Goal: Task Accomplishment & Management: Manage account settings

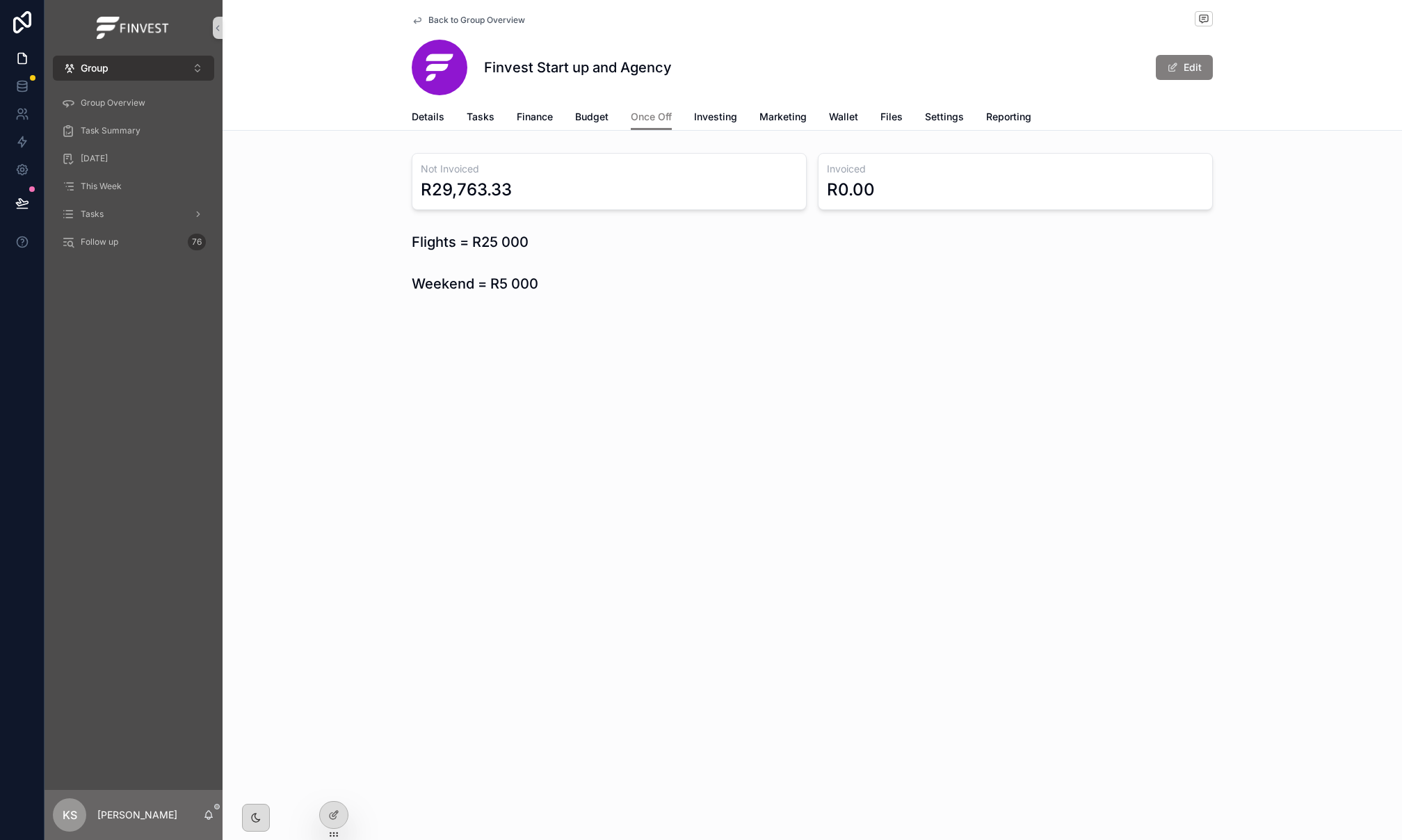
click at [104, 61] on span "Group" at bounding box center [95, 68] width 28 height 14
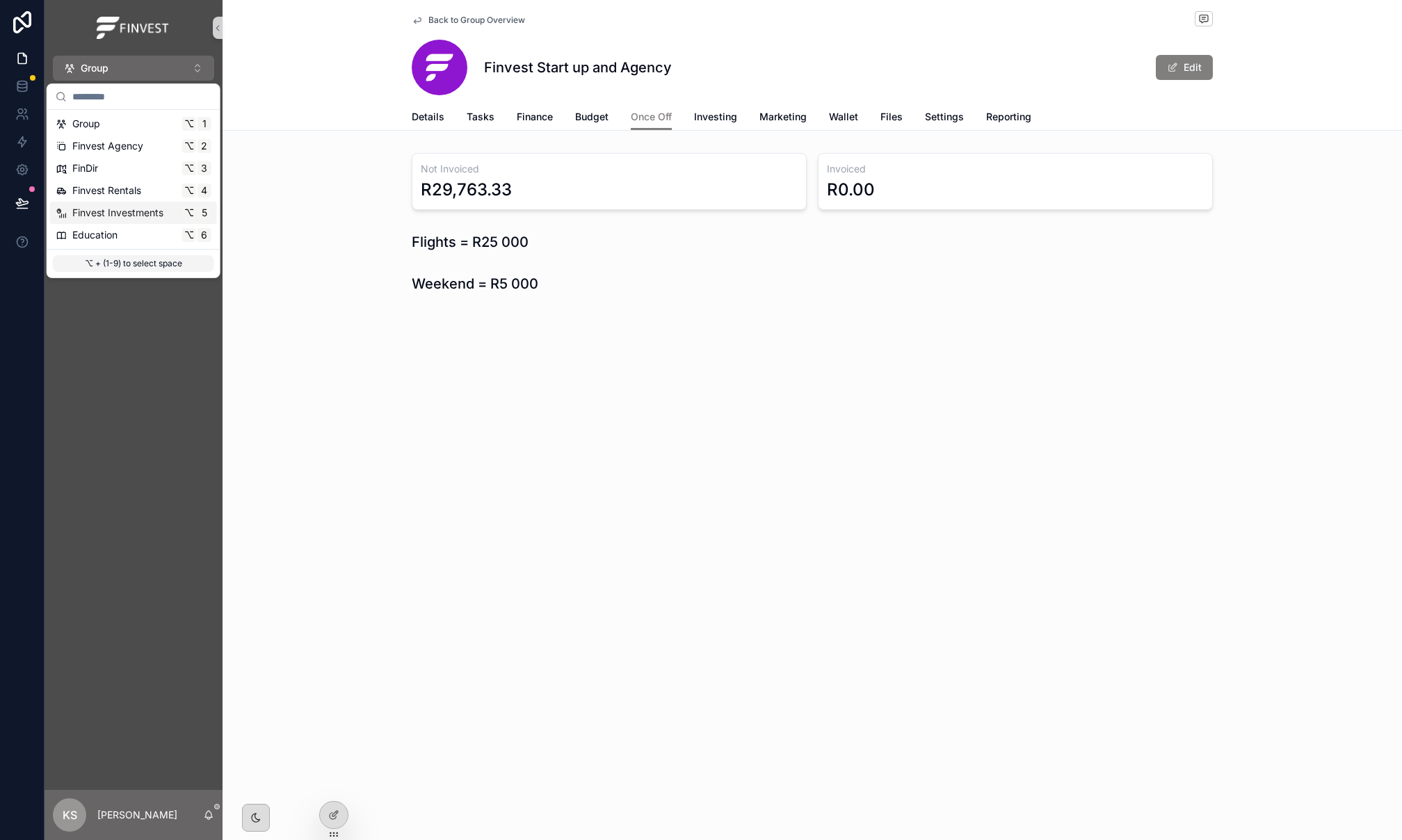
click at [121, 210] on span "Finvest Investments" at bounding box center [117, 213] width 91 height 14
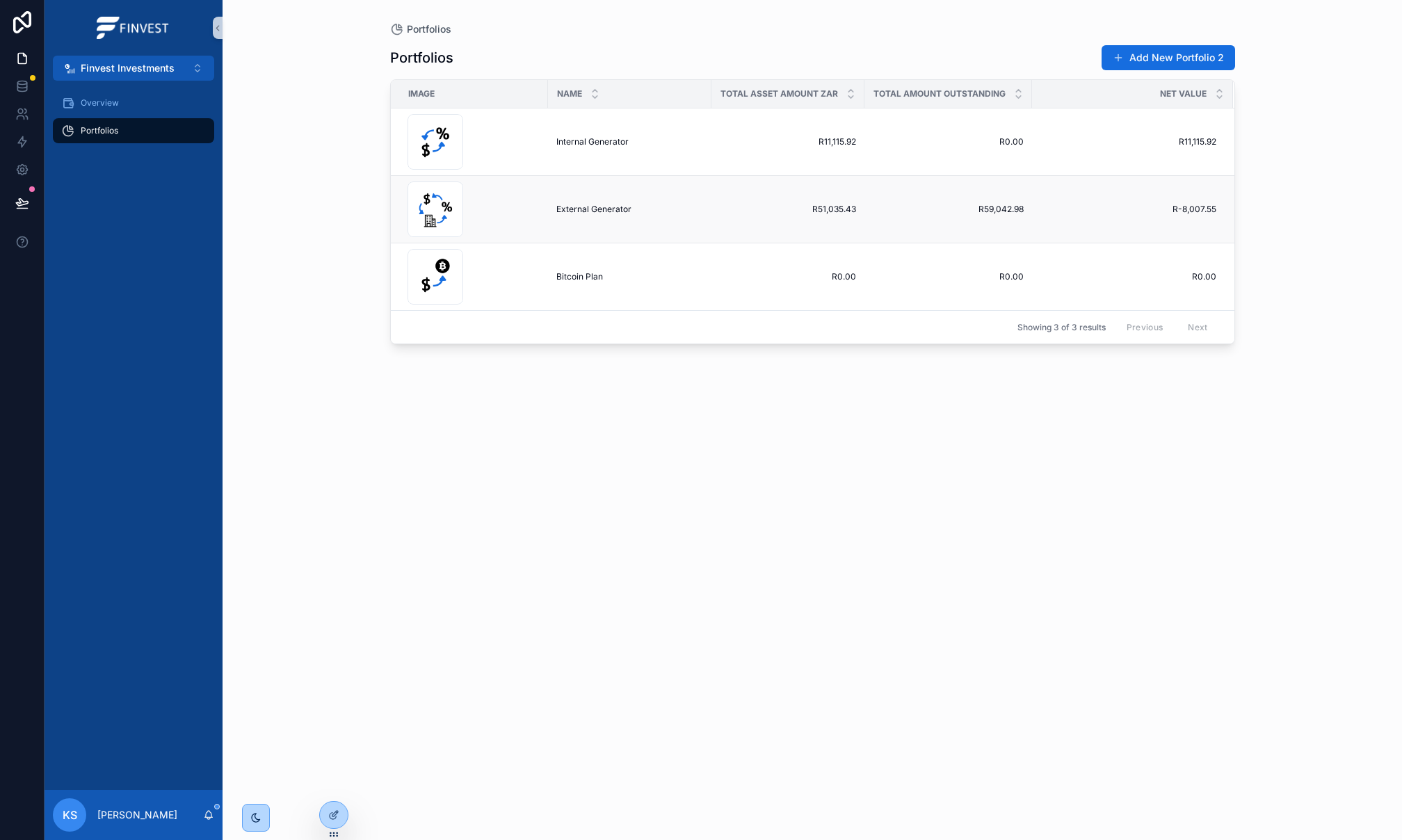
click at [599, 209] on span "External Generator" at bounding box center [594, 209] width 75 height 11
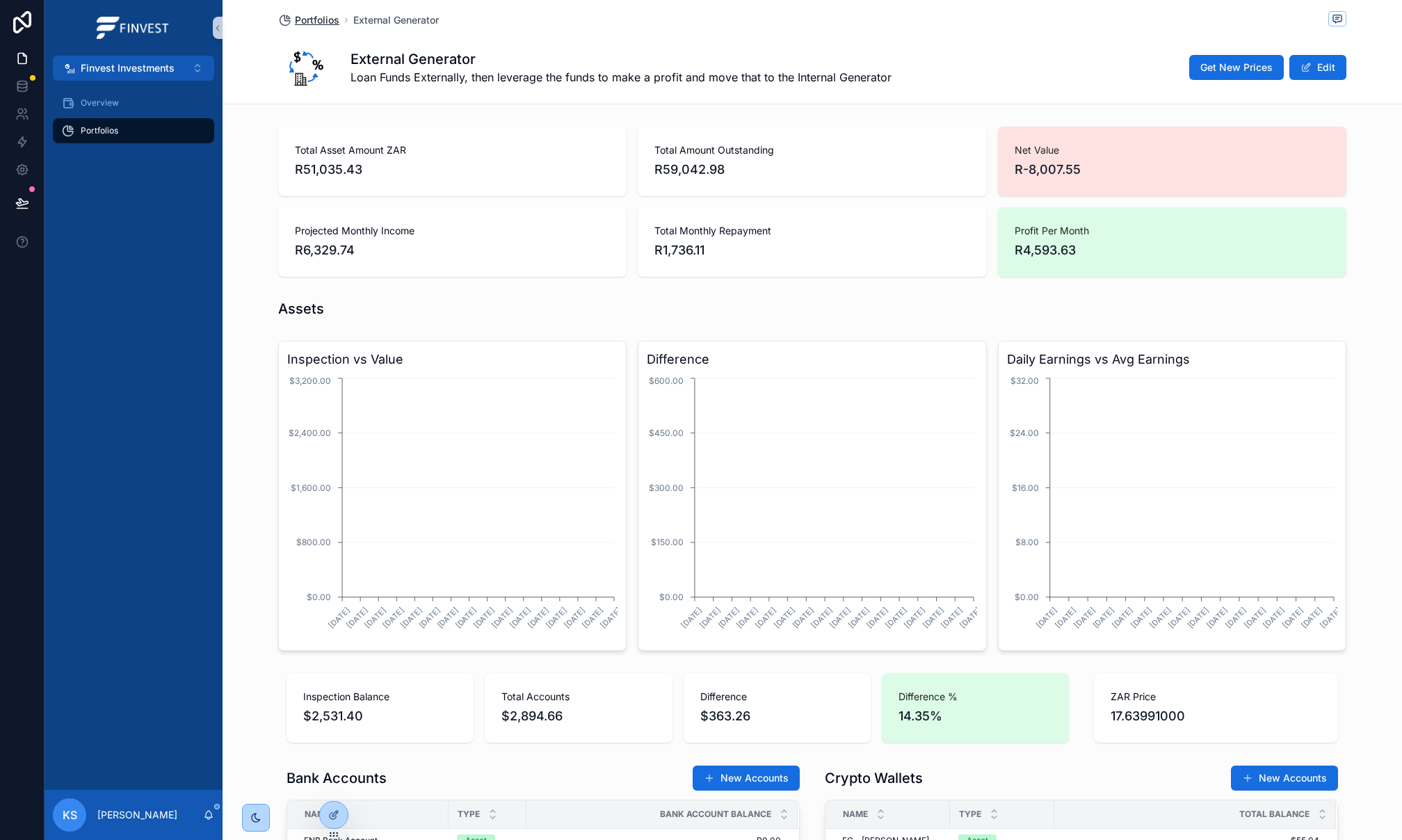
click at [320, 24] on span "Portfolios" at bounding box center [317, 20] width 44 height 14
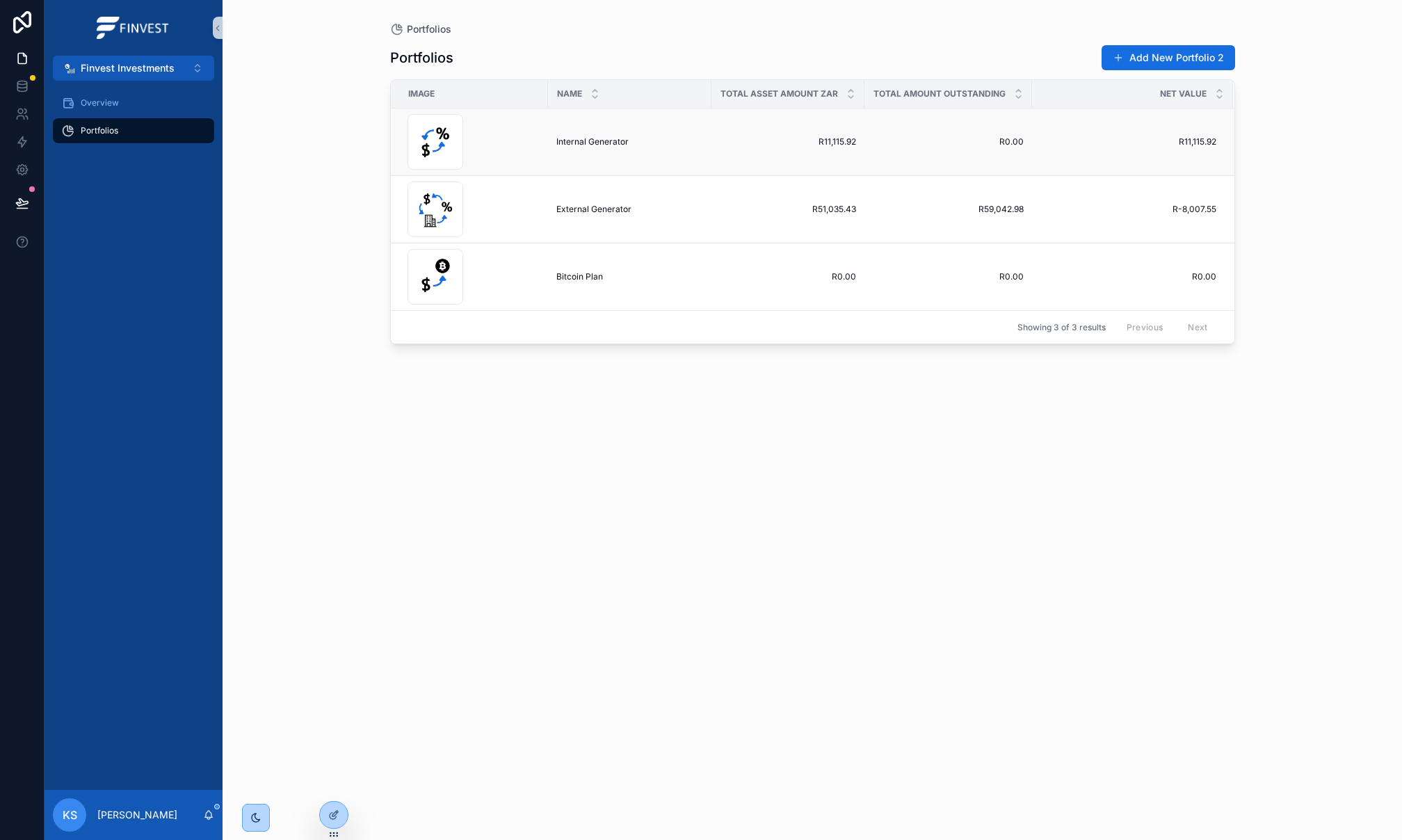
click at [592, 136] on span "Internal Generator" at bounding box center [592, 141] width 72 height 11
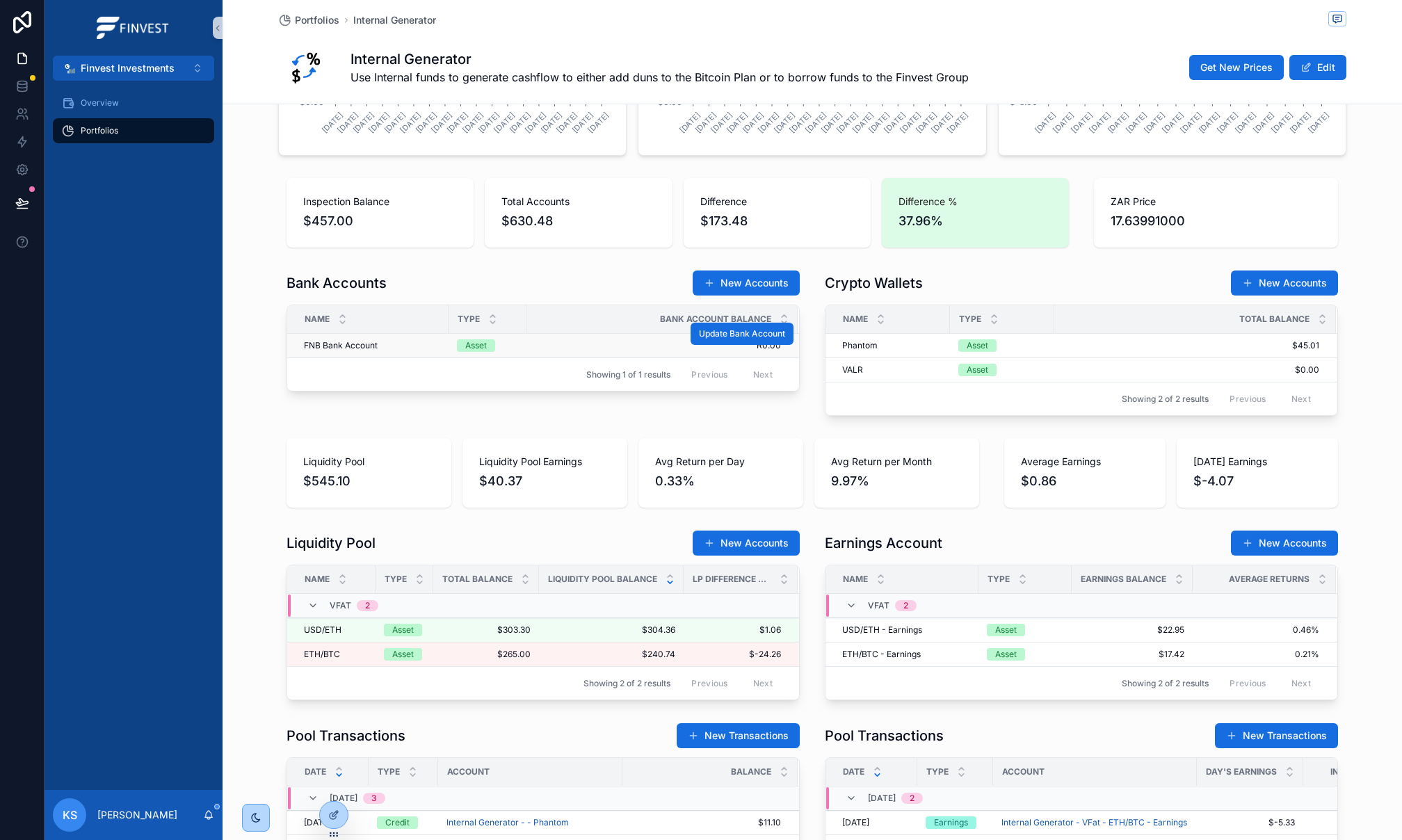
scroll to position [515, 0]
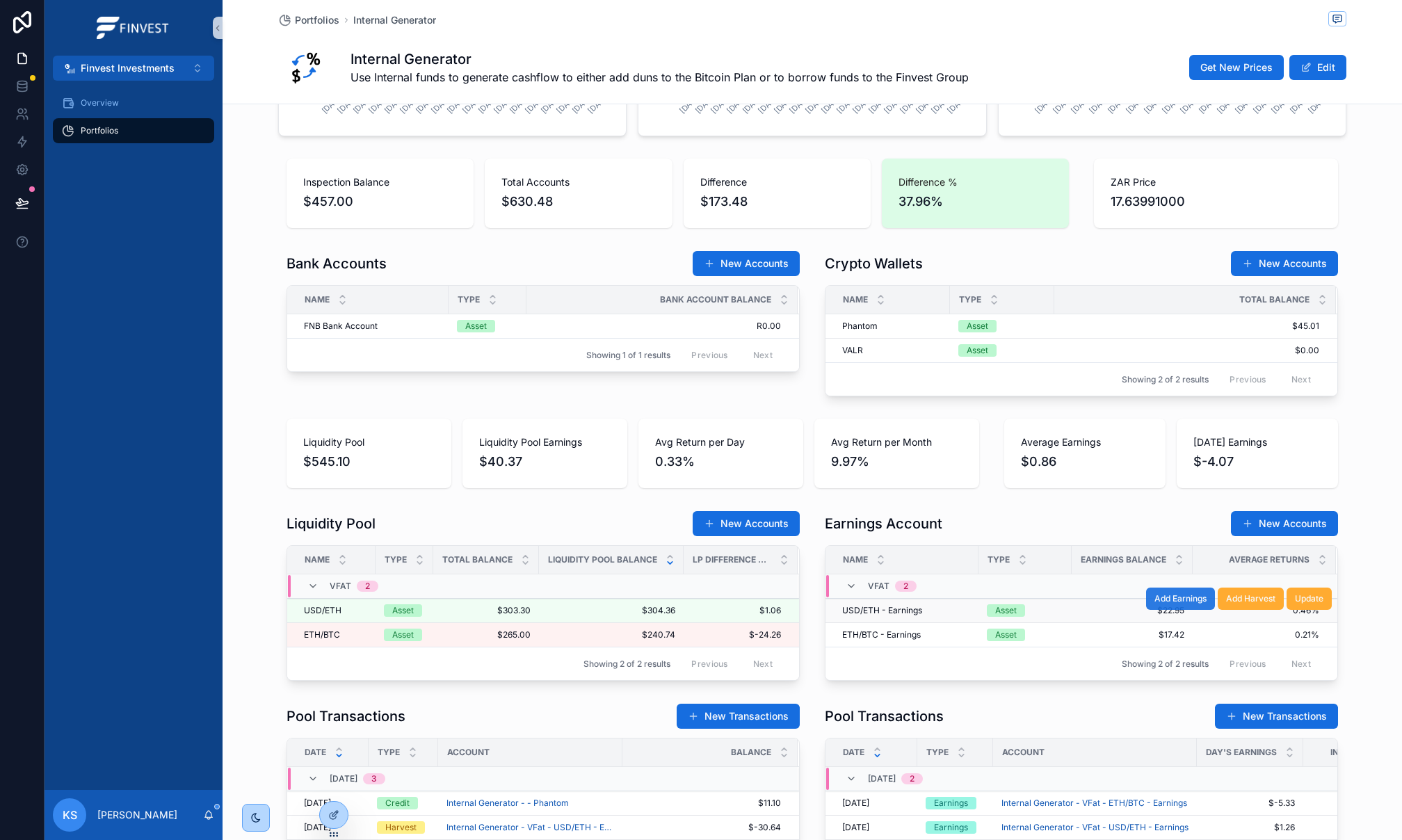
click at [1168, 601] on span "Add Earnings" at bounding box center [1181, 598] width 52 height 11
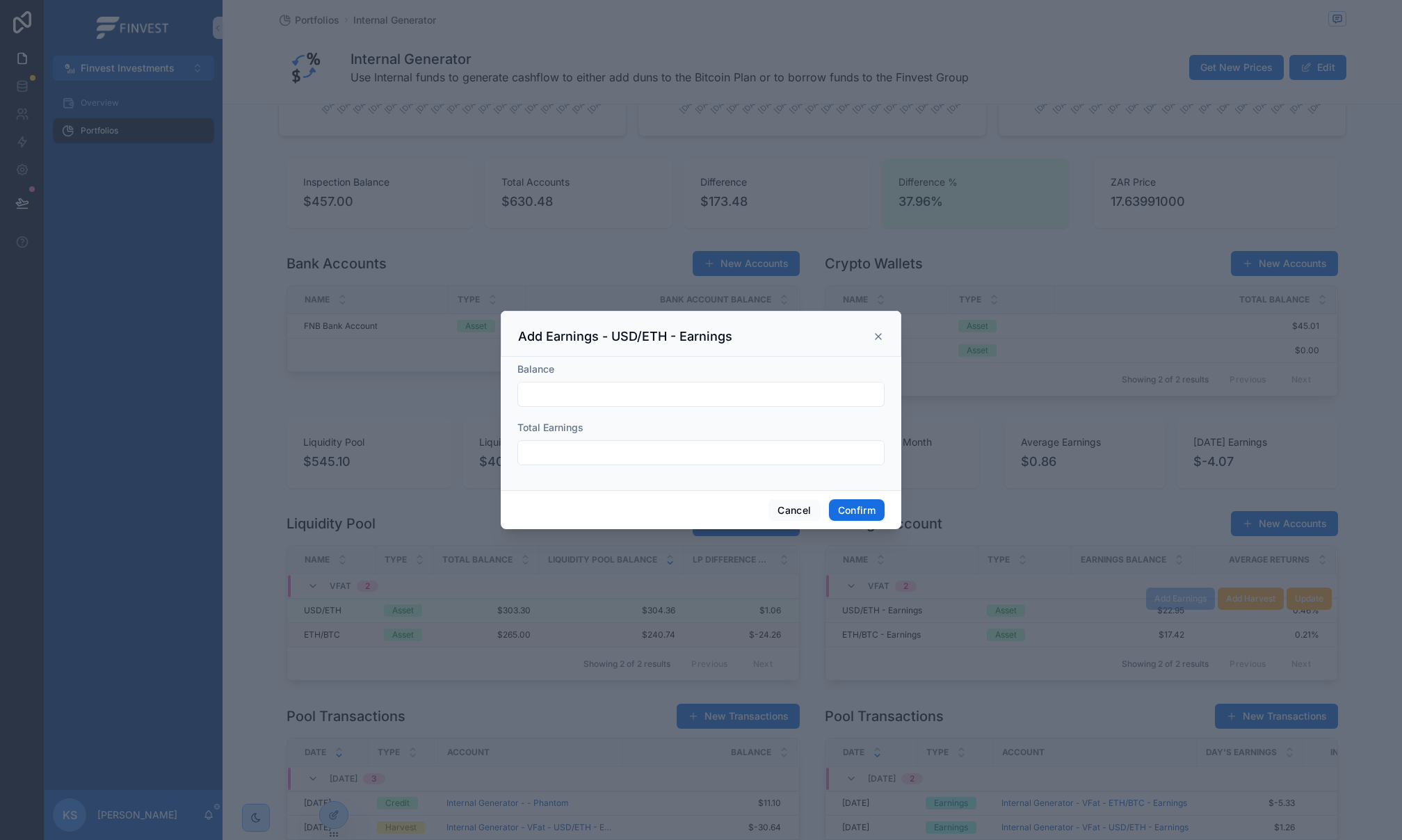
click at [594, 392] on input "text" at bounding box center [701, 394] width 366 height 20
paste input "*******"
type input "*******"
click at [613, 453] on input "text" at bounding box center [701, 452] width 366 height 20
paste input "******"
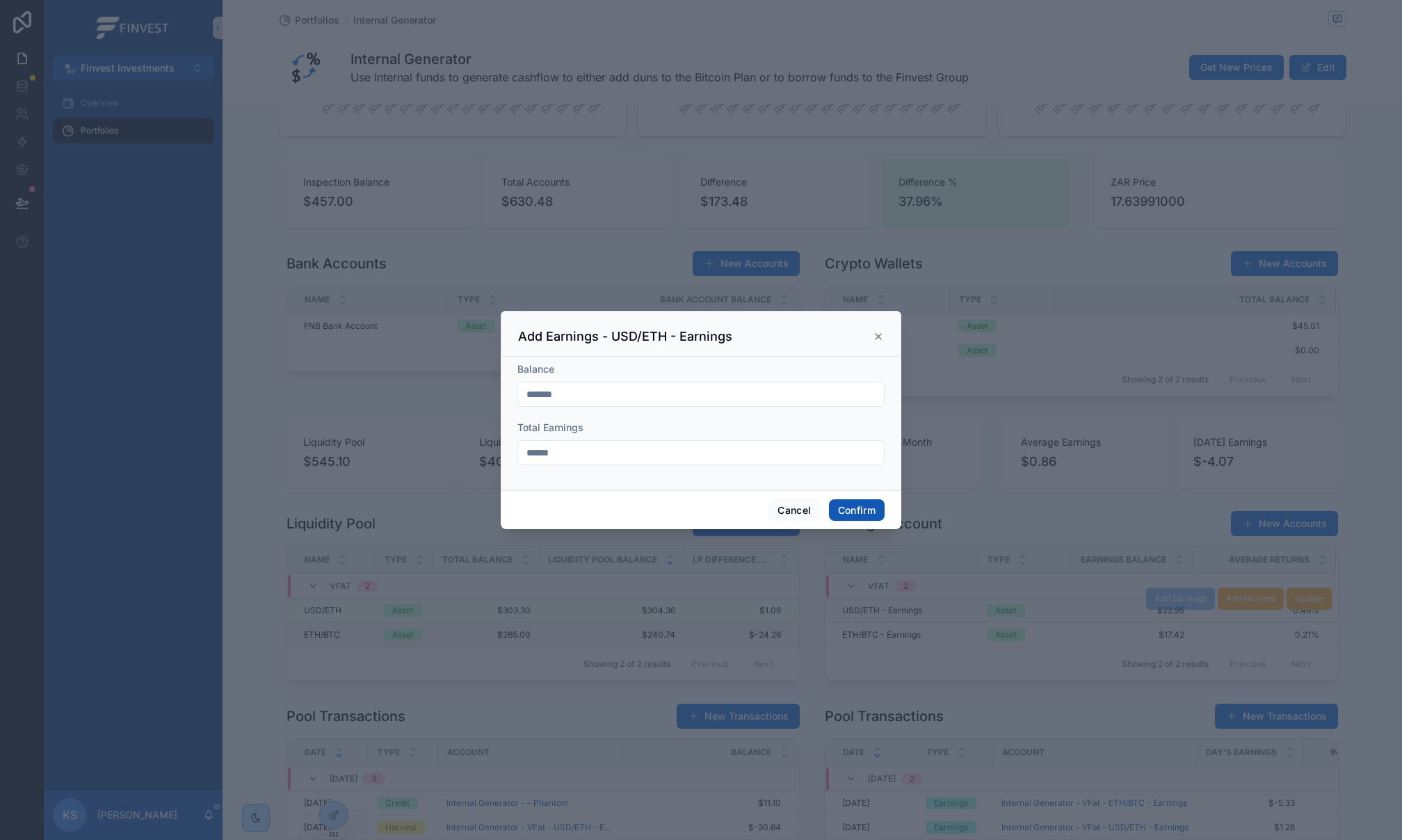
type input "******"
click at [880, 506] on button "Confirm" at bounding box center [856, 510] width 55 height 23
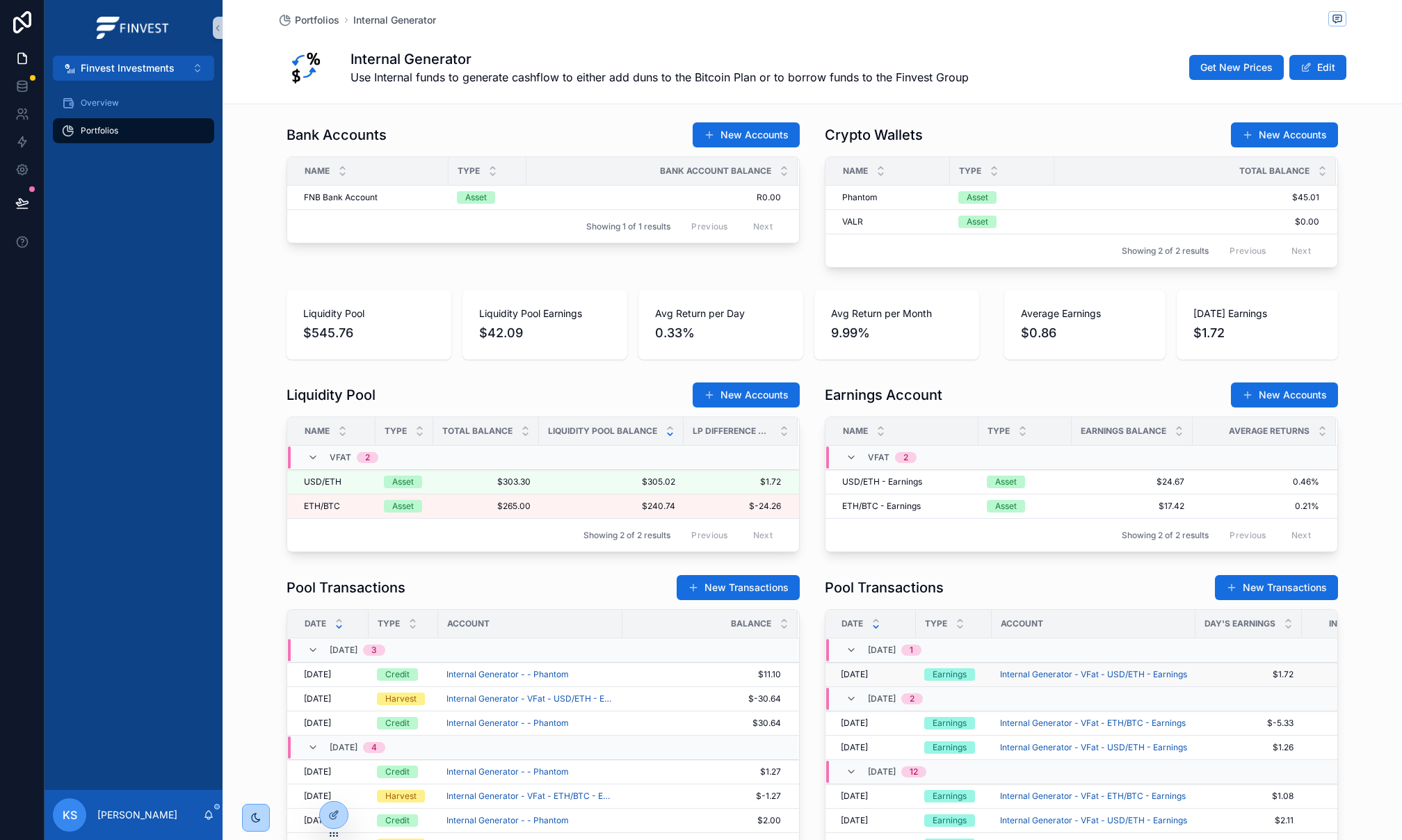
scroll to position [0, 0]
drag, startPoint x: 1121, startPoint y: 502, endPoint x: 1151, endPoint y: 502, distance: 30.0
click at [1121, 502] on span "$17.42" at bounding box center [1132, 506] width 104 height 11
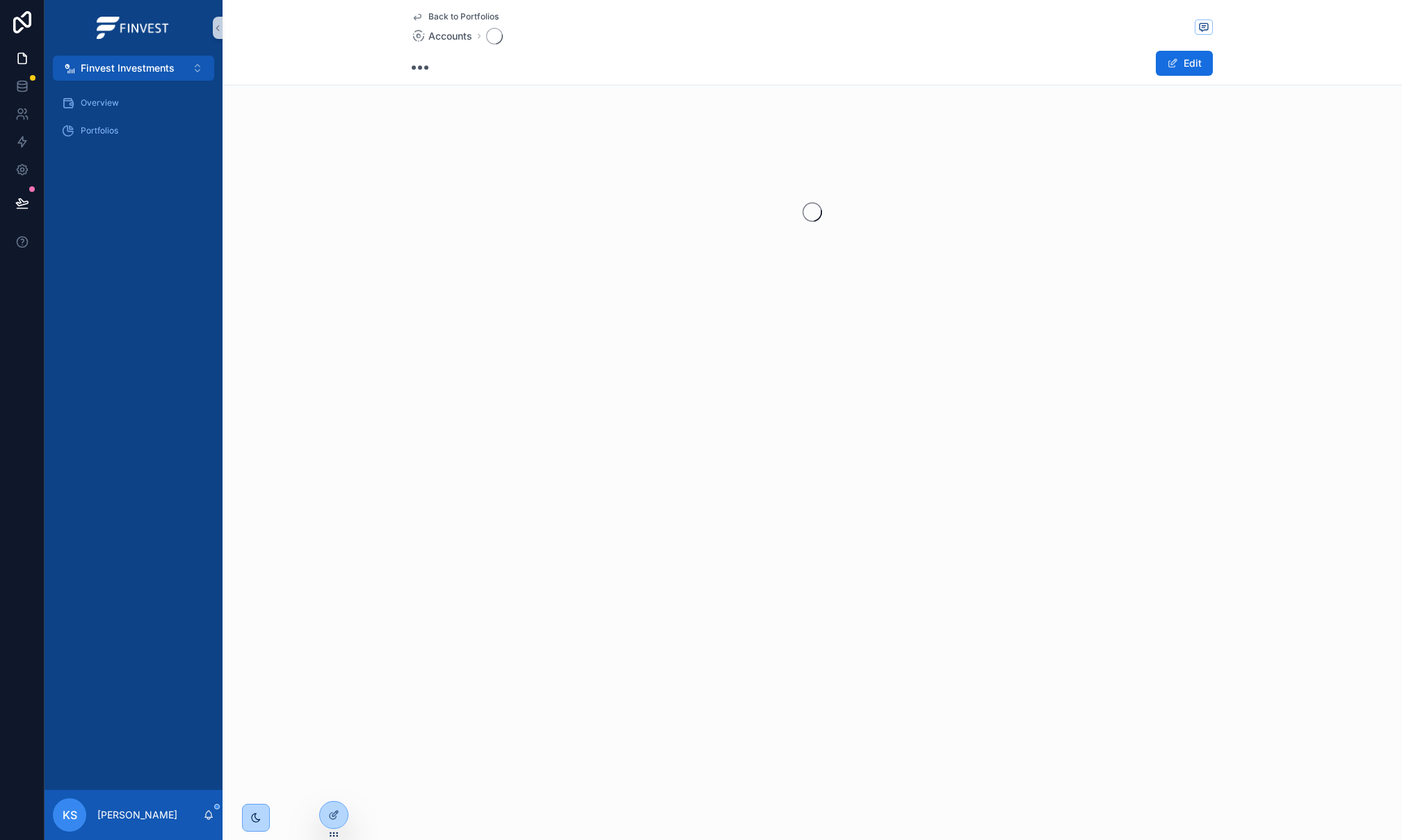
click at [1172, 502] on div "Back to Portfolios Accounts Edit" at bounding box center [813, 420] width 1180 height 840
click at [465, 17] on span "Back to Portfolios" at bounding box center [463, 16] width 70 height 11
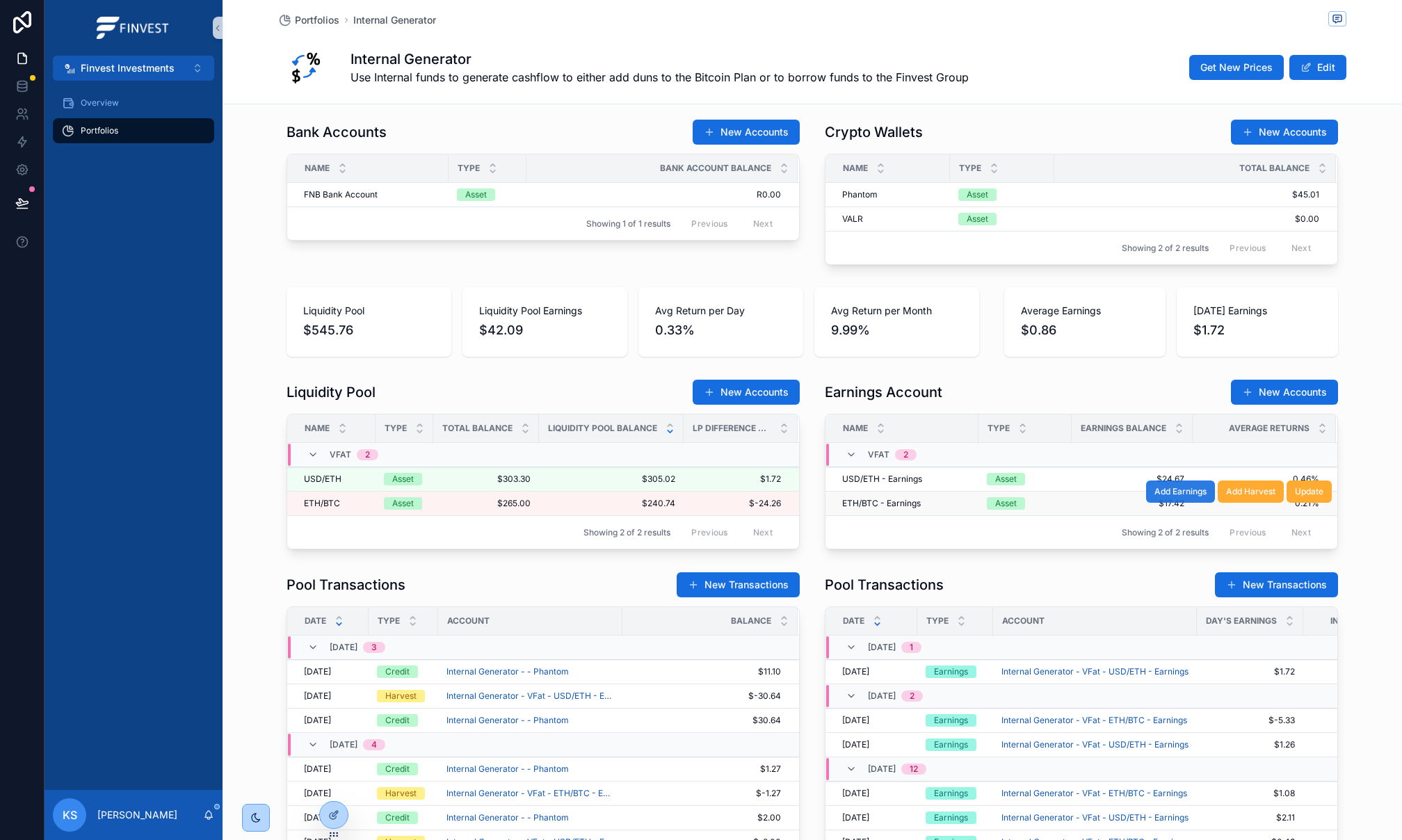
scroll to position [646, 0]
click at [1178, 496] on span "Add Earnings" at bounding box center [1181, 491] width 52 height 11
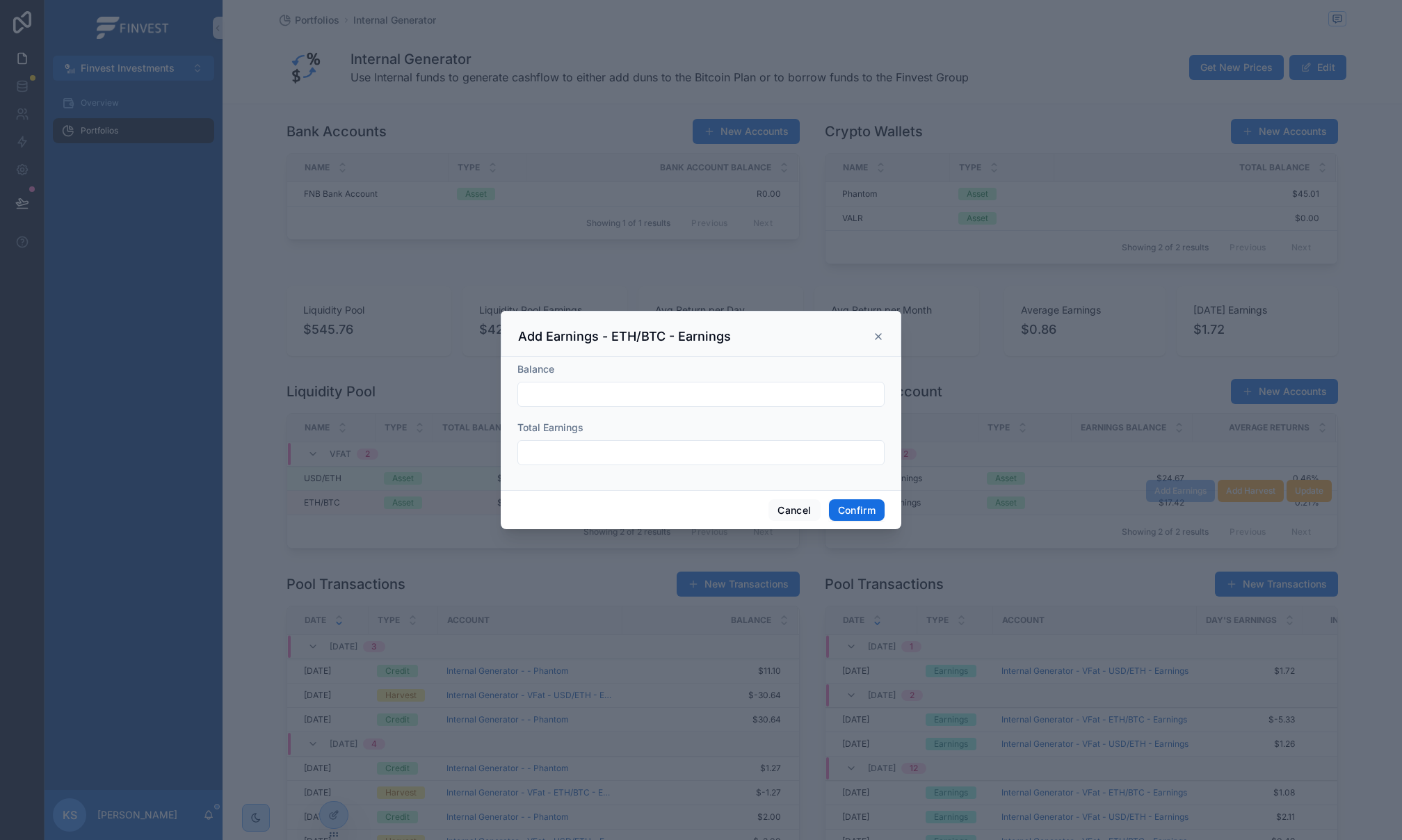
click at [570, 392] on input "text" at bounding box center [701, 394] width 366 height 20
paste input "*******"
type input "*******"
drag, startPoint x: 596, startPoint y: 450, endPoint x: 567, endPoint y: 451, distance: 29.0
click at [596, 450] on input "text" at bounding box center [701, 452] width 366 height 20
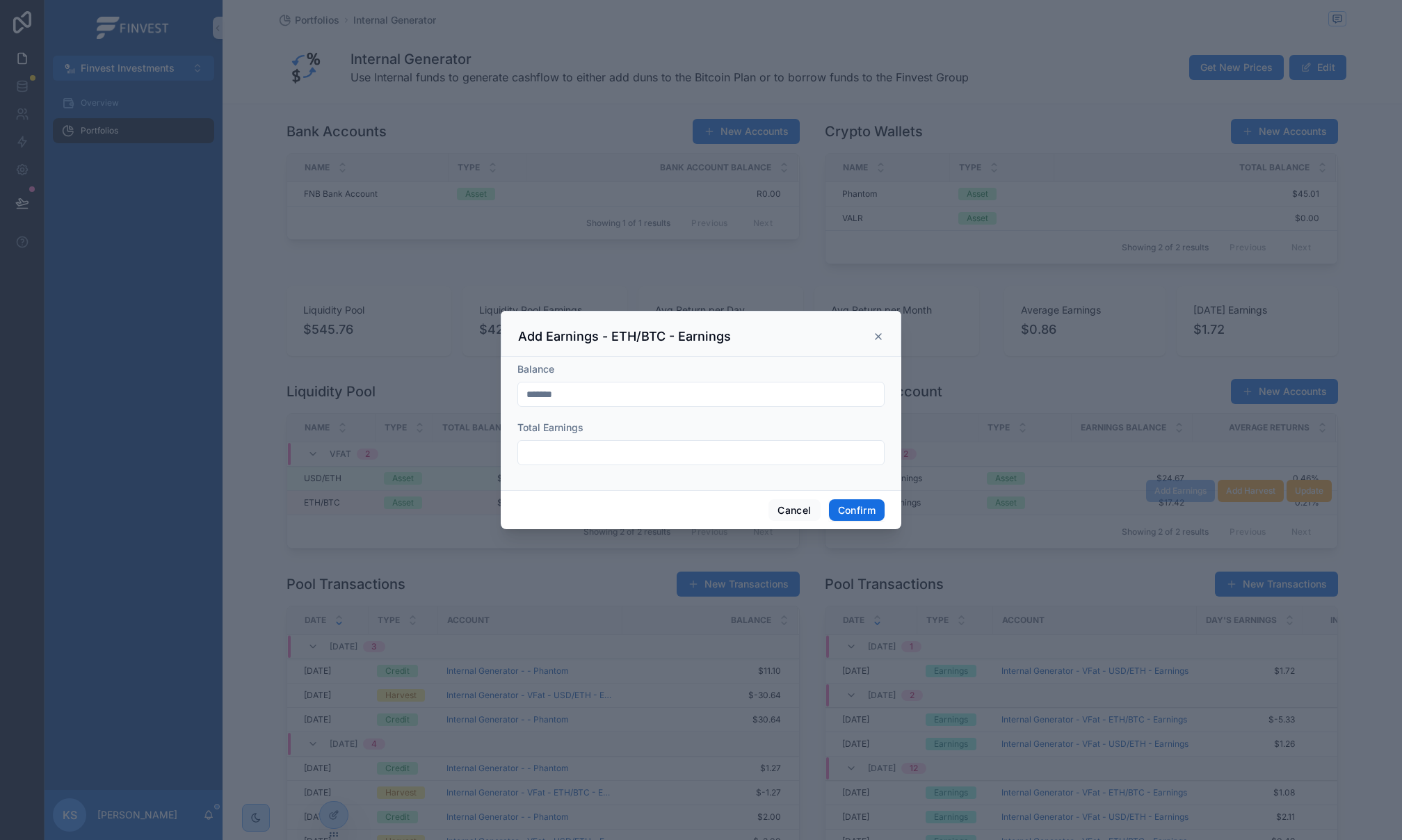
paste input "******"
type input "******"
click at [863, 512] on button "Confirm" at bounding box center [856, 510] width 55 height 23
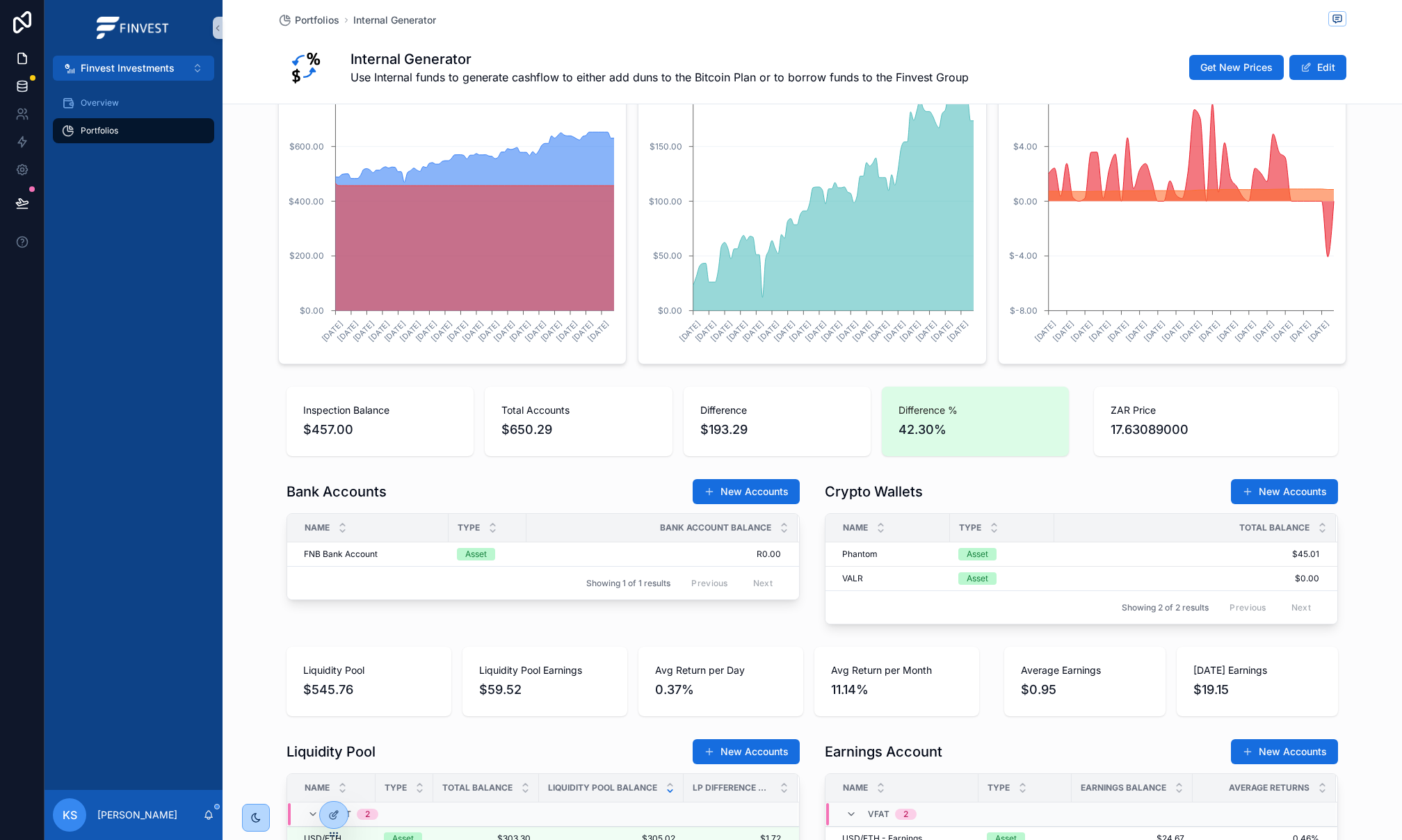
scroll to position [285, 0]
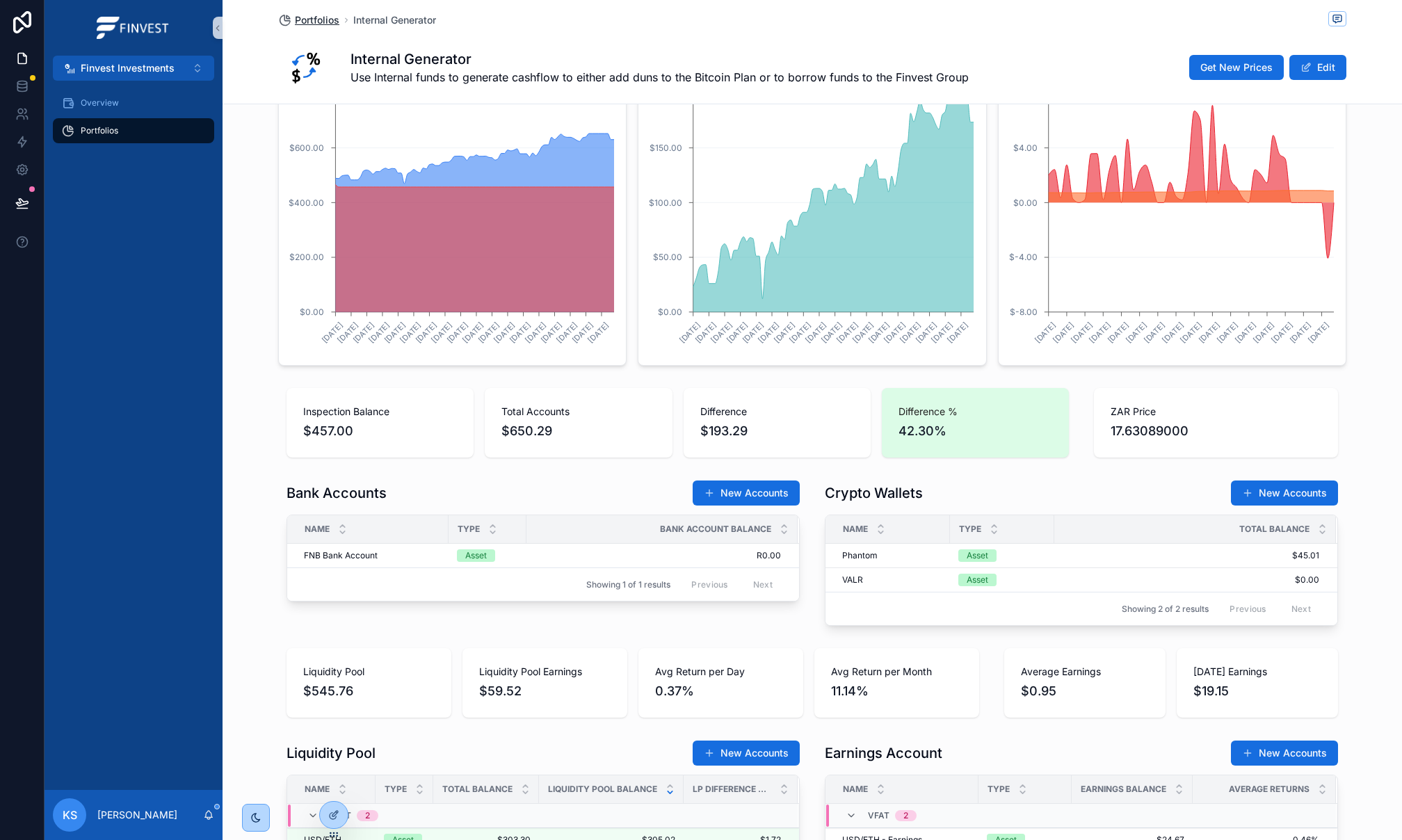
click at [319, 19] on span "Portfolios" at bounding box center [317, 20] width 44 height 14
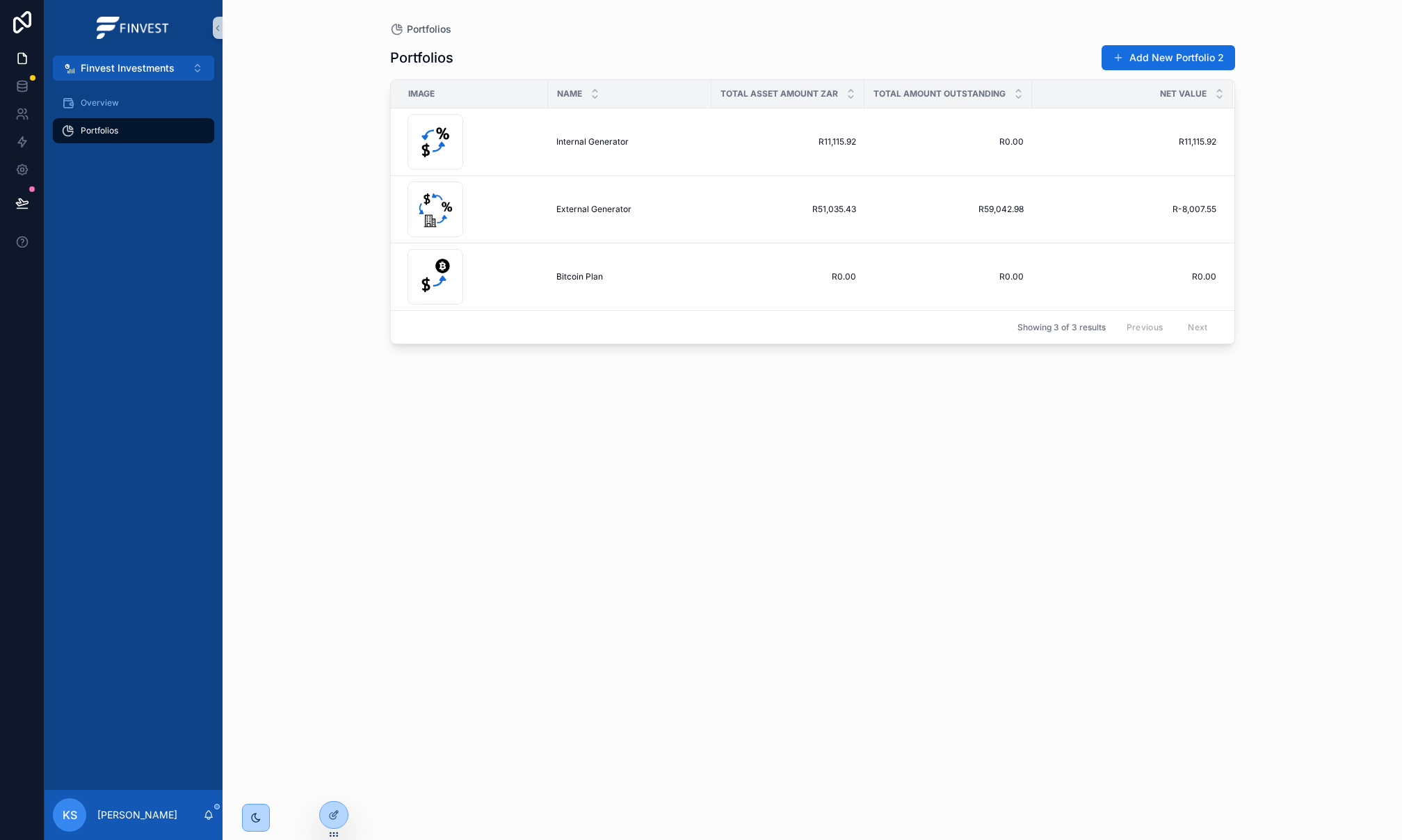
click at [601, 211] on span "External Generator" at bounding box center [594, 209] width 75 height 11
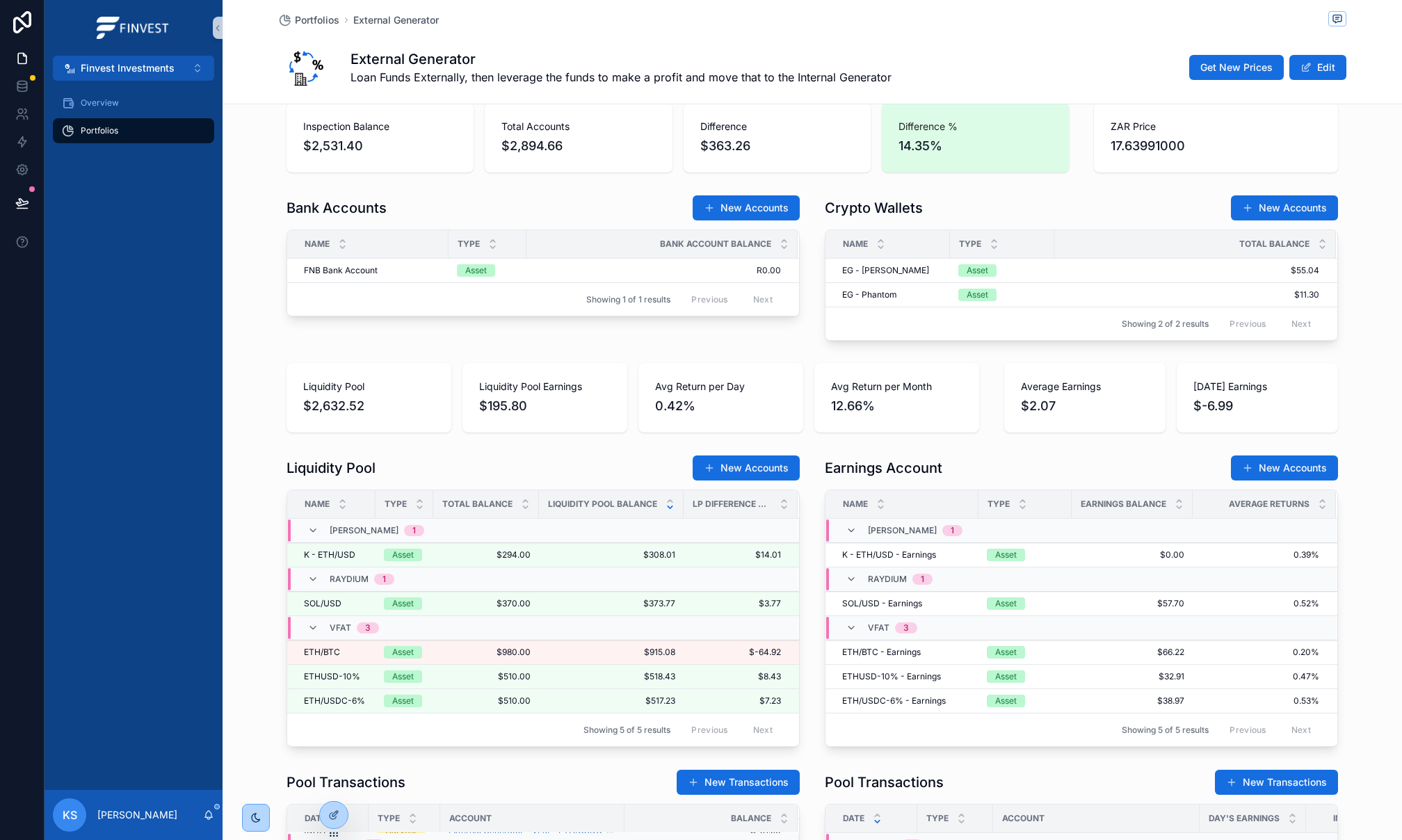
scroll to position [573, 0]
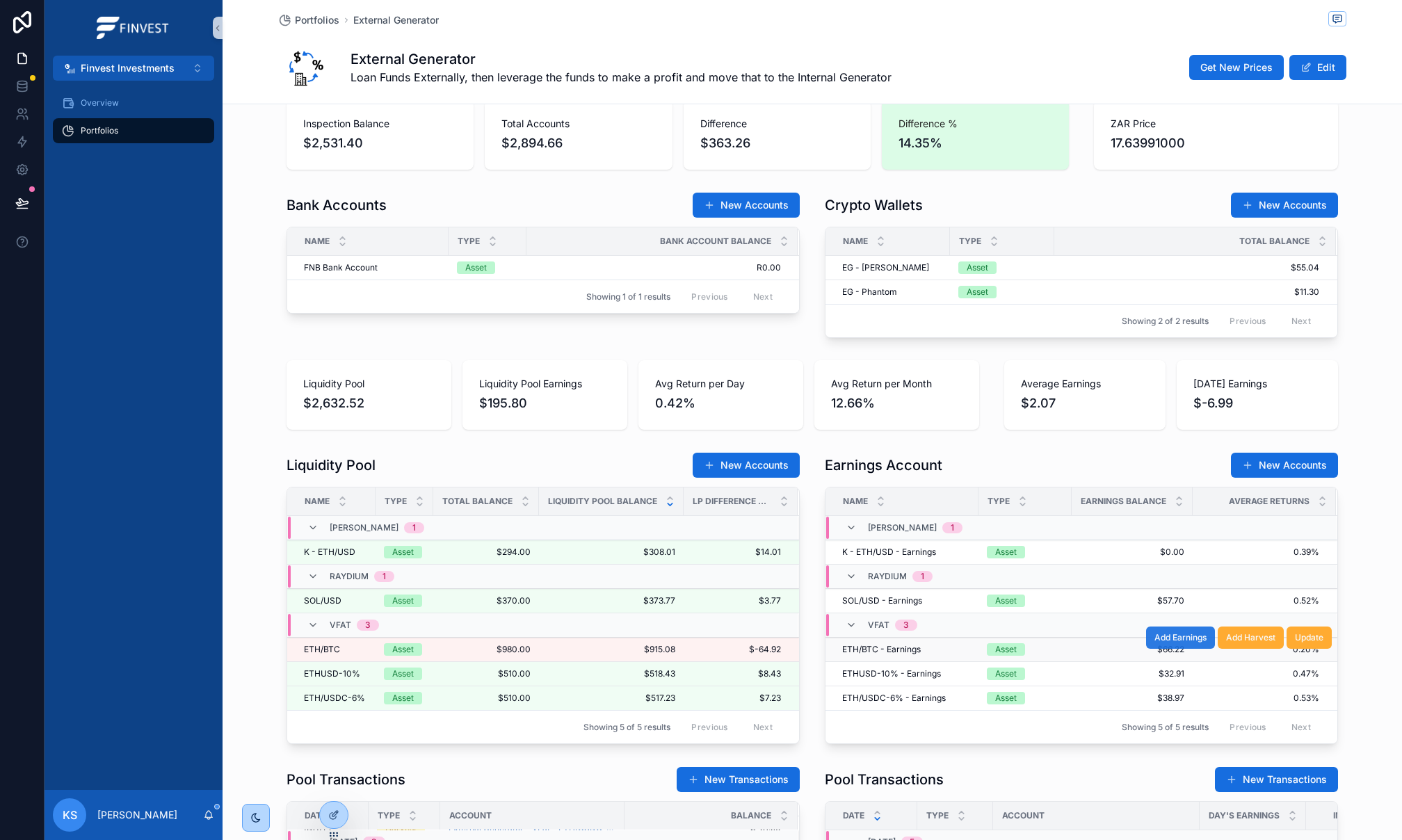
click at [1189, 641] on span "Add Earnings" at bounding box center [1181, 637] width 52 height 11
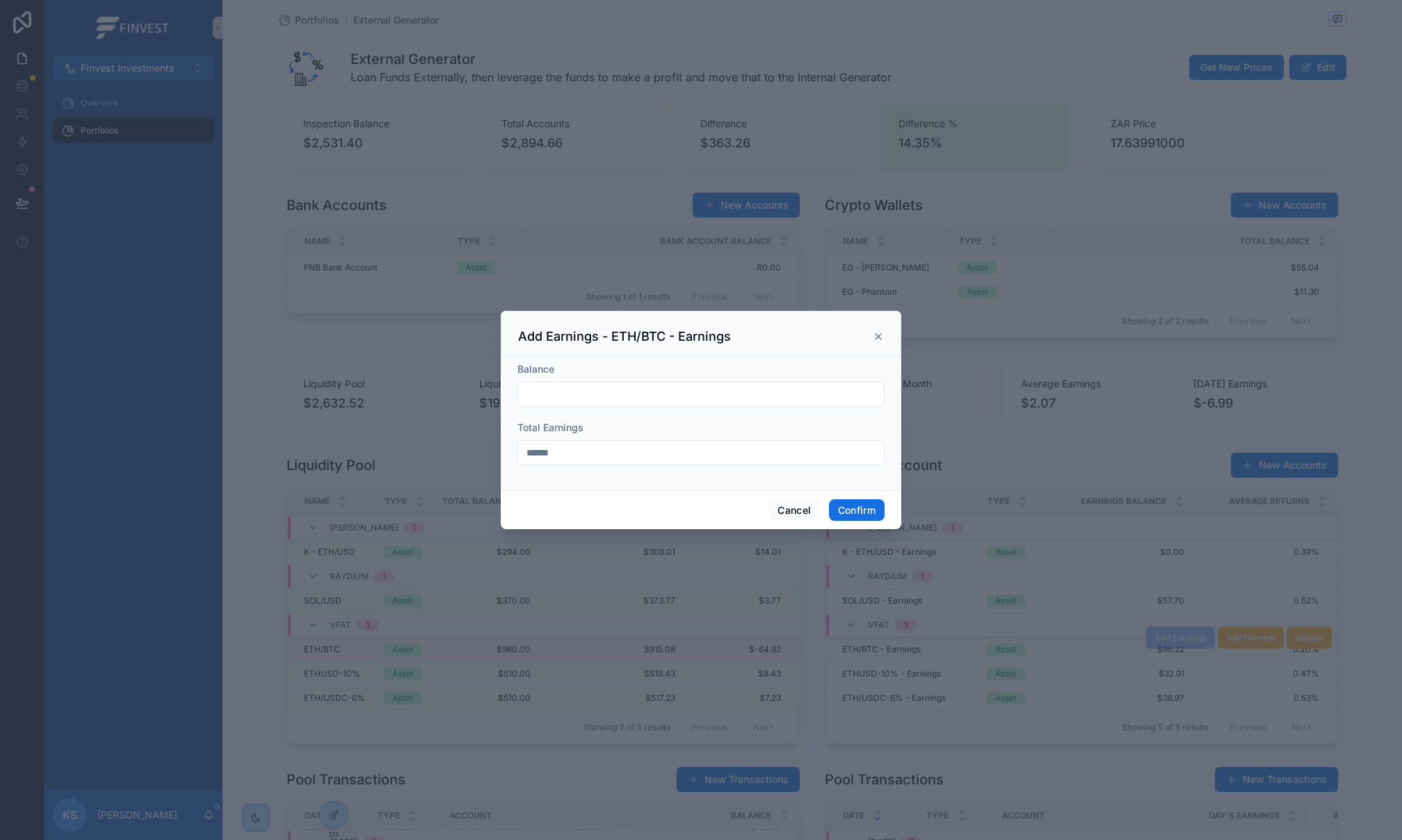
click at [704, 391] on input "text" at bounding box center [701, 394] width 366 height 20
drag, startPoint x: 878, startPoint y: 334, endPoint x: 1141, endPoint y: 547, distance: 338.4
click at [878, 334] on icon at bounding box center [878, 336] width 11 height 11
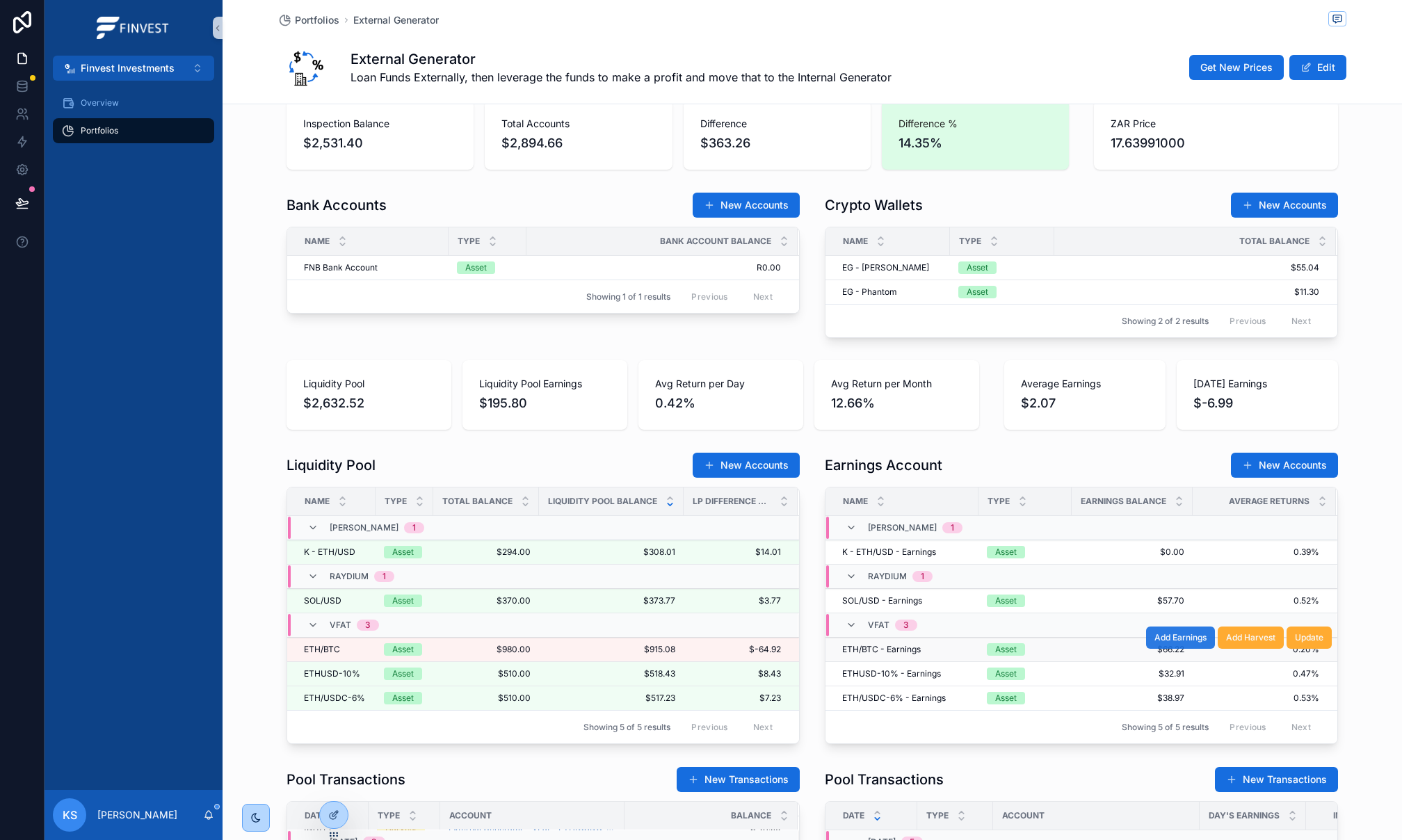
click at [1188, 640] on span "Add Earnings" at bounding box center [1181, 637] width 52 height 11
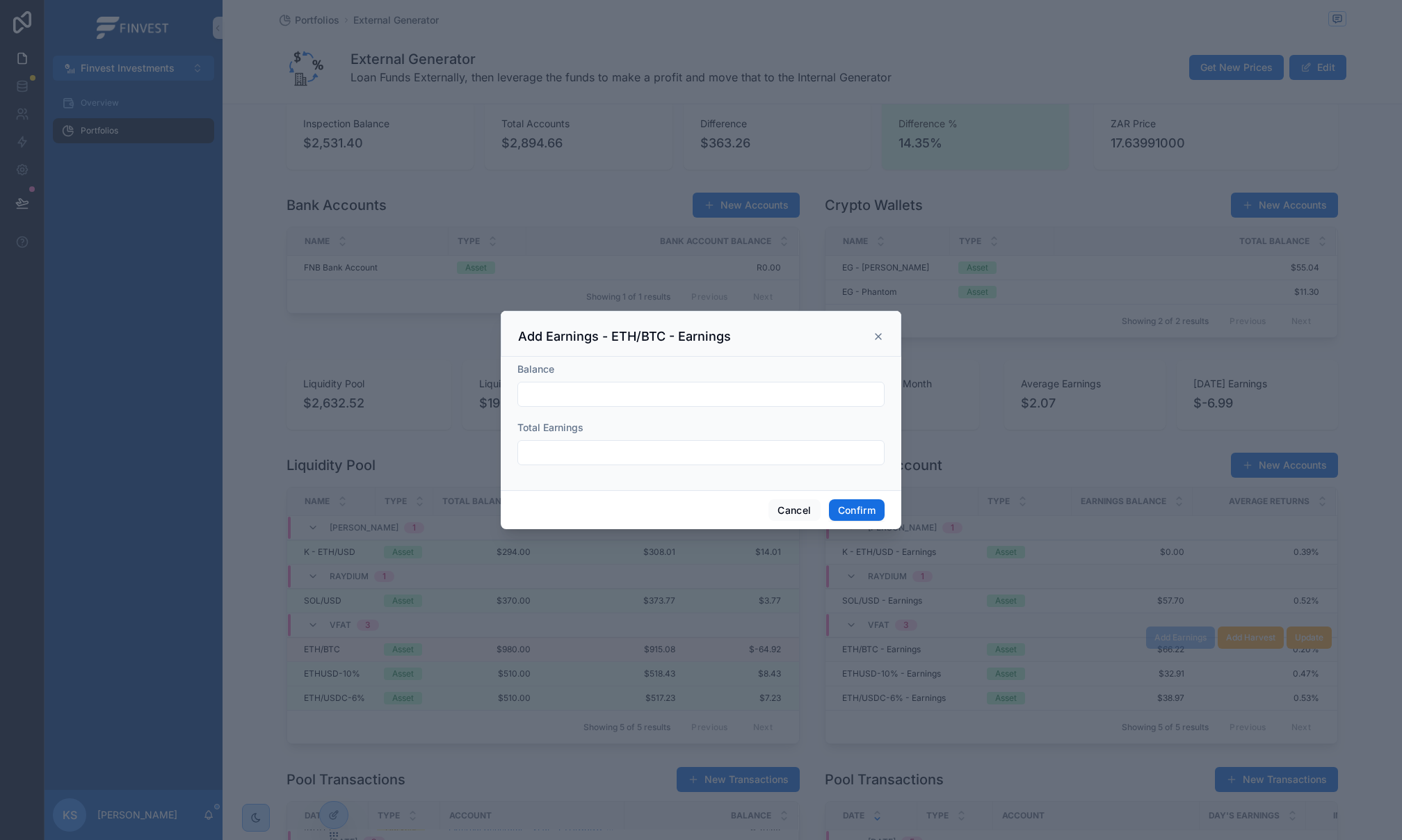
click at [723, 405] on div at bounding box center [701, 394] width 367 height 25
click at [720, 400] on input "text" at bounding box center [701, 394] width 366 height 20
paste input "*******"
type input "*******"
click at [586, 448] on input "text" at bounding box center [701, 452] width 366 height 20
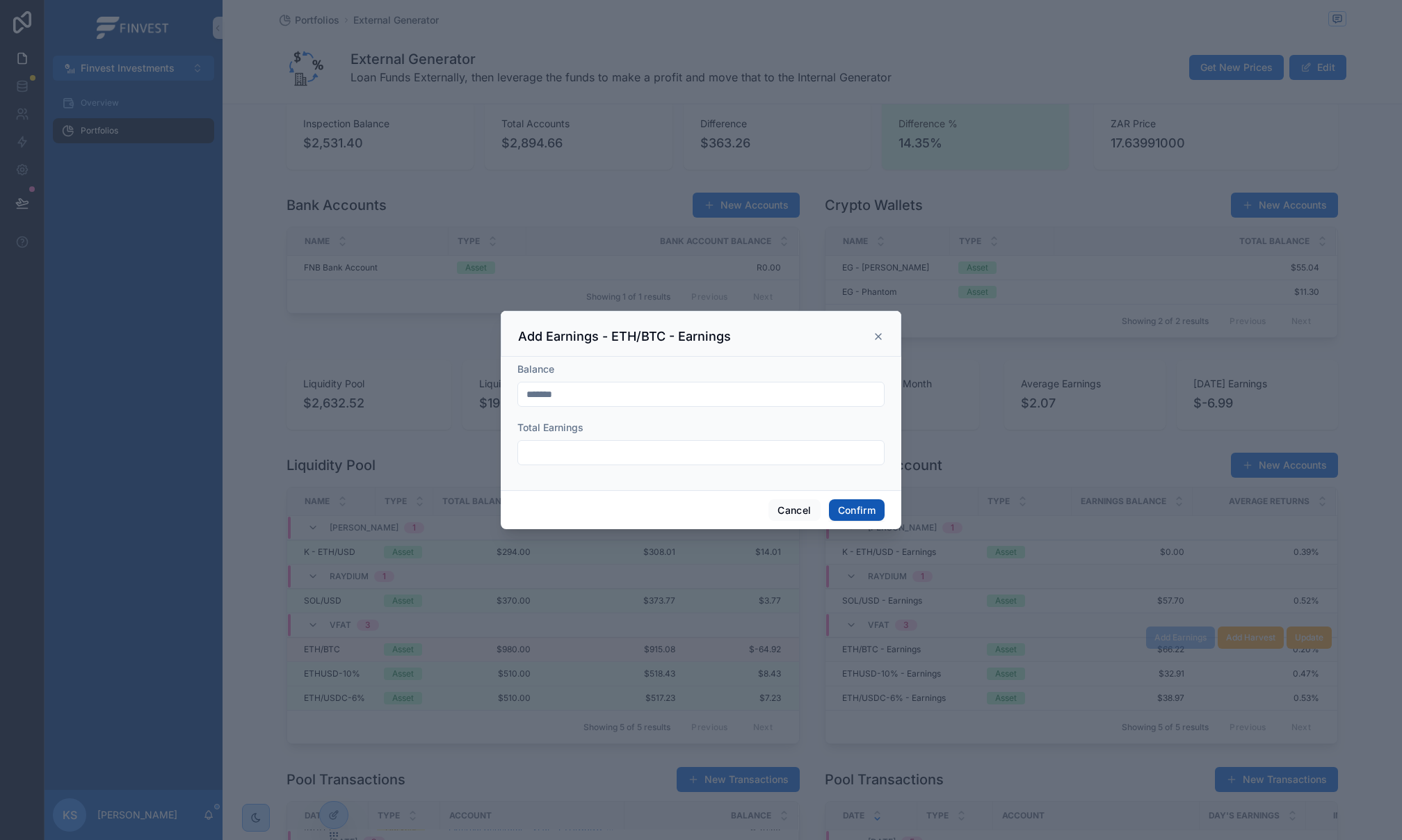
paste input "******"
type input "******"
click at [877, 514] on button "Confirm" at bounding box center [856, 510] width 55 height 23
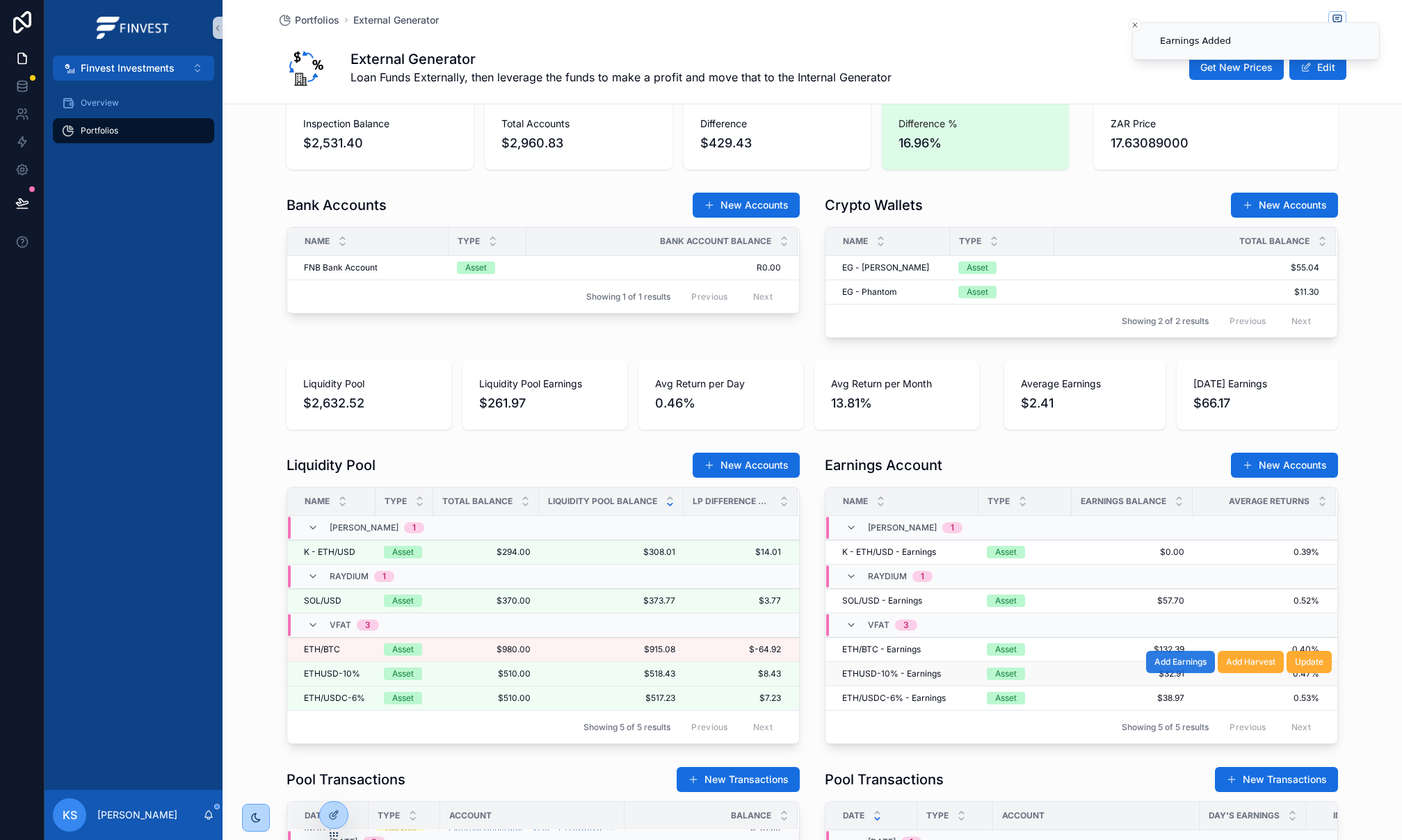
click at [1187, 667] on span "Add Earnings" at bounding box center [1181, 662] width 52 height 11
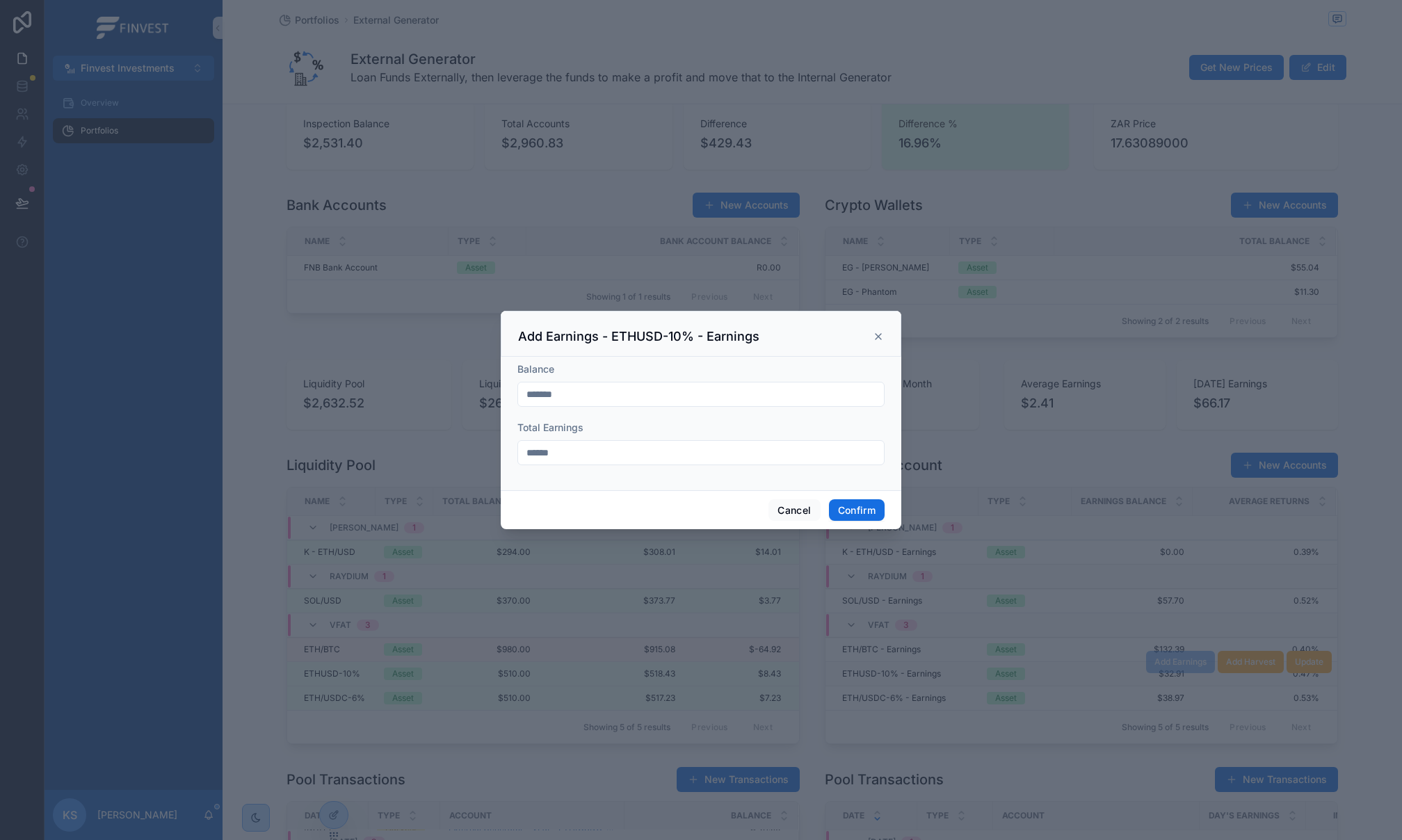
click at [881, 335] on icon at bounding box center [878, 336] width 11 height 11
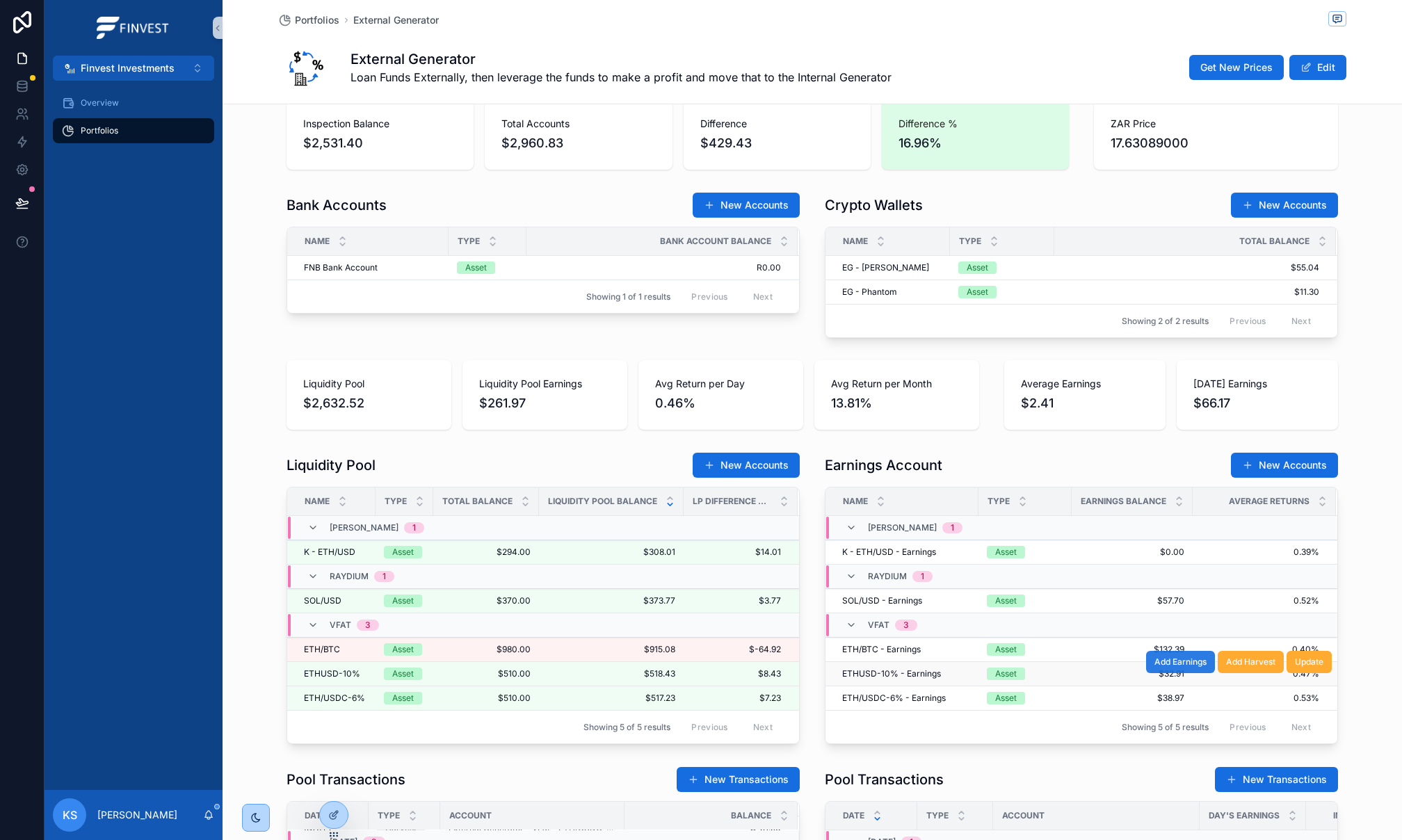
click at [1175, 672] on button "Add Earnings" at bounding box center [1181, 662] width 69 height 23
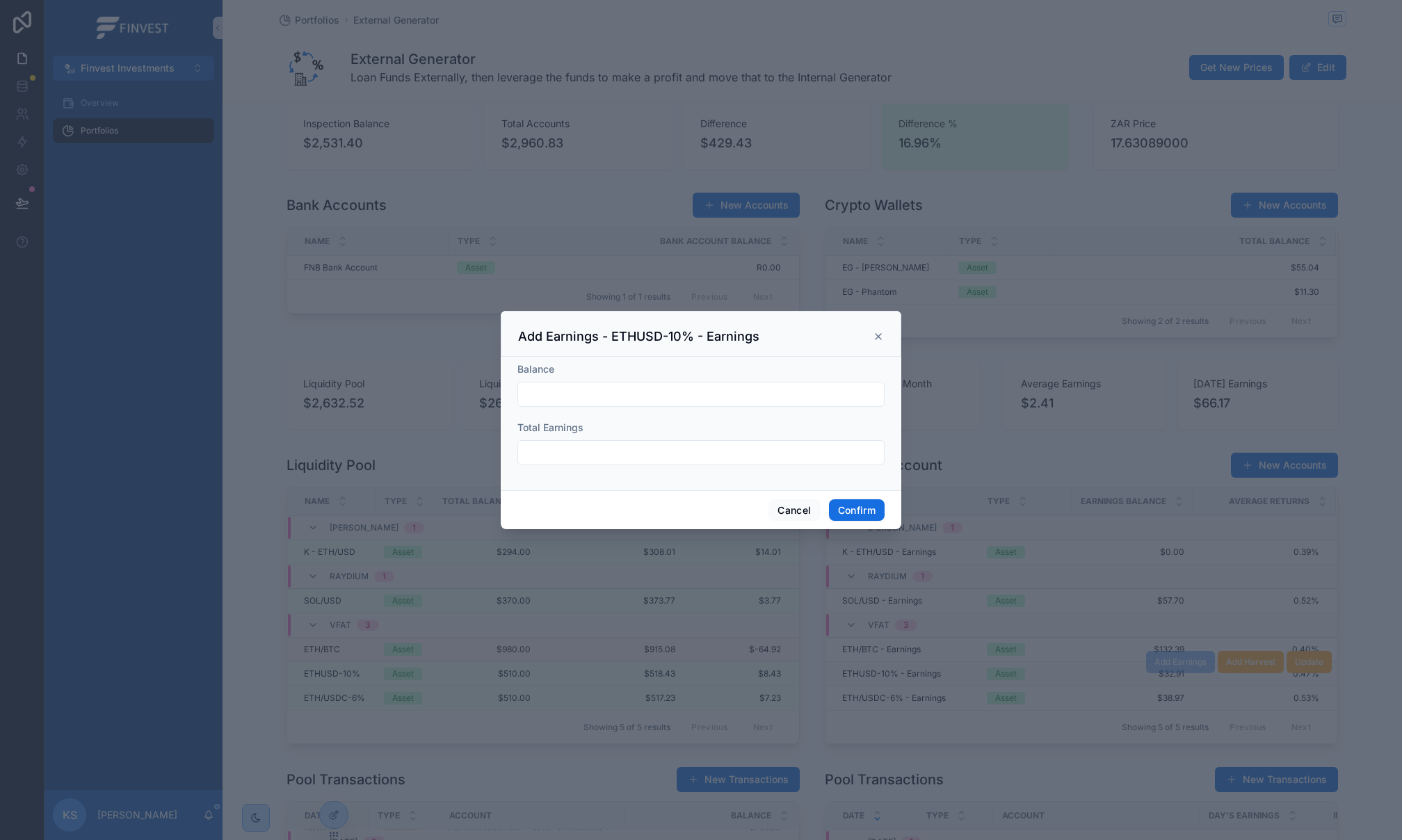
click at [708, 408] on form "Balance Total Earnings" at bounding box center [701, 421] width 367 height 116
click at [704, 400] on input "text" at bounding box center [701, 394] width 366 height 20
paste input "*******"
type input "*******"
click at [572, 448] on input "text" at bounding box center [701, 452] width 366 height 20
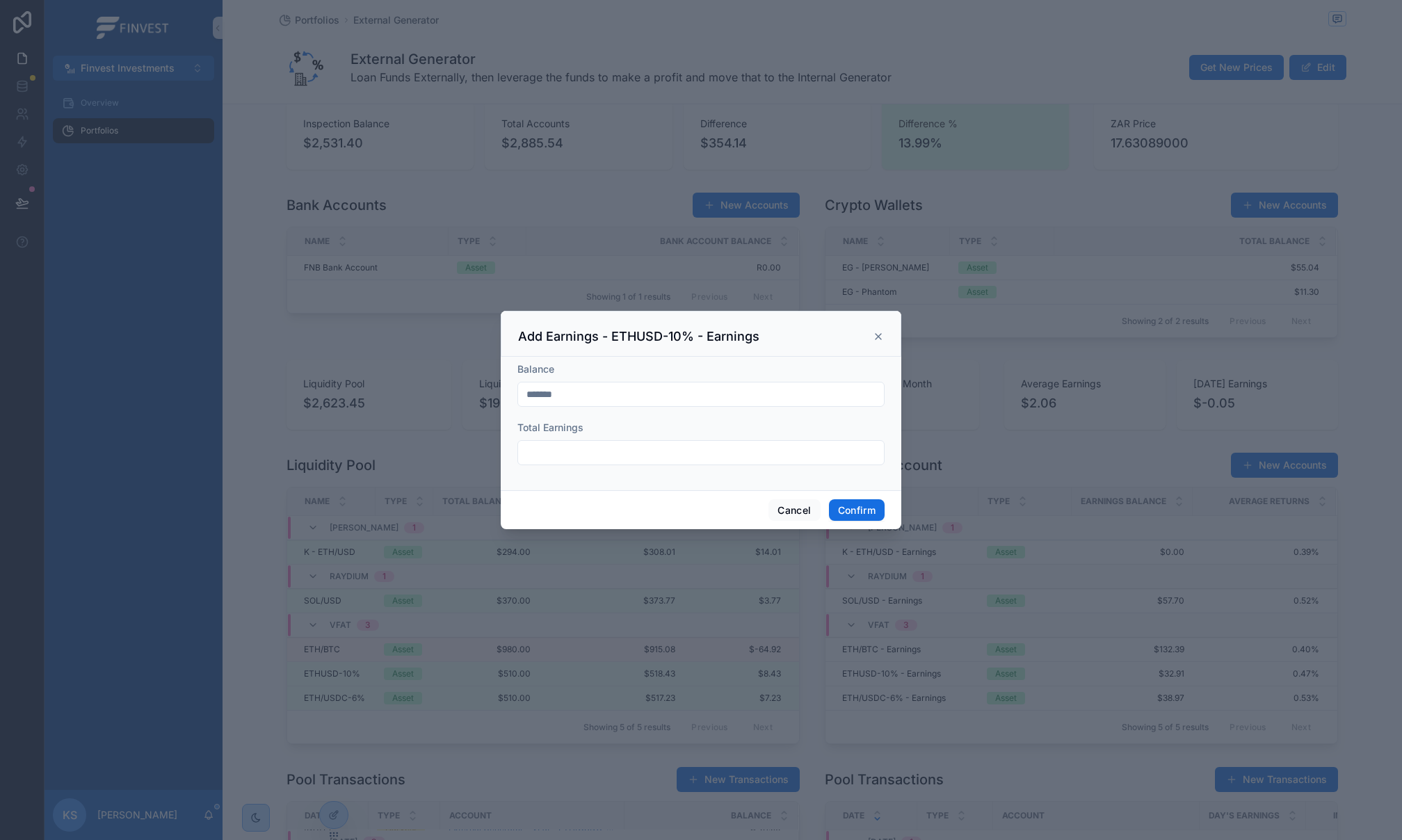
paste input "******"
type input "******"
click at [870, 511] on button "Confirm" at bounding box center [856, 510] width 55 height 23
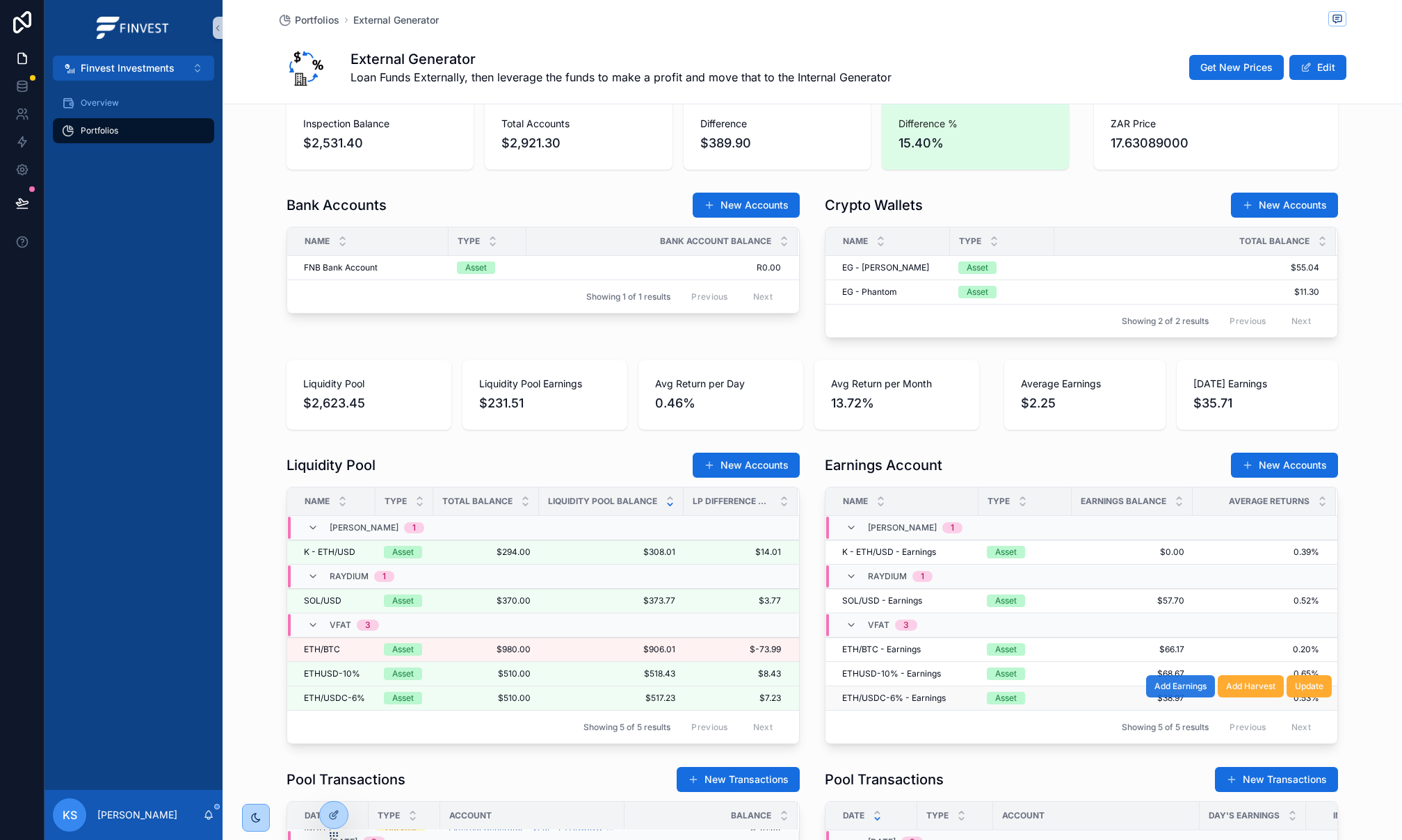
click at [1187, 692] on span "Add Earnings" at bounding box center [1181, 686] width 52 height 11
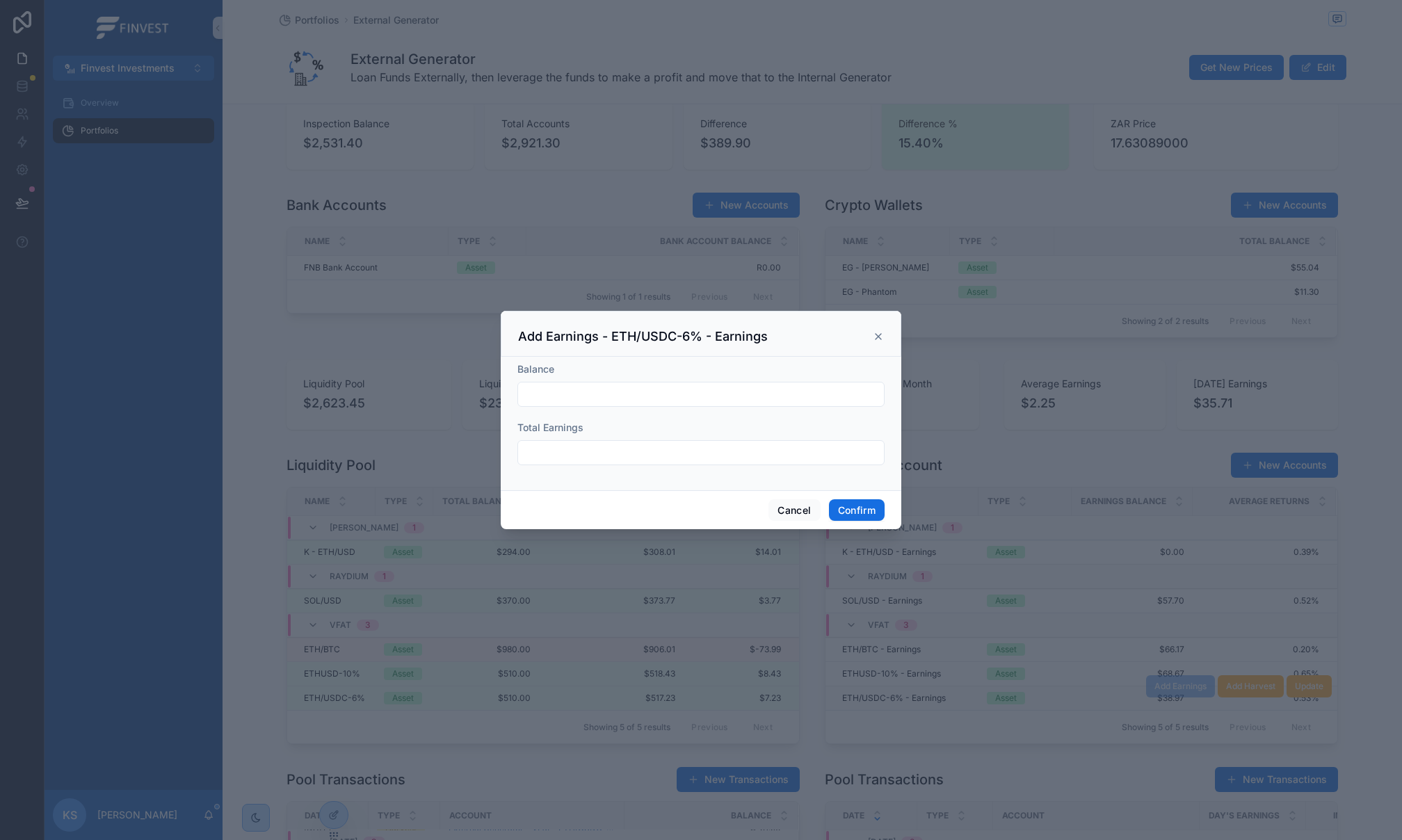
click at [667, 395] on input "text" at bounding box center [701, 394] width 366 height 20
paste input "*******"
type input "*******"
click at [570, 456] on input "text" at bounding box center [701, 452] width 366 height 20
paste input "******"
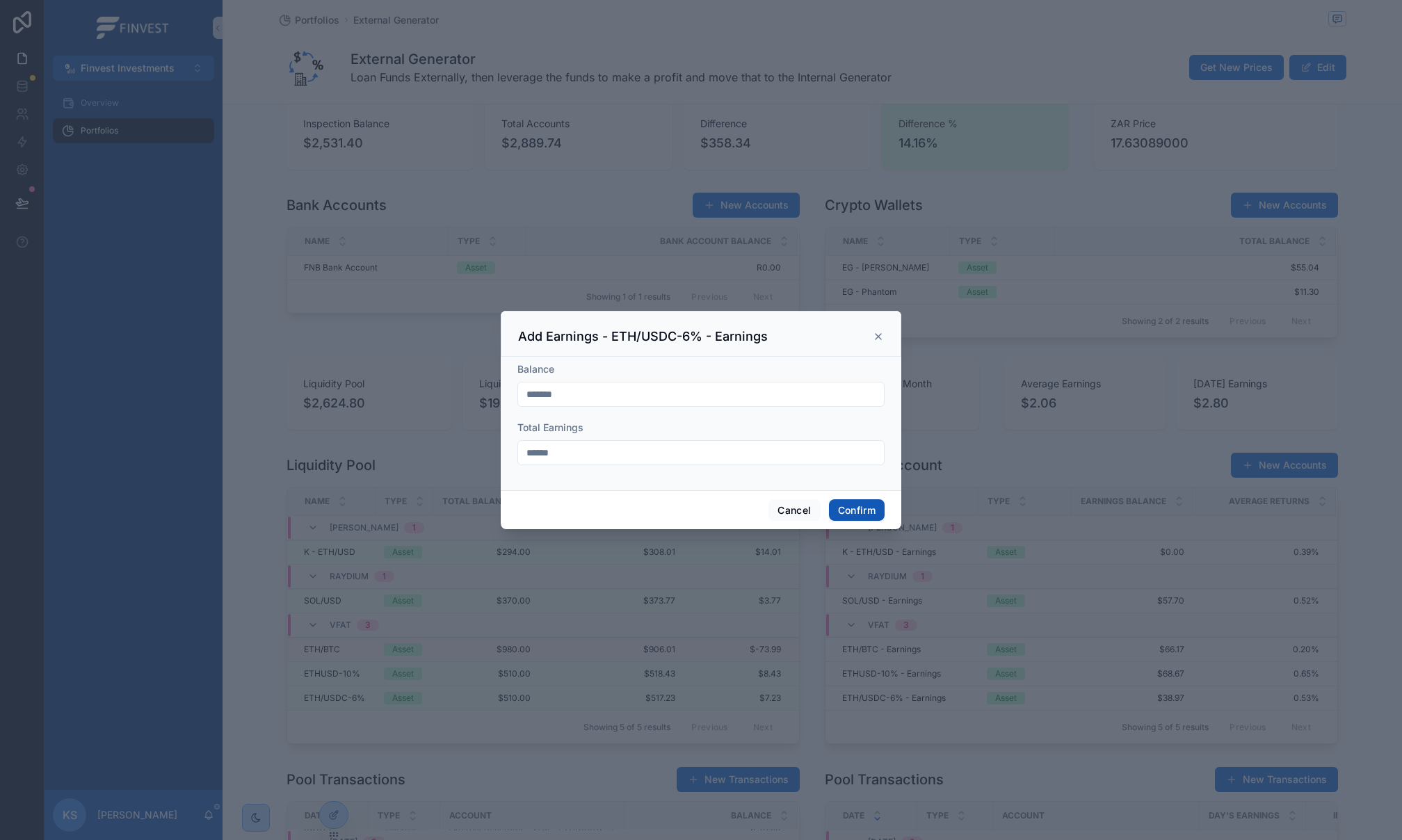
type input "******"
click at [854, 505] on button "Confirm" at bounding box center [856, 510] width 55 height 23
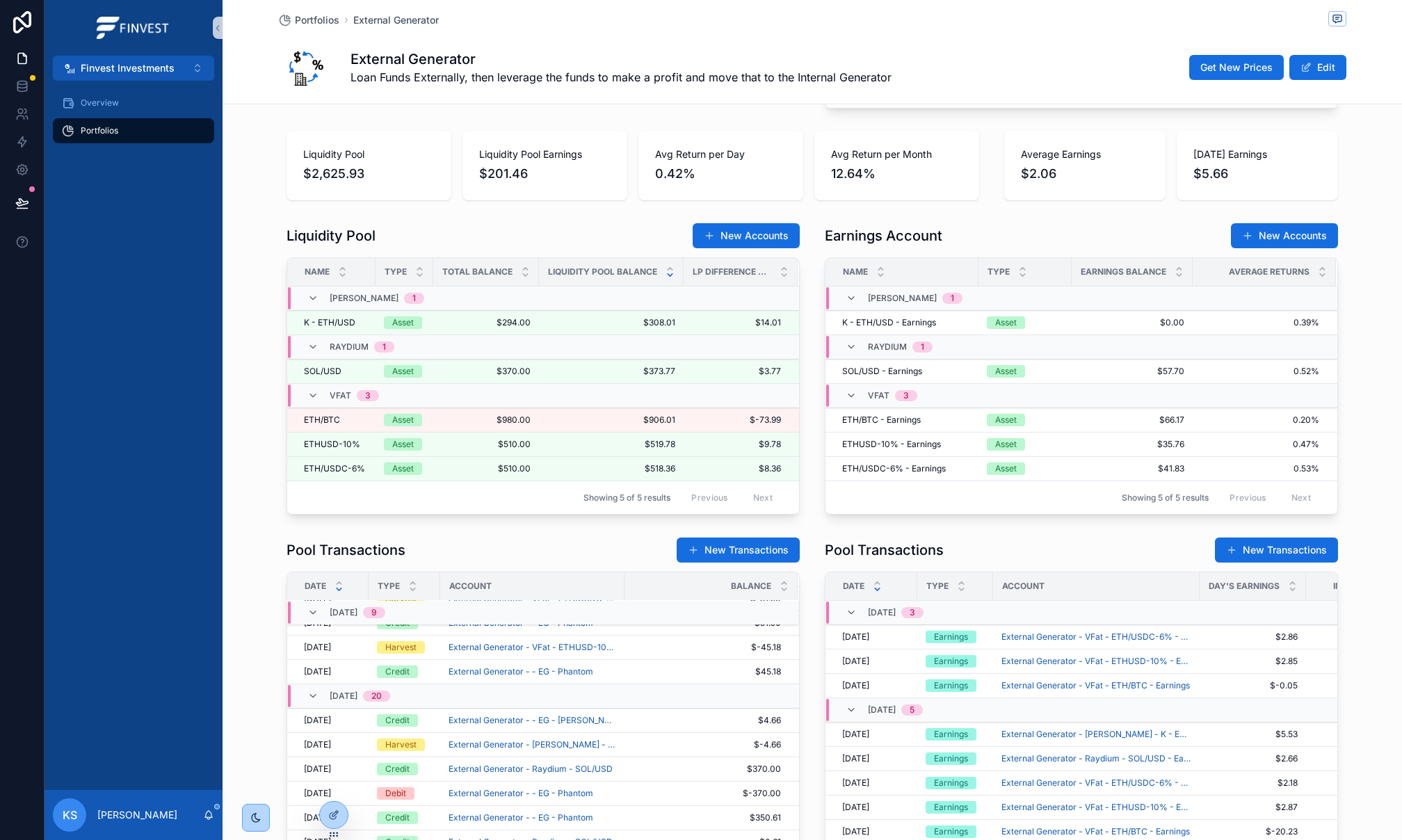
scroll to position [812, 0]
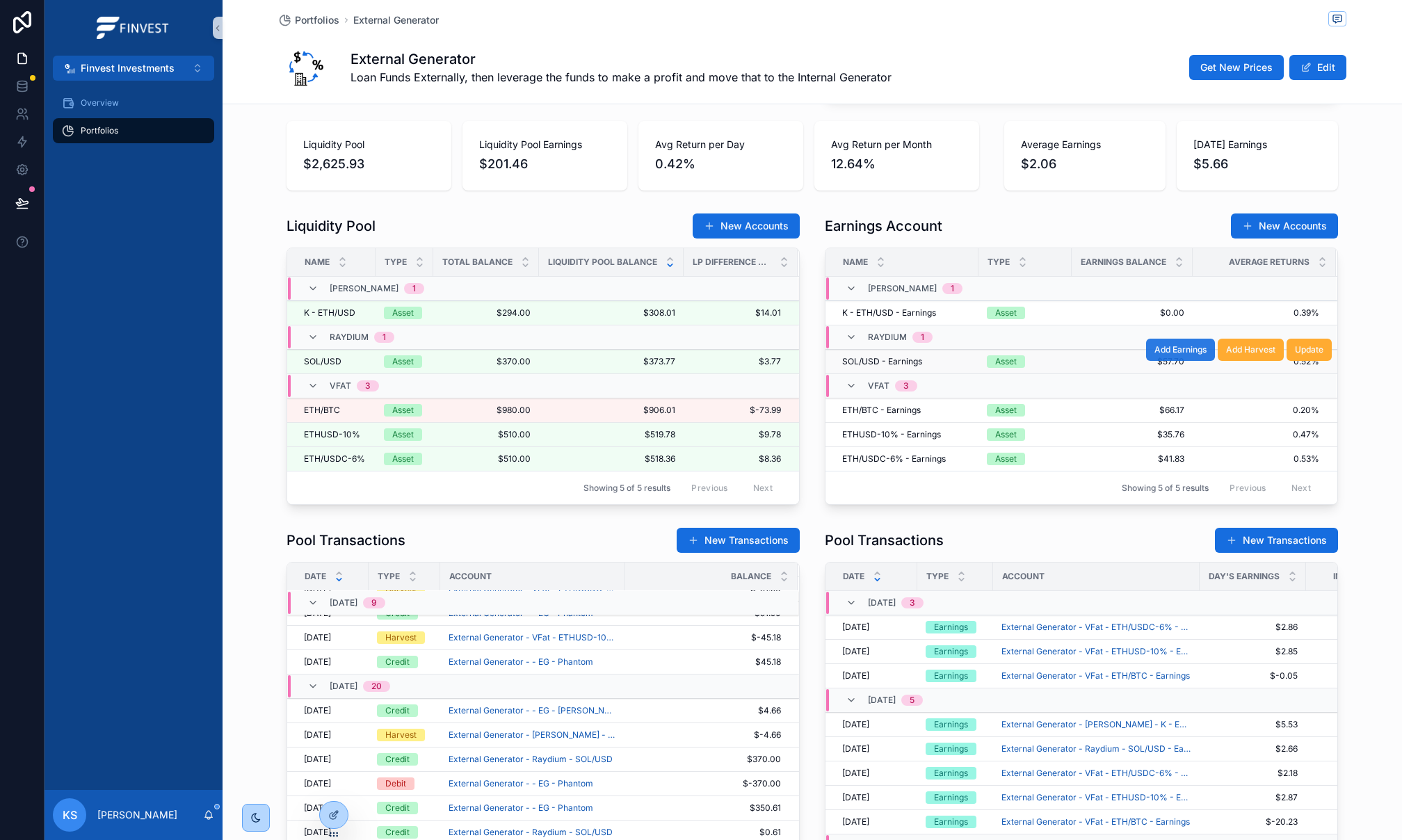
click at [1188, 355] on span "Add Earnings" at bounding box center [1181, 349] width 52 height 11
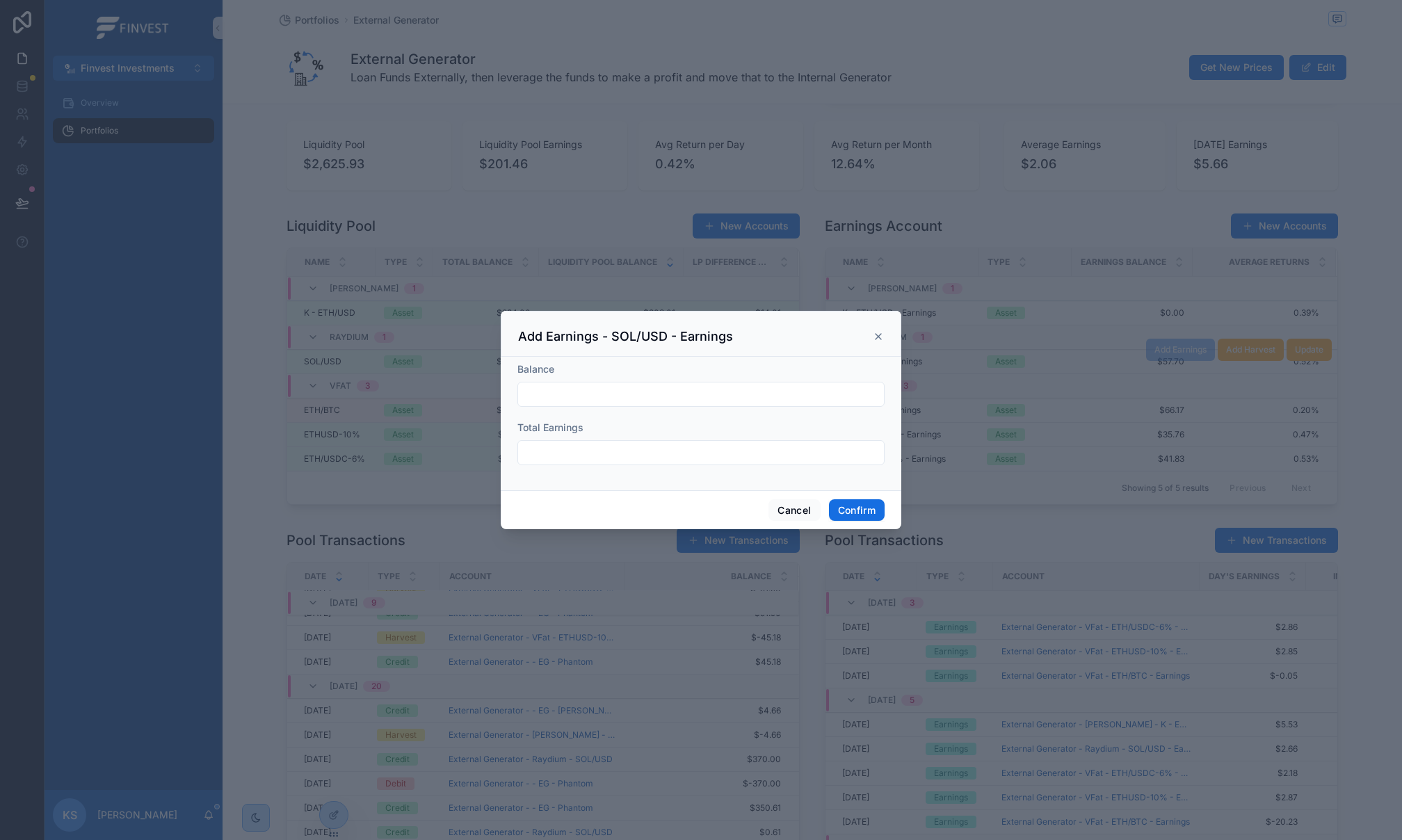
click at [709, 389] on input "text" at bounding box center [701, 394] width 366 height 20
paste input "*******"
type input "*******"
click at [642, 459] on input "text" at bounding box center [701, 452] width 366 height 20
paste input "******"
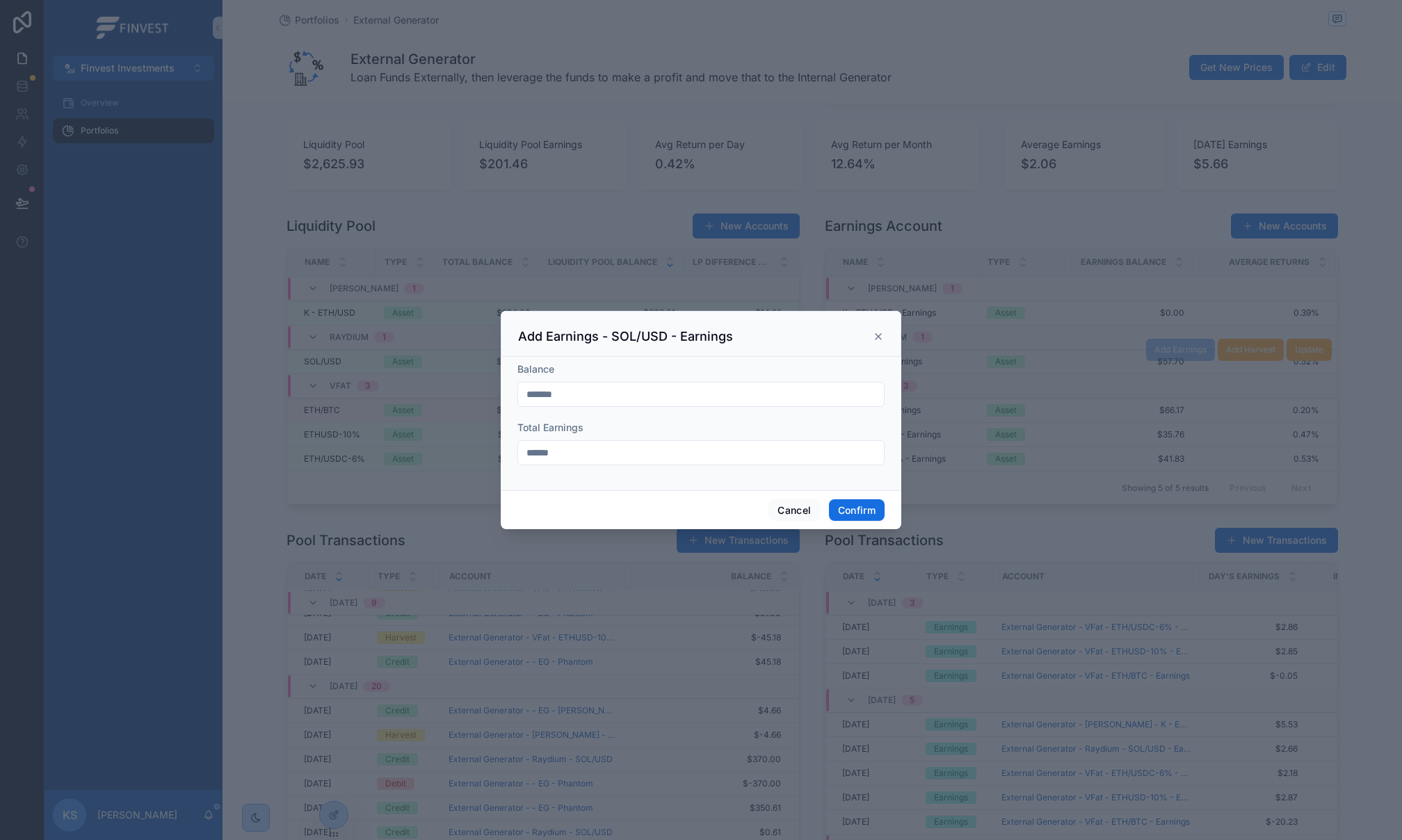
type input "******"
click at [862, 512] on button "Confirm" at bounding box center [856, 510] width 55 height 23
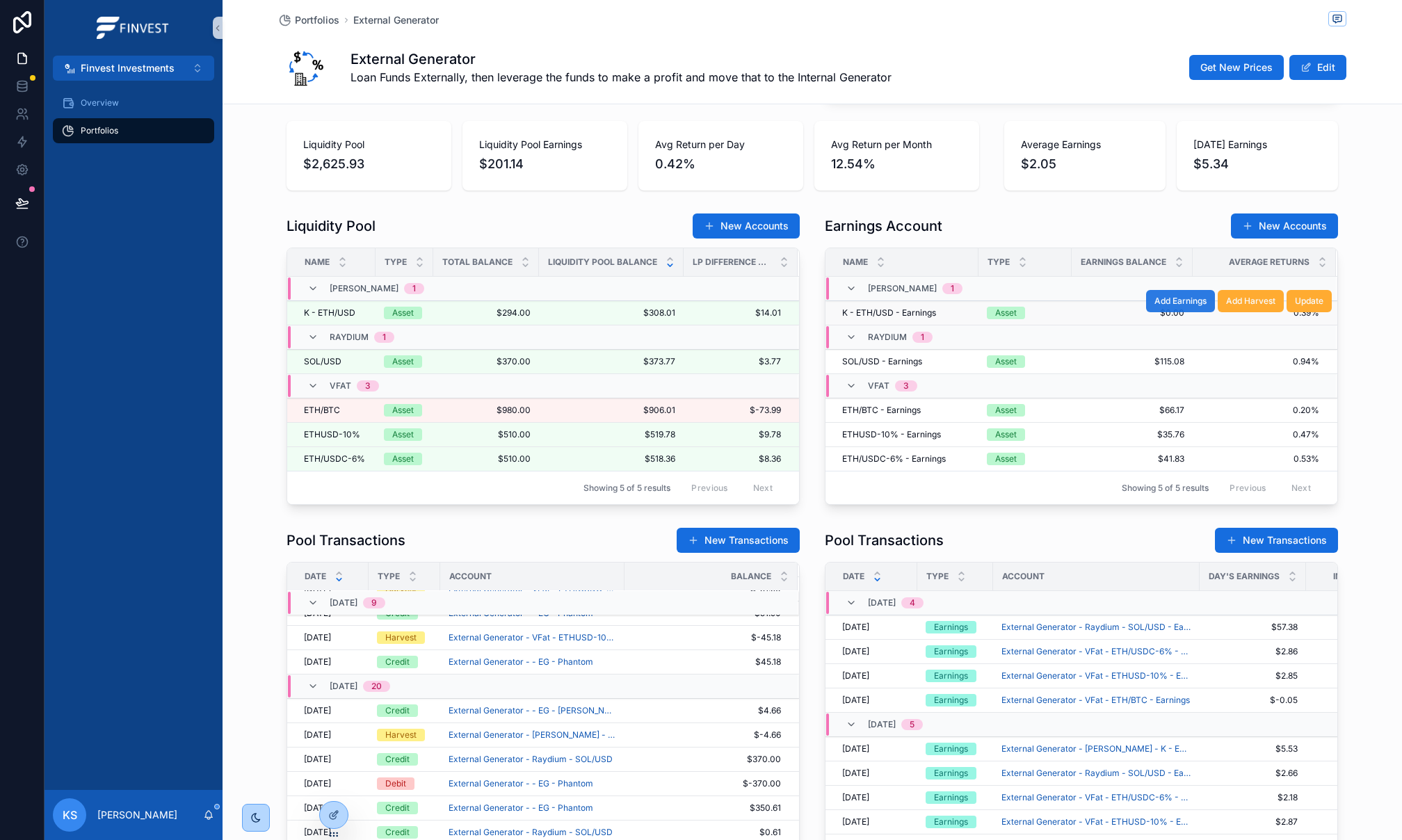
click at [1182, 302] on span "Add Earnings" at bounding box center [1181, 301] width 52 height 11
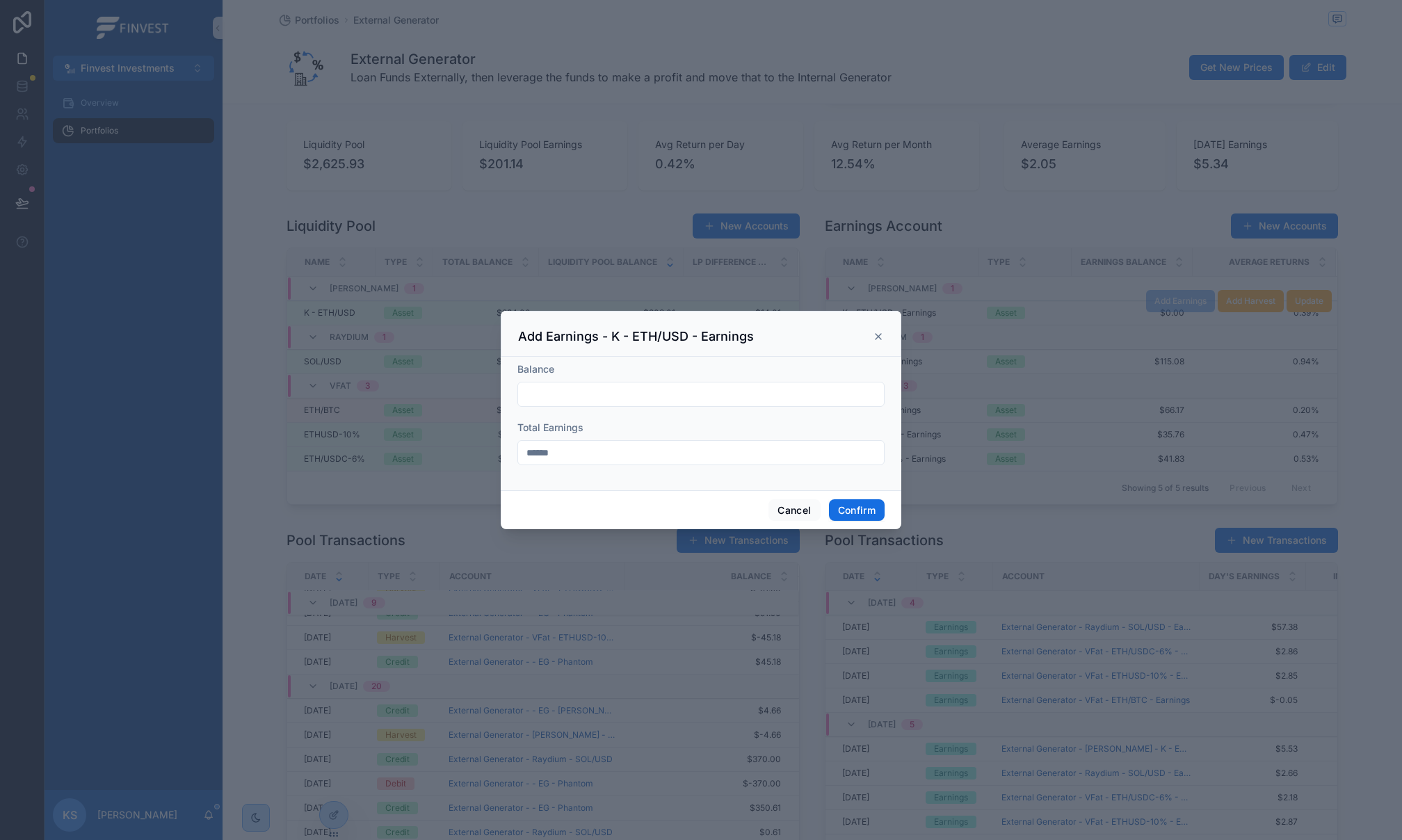
click at [768, 408] on form "Balance Total Earnings ******" at bounding box center [701, 421] width 367 height 116
click at [768, 399] on input "text" at bounding box center [701, 394] width 366 height 20
click at [875, 342] on div "Add Earnings - K - ETH/USD - Earnings" at bounding box center [701, 336] width 366 height 17
click at [876, 337] on icon at bounding box center [878, 336] width 6 height 6
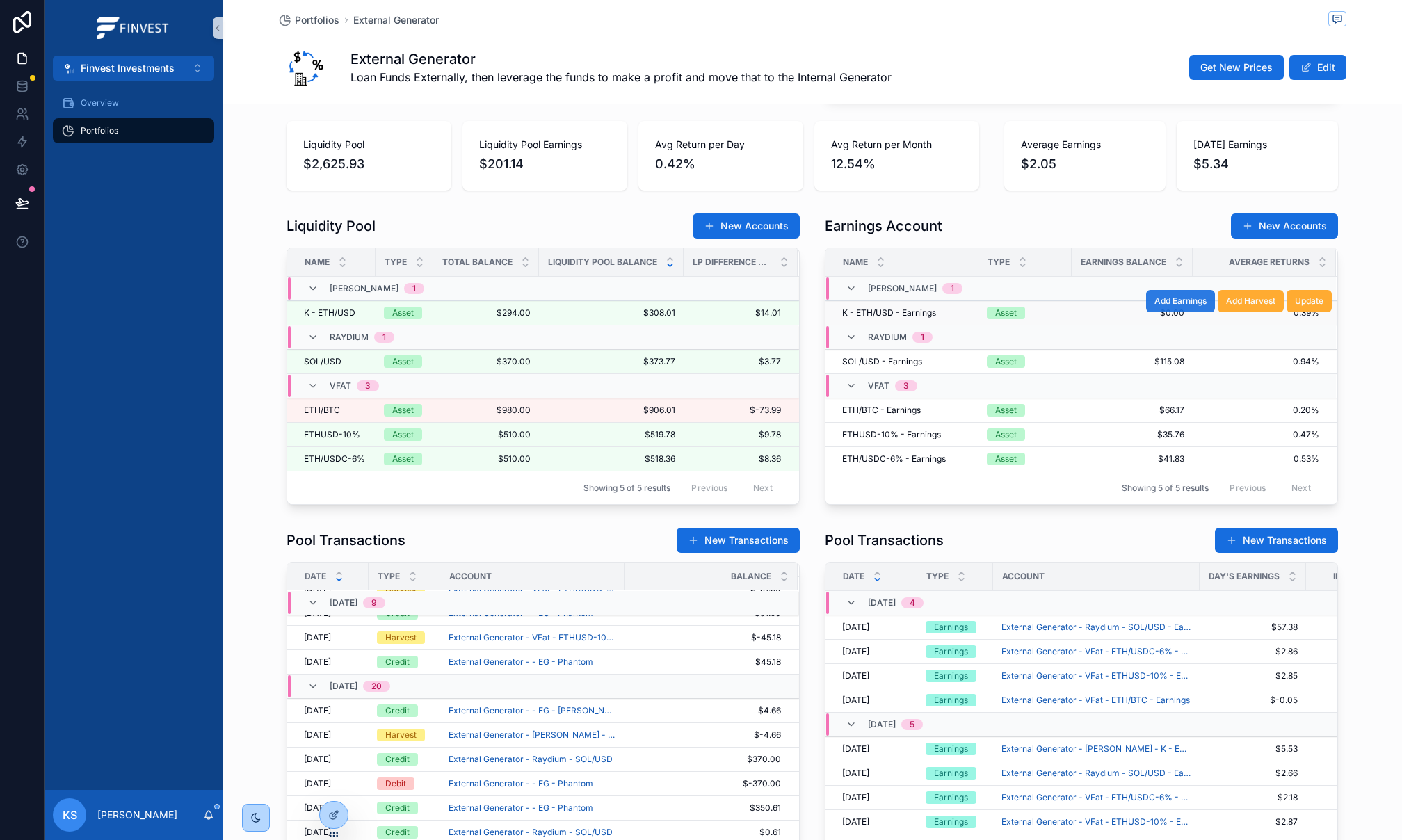
click at [1199, 303] on span "Add Earnings" at bounding box center [1181, 301] width 52 height 11
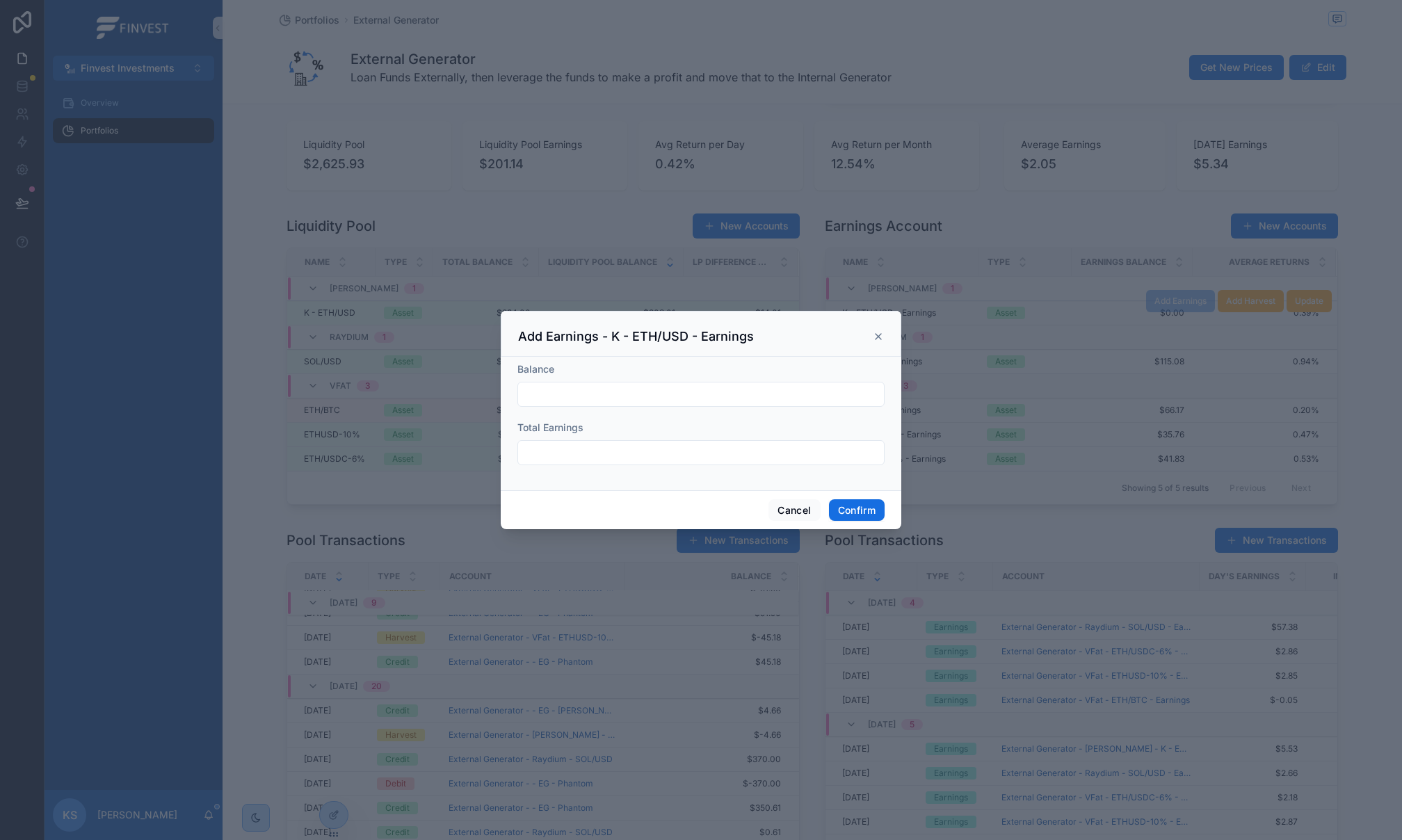
click at [627, 392] on input "text" at bounding box center [701, 394] width 366 height 20
paste input "*******"
type input "*******"
click at [590, 455] on input "text" at bounding box center [701, 452] width 366 height 20
paste input "*****"
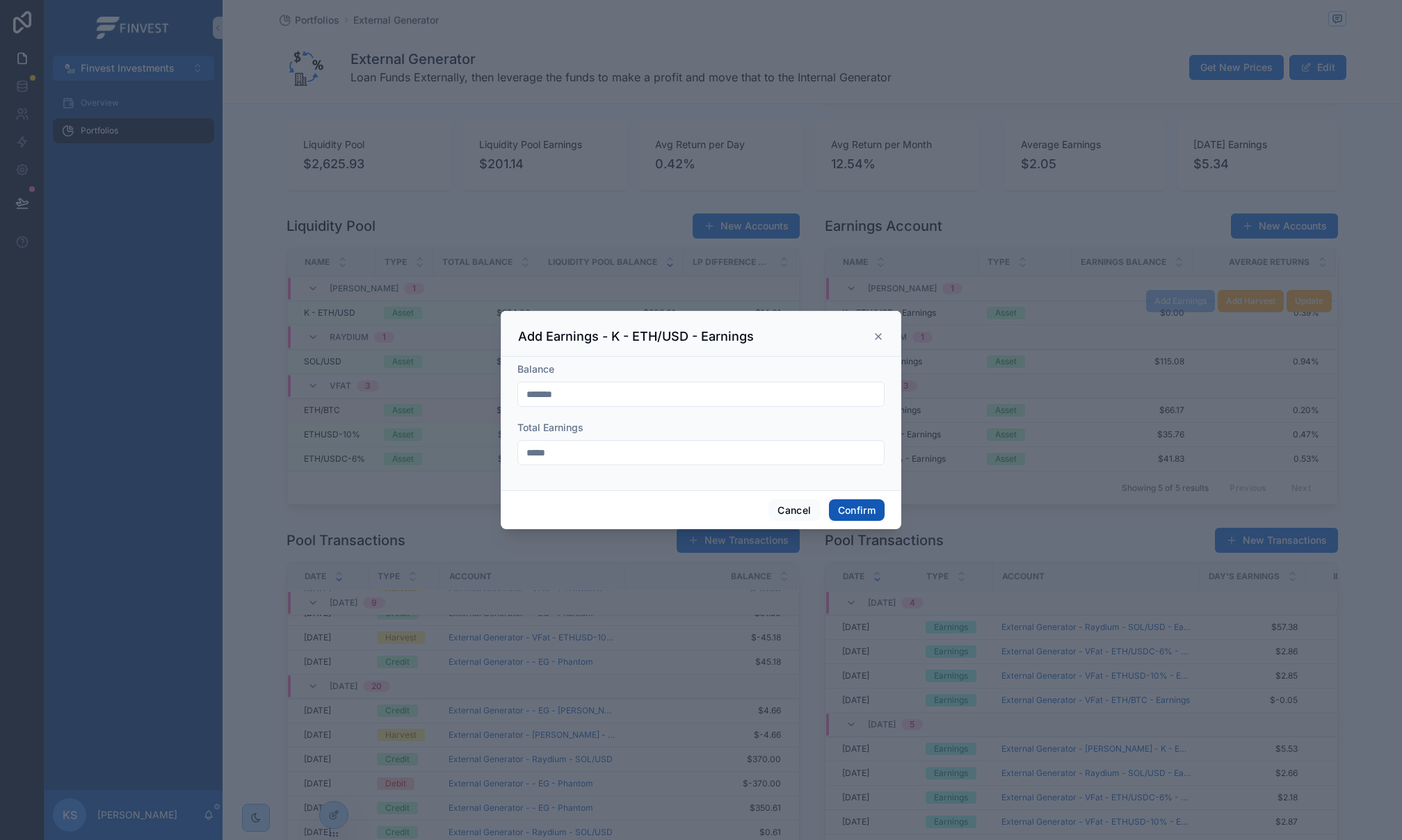
type input "*****"
click at [850, 505] on button "Confirm" at bounding box center [856, 510] width 55 height 23
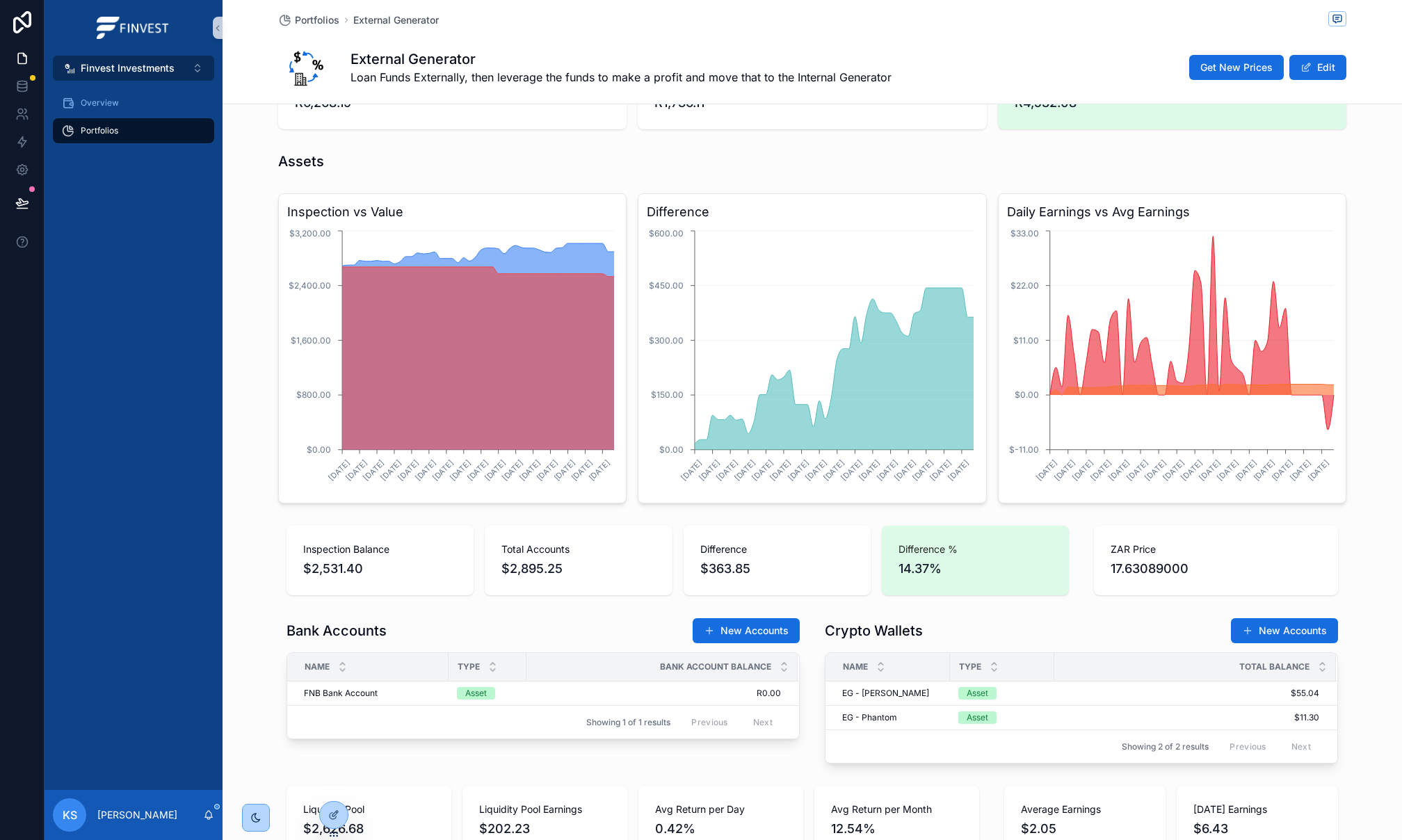
scroll to position [0, 0]
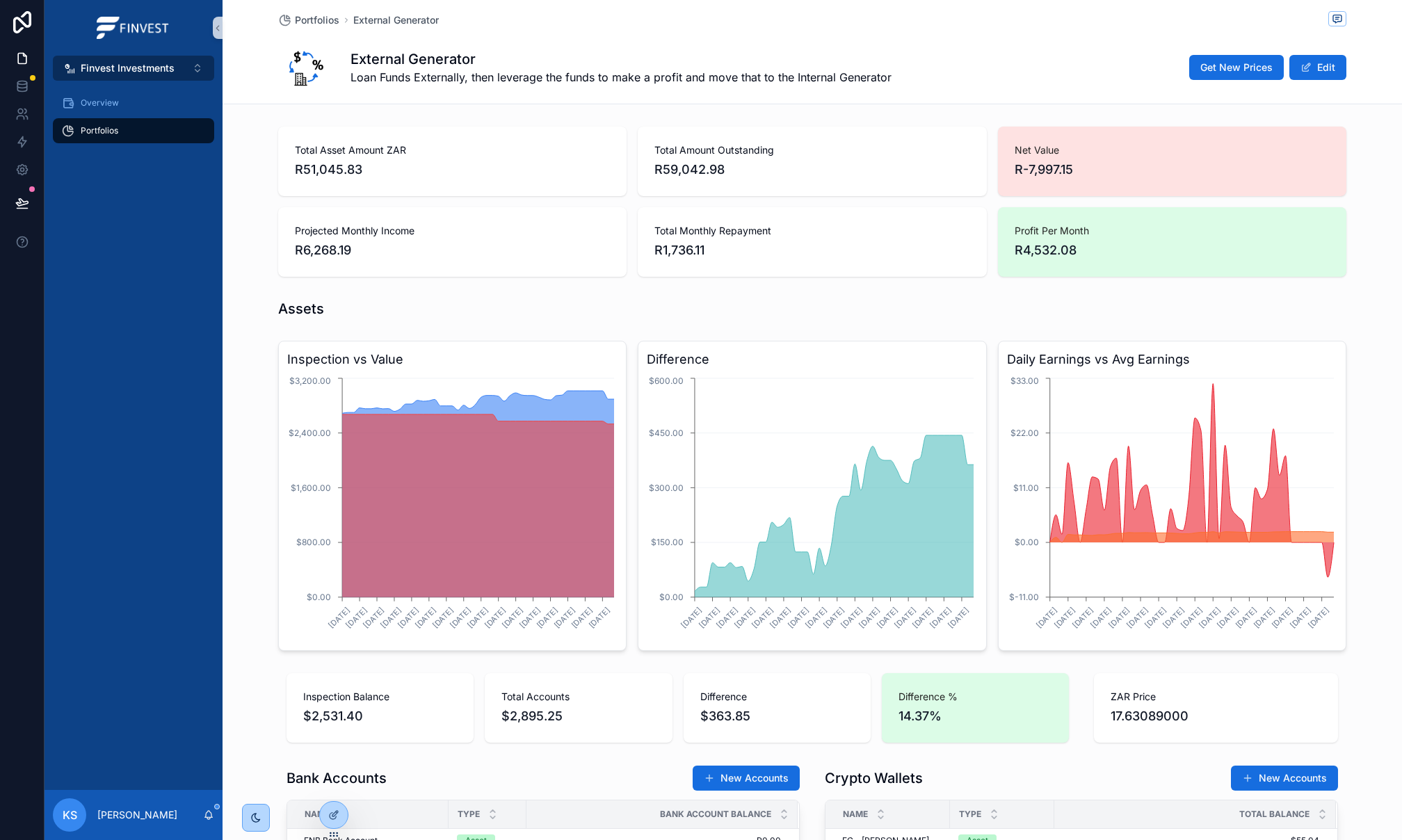
click at [103, 65] on span "Finvest Investments" at bounding box center [127, 68] width 94 height 14
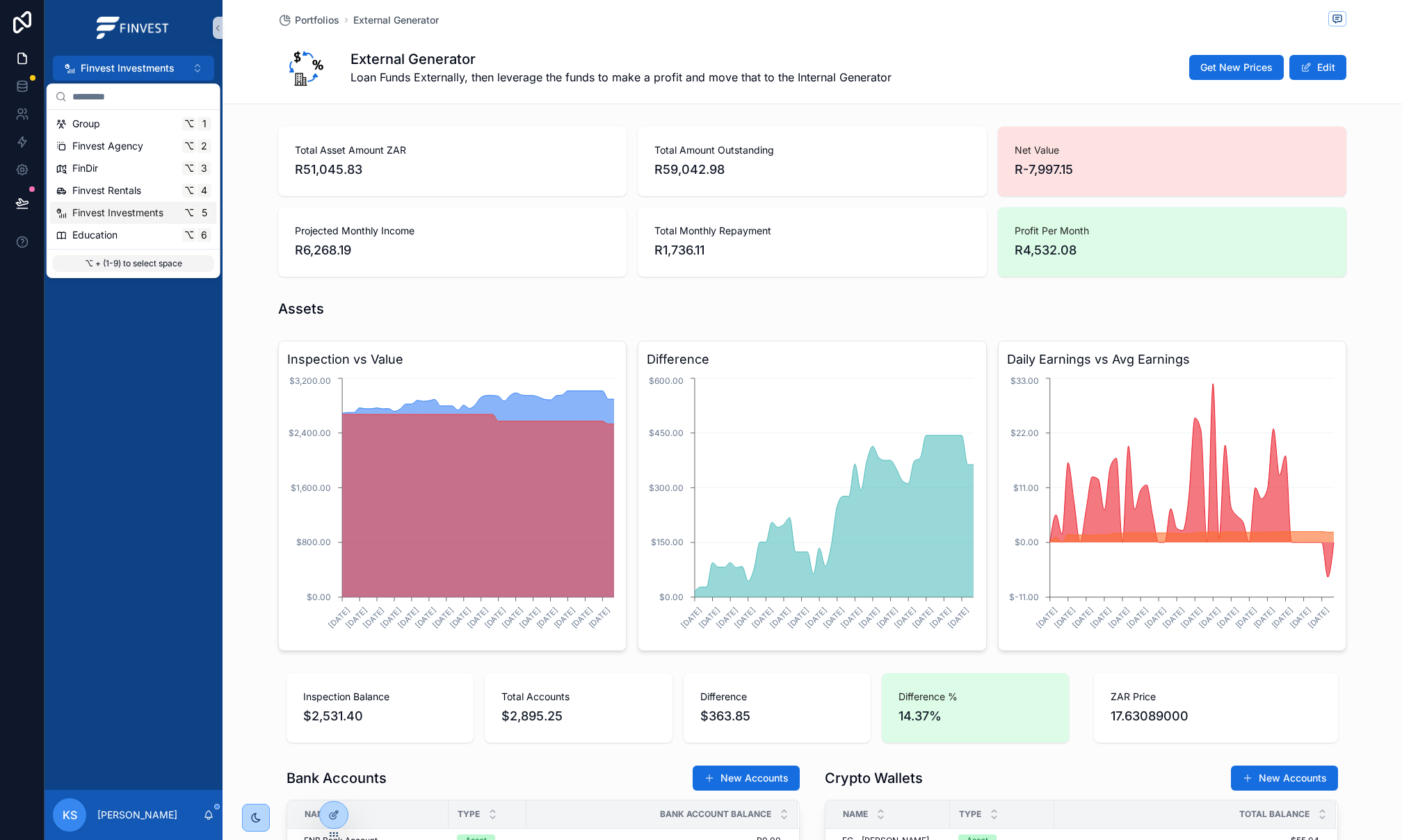
click at [140, 214] on span "Finvest Investments" at bounding box center [117, 213] width 91 height 14
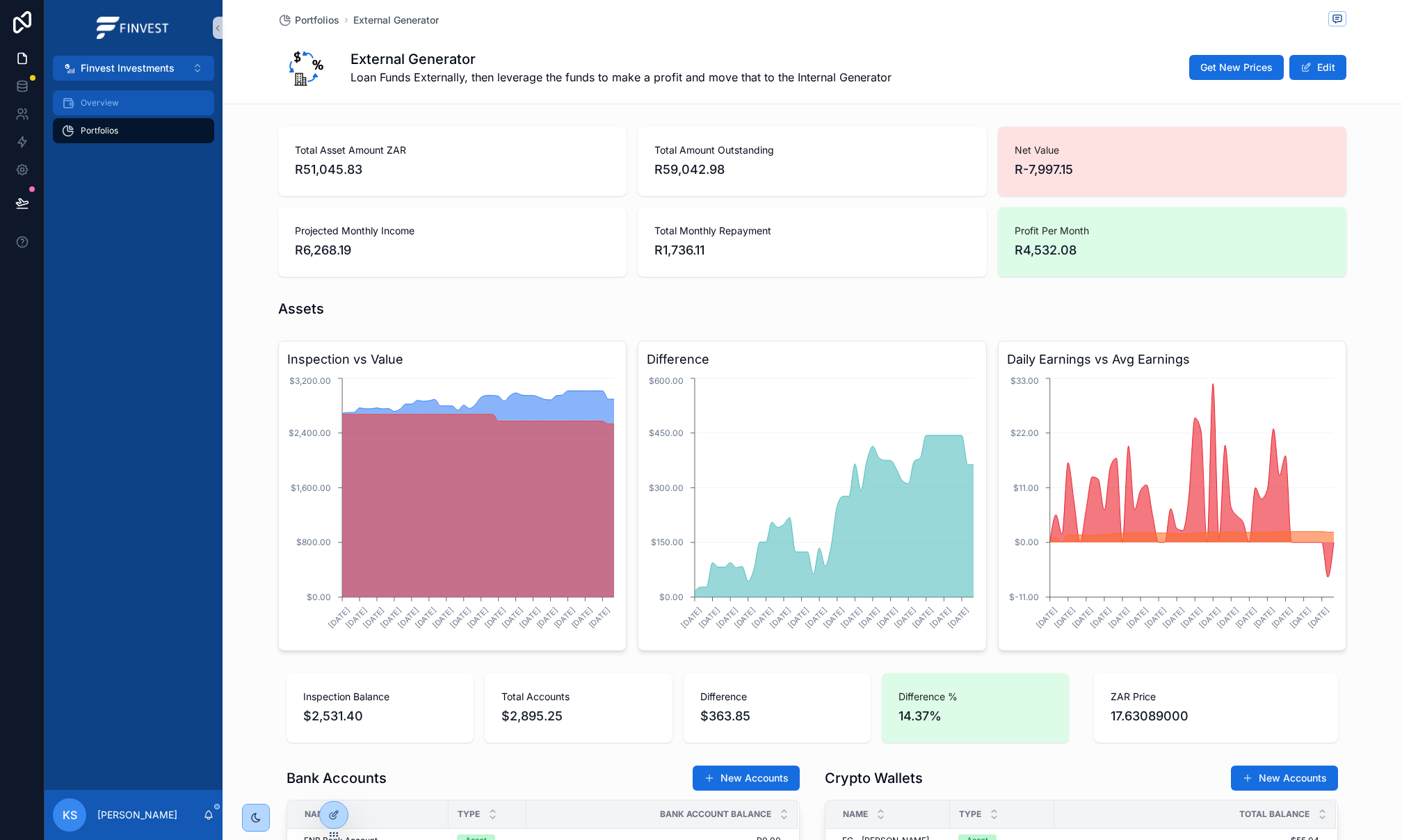
click at [134, 98] on div "Overview" at bounding box center [133, 103] width 145 height 23
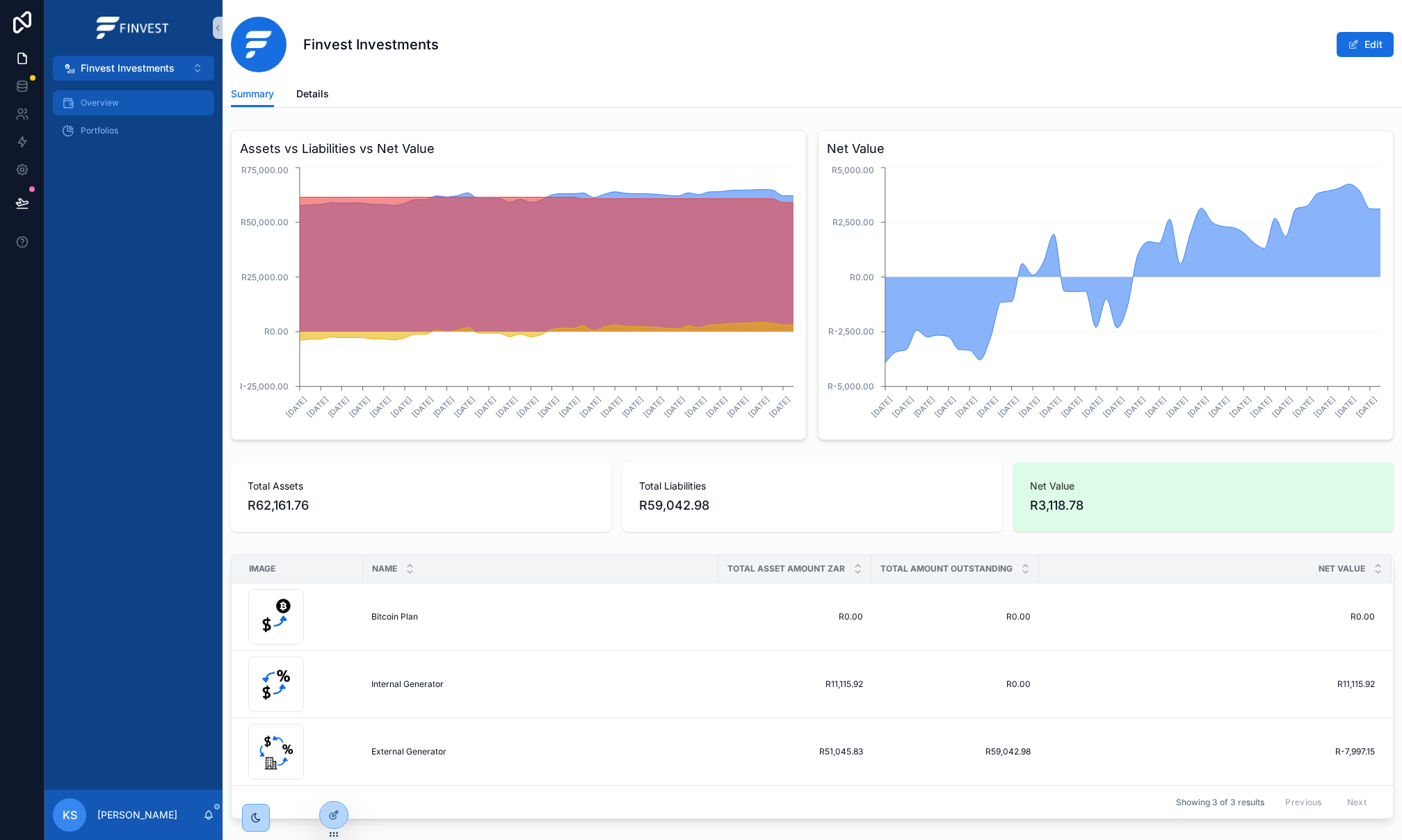
click at [165, 99] on div "Overview" at bounding box center [133, 103] width 145 height 23
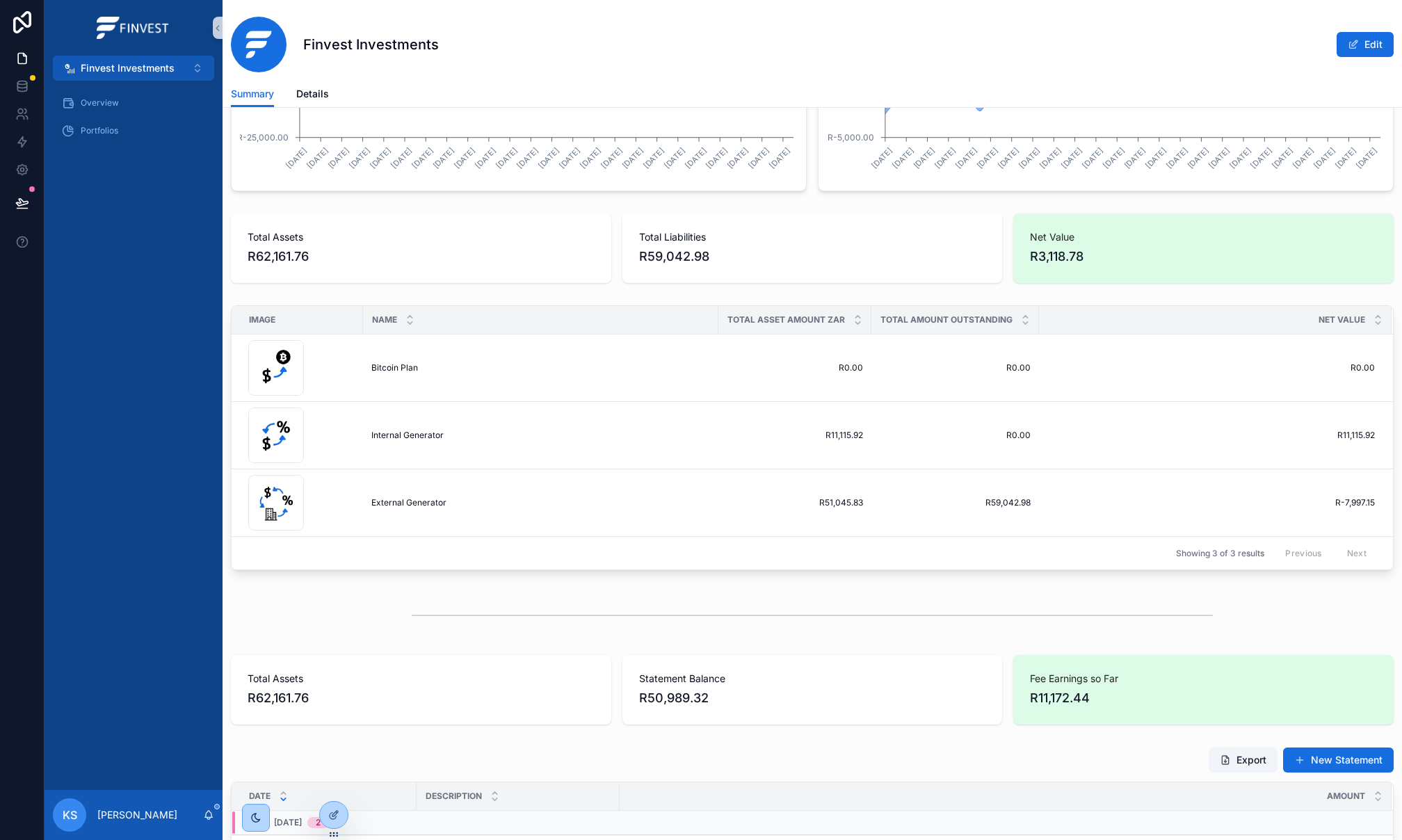
scroll to position [490, 0]
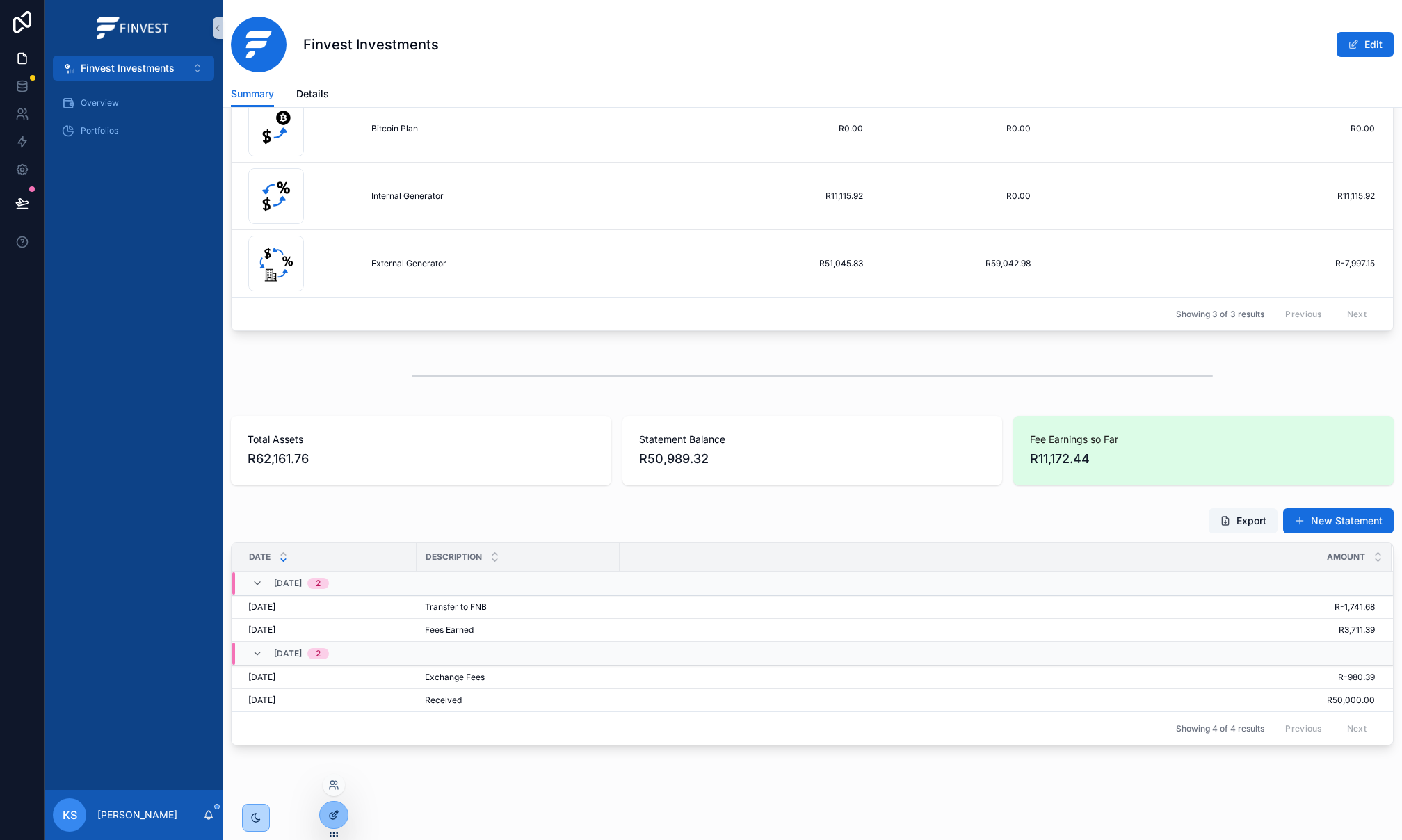
click at [335, 805] on div at bounding box center [334, 815] width 28 height 26
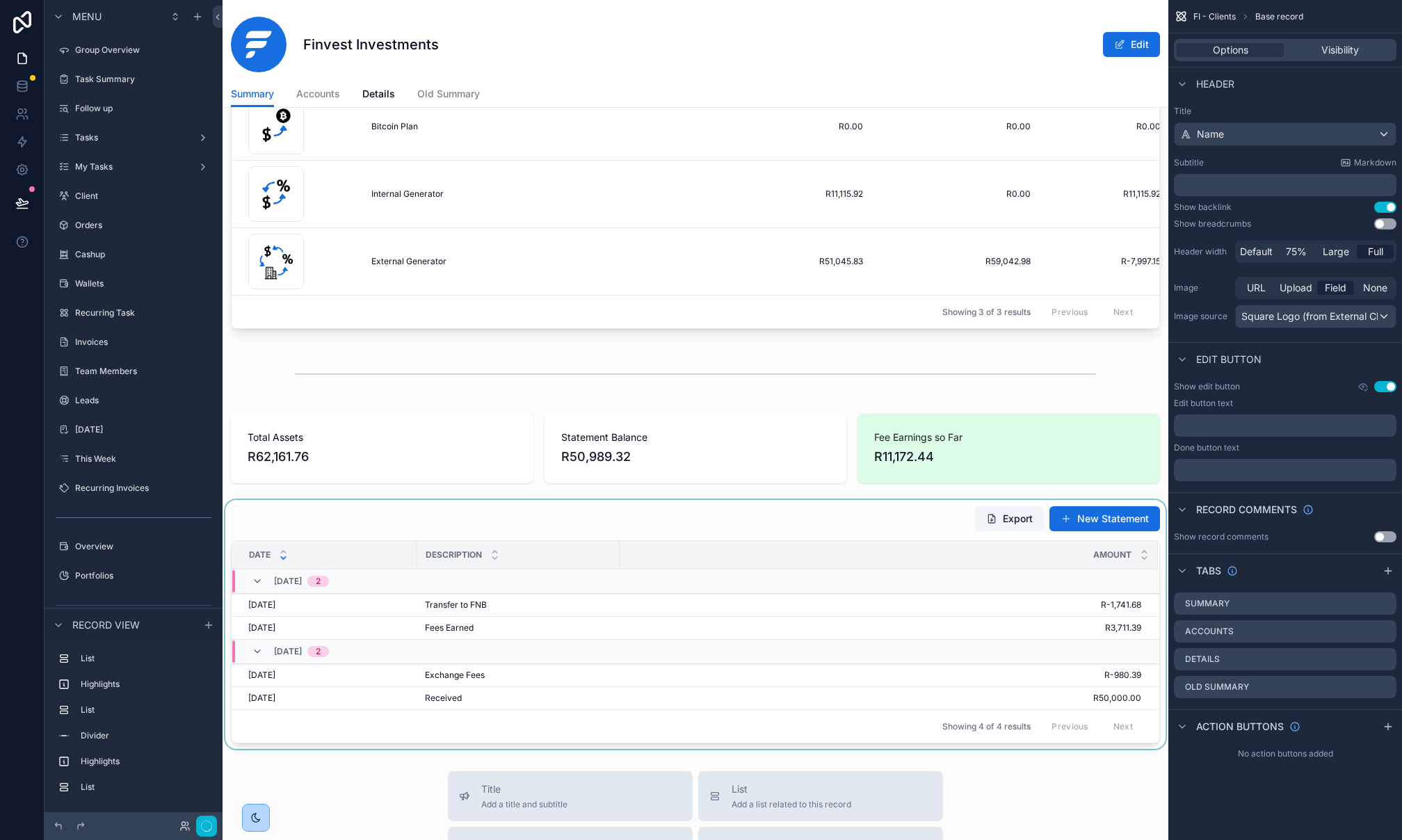
click at [489, 537] on div "scrollable content" at bounding box center [696, 625] width 946 height 249
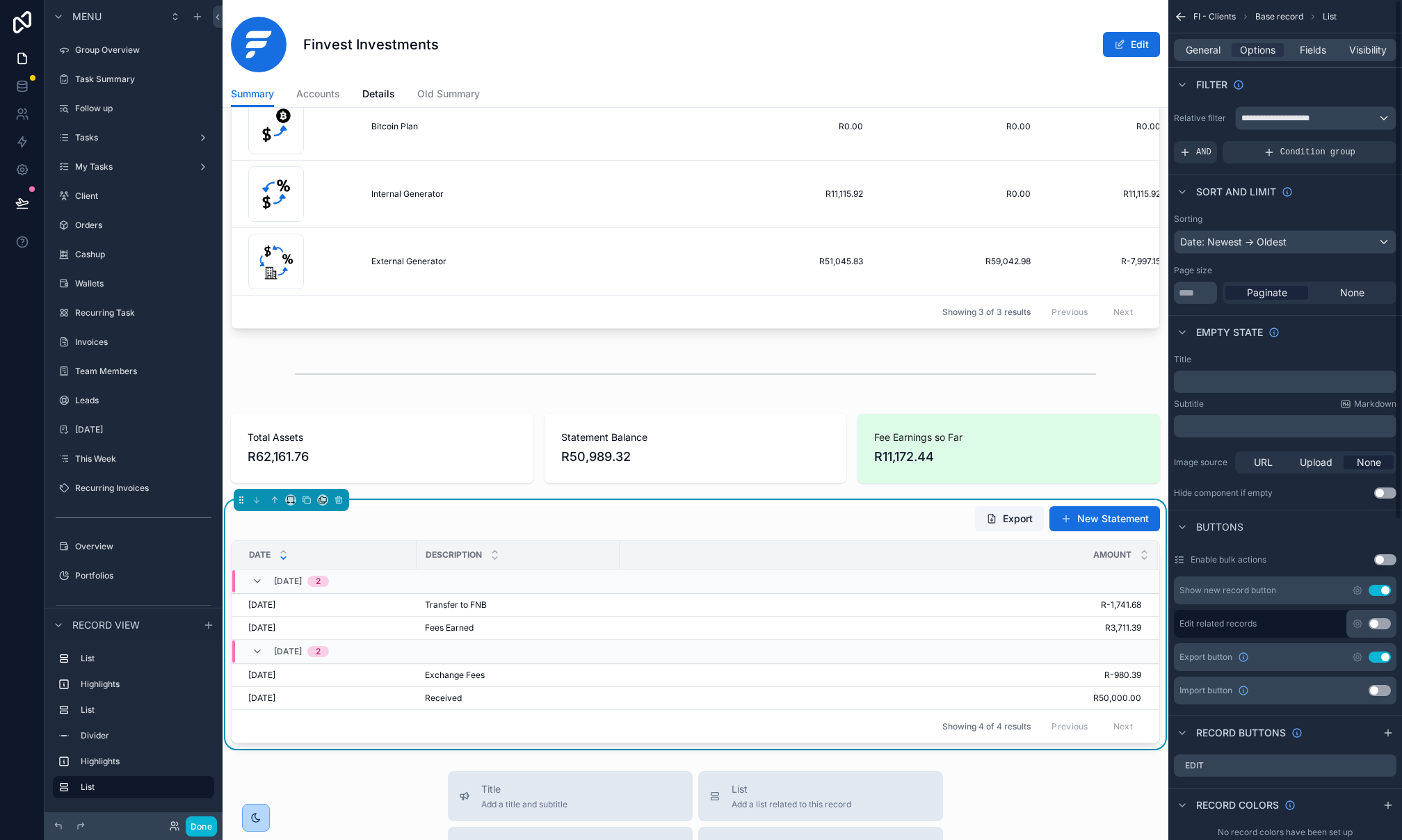
click at [1194, 59] on div "General Options Fields Visibility" at bounding box center [1285, 49] width 223 height 23
click at [1195, 53] on span "General" at bounding box center [1203, 49] width 35 height 14
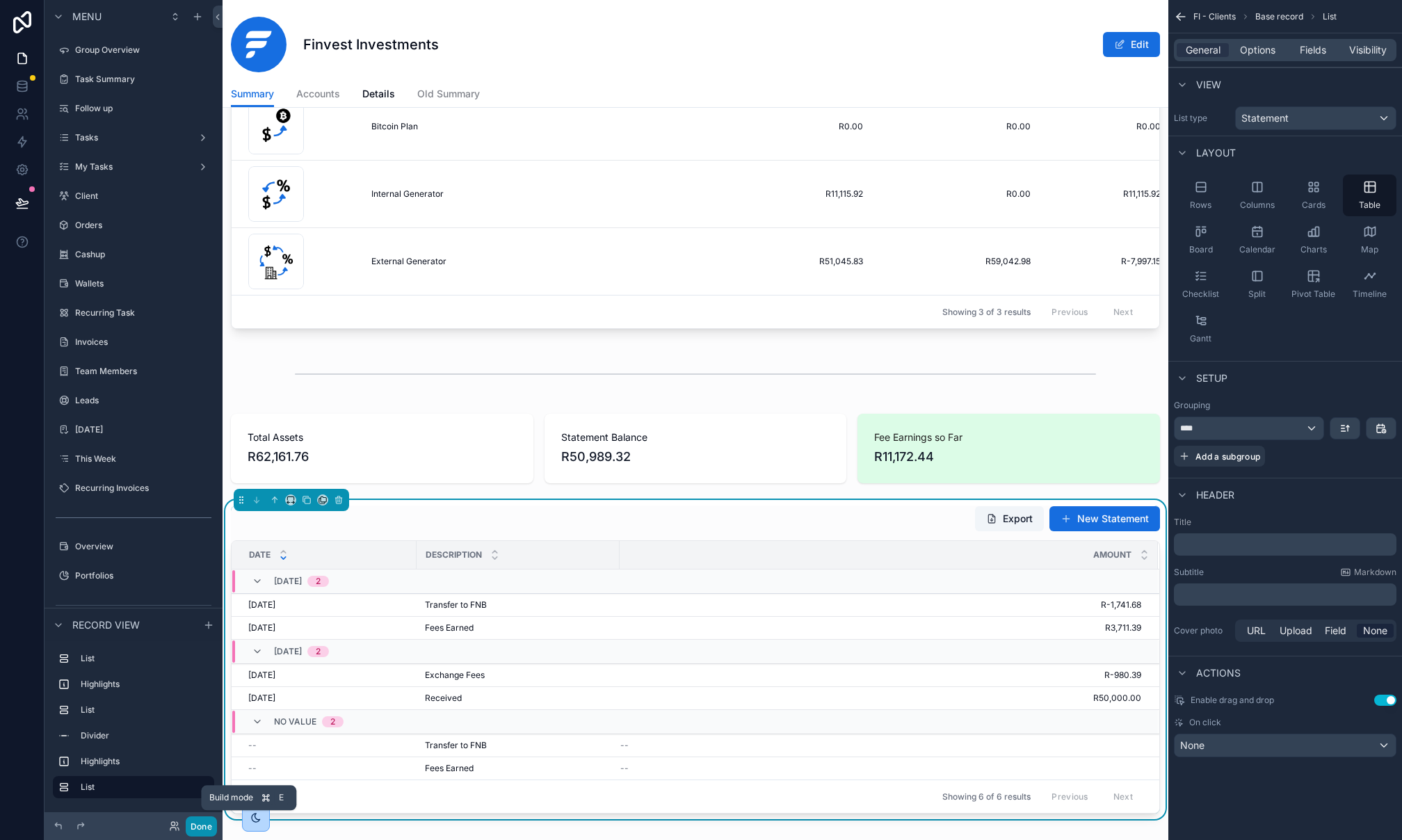
click at [200, 828] on button "Done" at bounding box center [201, 826] width 31 height 20
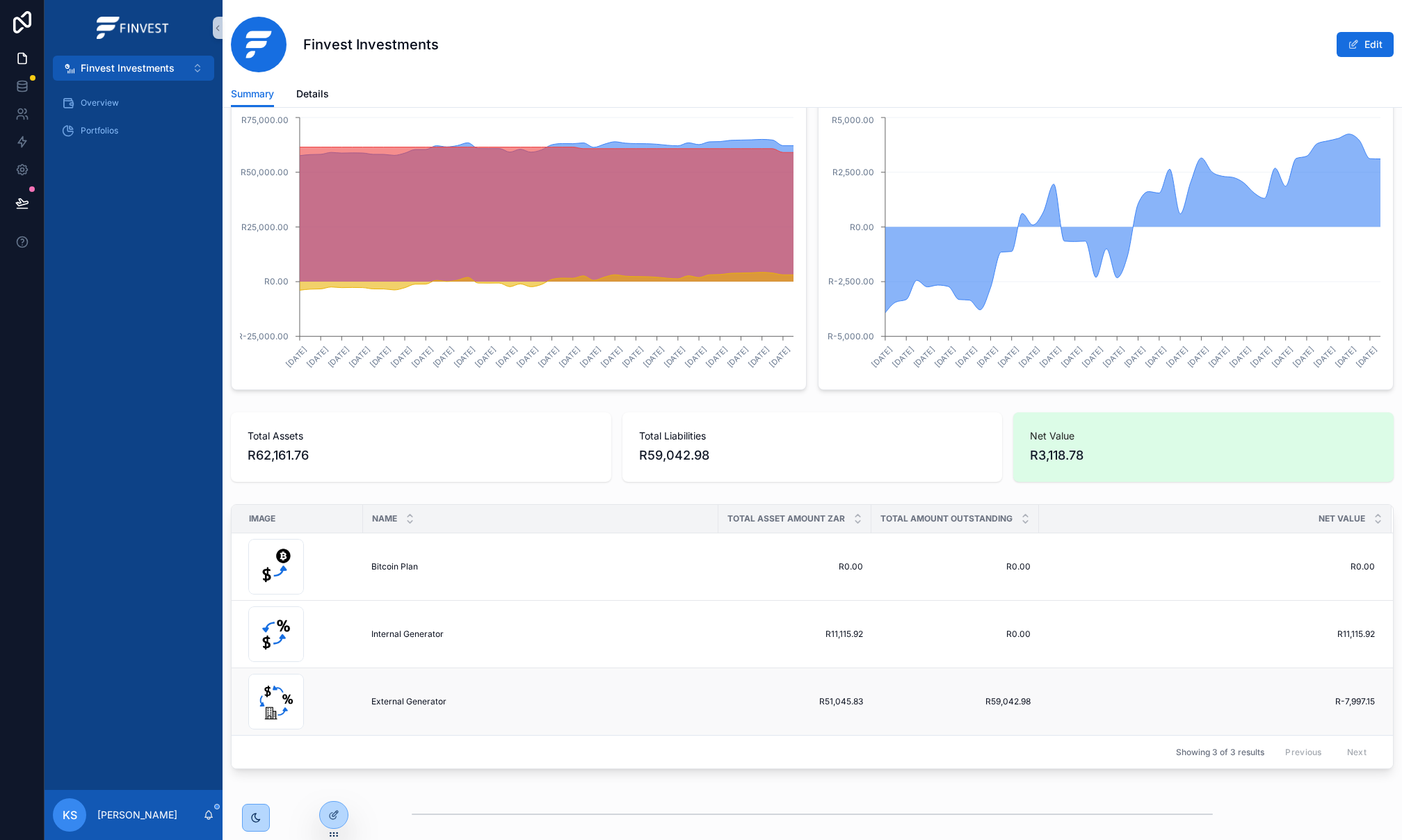
scroll to position [0, 0]
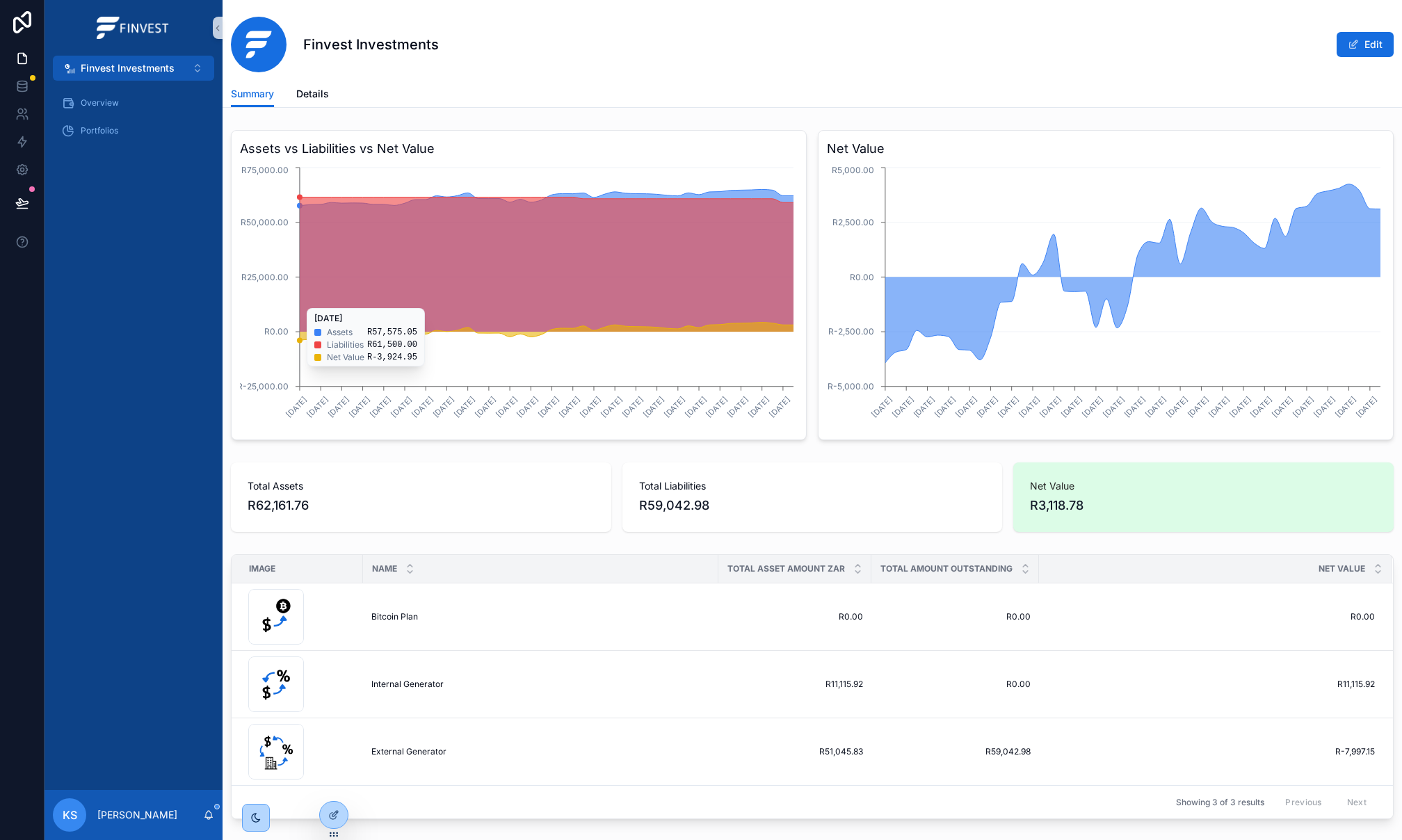
click at [751, 210] on icon "chart" at bounding box center [547, 264] width 494 height 135
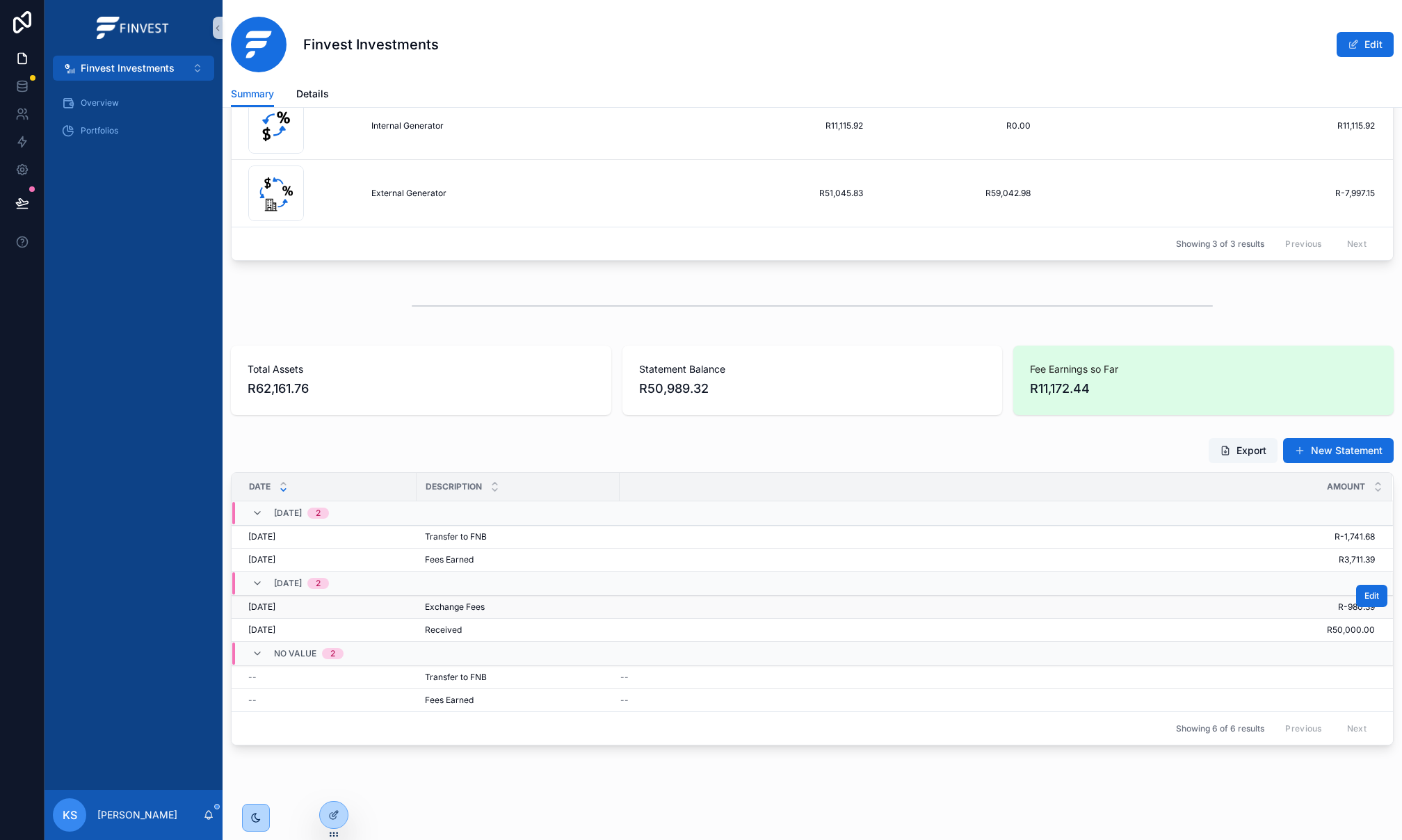
scroll to position [536, 0]
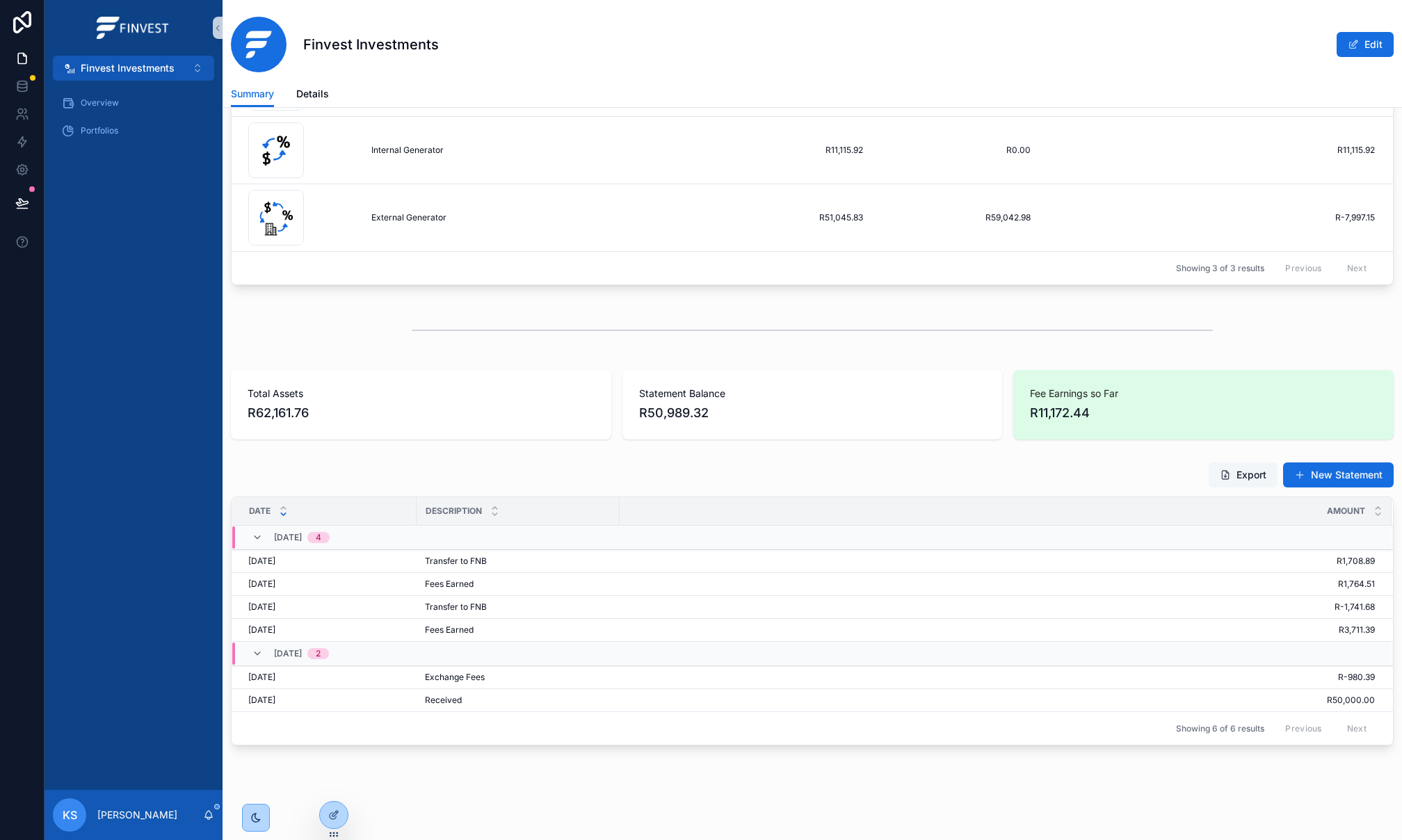
click at [1249, 472] on button "Export" at bounding box center [1243, 475] width 69 height 25
click at [1380, 549] on button "Edit" at bounding box center [1371, 550] width 31 height 23
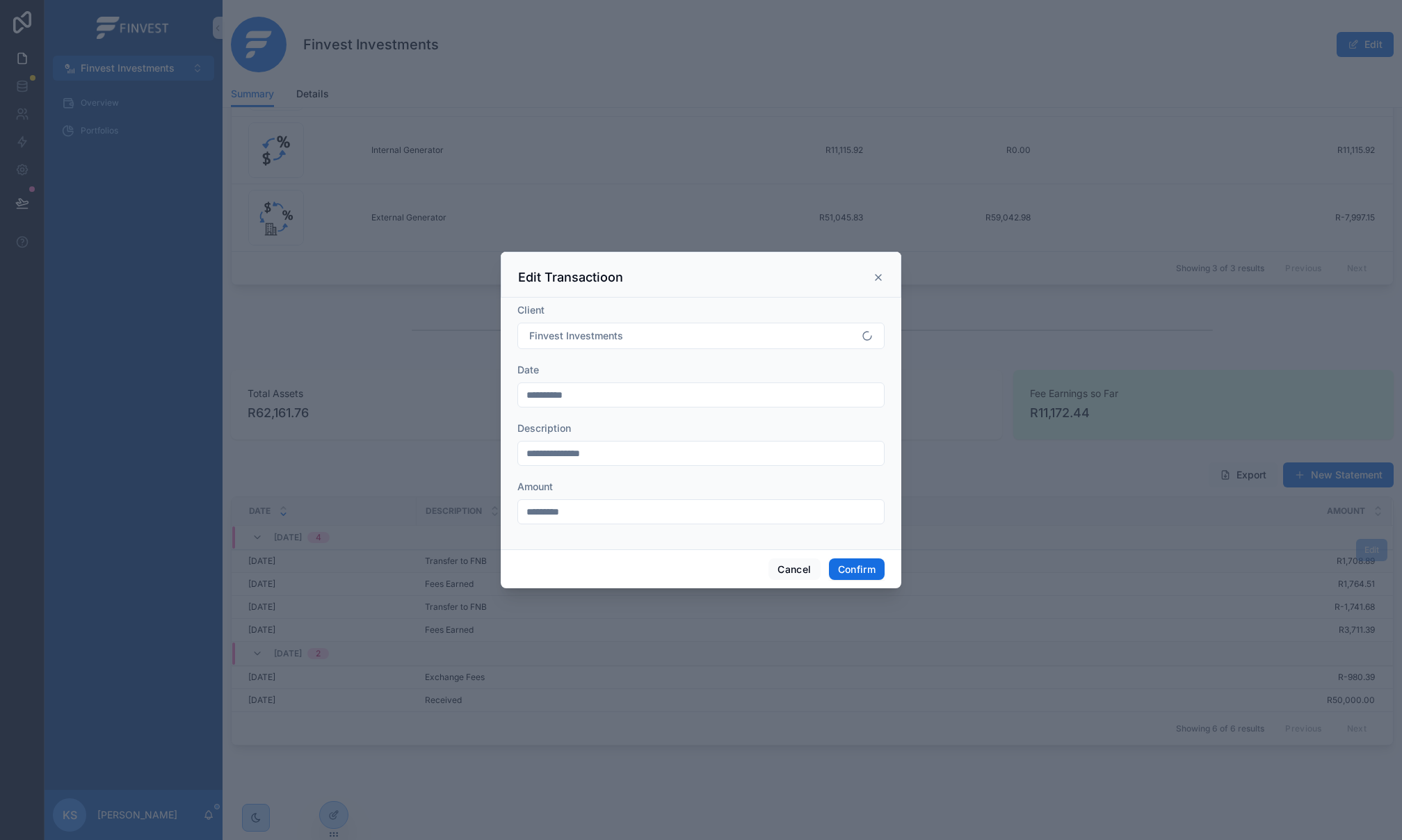
click at [685, 515] on input "*********" at bounding box center [701, 512] width 366 height 20
type input "**********"
click at [860, 566] on button "Confirm" at bounding box center [856, 569] width 55 height 23
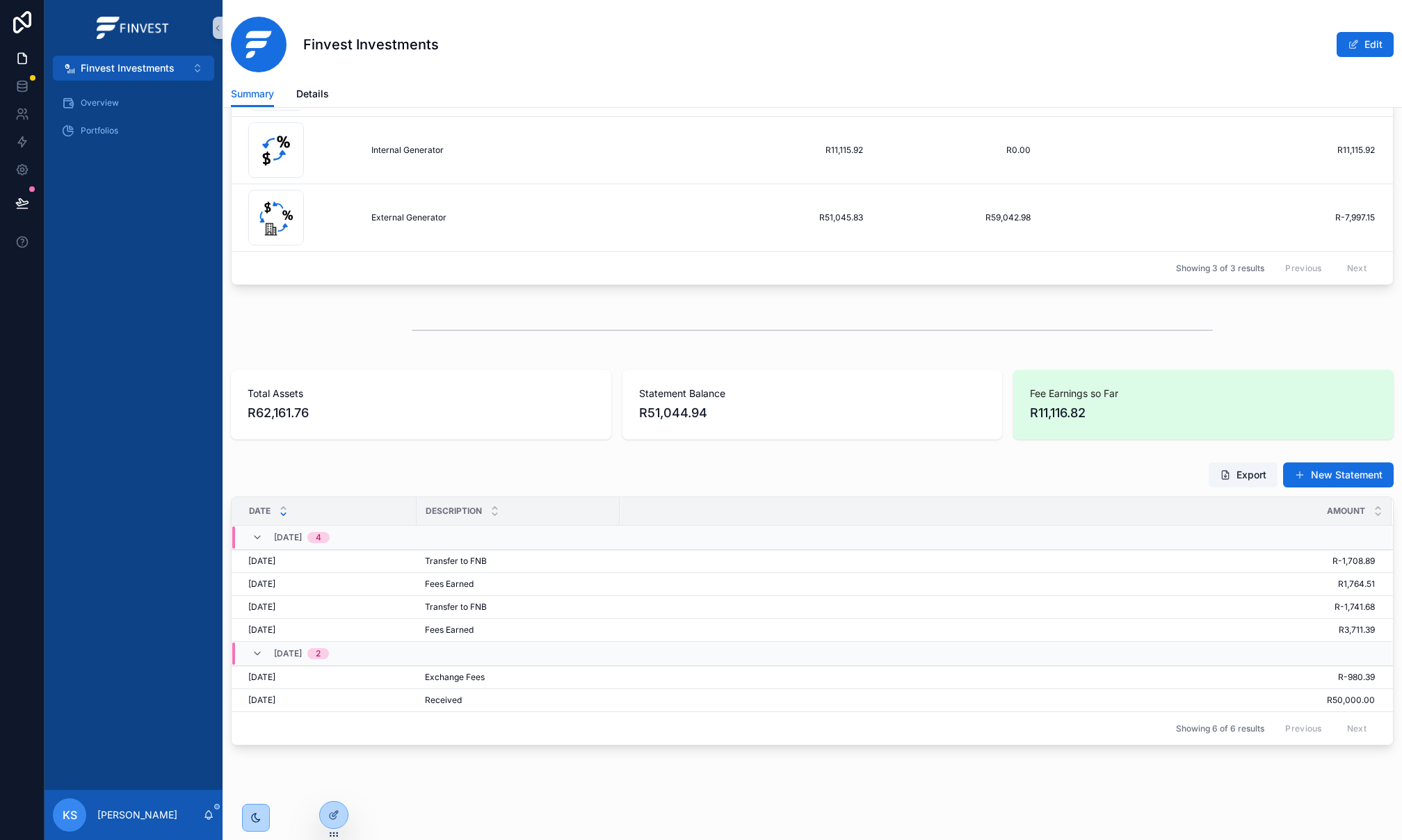
click at [786, 435] on div "Statement Balance R51,044.94" at bounding box center [813, 405] width 380 height 70
click at [174, 64] on button "Finvest Investments ⌥ 5" at bounding box center [134, 68] width 162 height 25
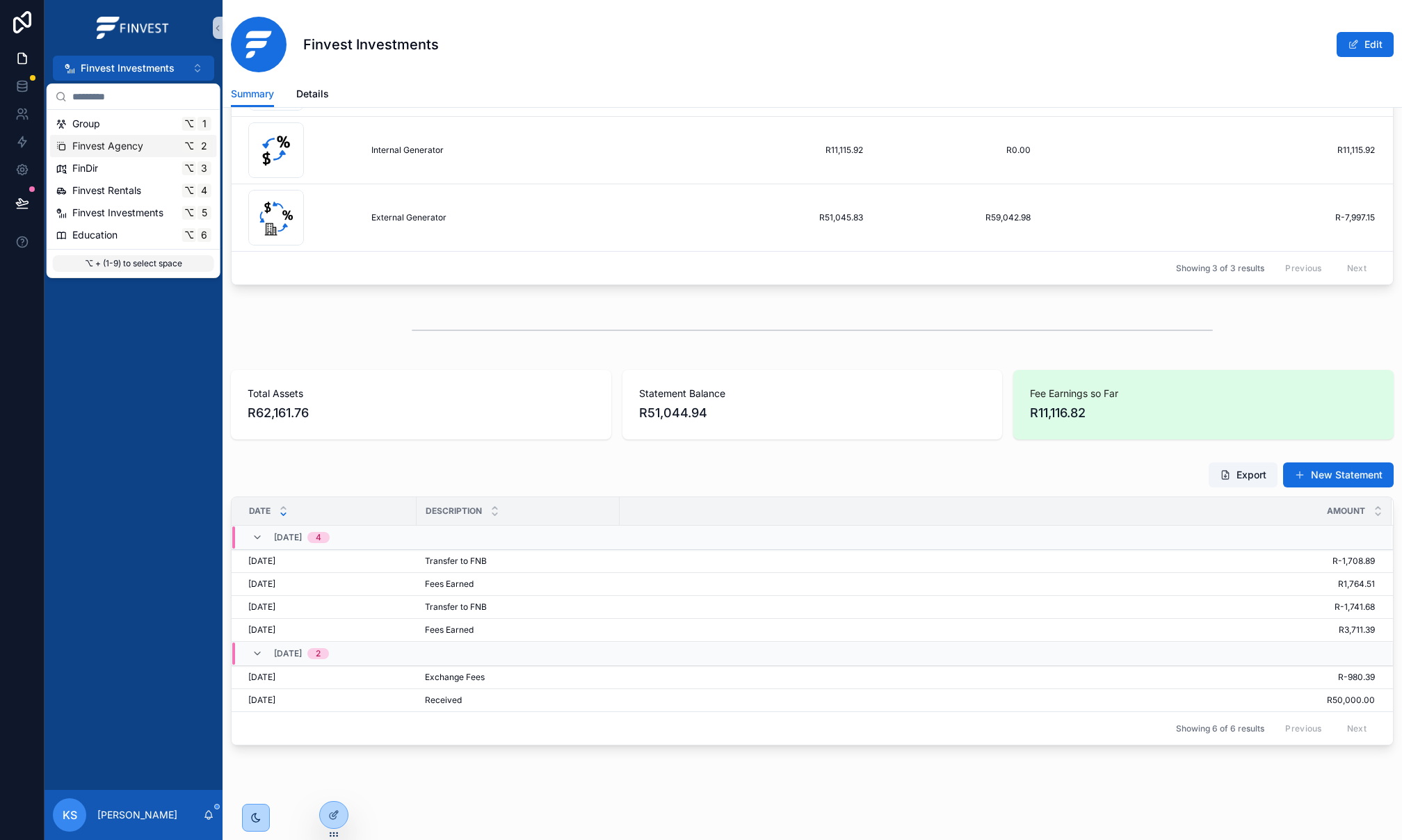
click at [175, 140] on div "Finvest Agency ⌥ 2" at bounding box center [133, 146] width 156 height 14
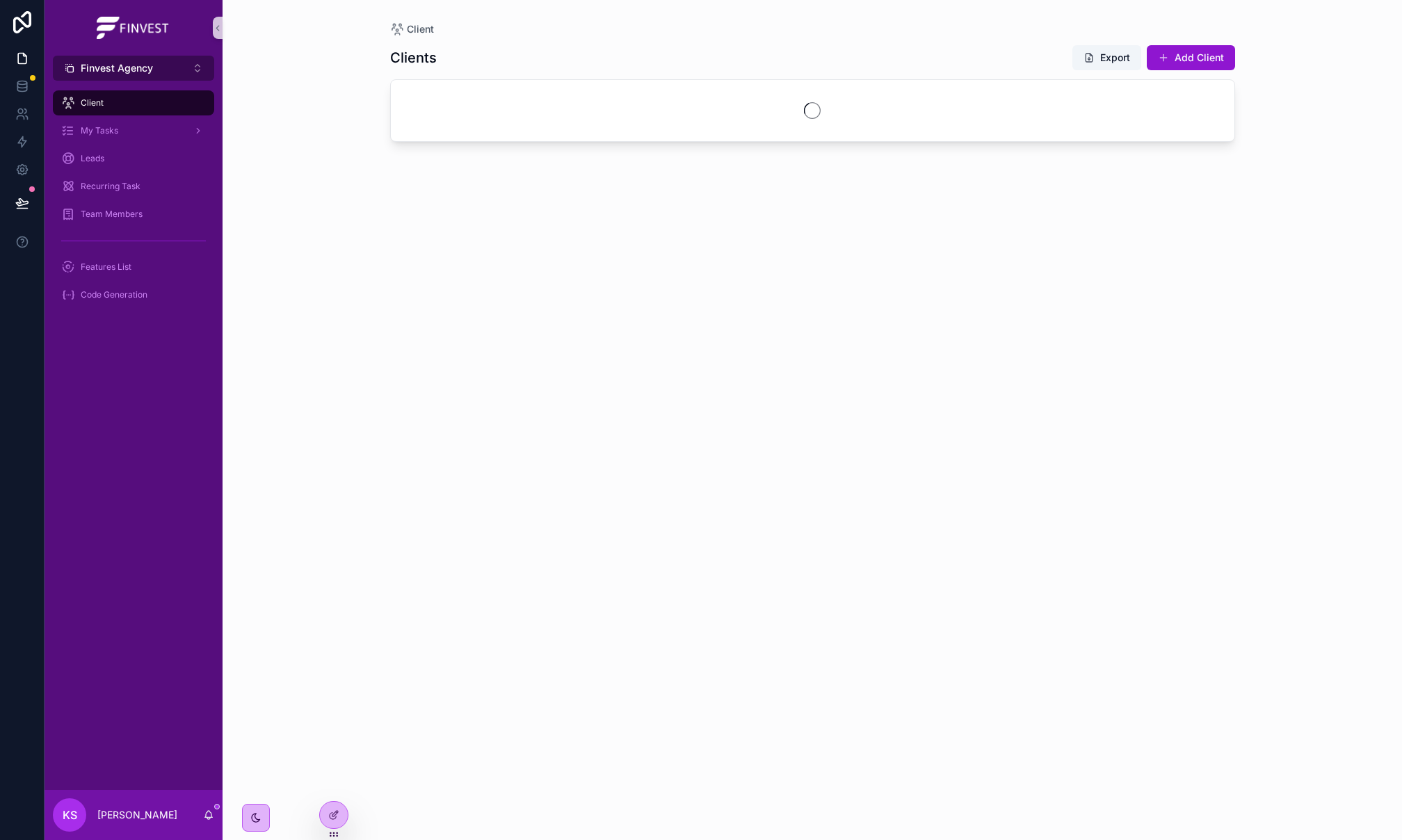
click at [170, 76] on button "Finvest Agency ⌥ 2" at bounding box center [134, 68] width 162 height 25
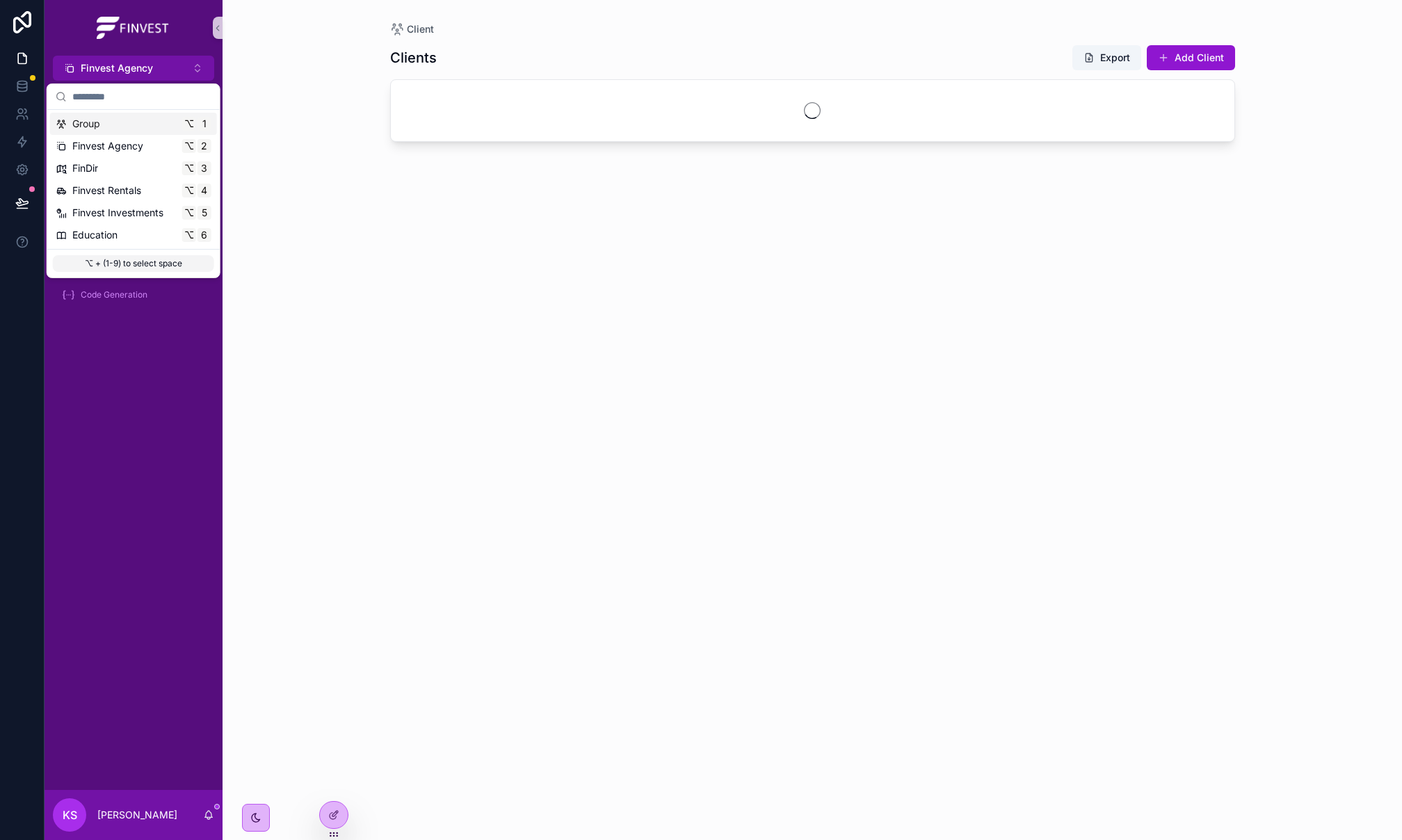
click at [168, 129] on div "Group ⌥ 1" at bounding box center [133, 123] width 156 height 14
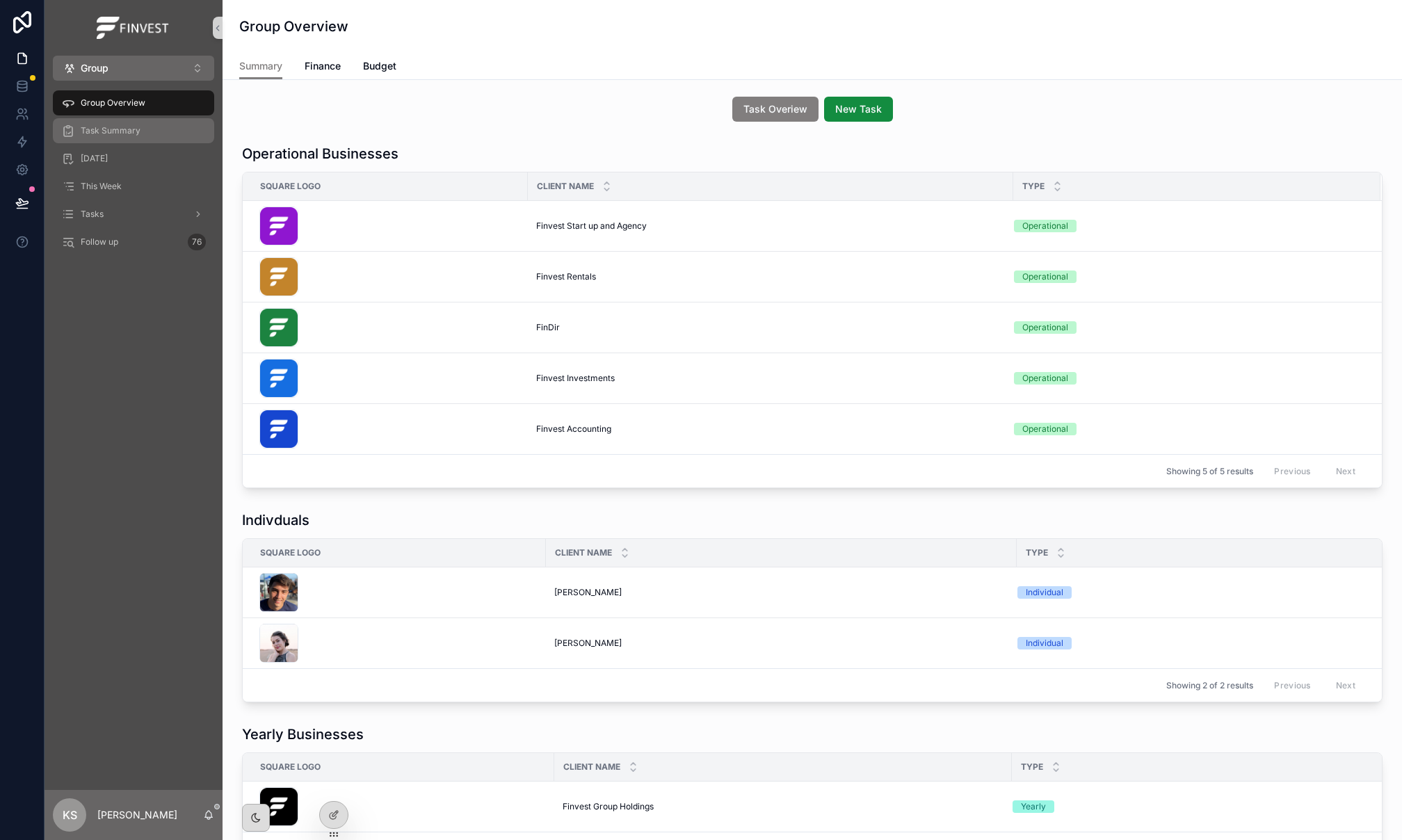
click at [167, 133] on div "Task Summary" at bounding box center [133, 130] width 145 height 23
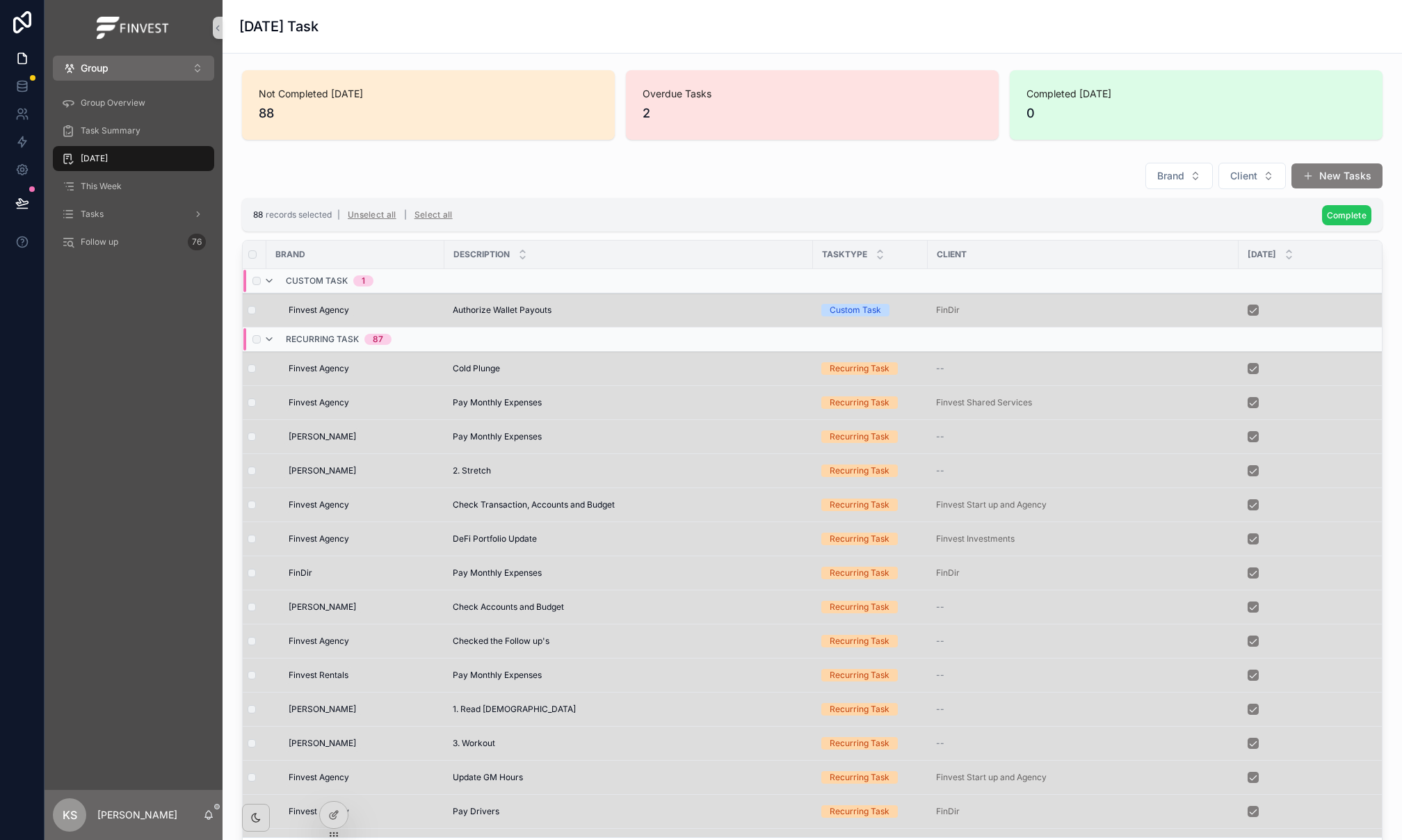
click at [1344, 220] on span "Complete" at bounding box center [1347, 215] width 39 height 10
click at [1367, 192] on icon "scrollable content" at bounding box center [1368, 189] width 11 height 11
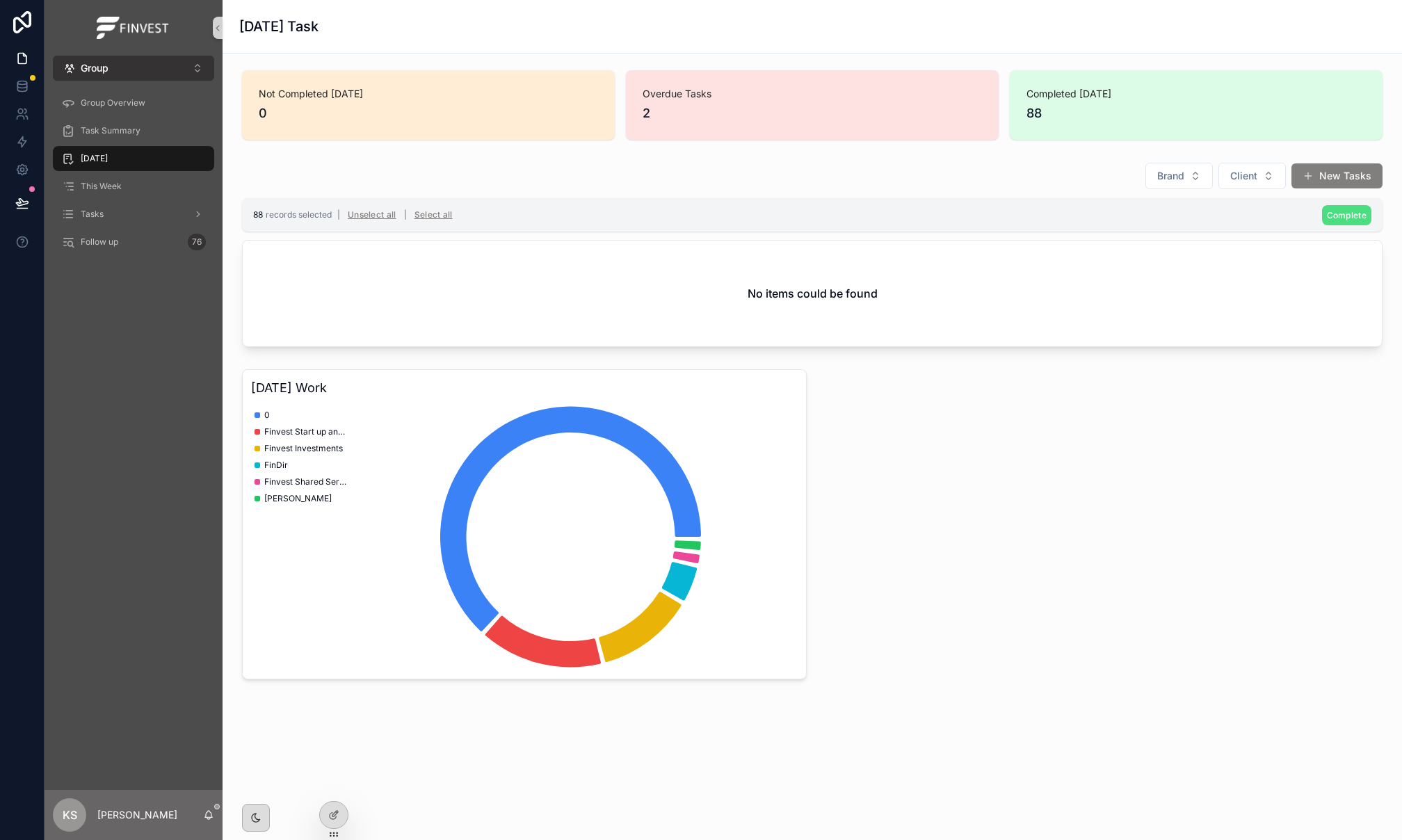
click at [148, 75] on button "Group ⌥ 1" at bounding box center [134, 68] width 162 height 25
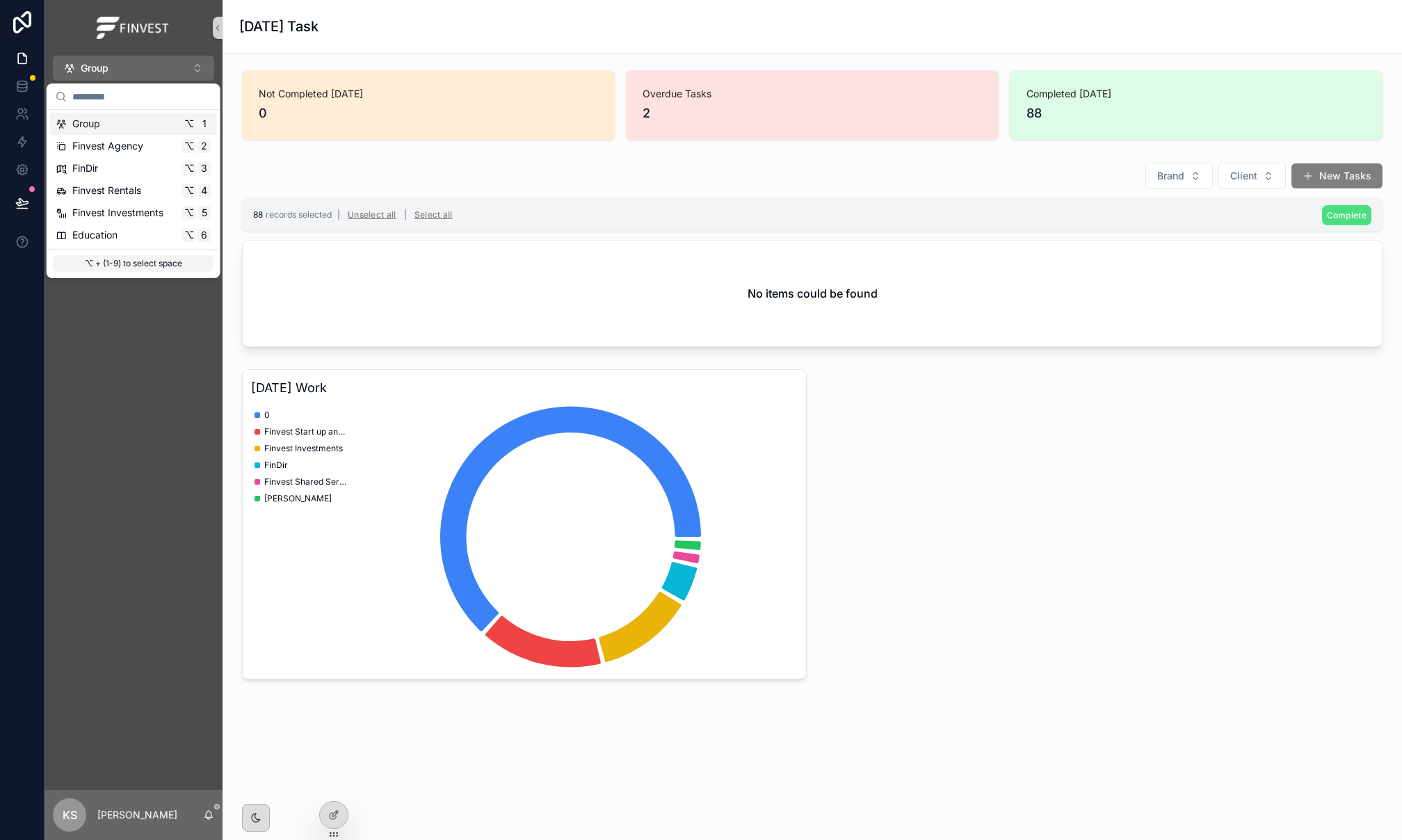
click at [132, 52] on div "scrollable content" at bounding box center [133, 28] width 178 height 55
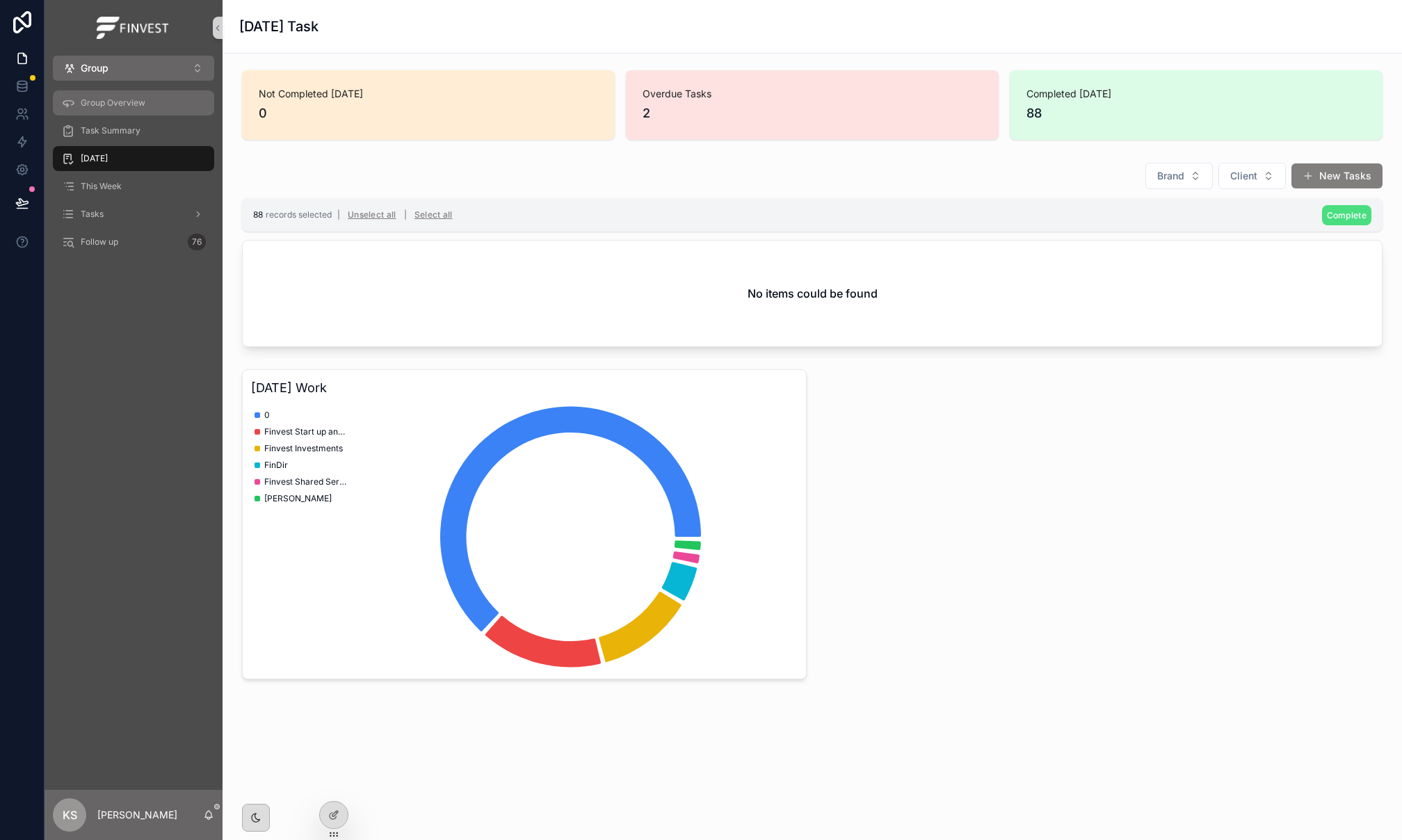
click at [135, 109] on div "Group Overview" at bounding box center [133, 103] width 145 height 23
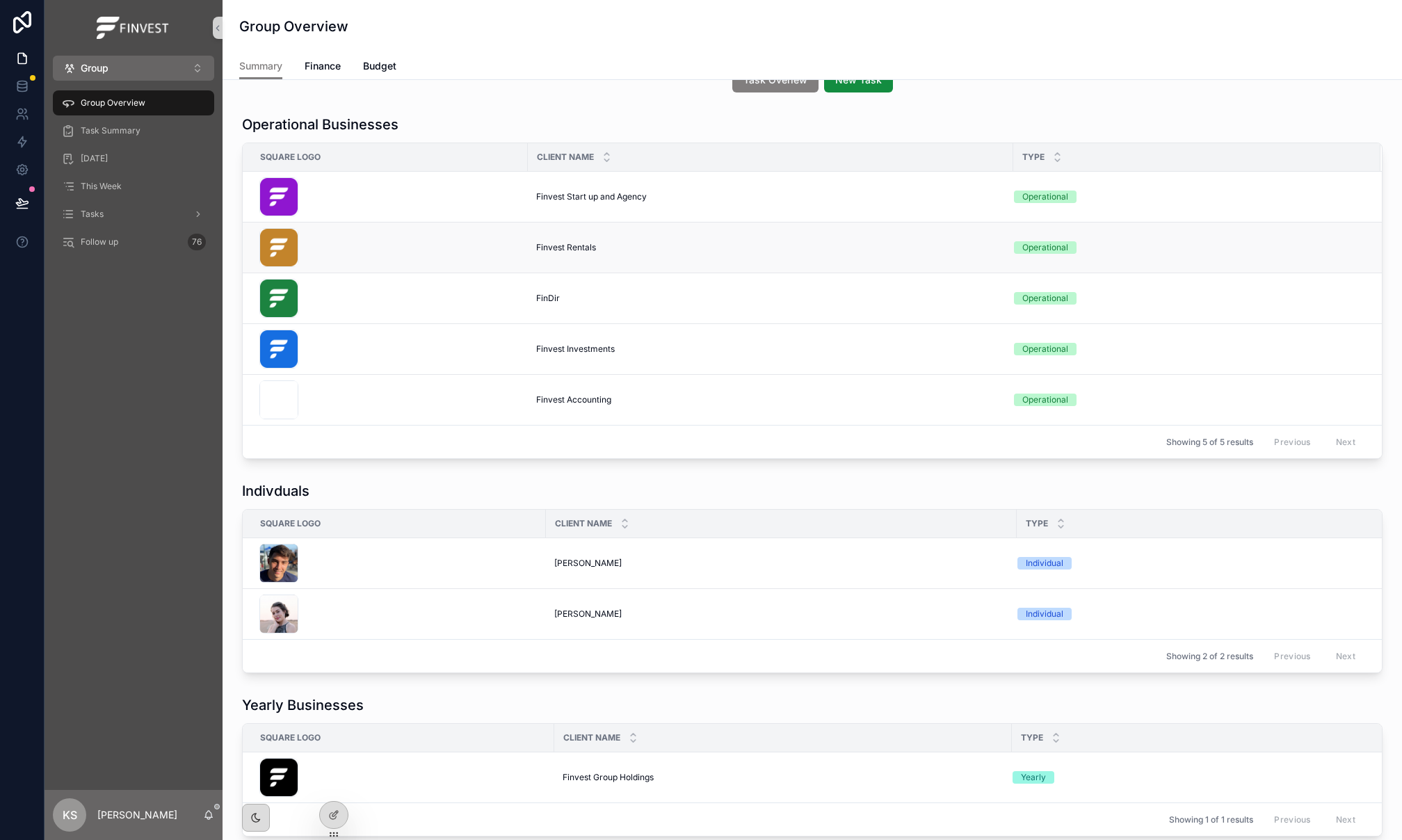
scroll to position [41, 0]
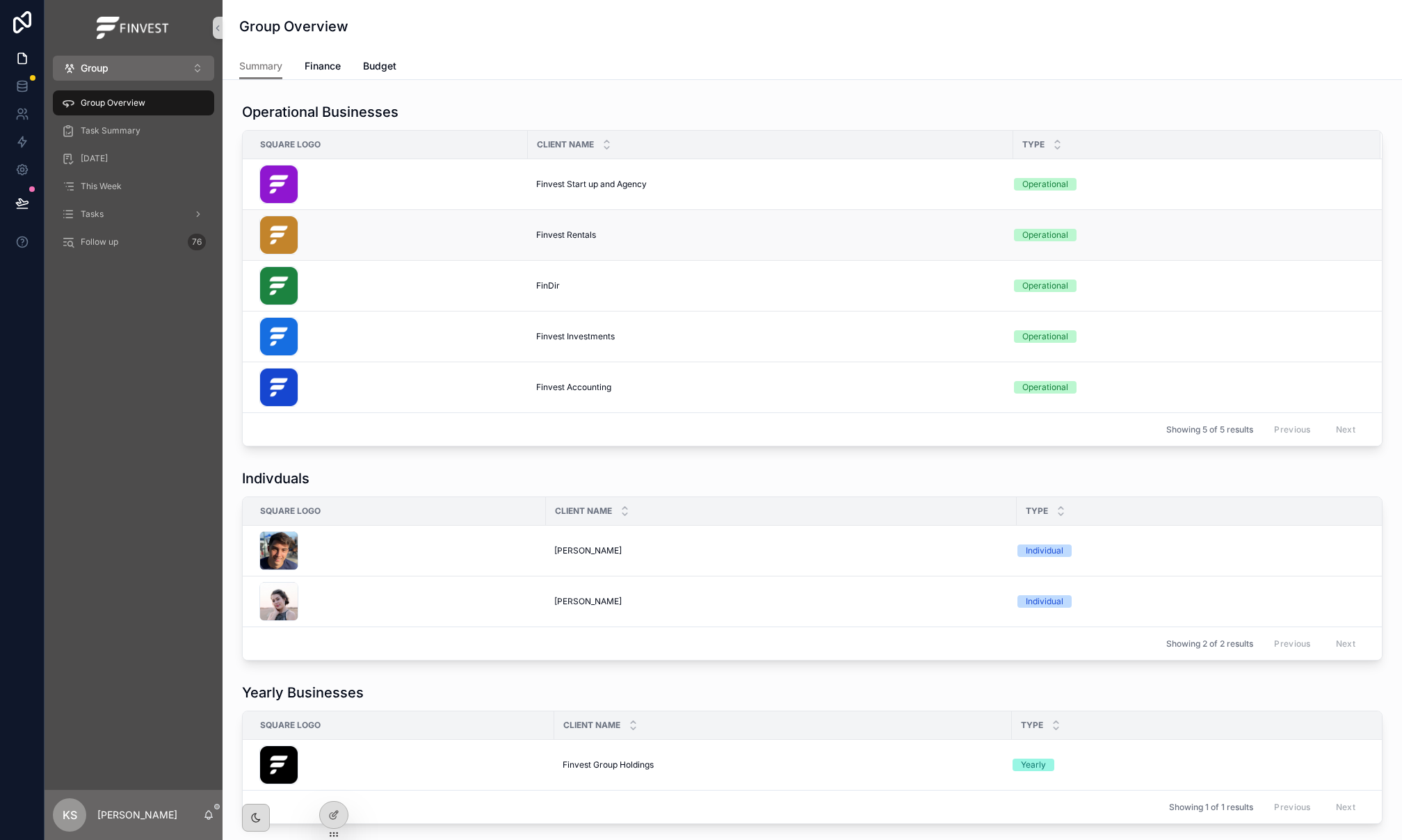
click at [557, 235] on span "Finvest Rentals" at bounding box center [566, 234] width 60 height 11
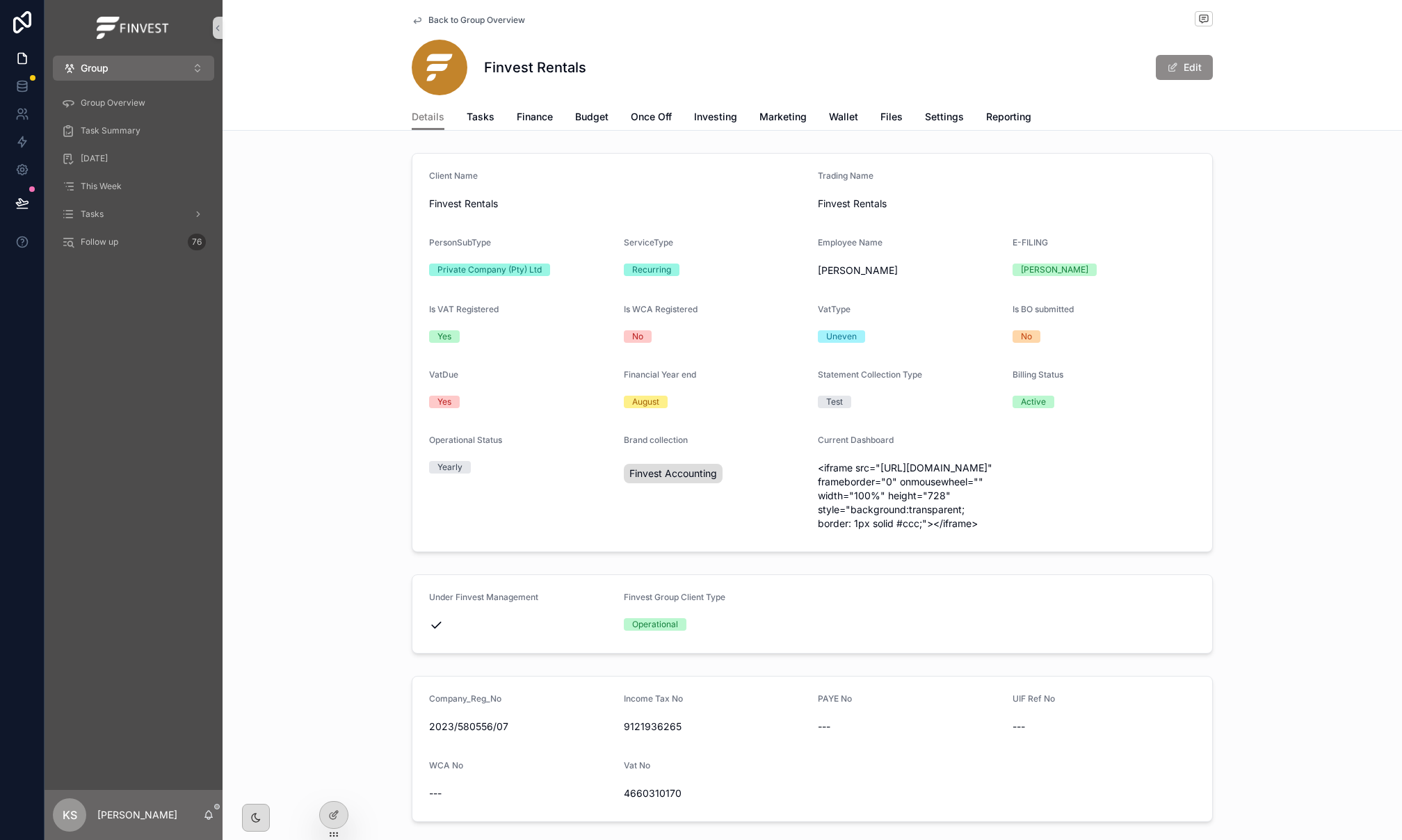
click at [1191, 63] on button "Edit" at bounding box center [1184, 67] width 57 height 25
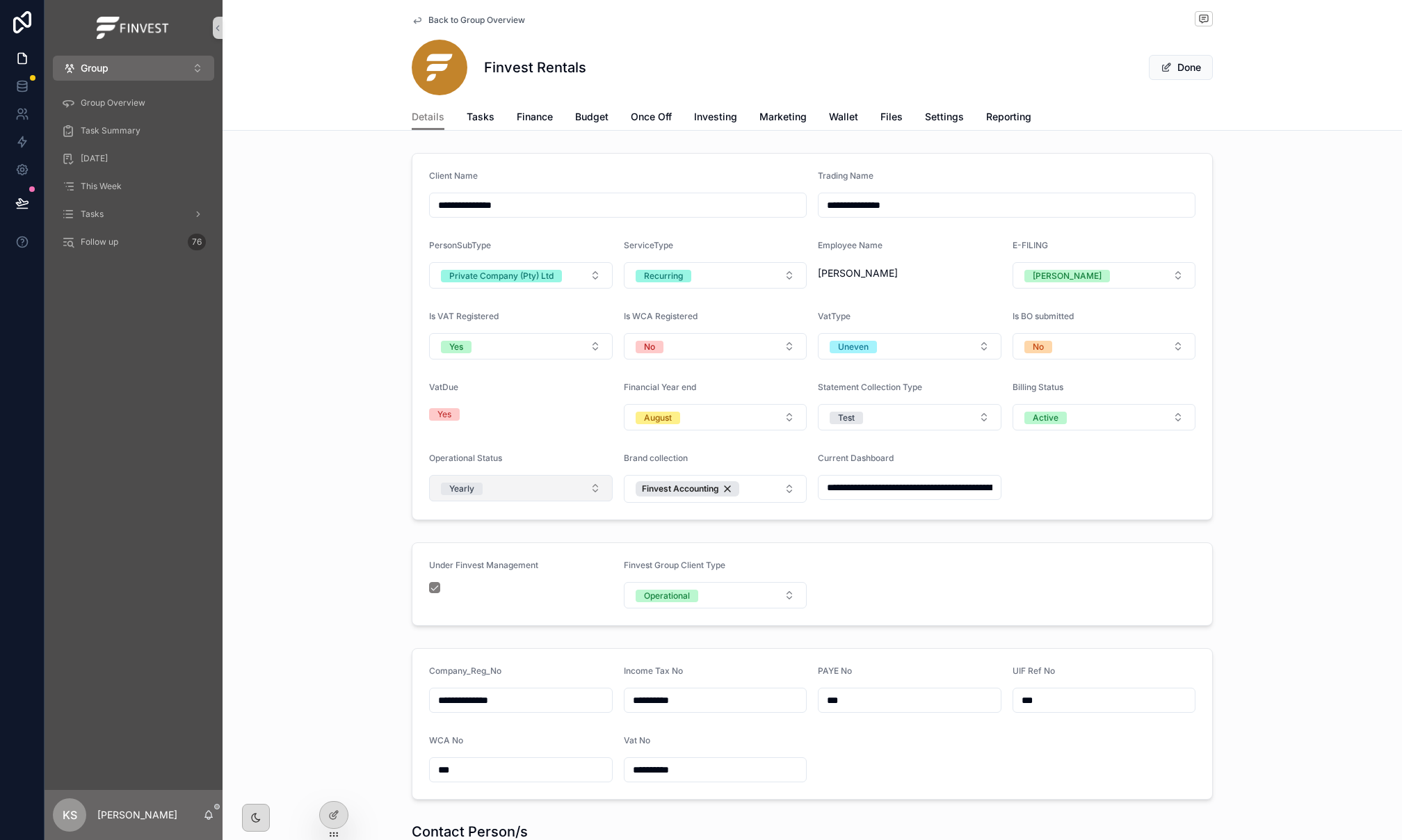
click at [521, 502] on button "Yearly" at bounding box center [521, 488] width 184 height 26
click at [1156, 474] on form "**********" at bounding box center [812, 336] width 800 height 365
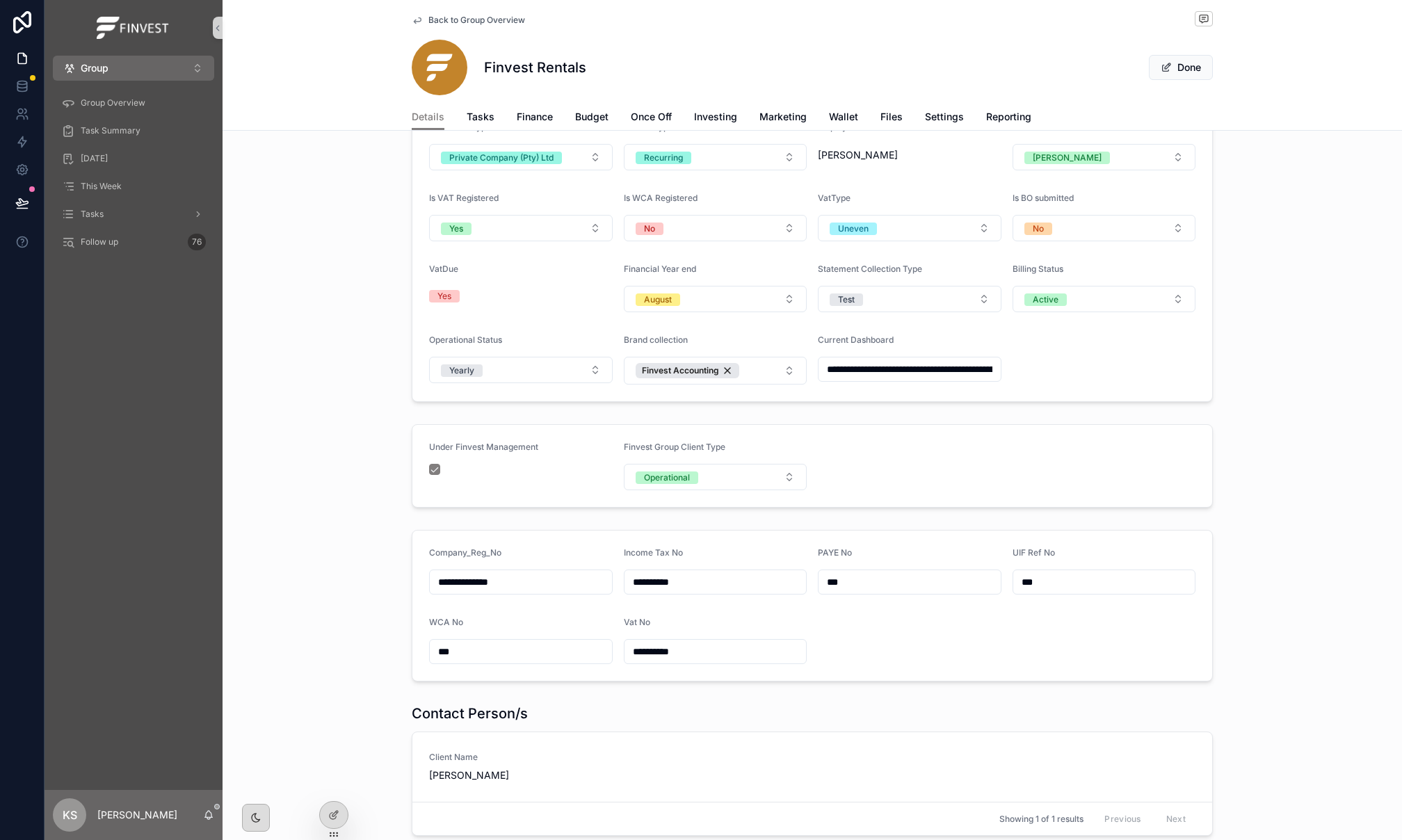
scroll to position [120, 0]
click at [763, 488] on button "Operational" at bounding box center [716, 475] width 184 height 26
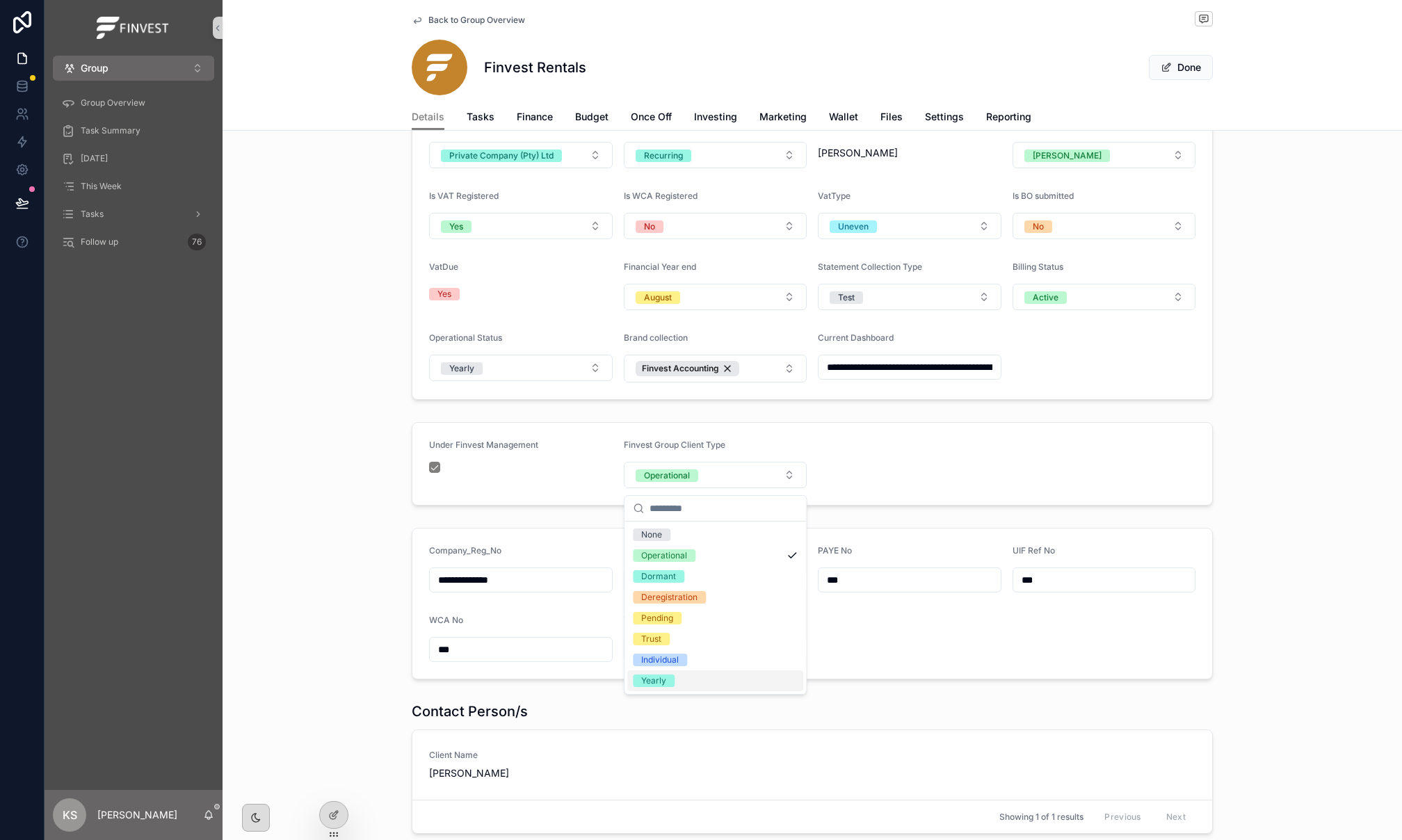
click at [722, 692] on div "None Operational Dormant Deregistration Pending Trust Individual Yearly" at bounding box center [715, 607] width 181 height 173
click at [720, 678] on div "Yearly" at bounding box center [715, 681] width 176 height 21
drag, startPoint x: 1171, startPoint y: 73, endPoint x: 1133, endPoint y: 76, distance: 38.1
click at [1170, 73] on button "Done" at bounding box center [1181, 67] width 64 height 25
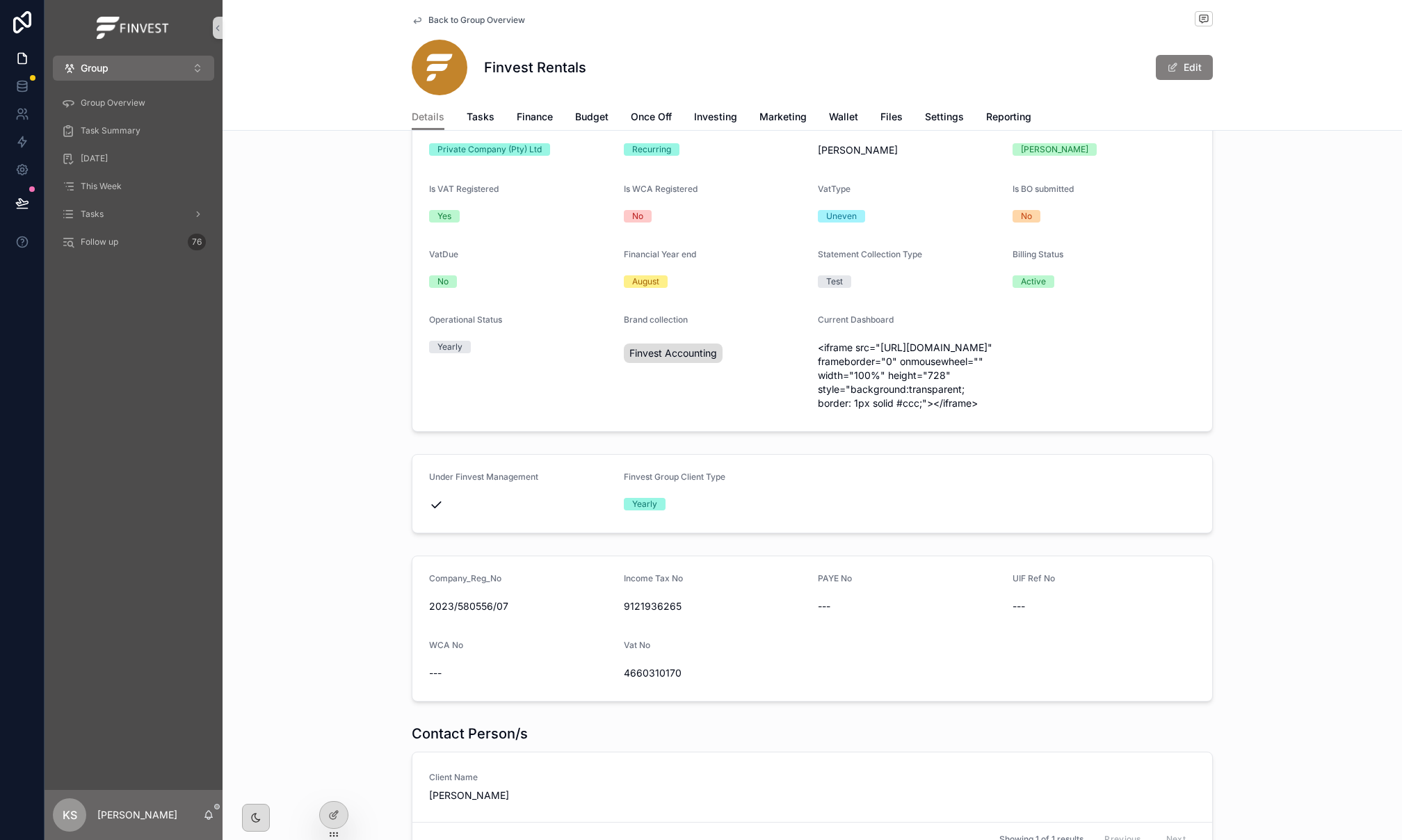
click at [447, 17] on span "Back to Group Overview" at bounding box center [476, 20] width 97 height 11
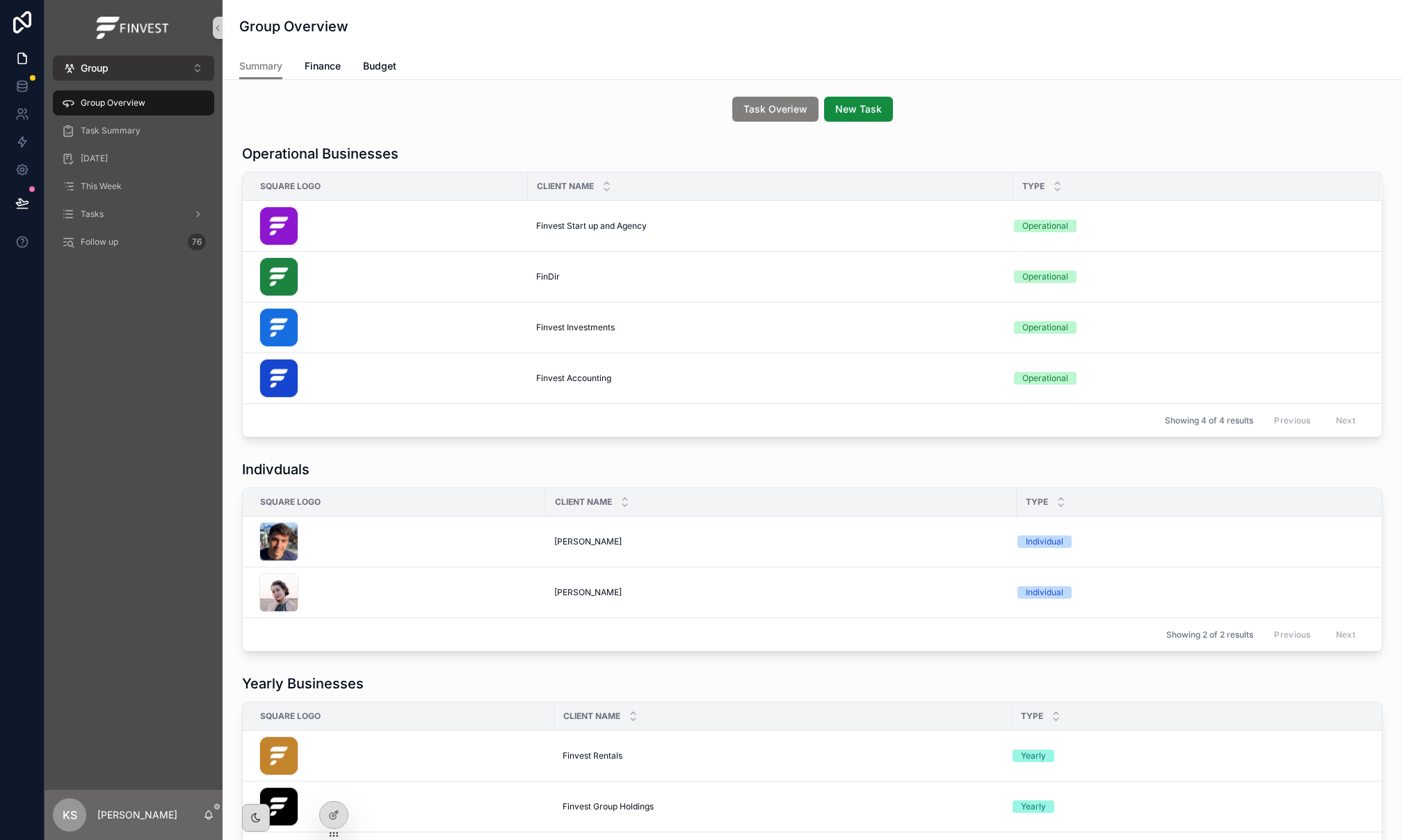
click at [122, 70] on button "Group ⌥ 1" at bounding box center [134, 68] width 162 height 25
click at [150, 74] on button "Group ⌥ 1" at bounding box center [134, 68] width 162 height 25
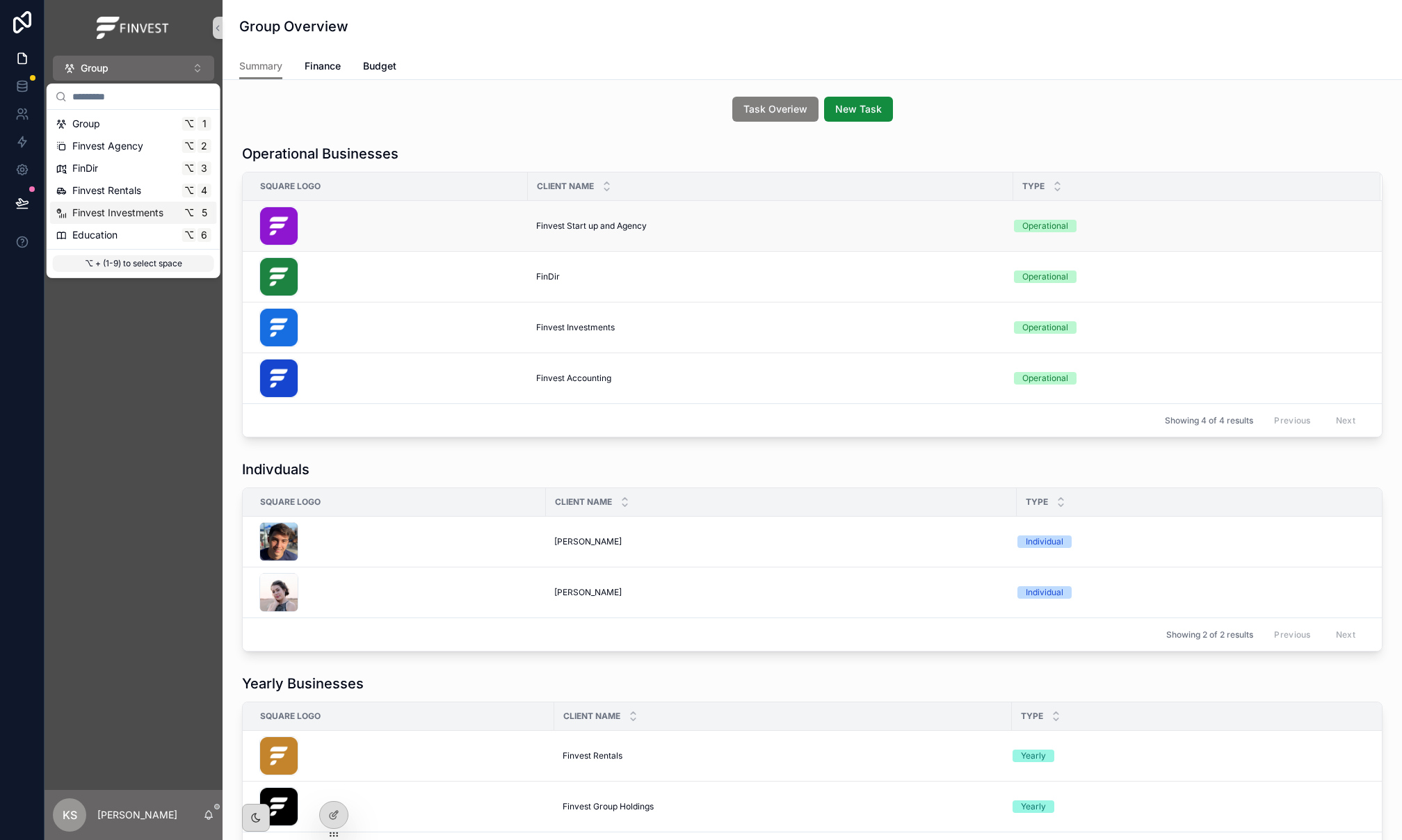
click at [591, 226] on span "Finvest Start up and Agency" at bounding box center [591, 226] width 111 height 11
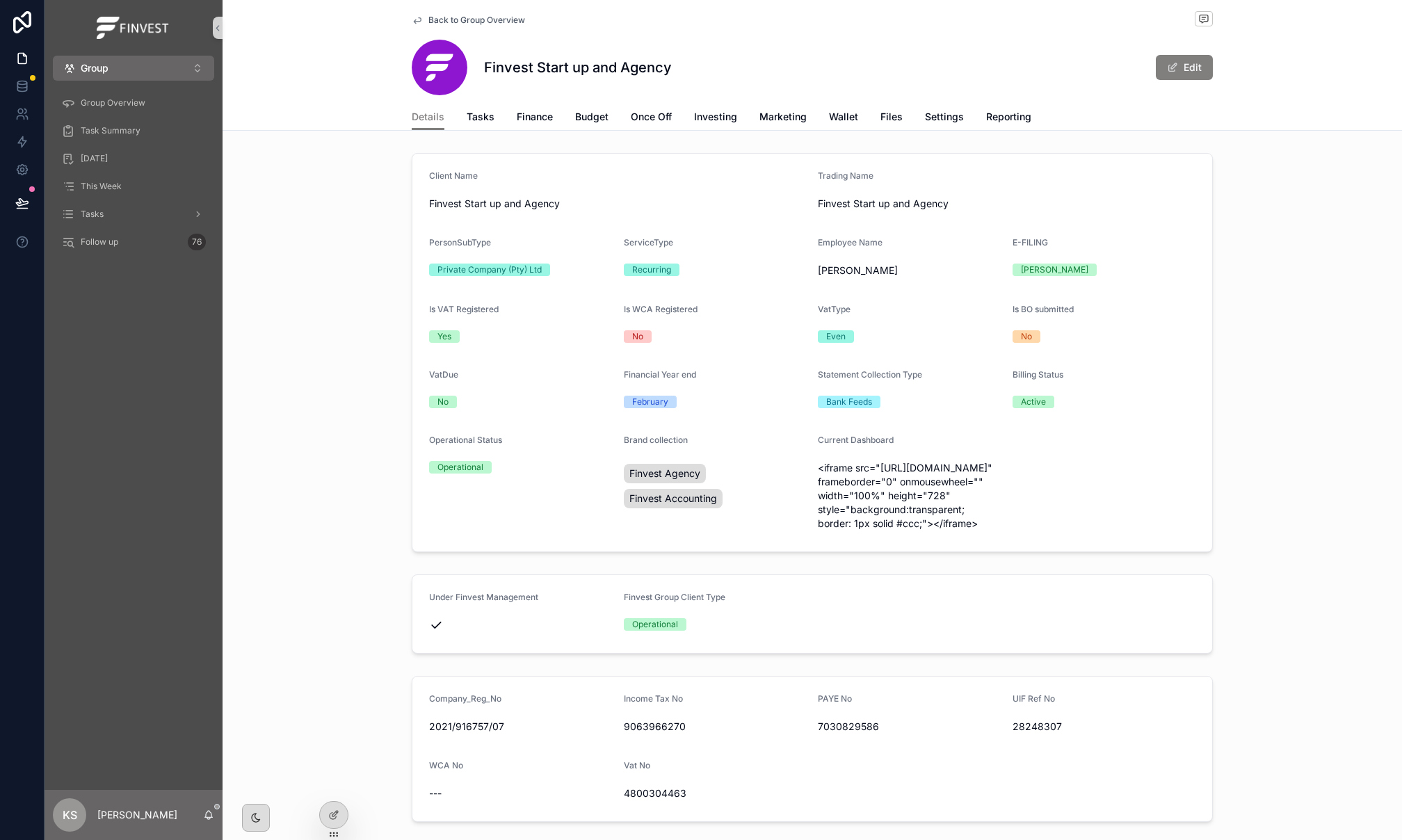
click at [551, 118] on div "Details Tasks Finance Budget Once Off Investing Marketing Wallet Files Settings…" at bounding box center [812, 116] width 801 height 26
click at [543, 121] on span "Finance" at bounding box center [535, 116] width 36 height 14
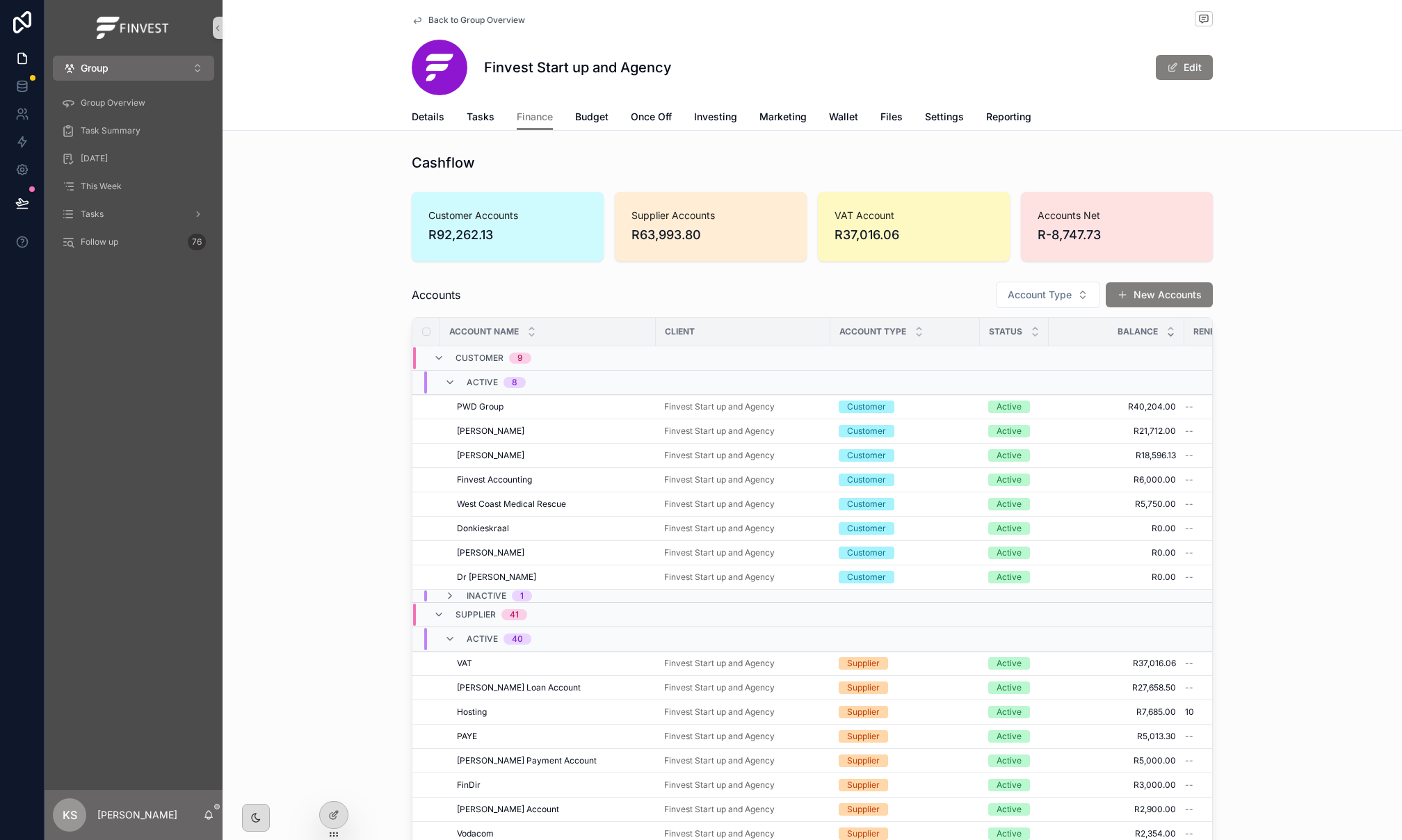
click at [810, 479] on div "Finvest Start up and Agency" at bounding box center [743, 479] width 158 height 11
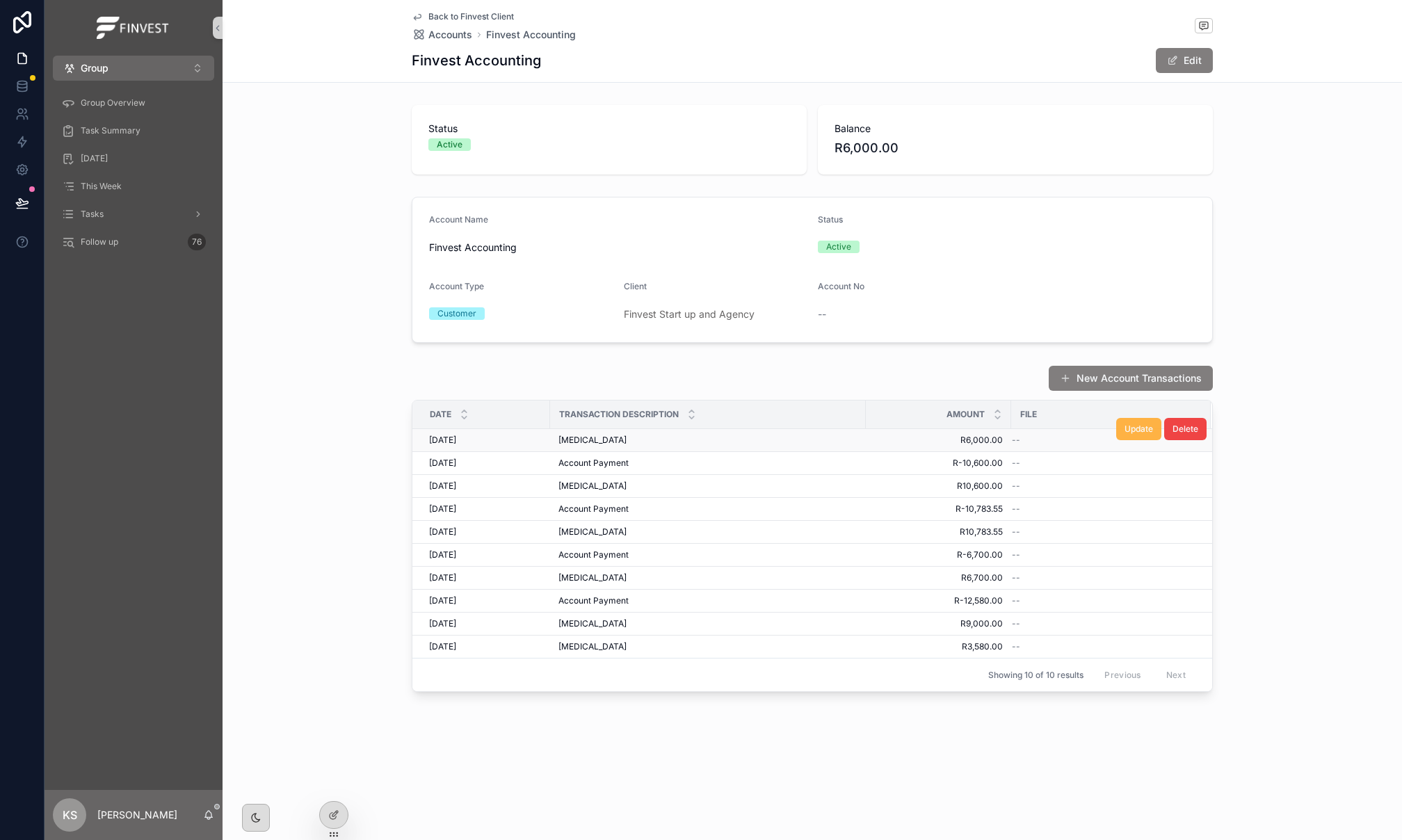
click at [1127, 429] on span "Update" at bounding box center [1138, 429] width 28 height 11
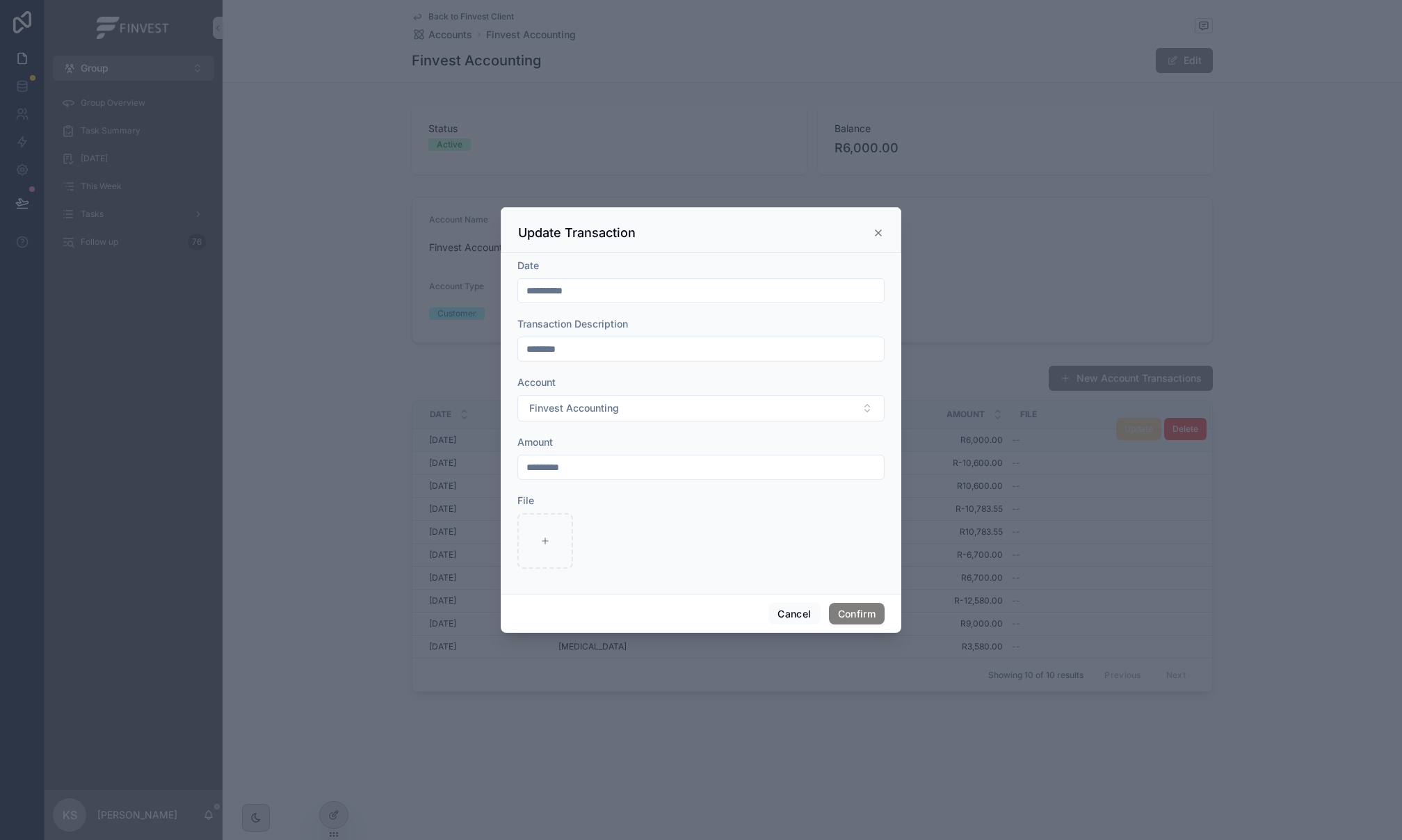
drag, startPoint x: 622, startPoint y: 469, endPoint x: 485, endPoint y: 465, distance: 137.1
click at [485, 465] on div "**********" at bounding box center [701, 420] width 1402 height 840
paste input "*"
type input "**********"
click at [869, 611] on button "Confirm" at bounding box center [856, 614] width 55 height 23
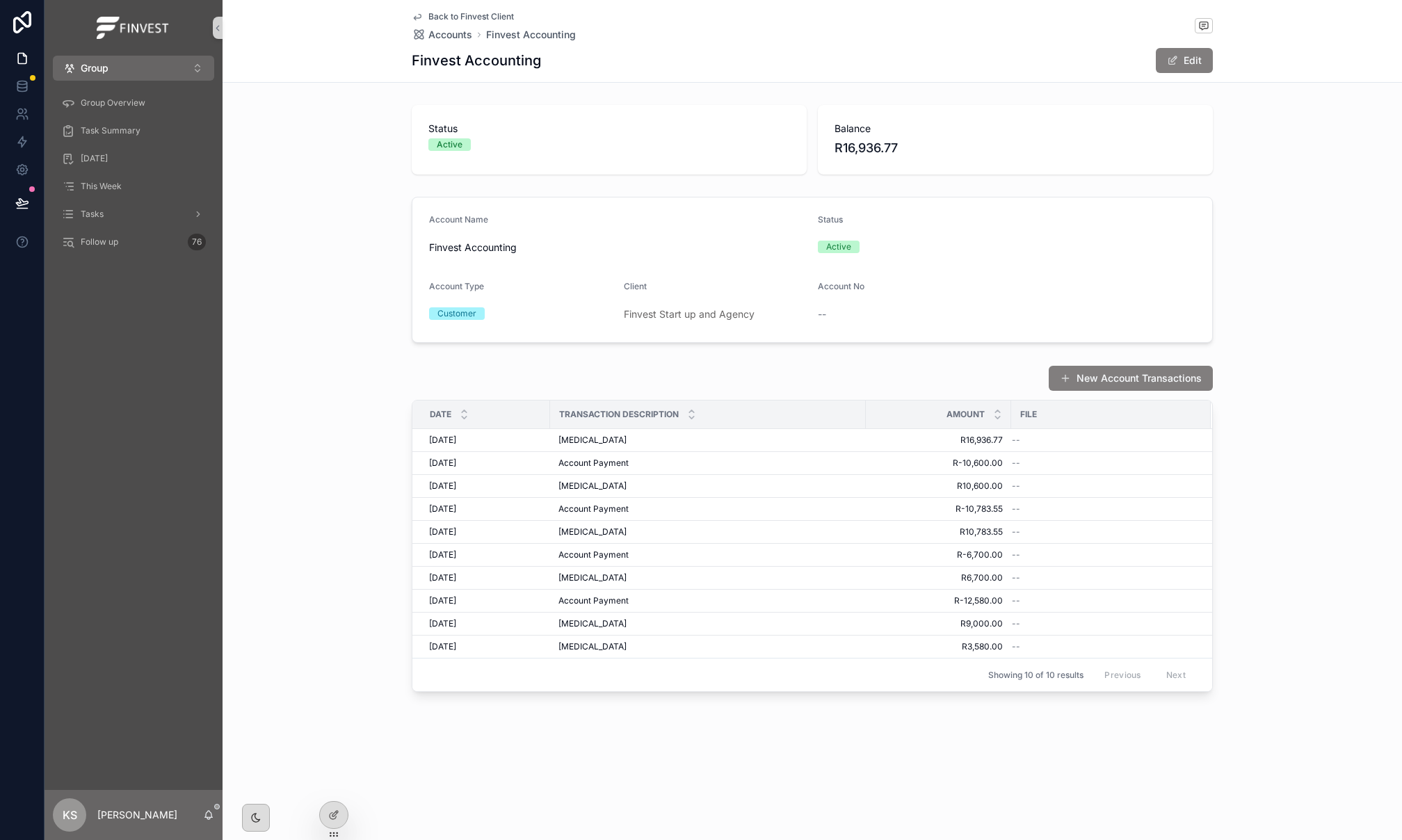
click at [430, 12] on span "Back to Finvest Client" at bounding box center [470, 16] width 85 height 11
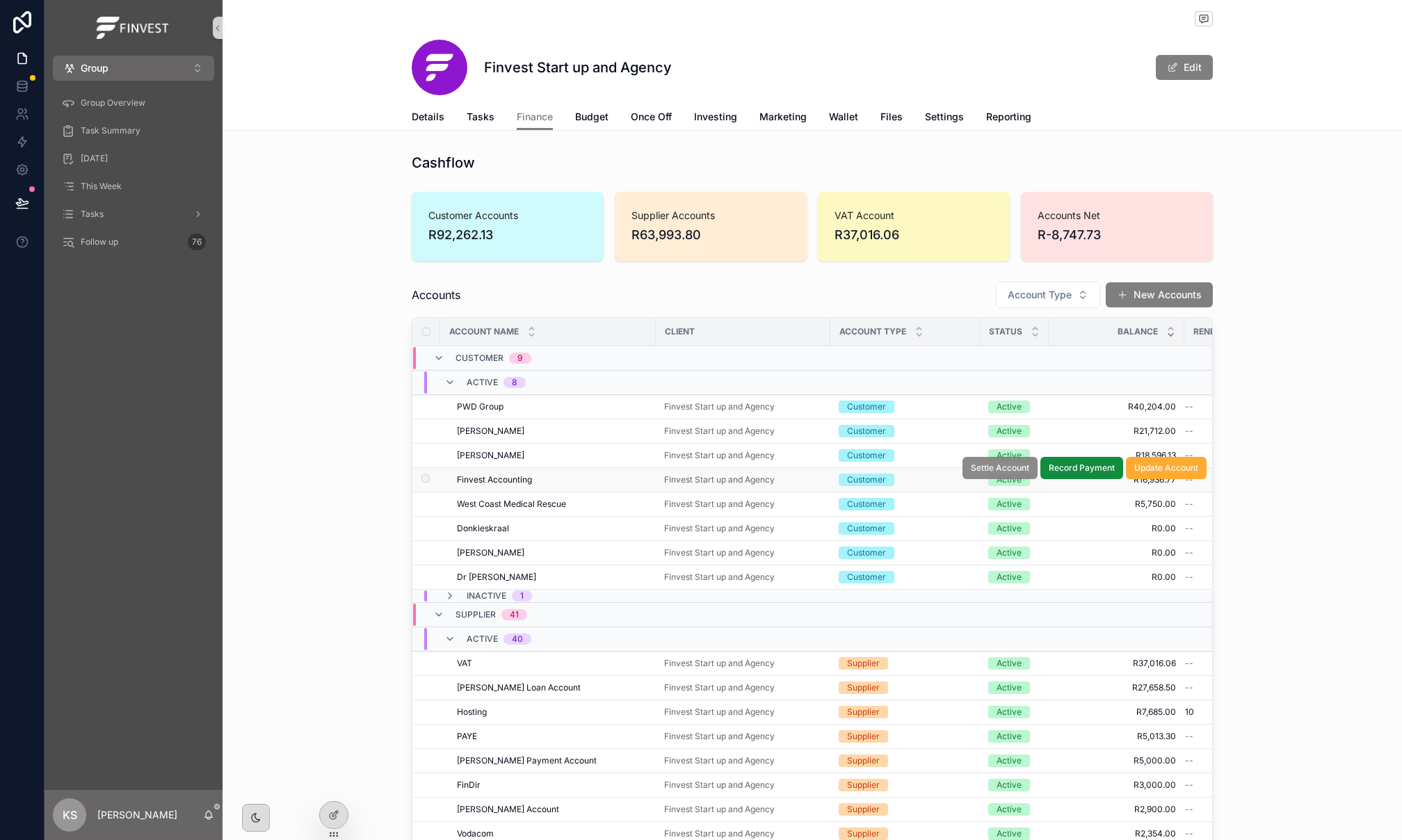
click at [982, 469] on span "Settle Account" at bounding box center [1000, 467] width 58 height 11
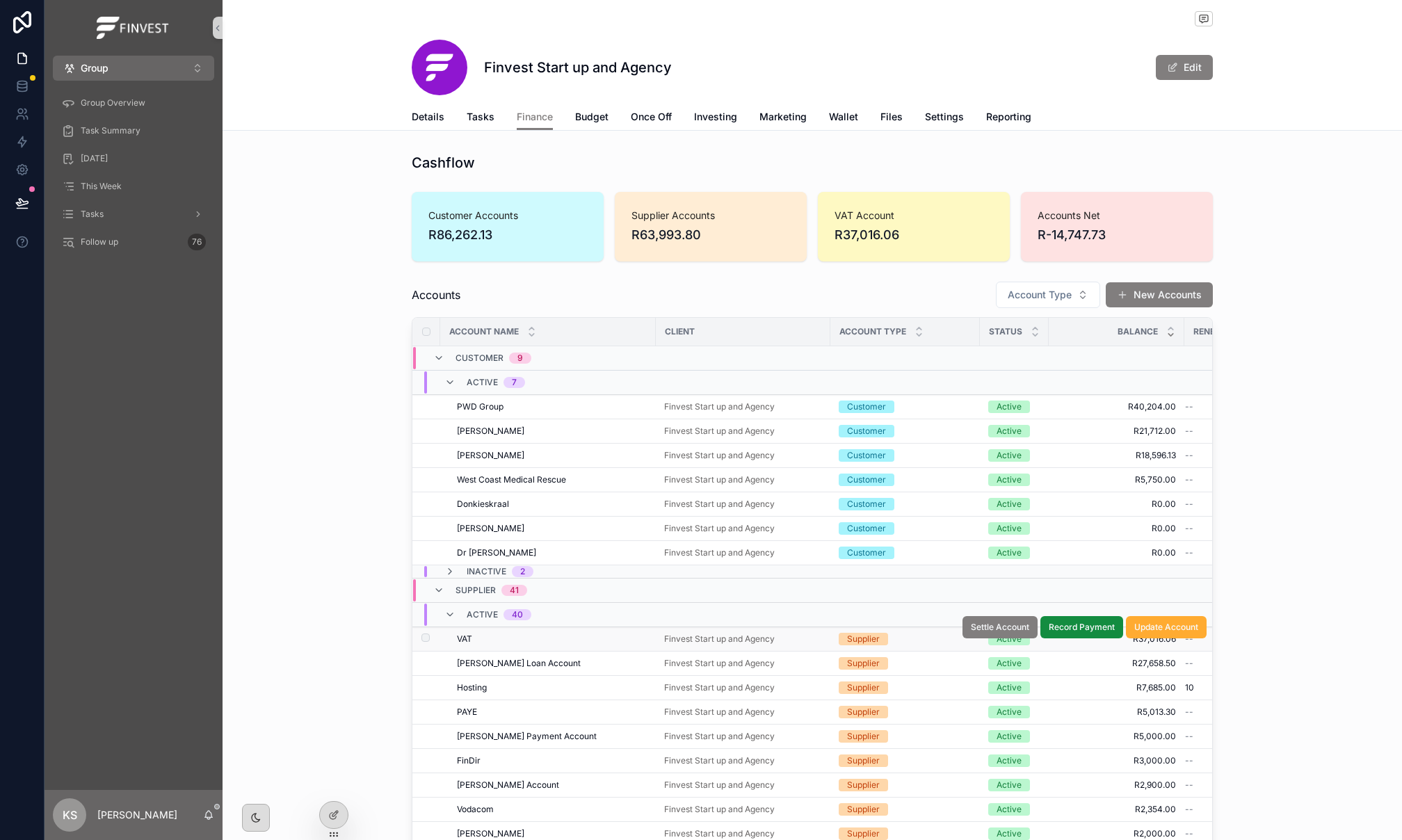
click at [560, 644] on div "VAT VAT" at bounding box center [552, 638] width 191 height 11
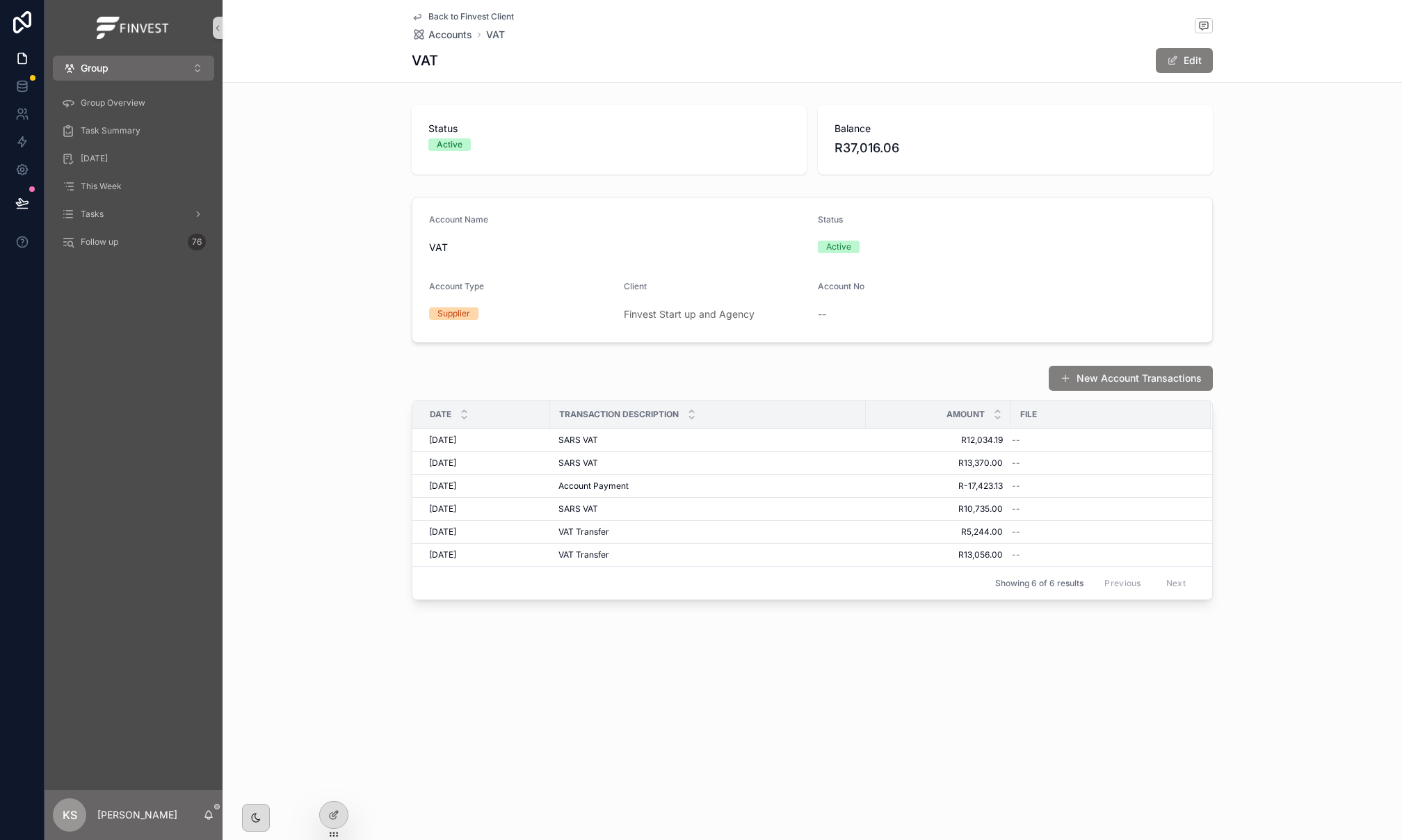
click at [475, 13] on span "Back to Finvest Client" at bounding box center [470, 16] width 85 height 11
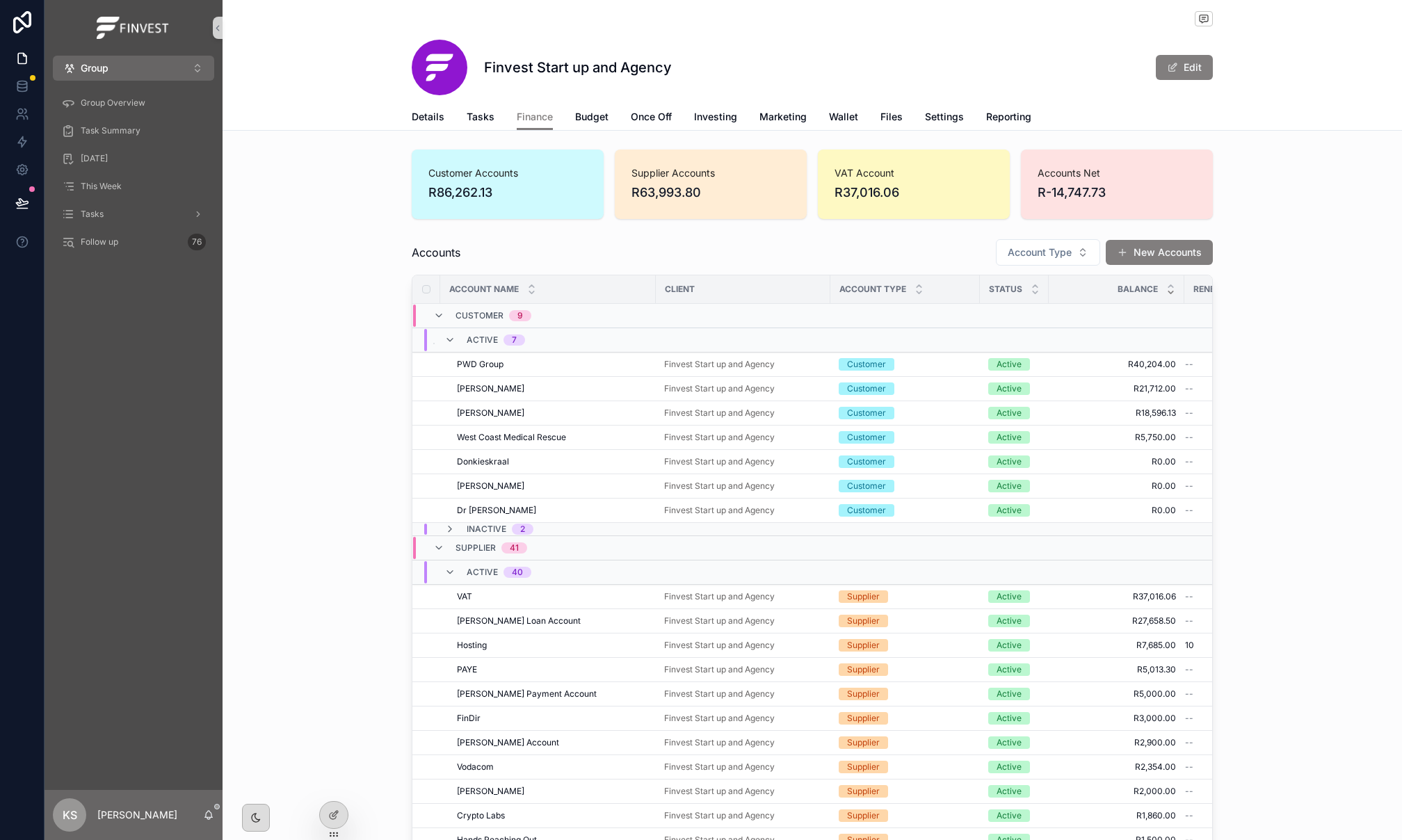
scroll to position [58, 0]
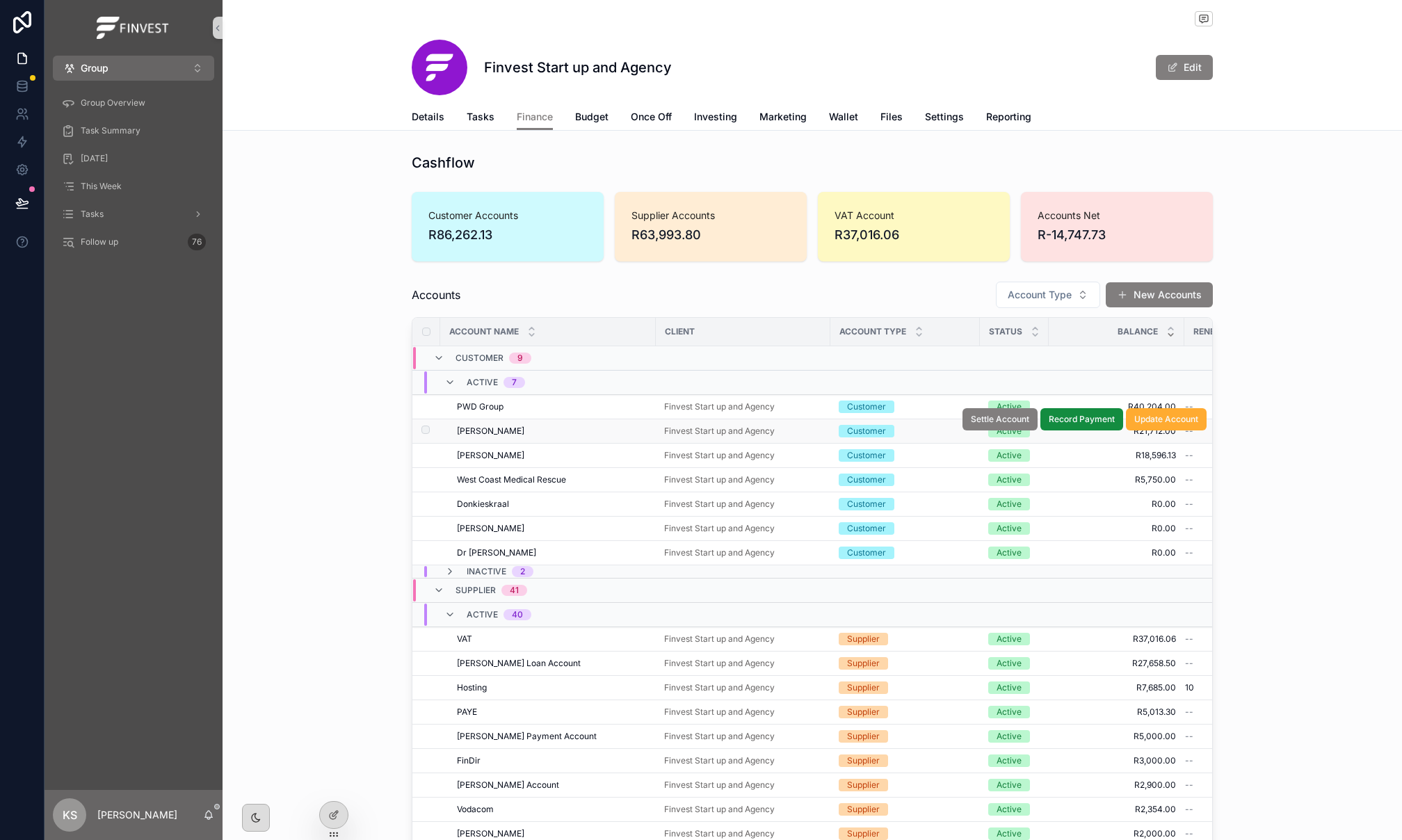
scroll to position [58, 0]
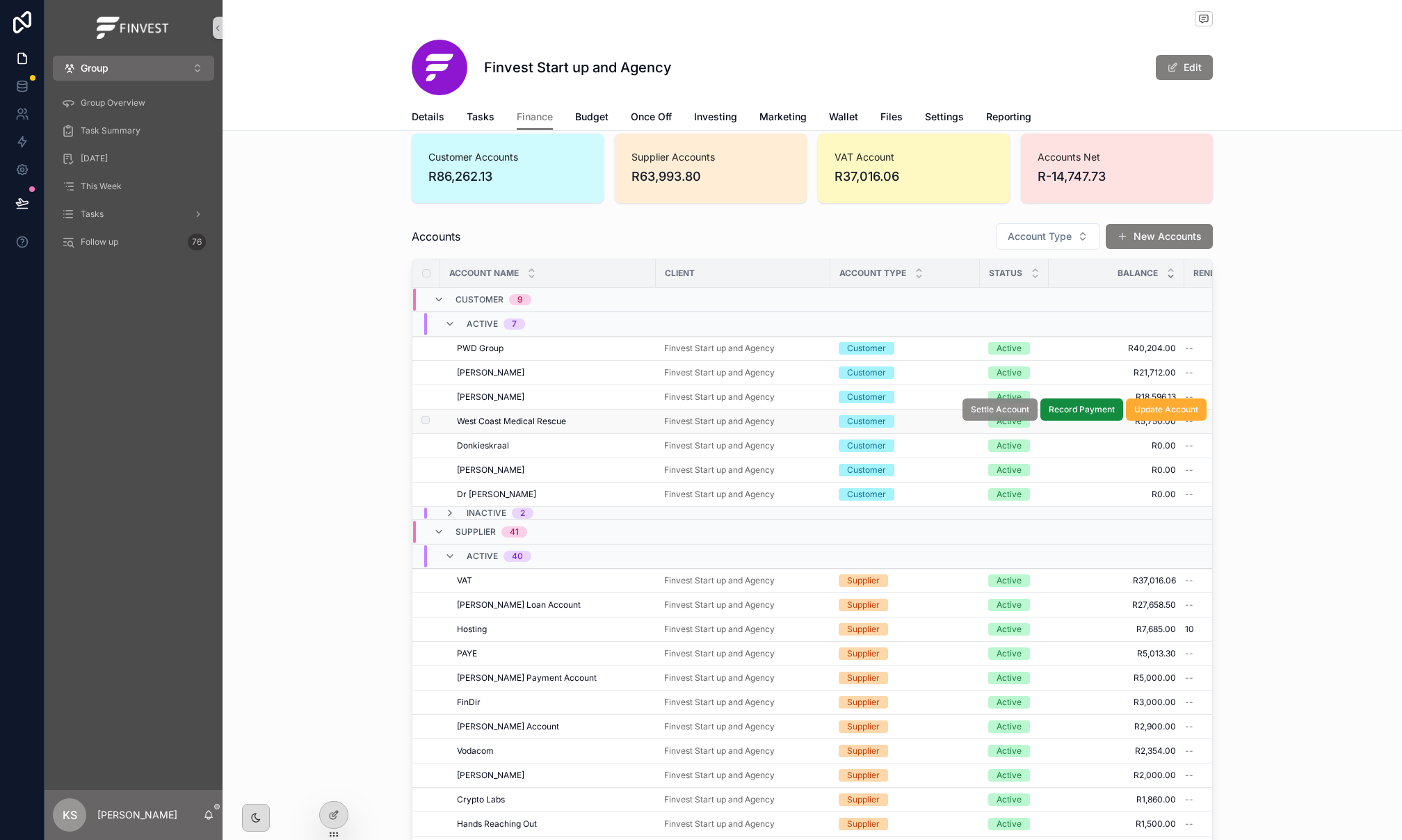
click at [1006, 413] on span "Settle Account" at bounding box center [1000, 409] width 58 height 11
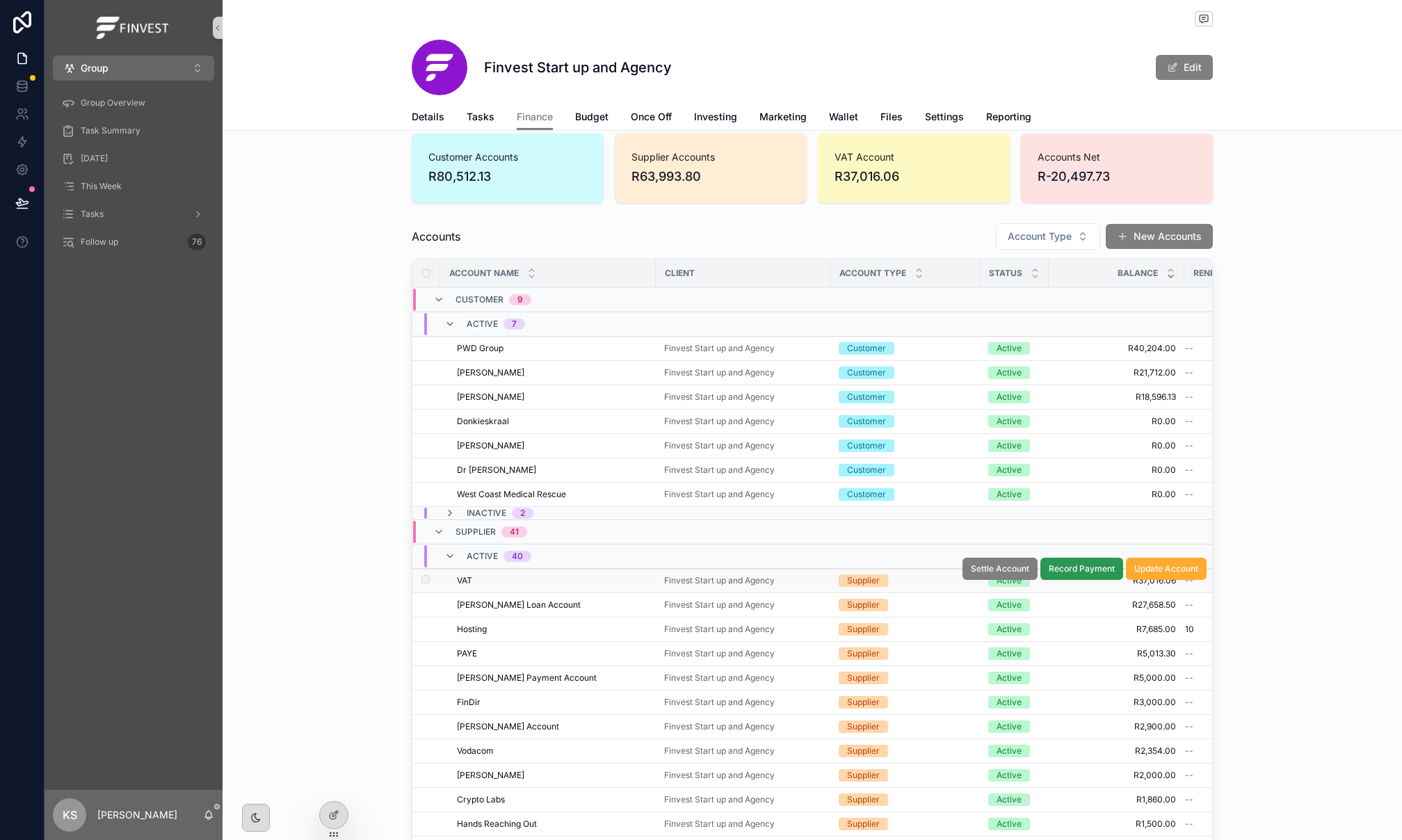
click at [1076, 572] on span "Record Payment" at bounding box center [1082, 568] width 66 height 11
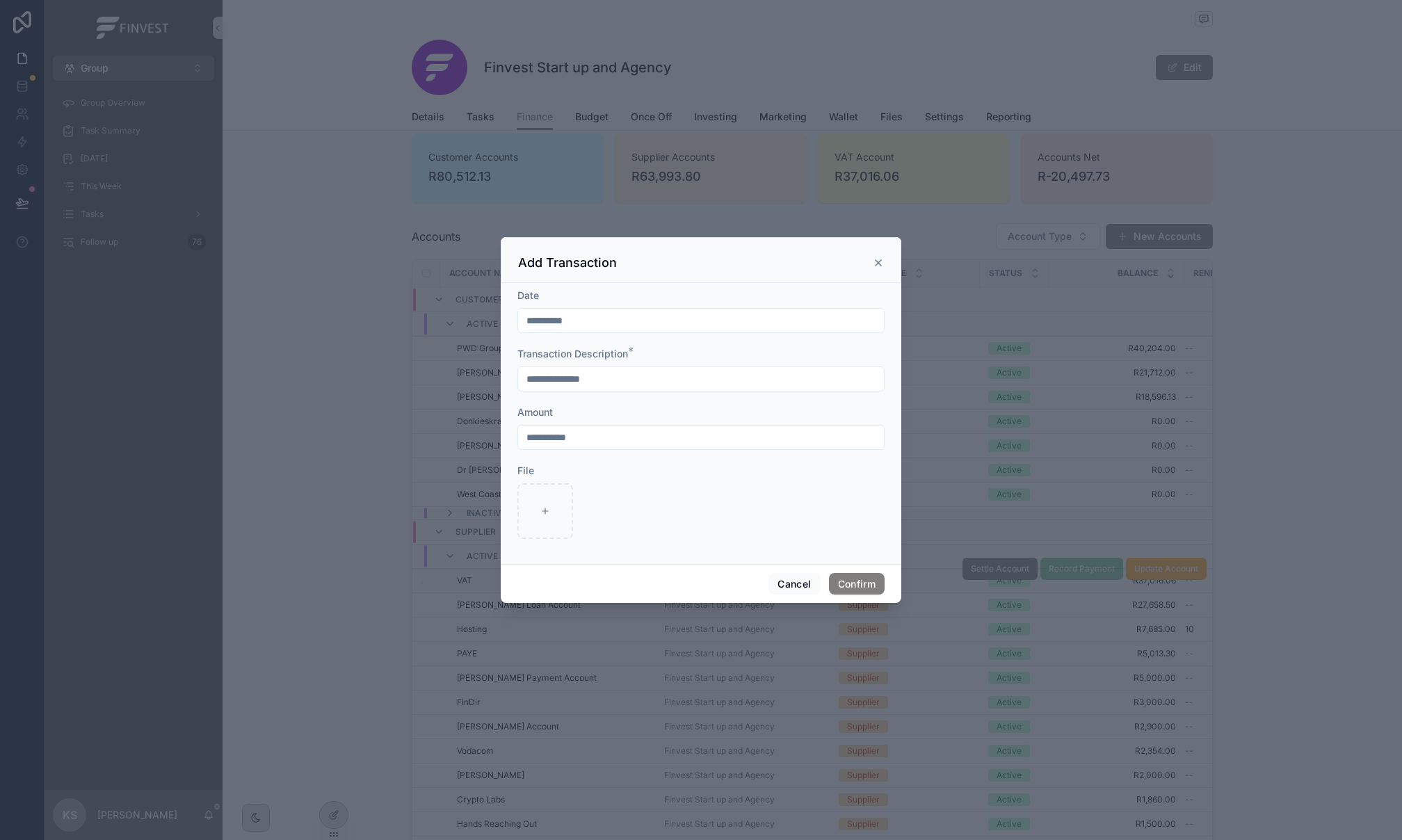
click at [635, 383] on input "**********" at bounding box center [701, 379] width 366 height 20
drag, startPoint x: 650, startPoint y: 383, endPoint x: 393, endPoint y: 379, distance: 257.0
click at [394, 379] on div "**********" at bounding box center [701, 420] width 1402 height 840
type input "*********"
drag, startPoint x: 621, startPoint y: 432, endPoint x: 545, endPoint y: 432, distance: 76.0
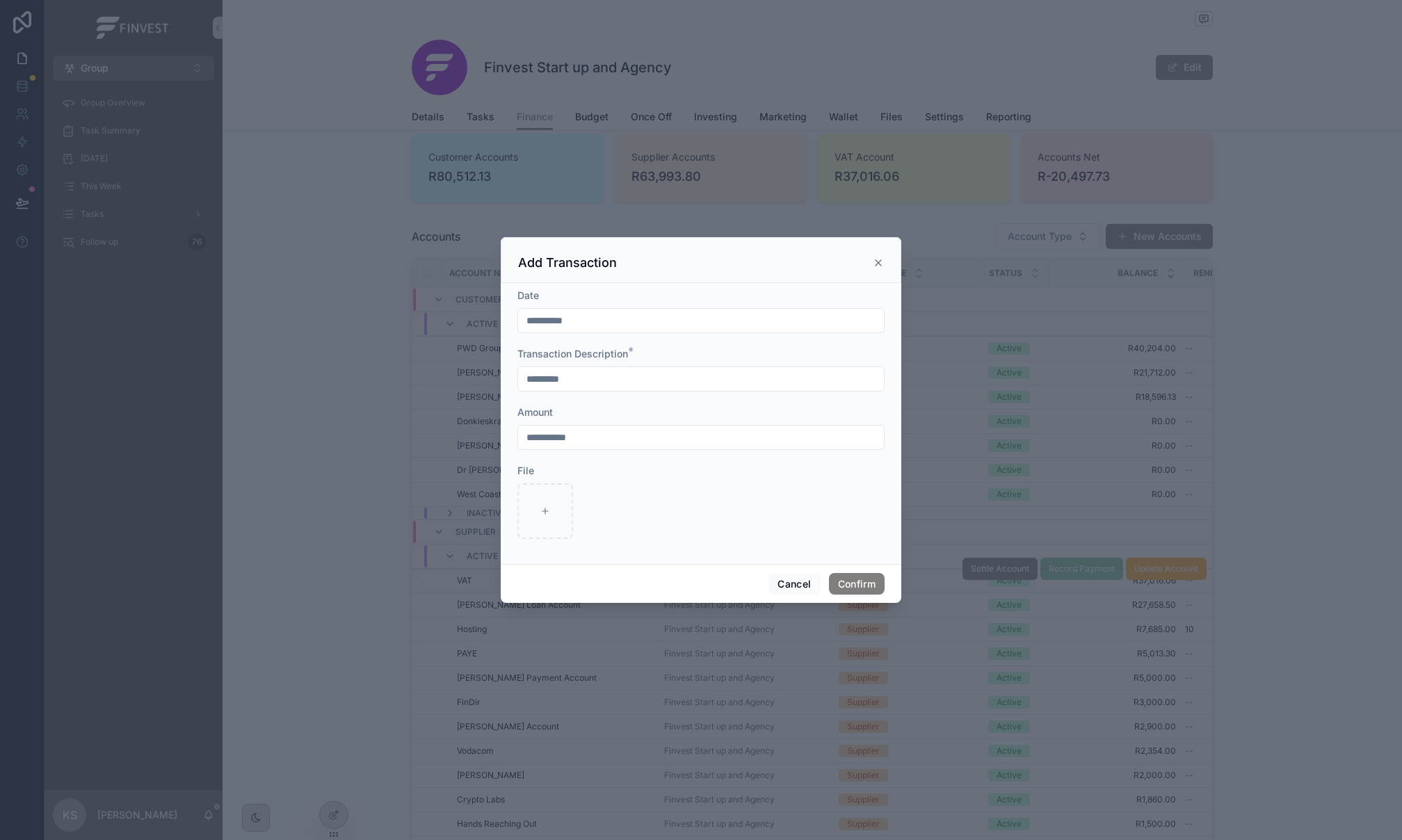
click at [545, 432] on input "**********" at bounding box center [701, 437] width 366 height 20
type input "**********"
click at [851, 579] on button "Confirm" at bounding box center [856, 584] width 55 height 23
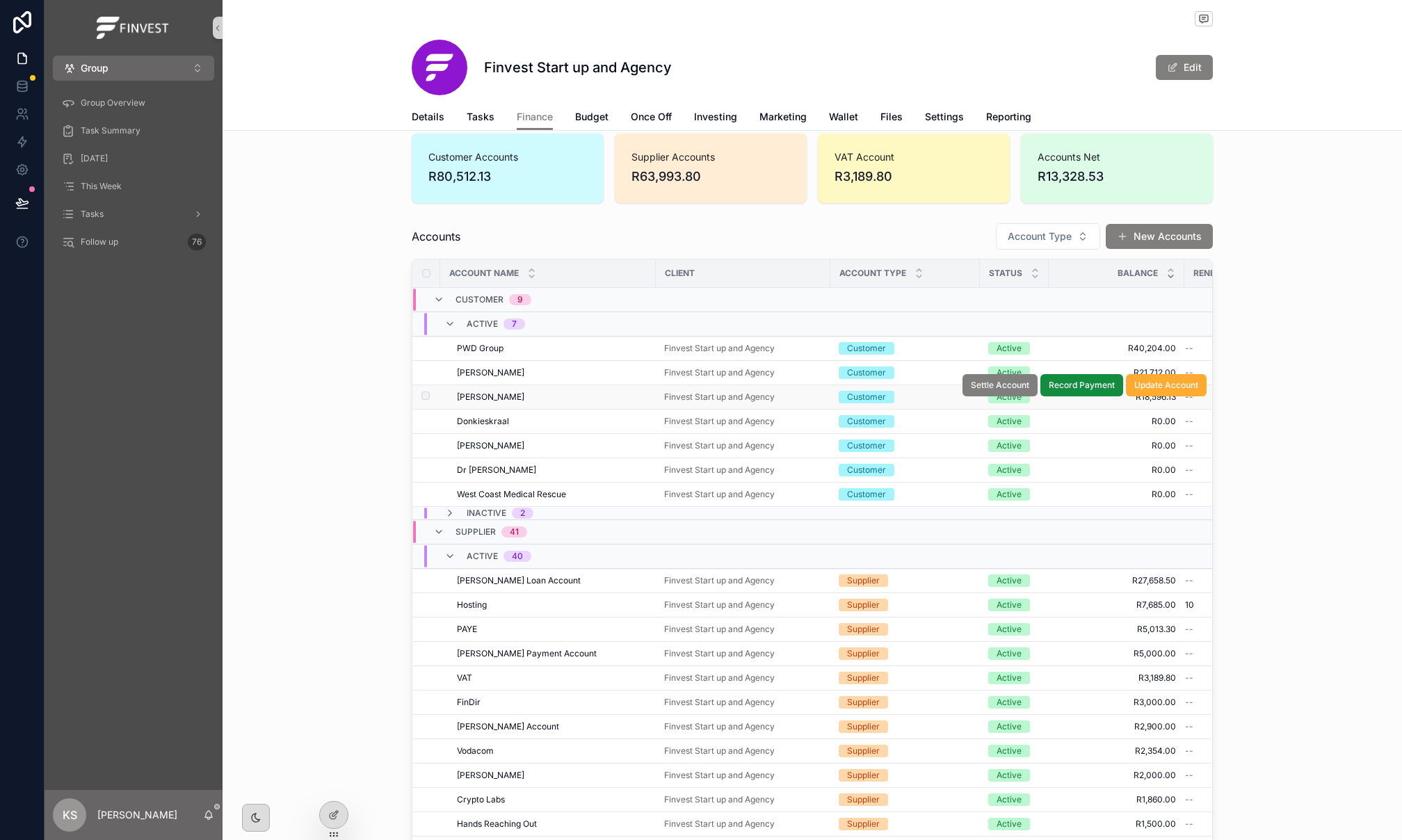
click at [600, 395] on div "Dr Marinus Dr Marinus" at bounding box center [552, 397] width 191 height 11
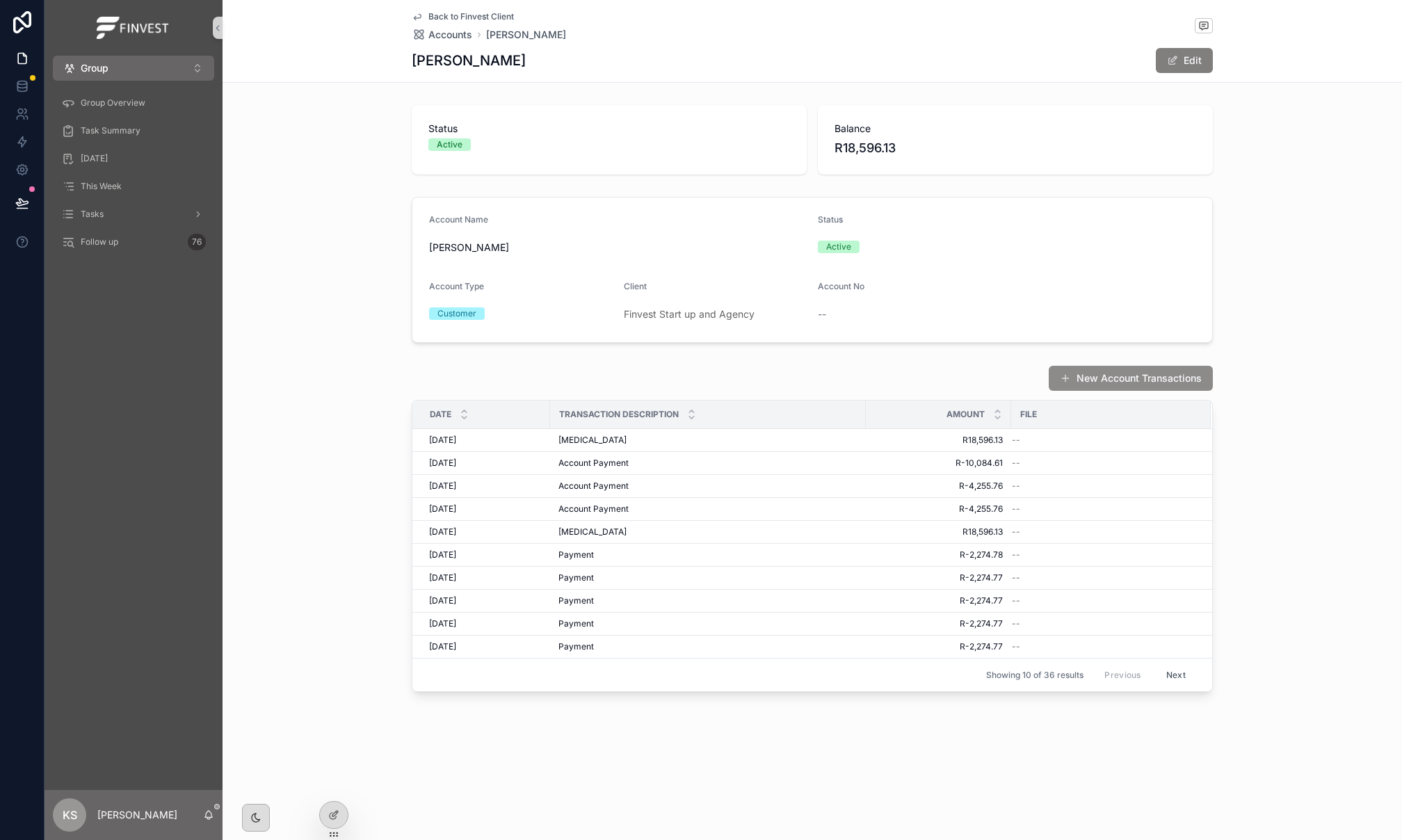
click at [1118, 373] on button "New Account Transactions" at bounding box center [1130, 378] width 164 height 25
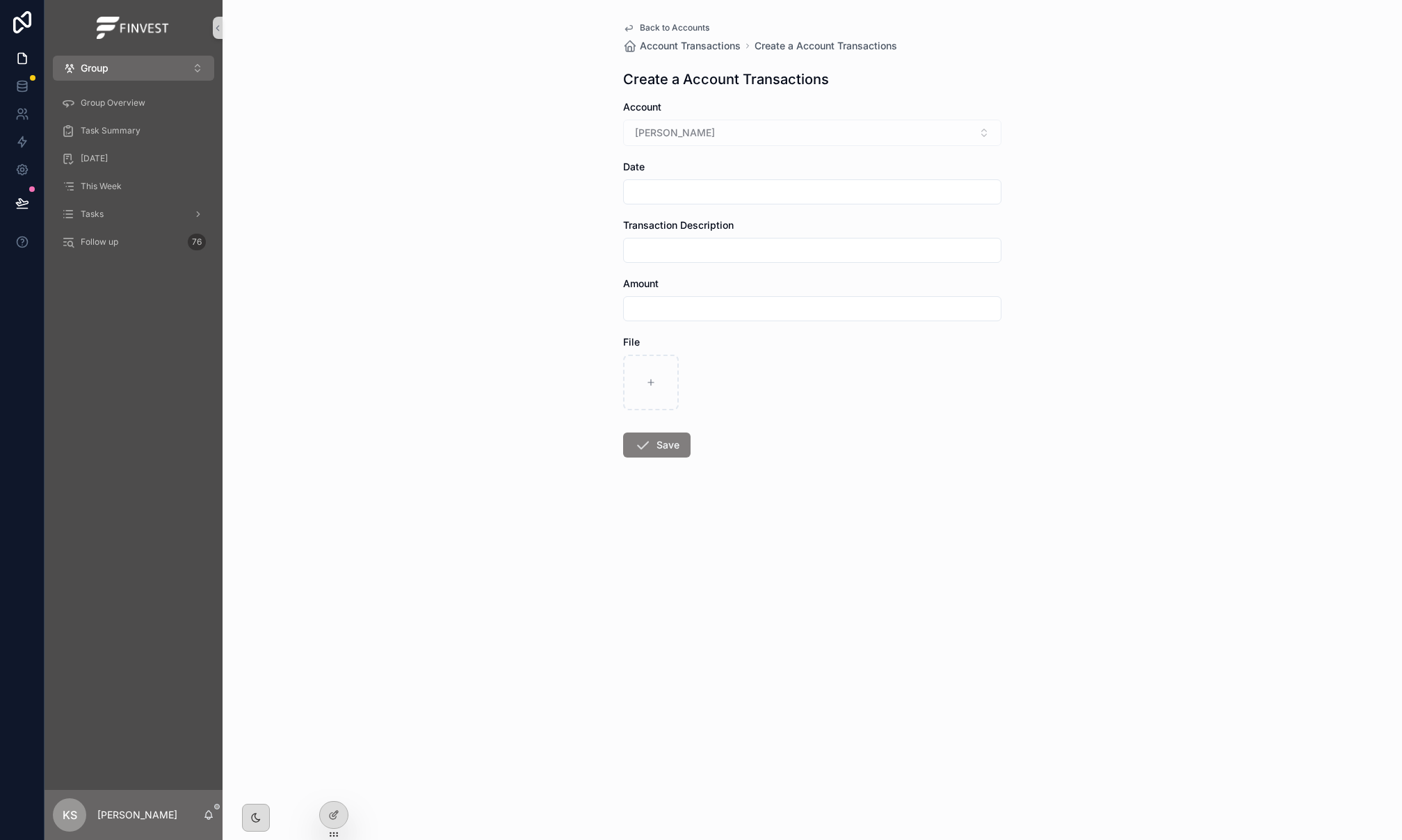
click at [704, 189] on input "scrollable content" at bounding box center [813, 191] width 377 height 20
drag, startPoint x: 784, startPoint y: 398, endPoint x: 662, endPoint y: 253, distance: 189.5
click at [784, 398] on button "20" at bounding box center [787, 400] width 25 height 25
type input "**********"
click at [662, 253] on input "scrollable content" at bounding box center [813, 250] width 377 height 20
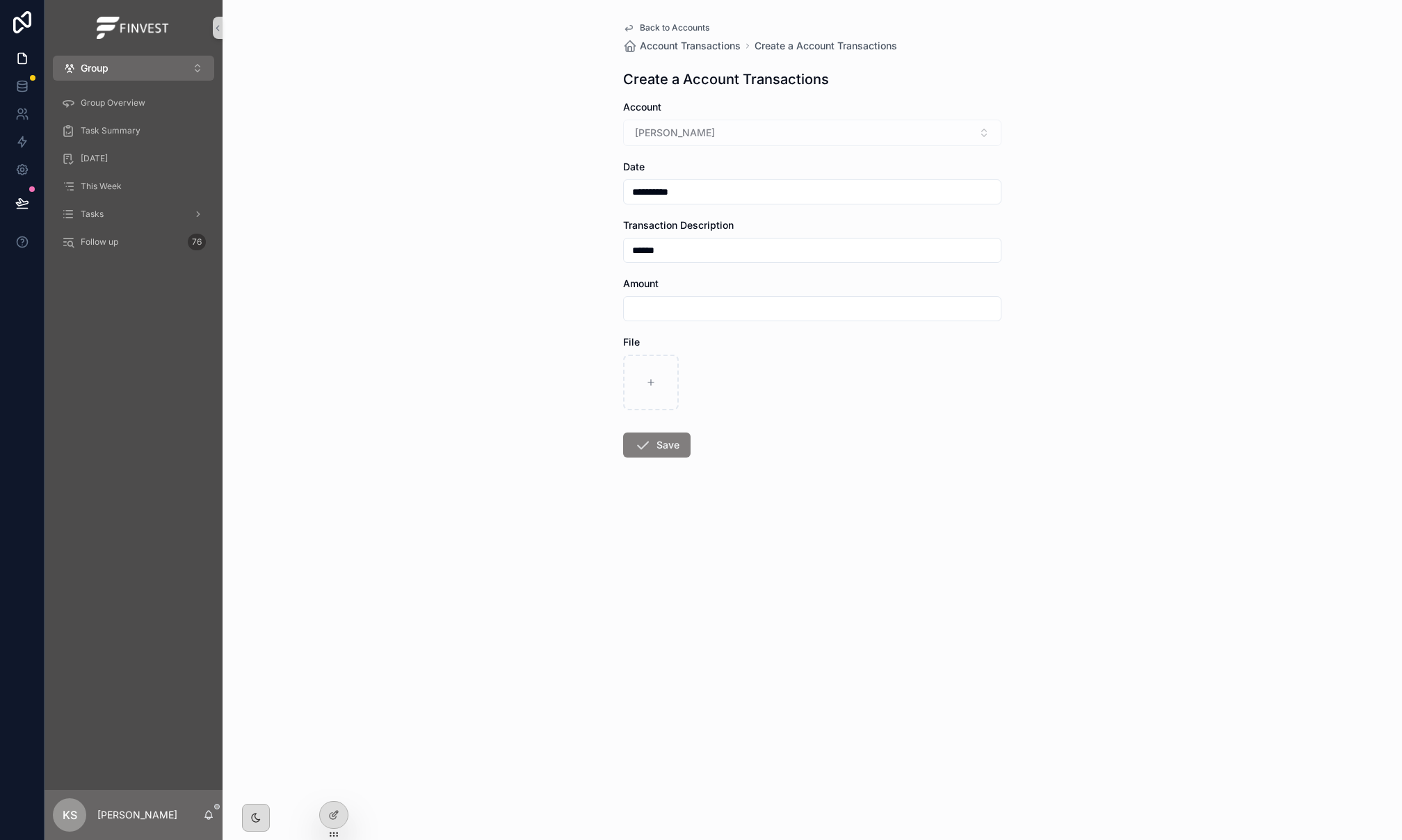
type input "******"
click at [671, 298] on div "scrollable content" at bounding box center [813, 309] width 379 height 25
click at [675, 309] on input "scrollable content" at bounding box center [813, 309] width 377 height 20
type input "*********"
click at [653, 451] on button "Save" at bounding box center [657, 445] width 68 height 25
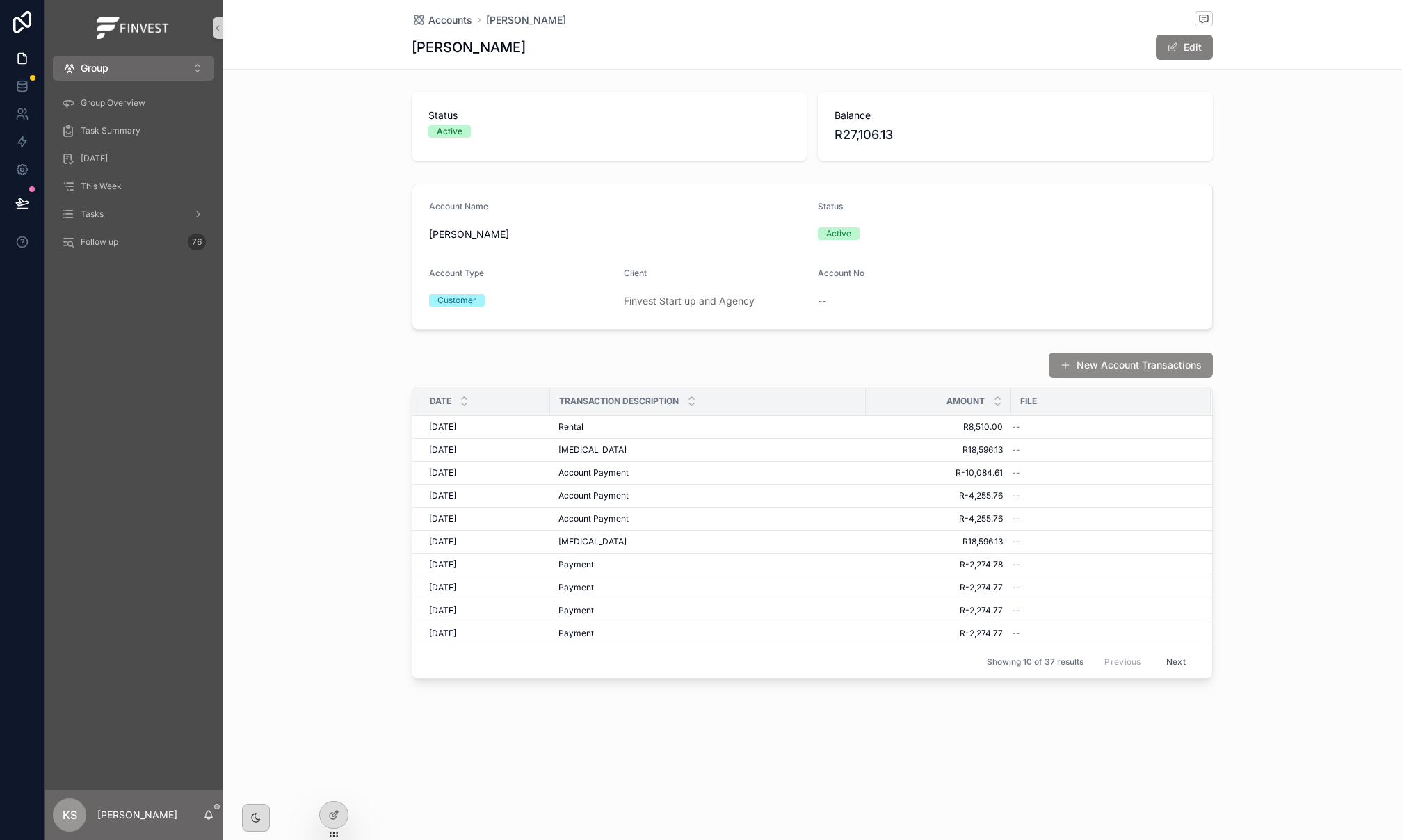
click at [1091, 367] on button "New Account Transactions" at bounding box center [1130, 365] width 164 height 25
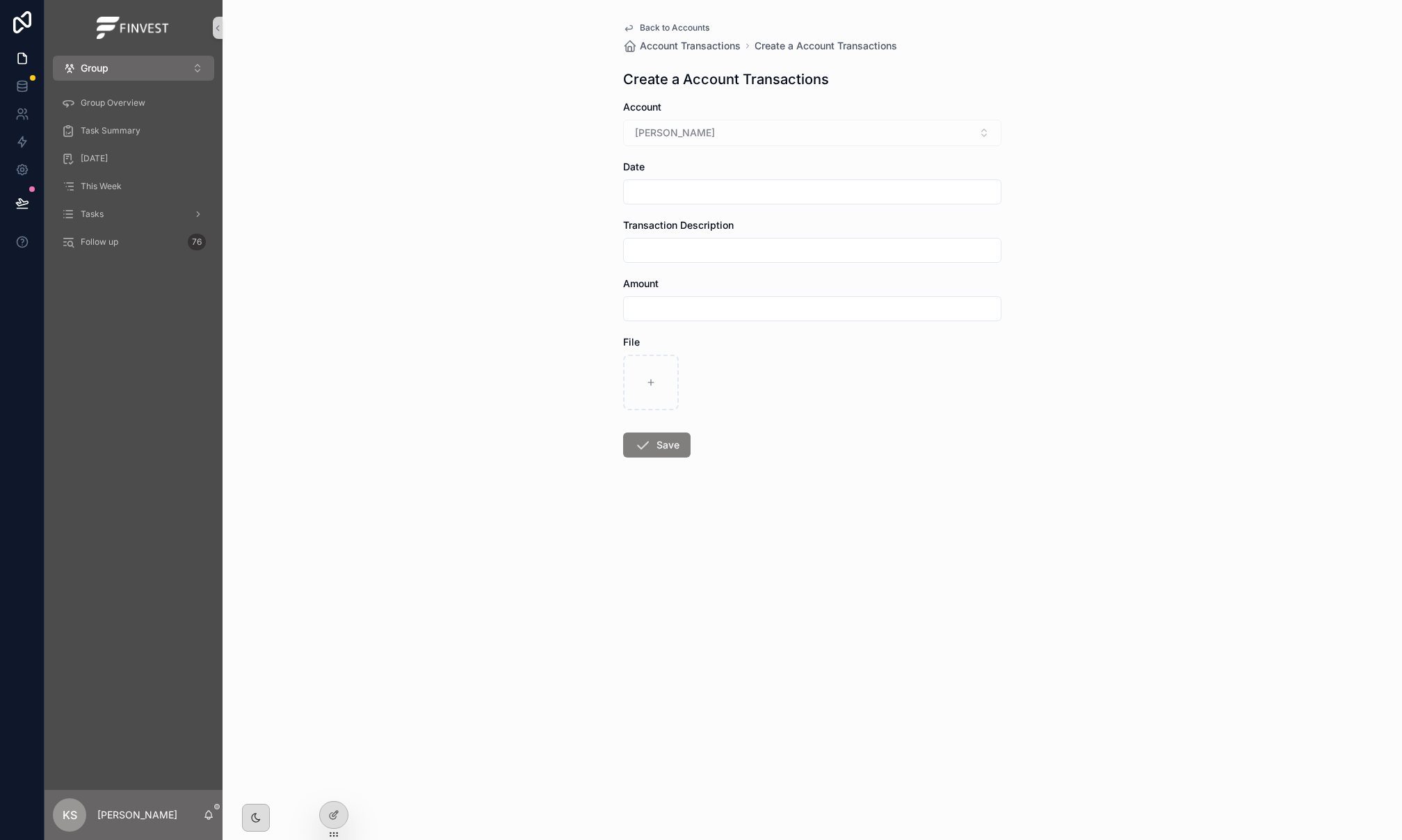
click at [674, 197] on input "scrollable content" at bounding box center [813, 191] width 377 height 20
click at [789, 397] on button "20" at bounding box center [787, 400] width 25 height 25
type input "**********"
click at [672, 245] on input "scrollable content" at bounding box center [813, 250] width 377 height 20
type input "*******"
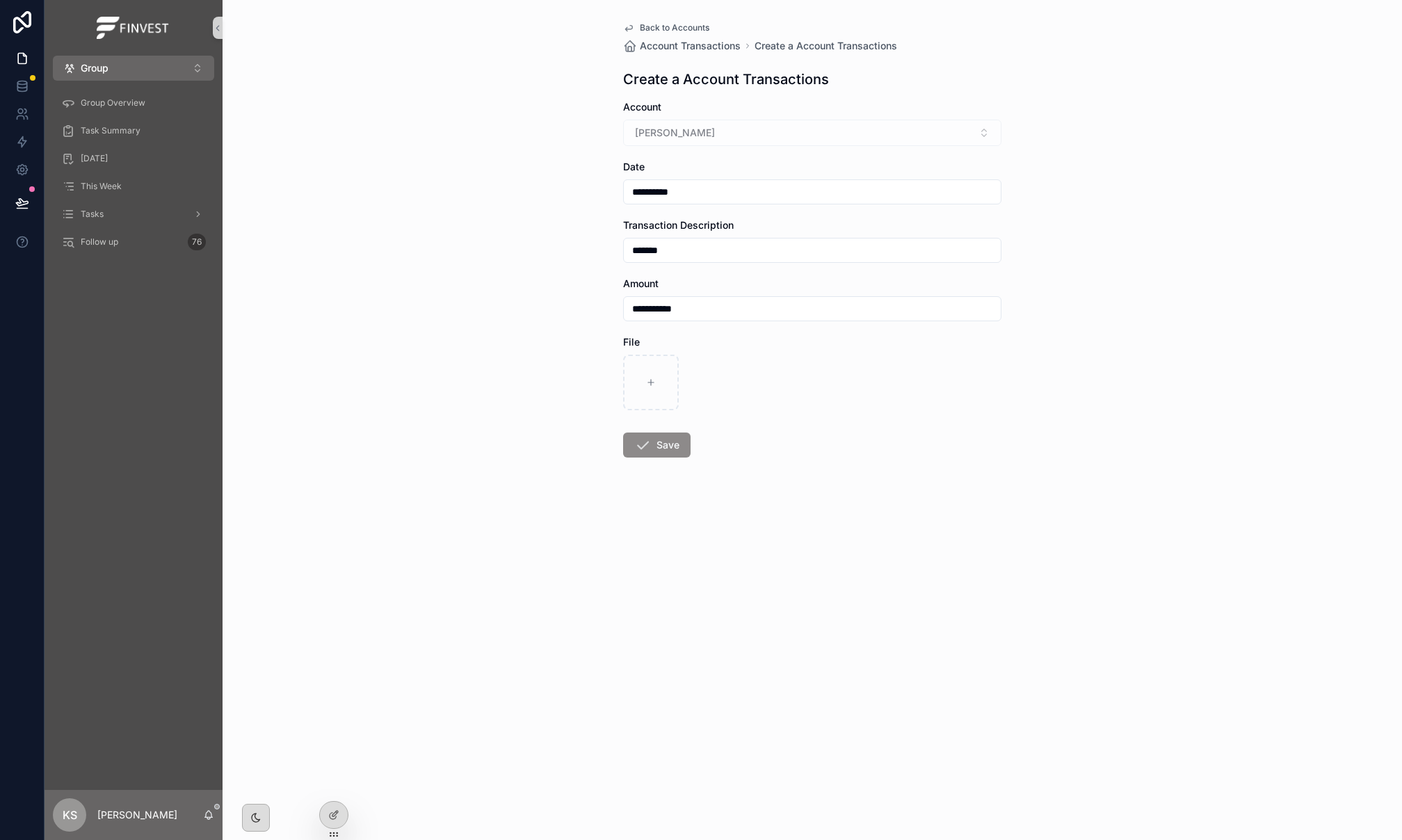
type input "**********"
drag, startPoint x: 658, startPoint y: 445, endPoint x: 760, endPoint y: 386, distance: 117.8
click at [658, 445] on button "Save" at bounding box center [657, 445] width 68 height 25
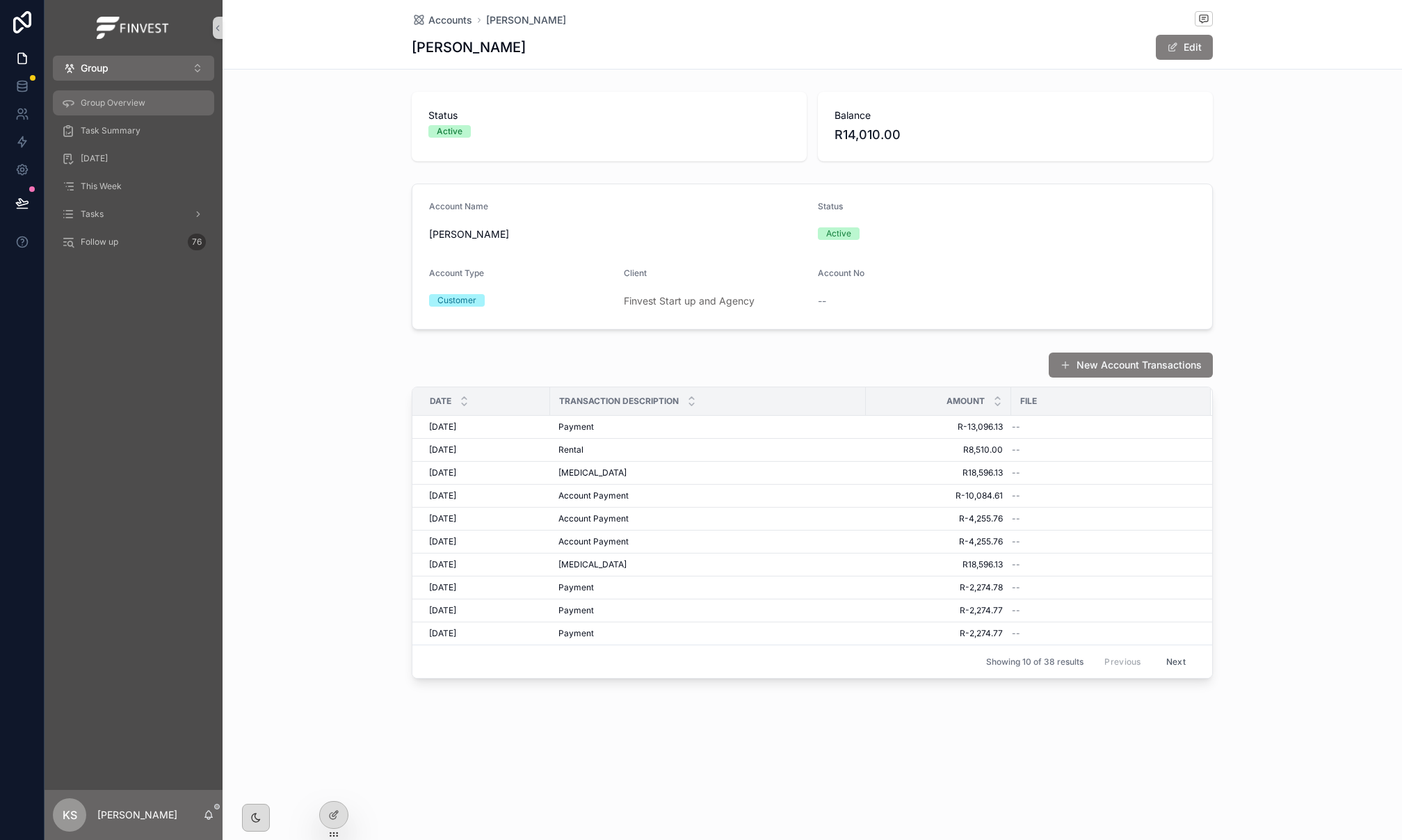
click at [120, 104] on span "Group Overview" at bounding box center [113, 103] width 65 height 11
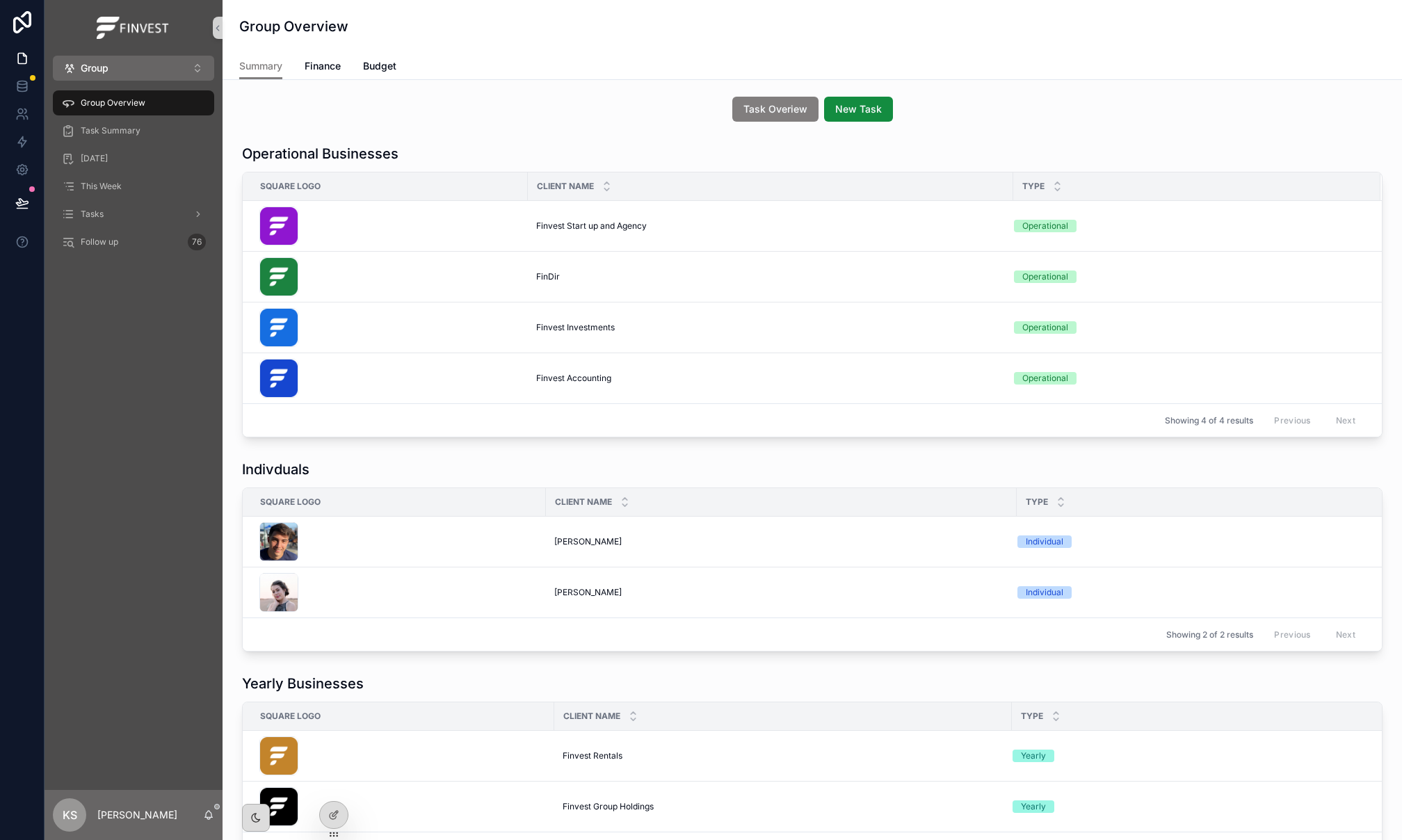
drag, startPoint x: 564, startPoint y: 230, endPoint x: 566, endPoint y: 143, distance: 87.0
click at [564, 229] on span "Finvest Start up and Agency" at bounding box center [591, 226] width 111 height 11
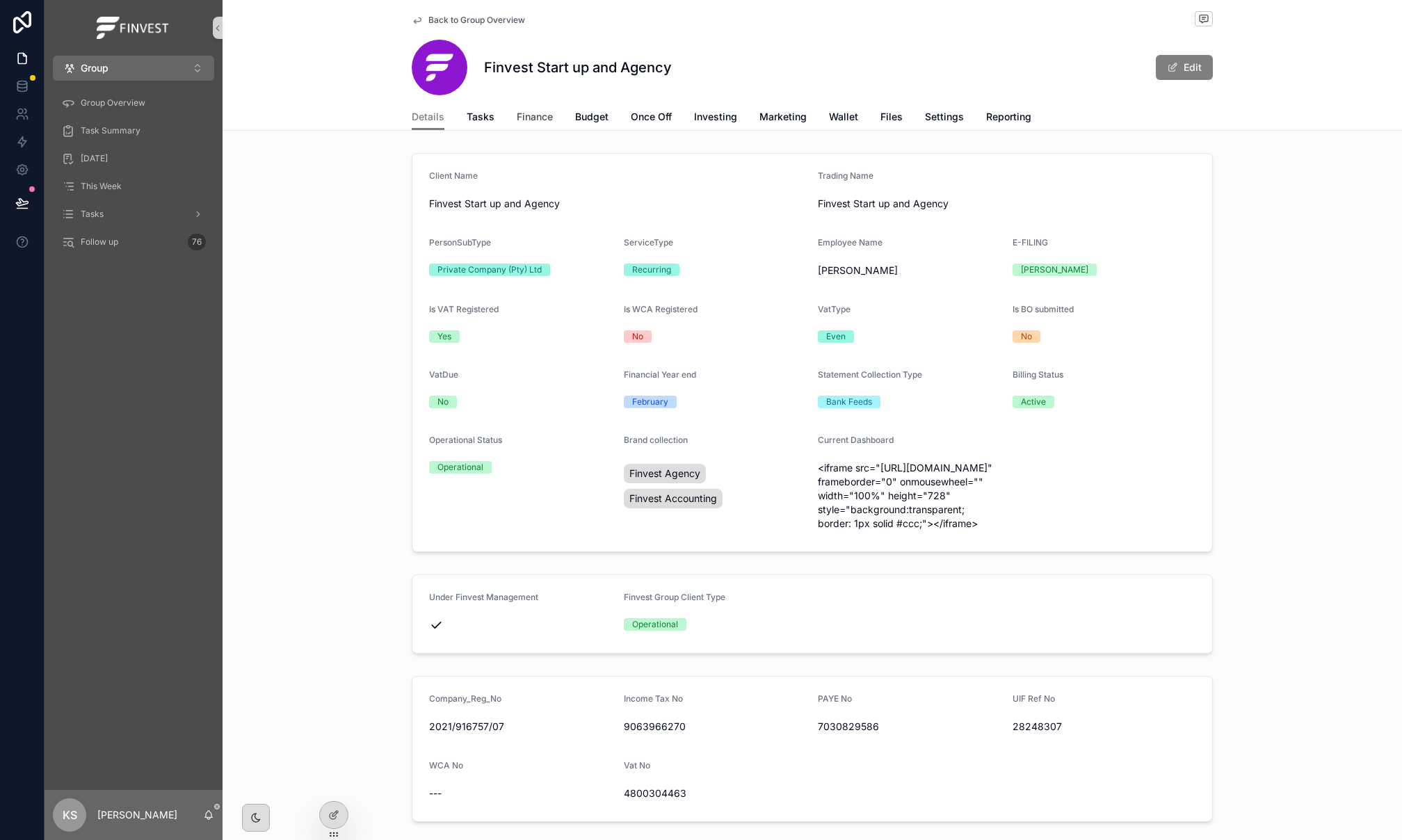
click at [524, 122] on span "Finance" at bounding box center [535, 116] width 36 height 14
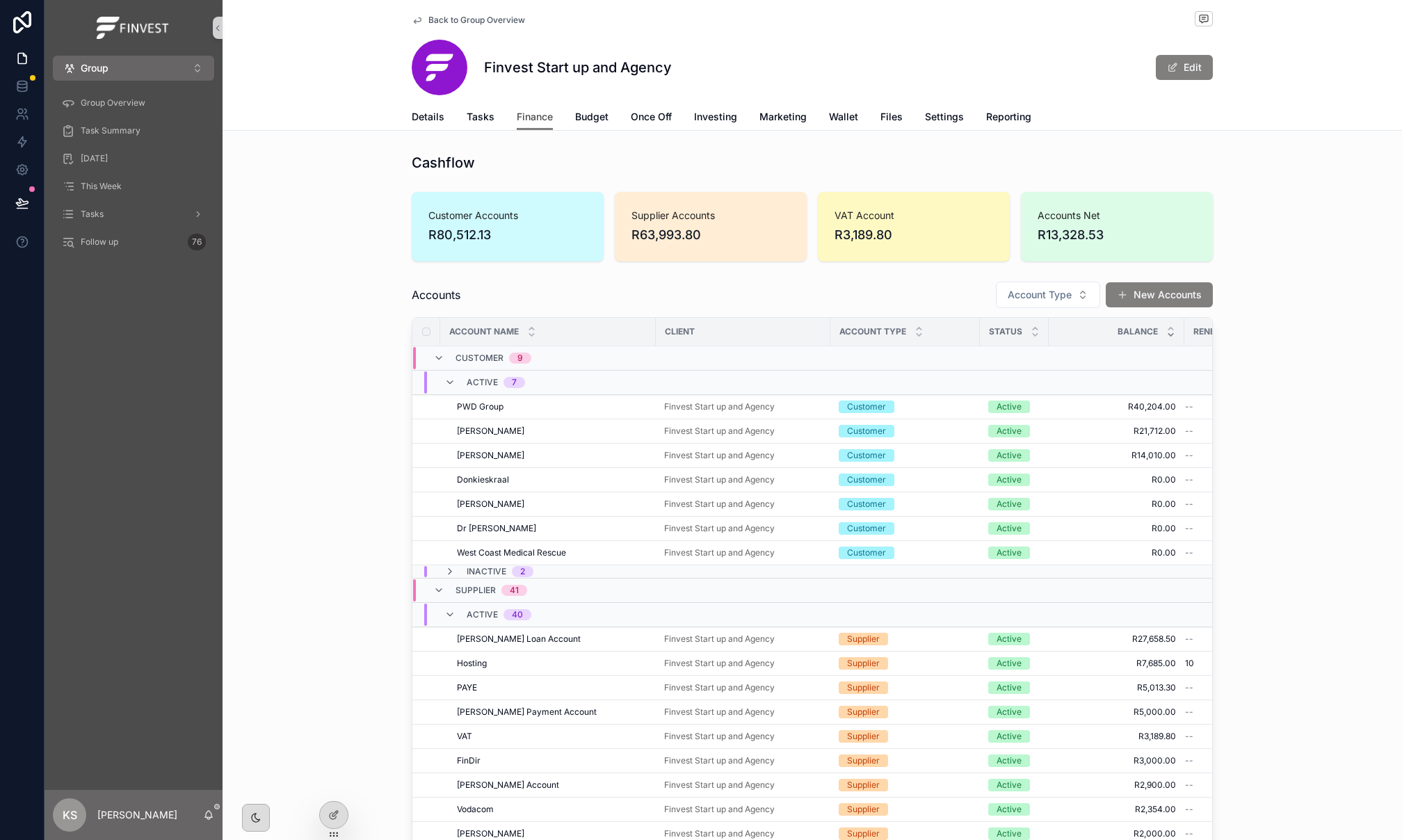
scroll to position [37, 0]
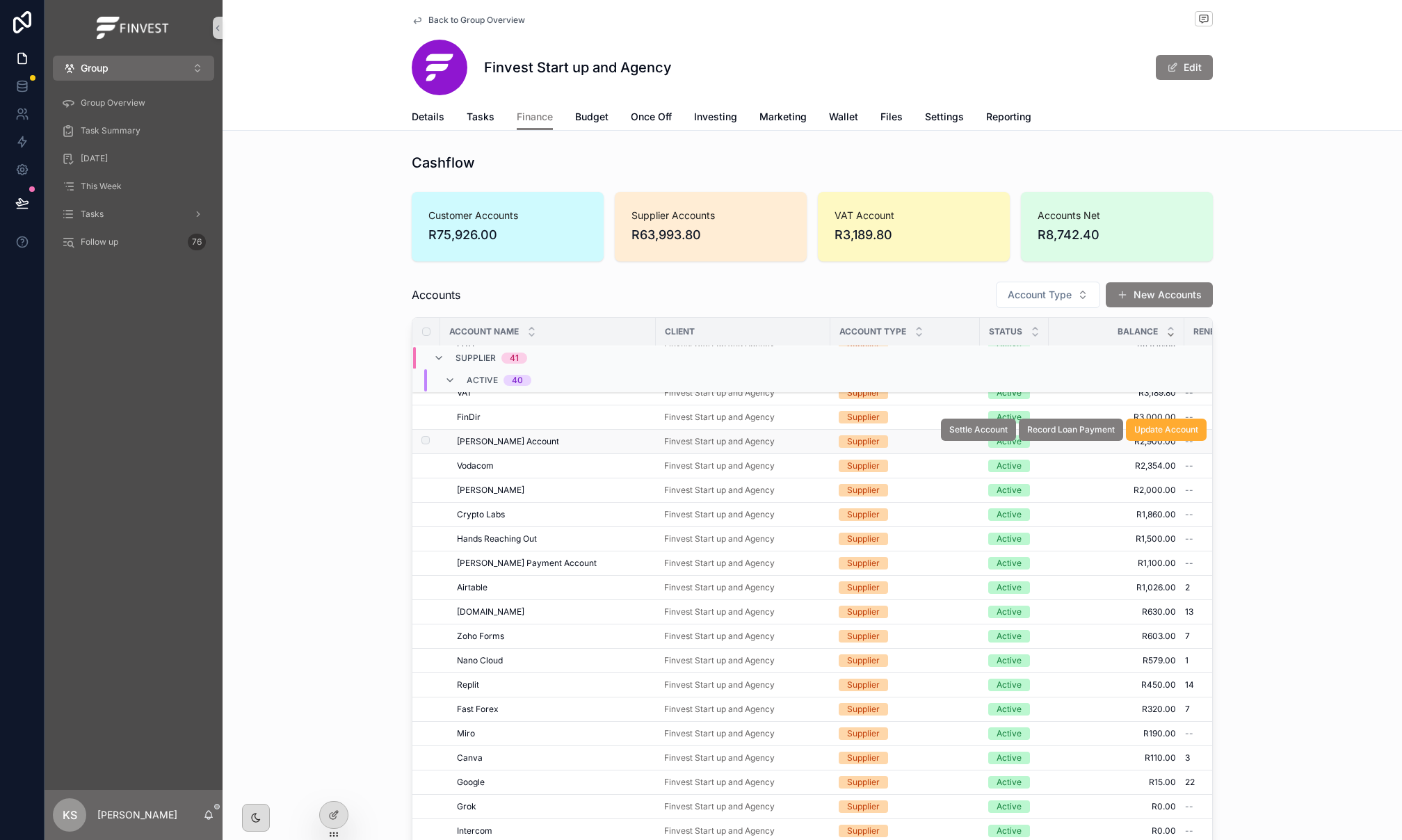
scroll to position [395, 0]
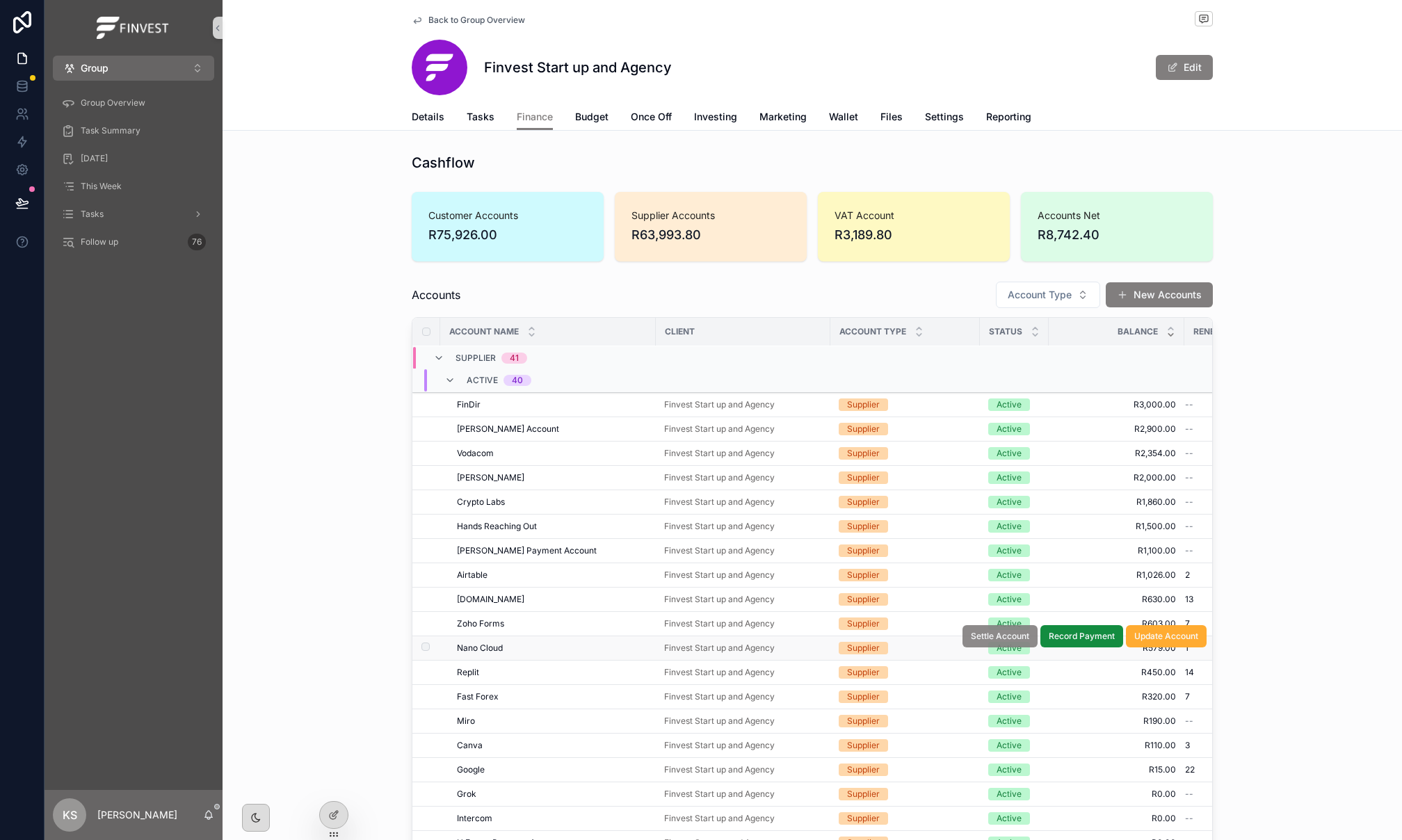
click at [981, 642] on span "Settle Account" at bounding box center [1000, 635] width 58 height 11
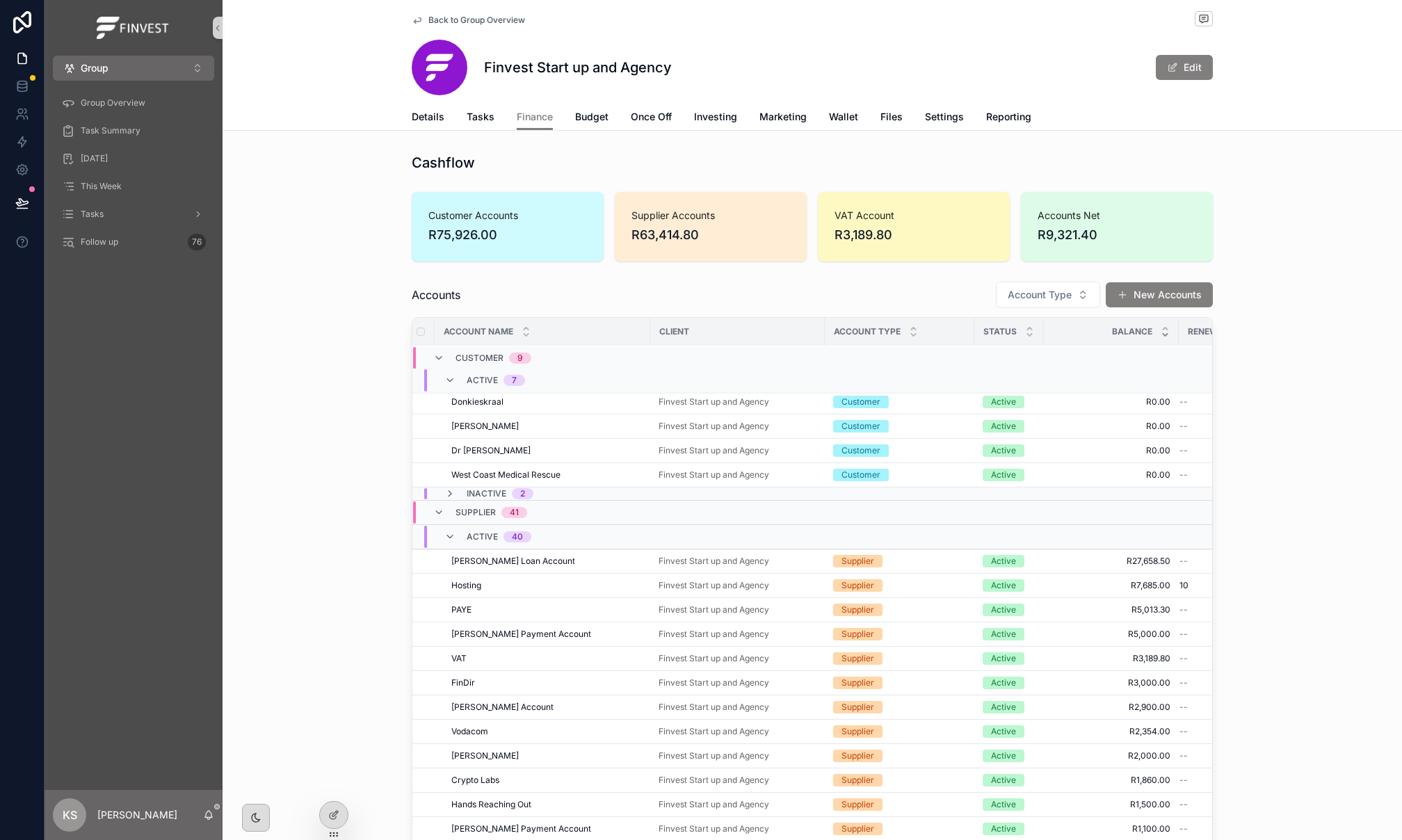
scroll to position [0, 6]
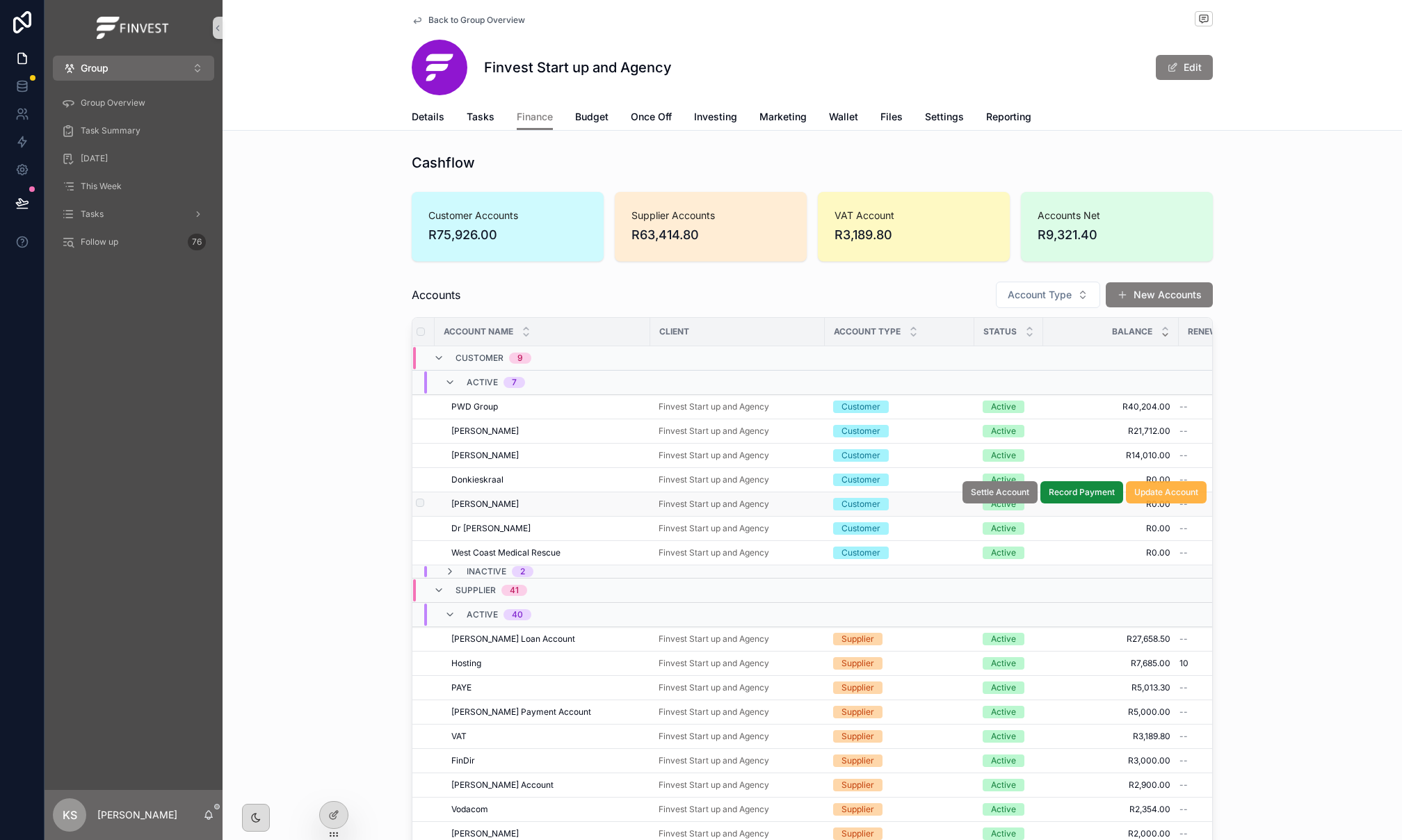
click at [1148, 495] on span "Update Account" at bounding box center [1167, 492] width 64 height 11
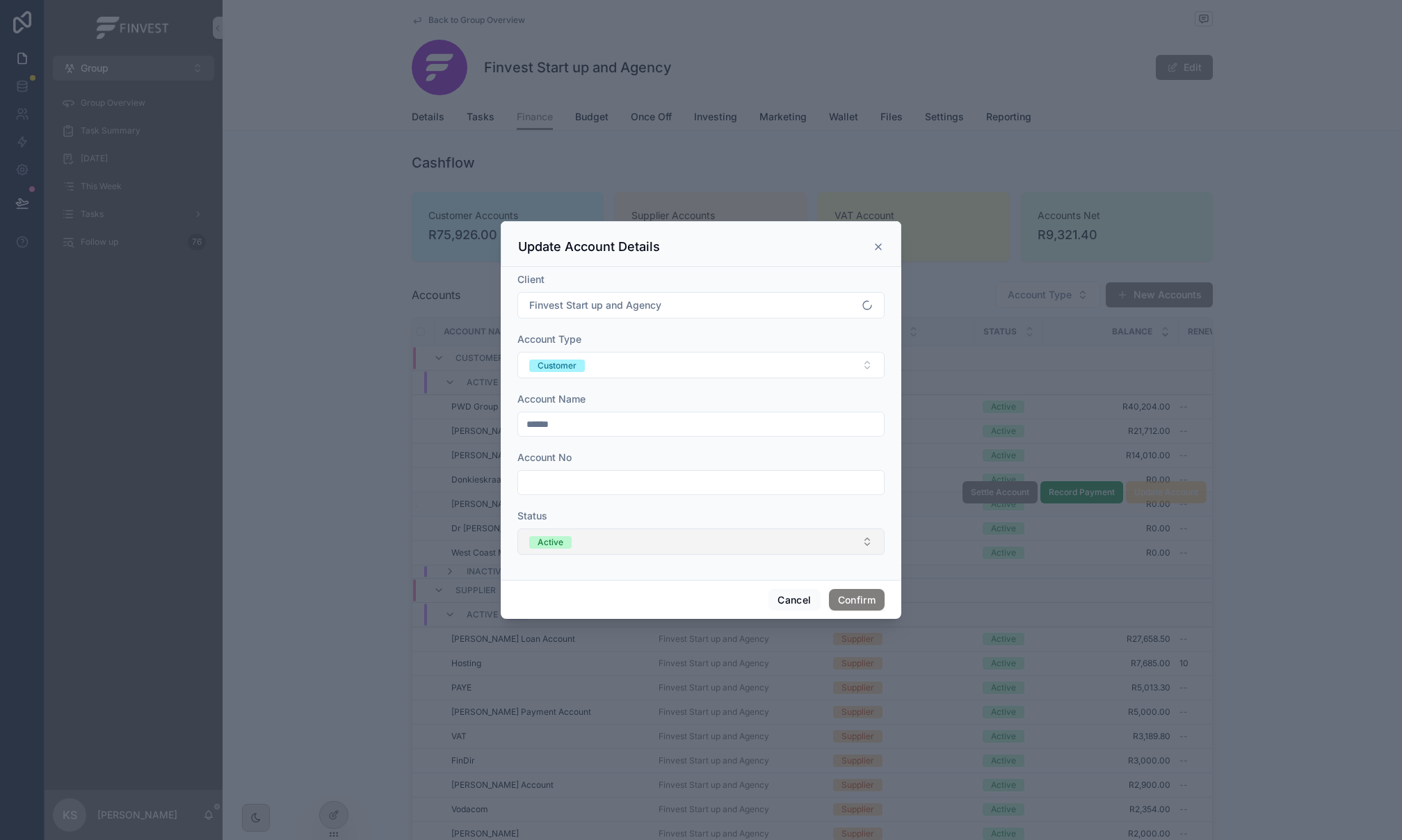
click at [693, 550] on button "Active" at bounding box center [701, 542] width 367 height 26
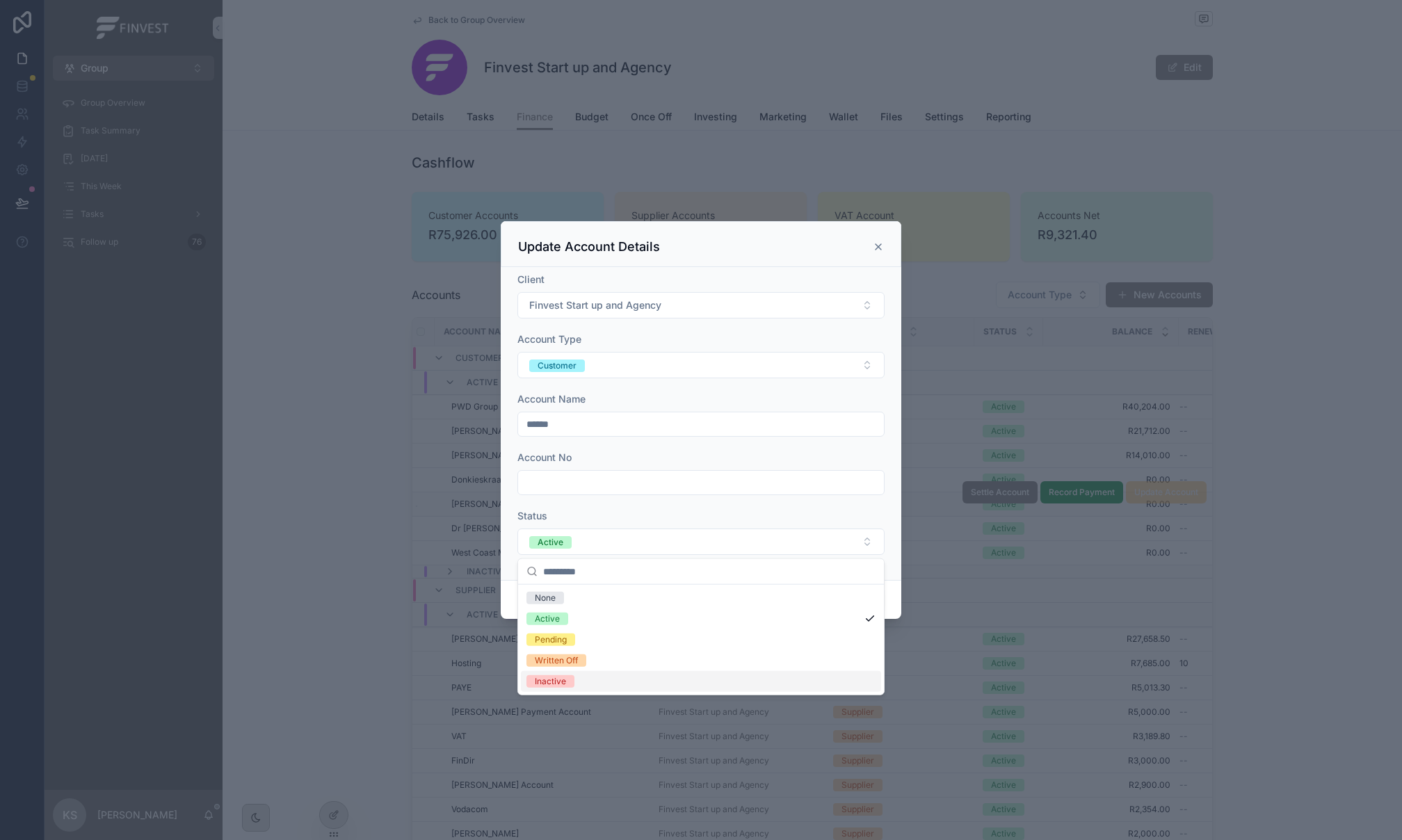
drag, startPoint x: 631, startPoint y: 675, endPoint x: 642, endPoint y: 673, distance: 11.2
click at [631, 675] on div "Inactive" at bounding box center [701, 681] width 361 height 21
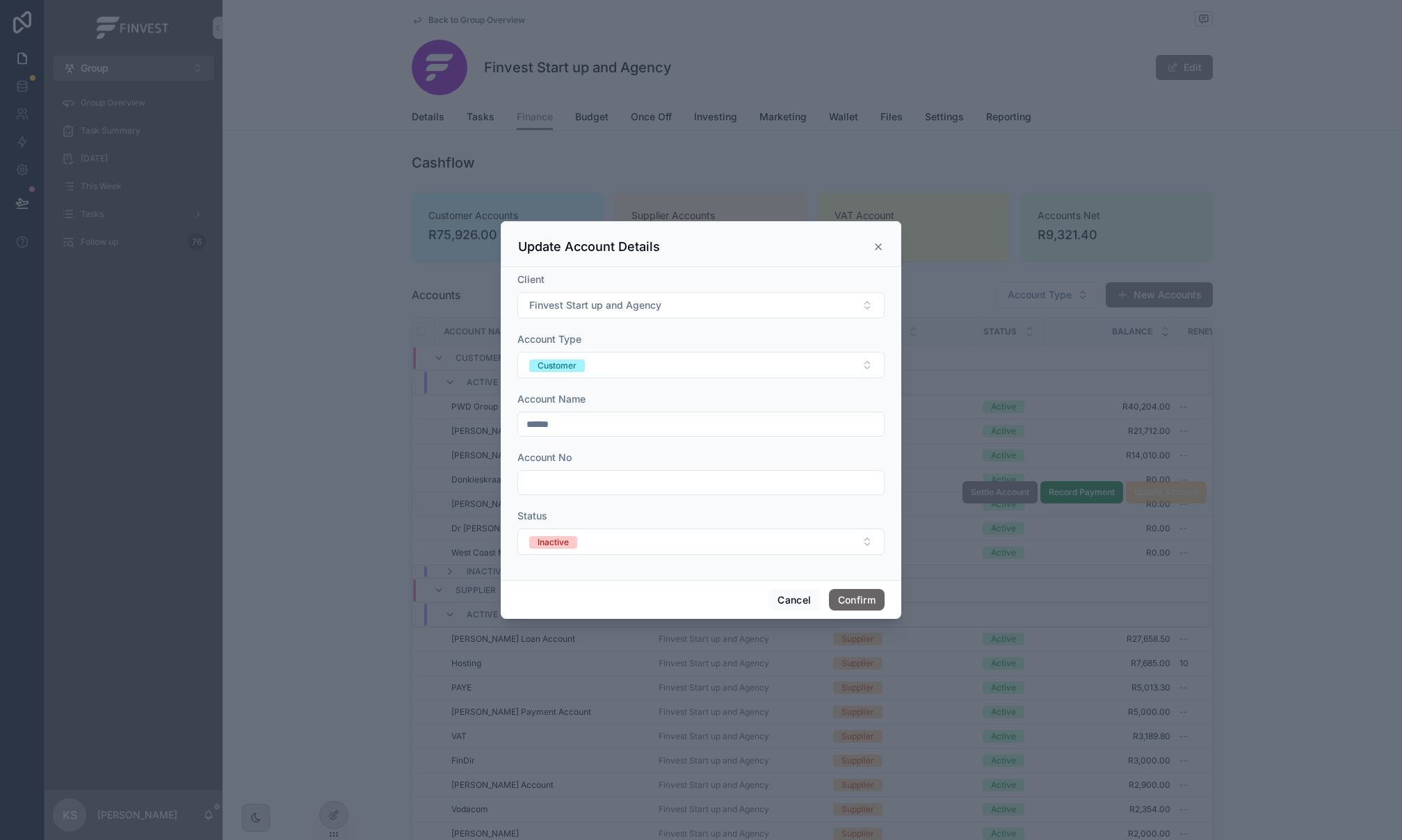
drag, startPoint x: 845, startPoint y: 603, endPoint x: 832, endPoint y: 387, distance: 216.4
click at [845, 603] on button "Confirm" at bounding box center [856, 600] width 55 height 23
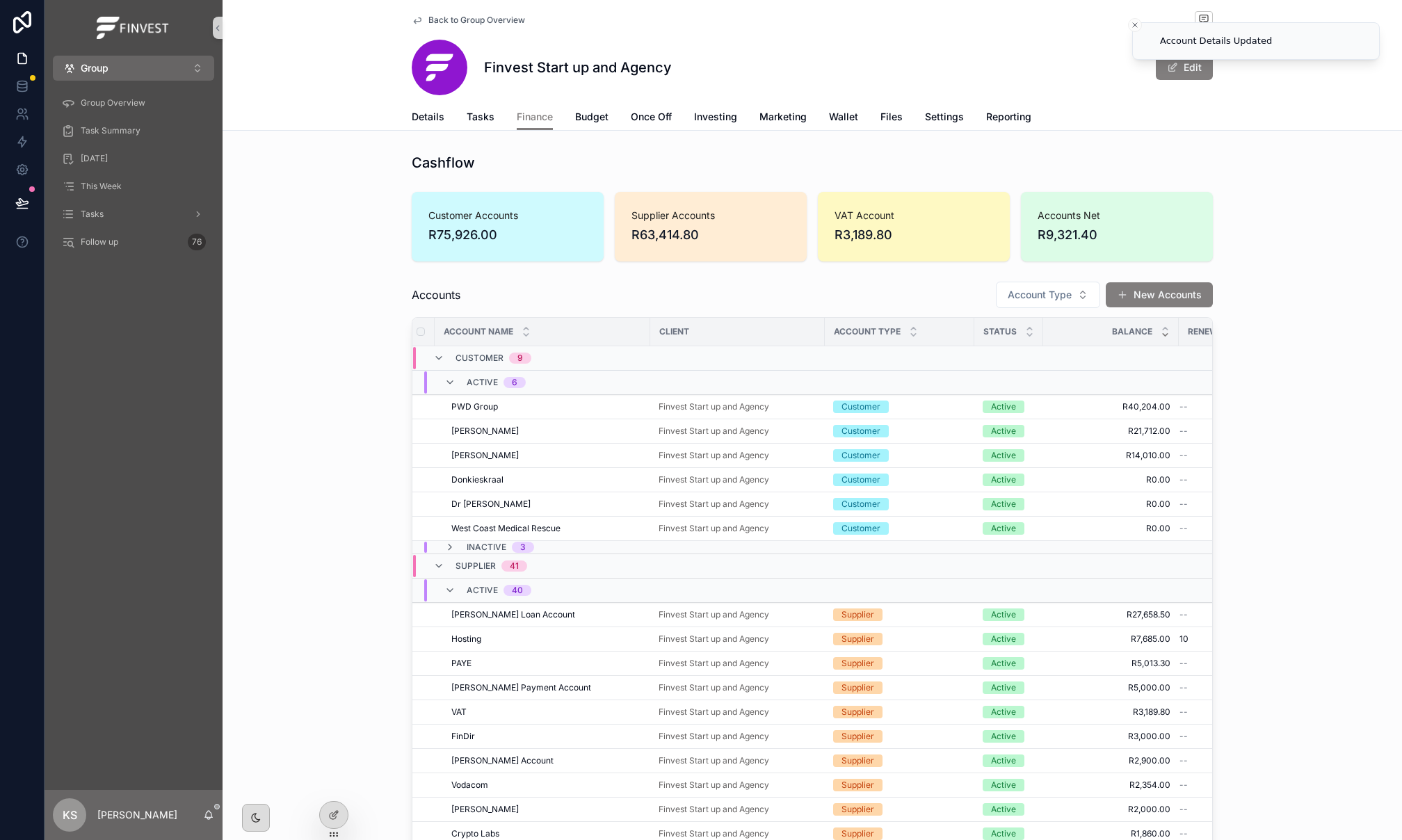
click at [875, 242] on span "R3,189.80" at bounding box center [914, 234] width 159 height 20
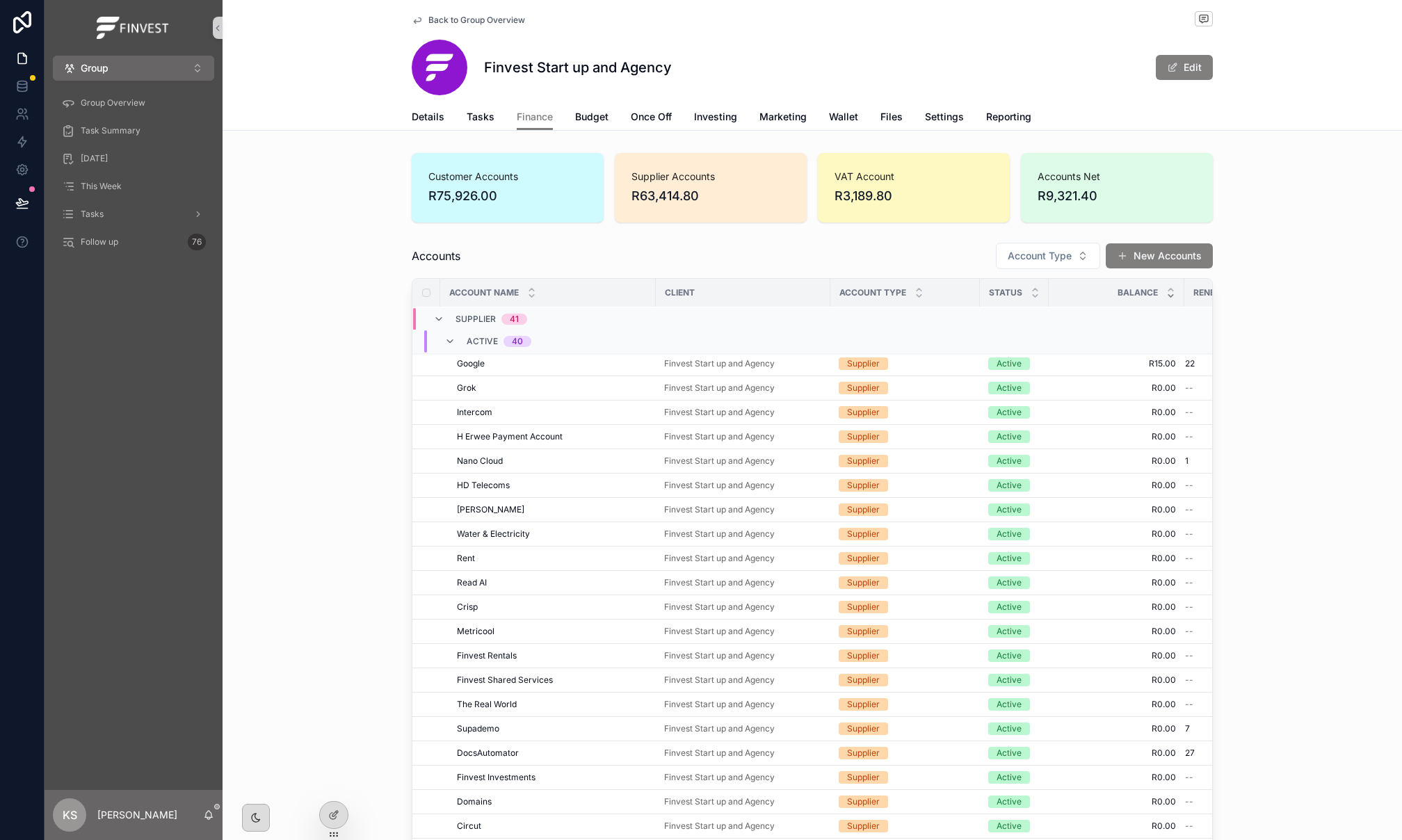
scroll to position [0, 0]
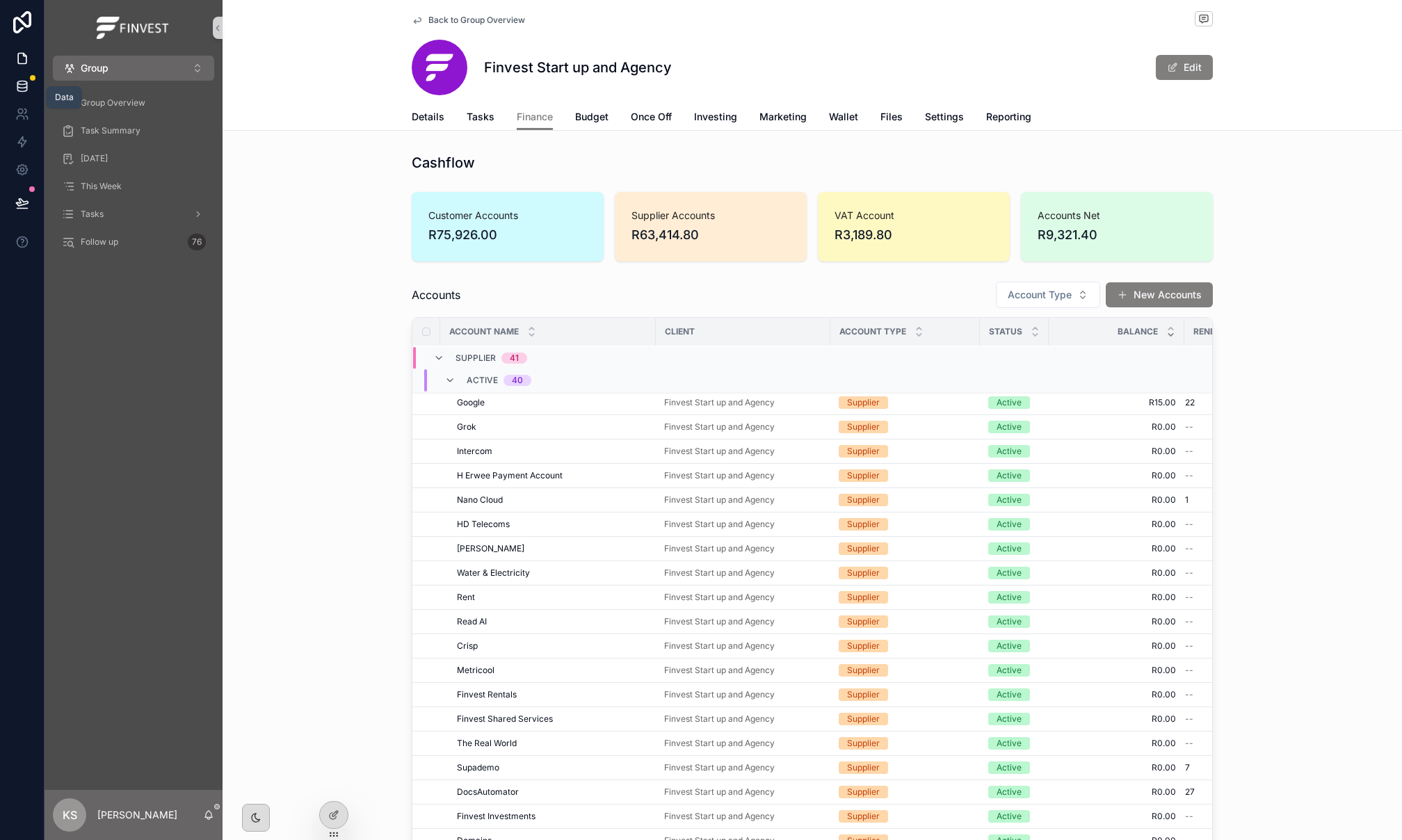
click at [23, 85] on icon at bounding box center [22, 86] width 14 height 14
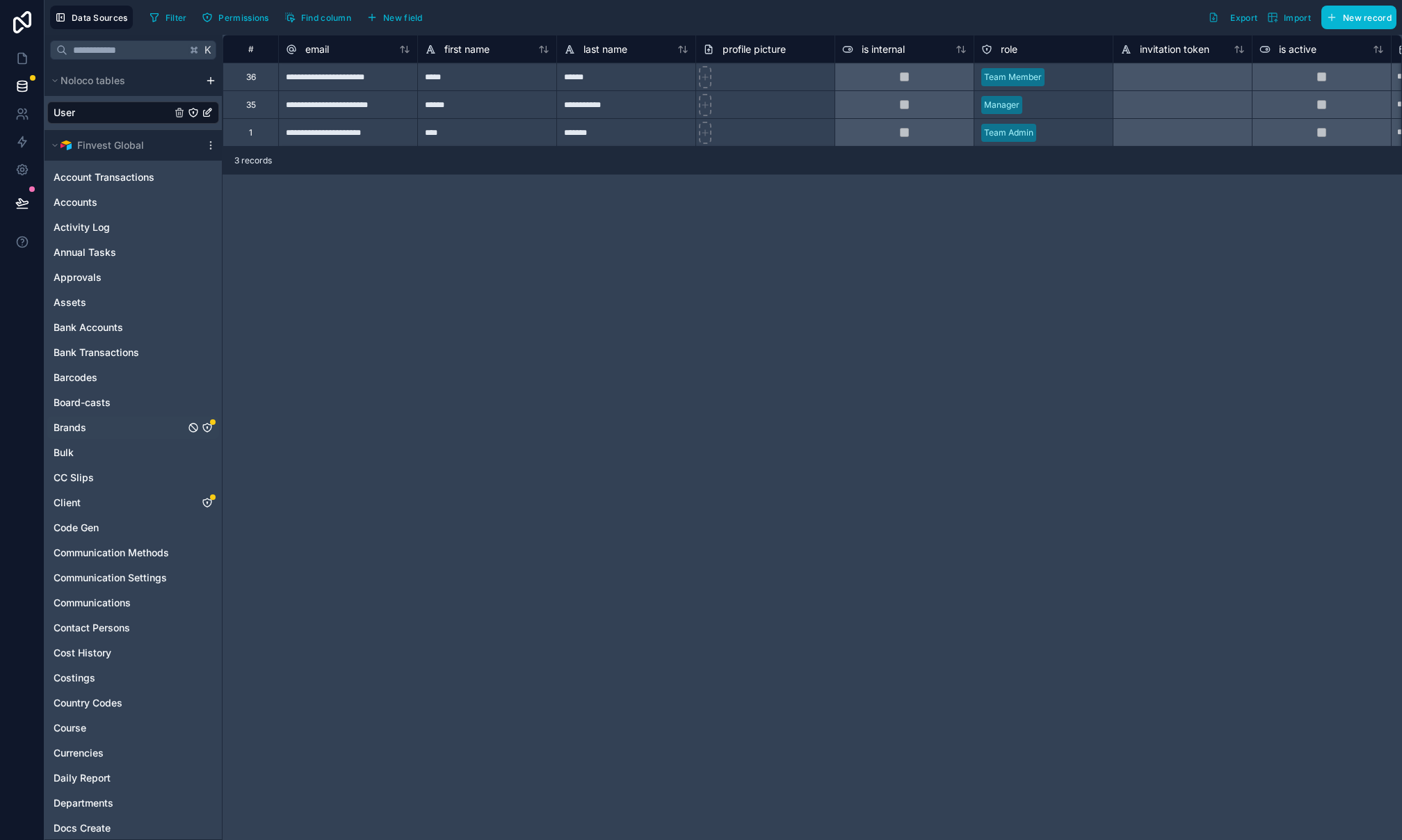
click at [208, 427] on icon "Brands" at bounding box center [207, 427] width 11 height 11
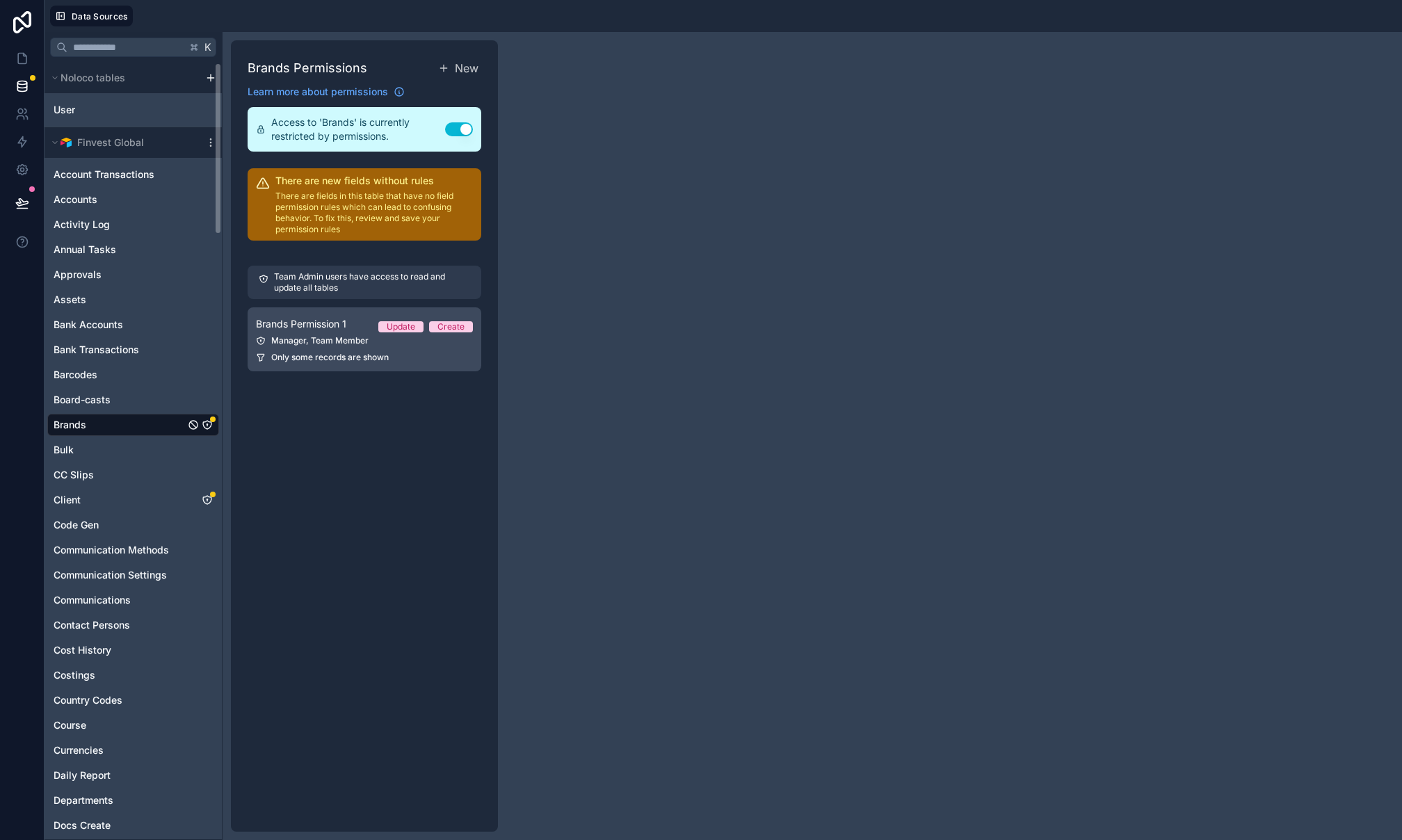
click at [385, 345] on div "Manager, Team Member" at bounding box center [364, 340] width 217 height 11
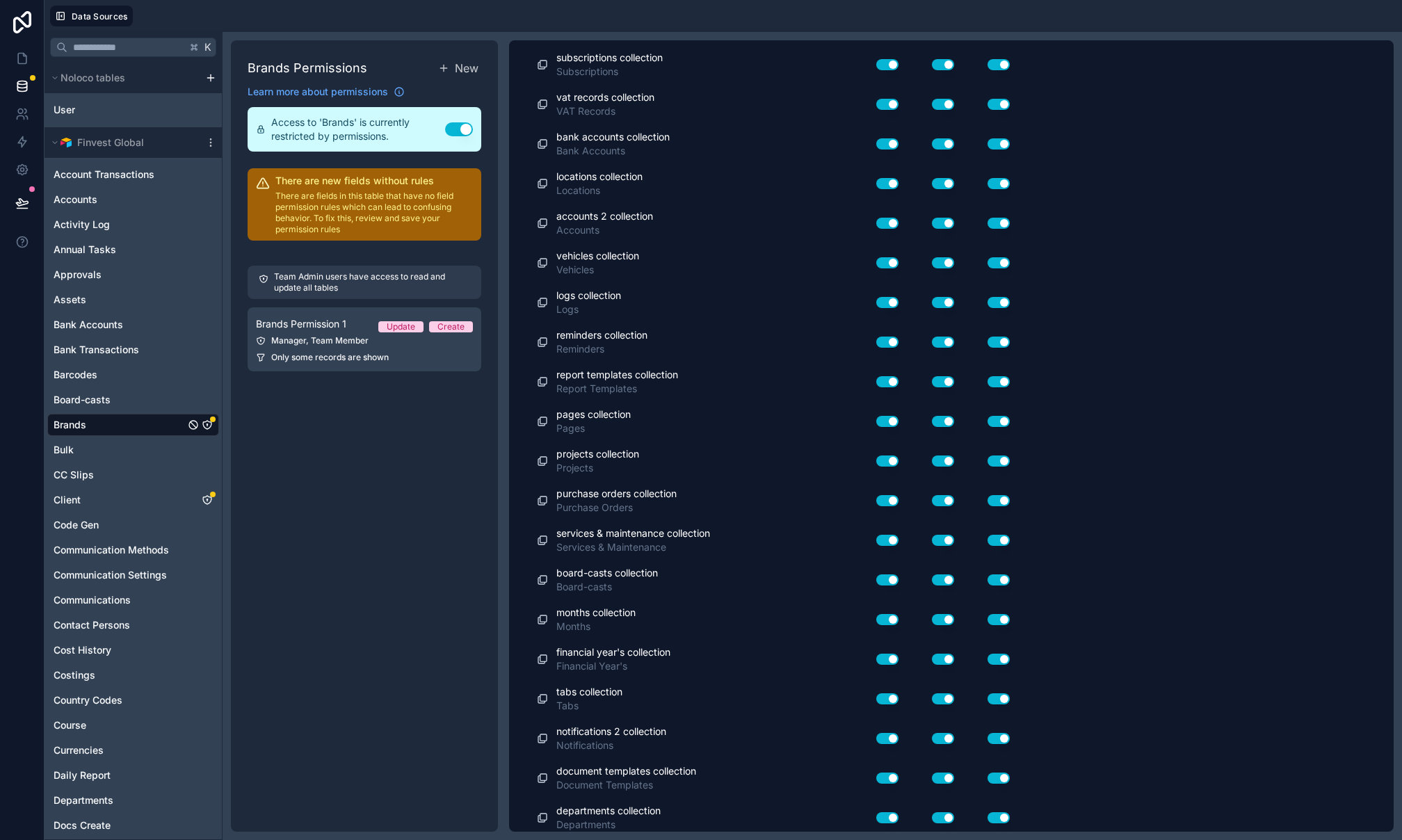
scroll to position [2478, 0]
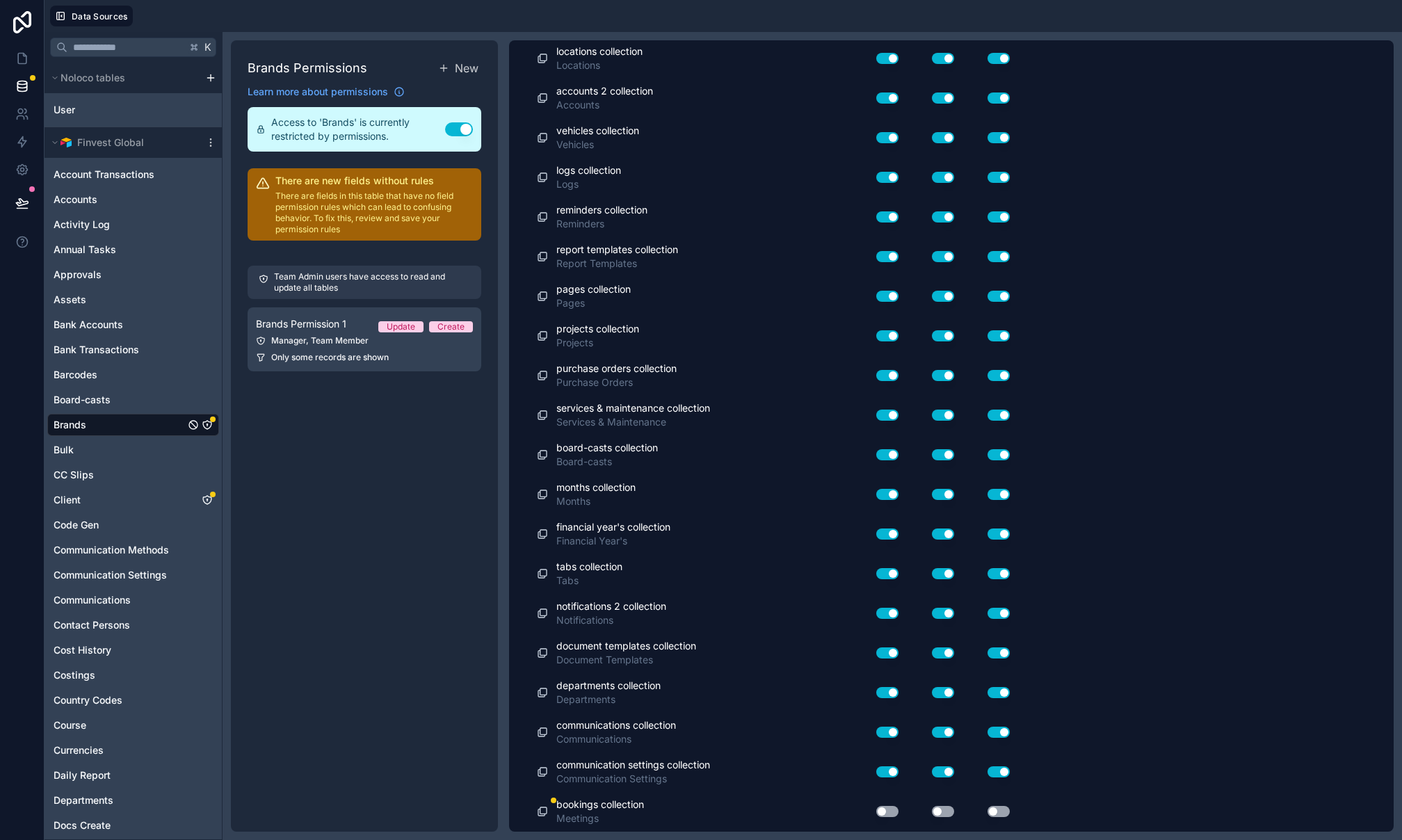
click at [889, 807] on button "Use setting" at bounding box center [887, 811] width 23 height 11
drag, startPoint x: 945, startPoint y: 810, endPoint x: 961, endPoint y: 808, distance: 16.1
click at [945, 810] on button "Use setting" at bounding box center [943, 811] width 23 height 11
click at [1002, 807] on button "Use setting" at bounding box center [999, 811] width 23 height 11
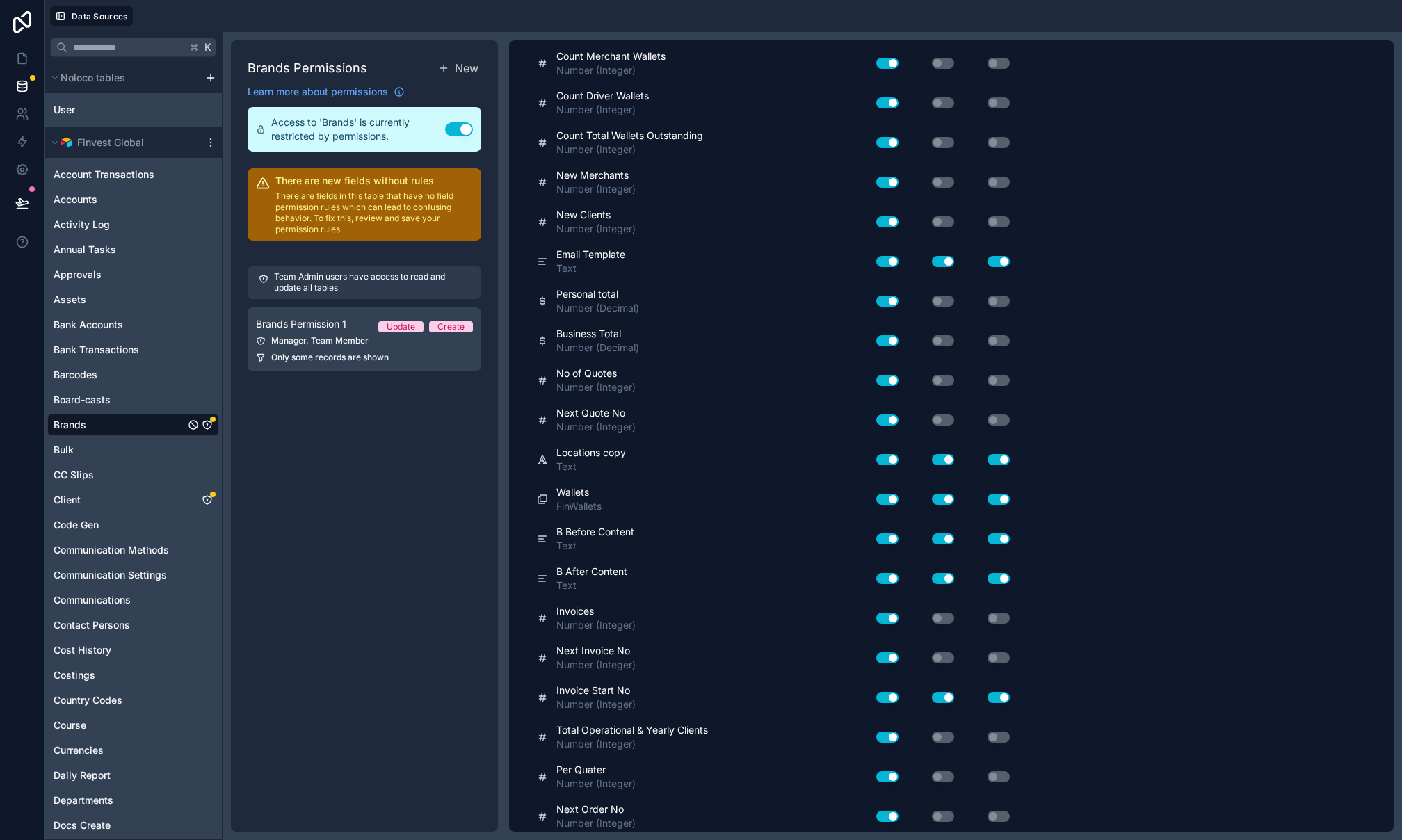
scroll to position [0, 0]
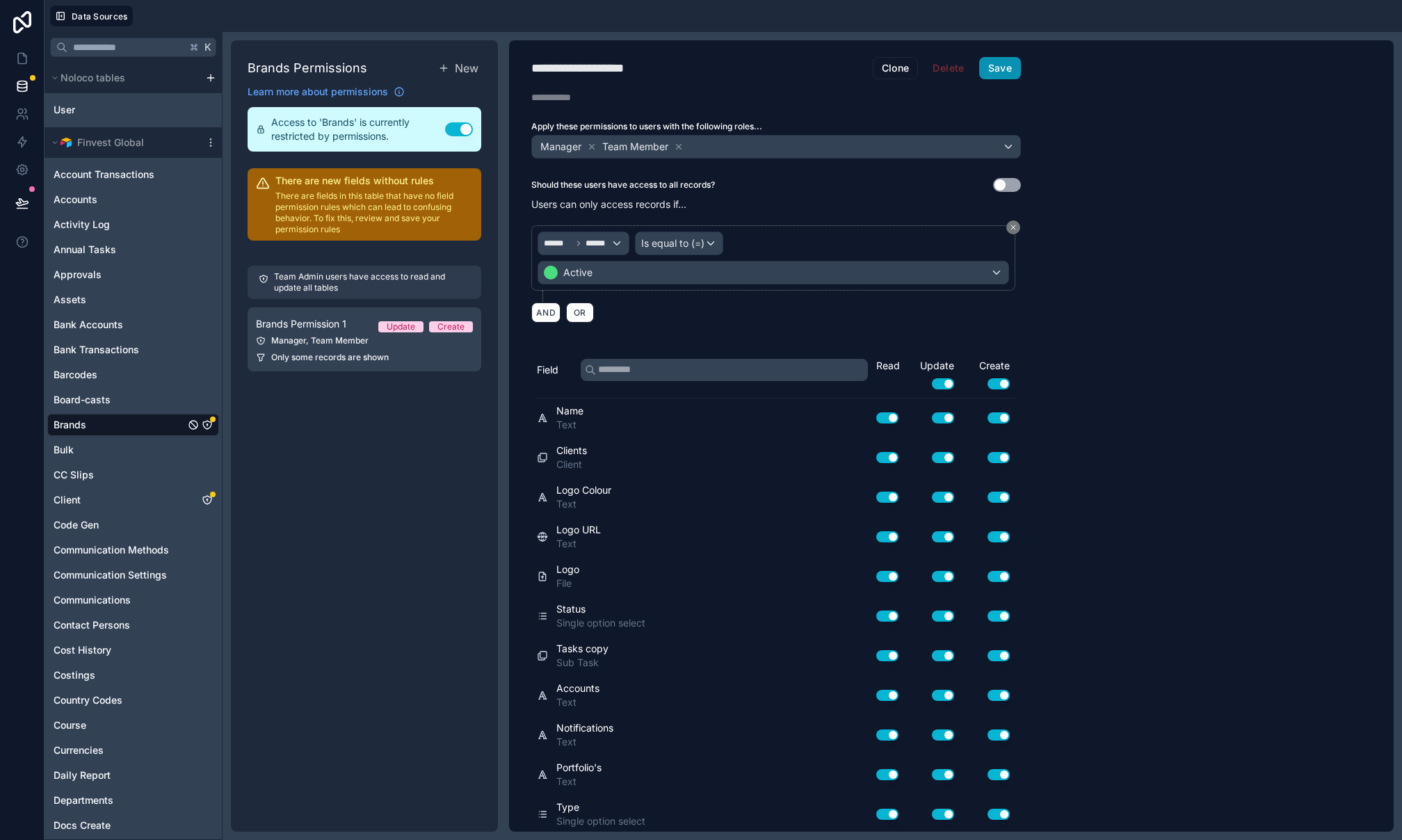
click at [996, 67] on button "Save" at bounding box center [1000, 68] width 42 height 23
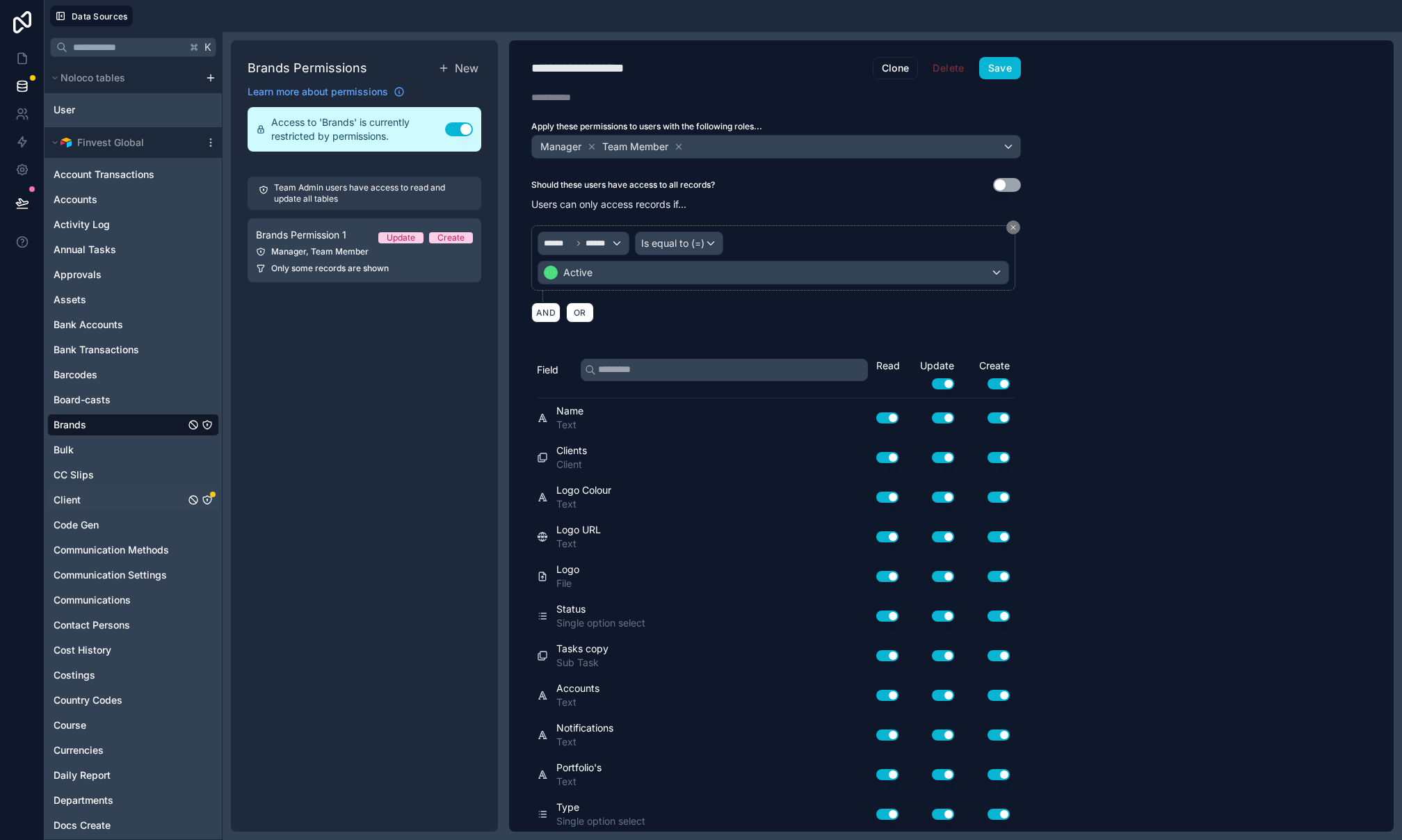
click at [207, 499] on icon "Client" at bounding box center [207, 499] width 1 height 1
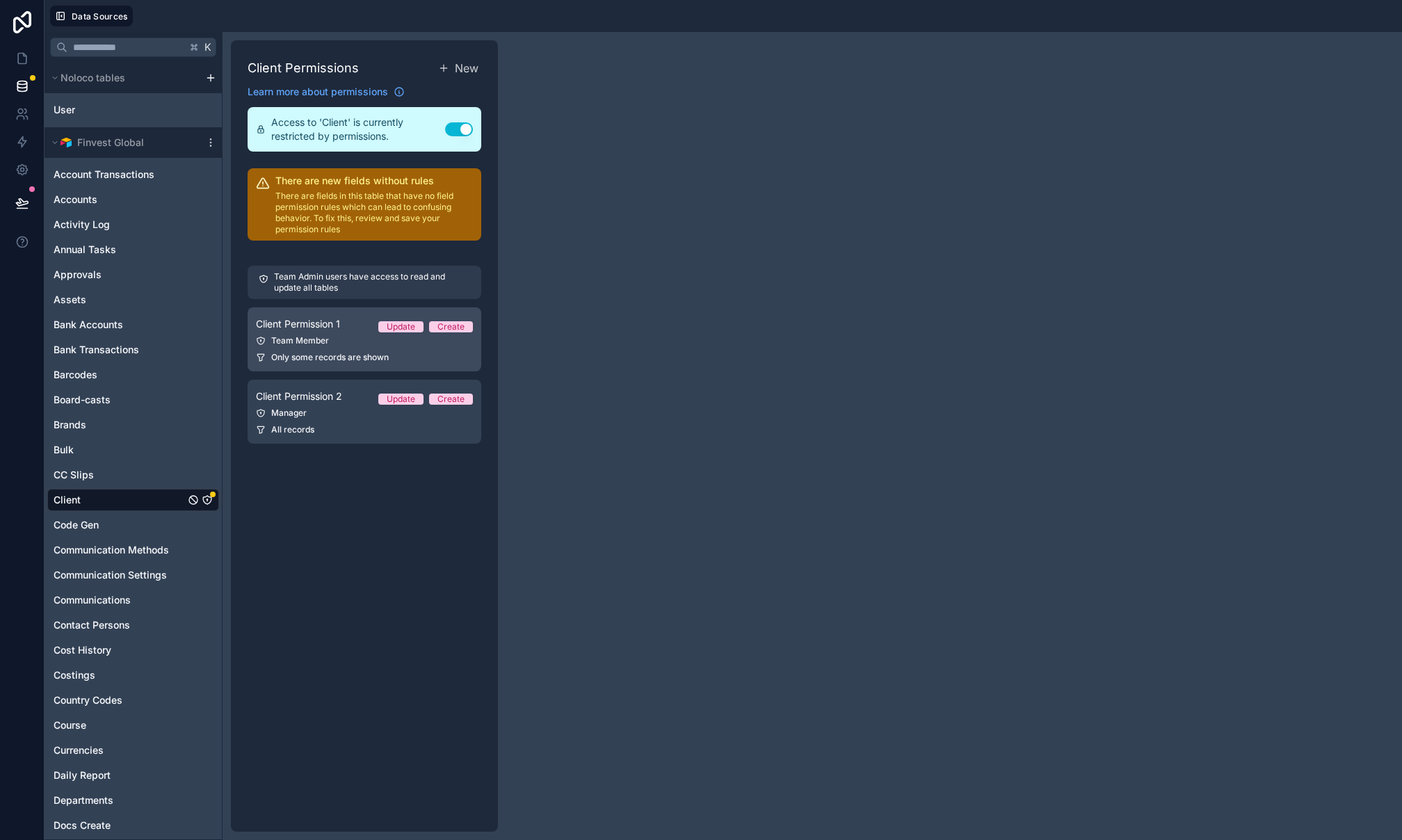
click at [391, 337] on div "Team Member" at bounding box center [364, 340] width 217 height 11
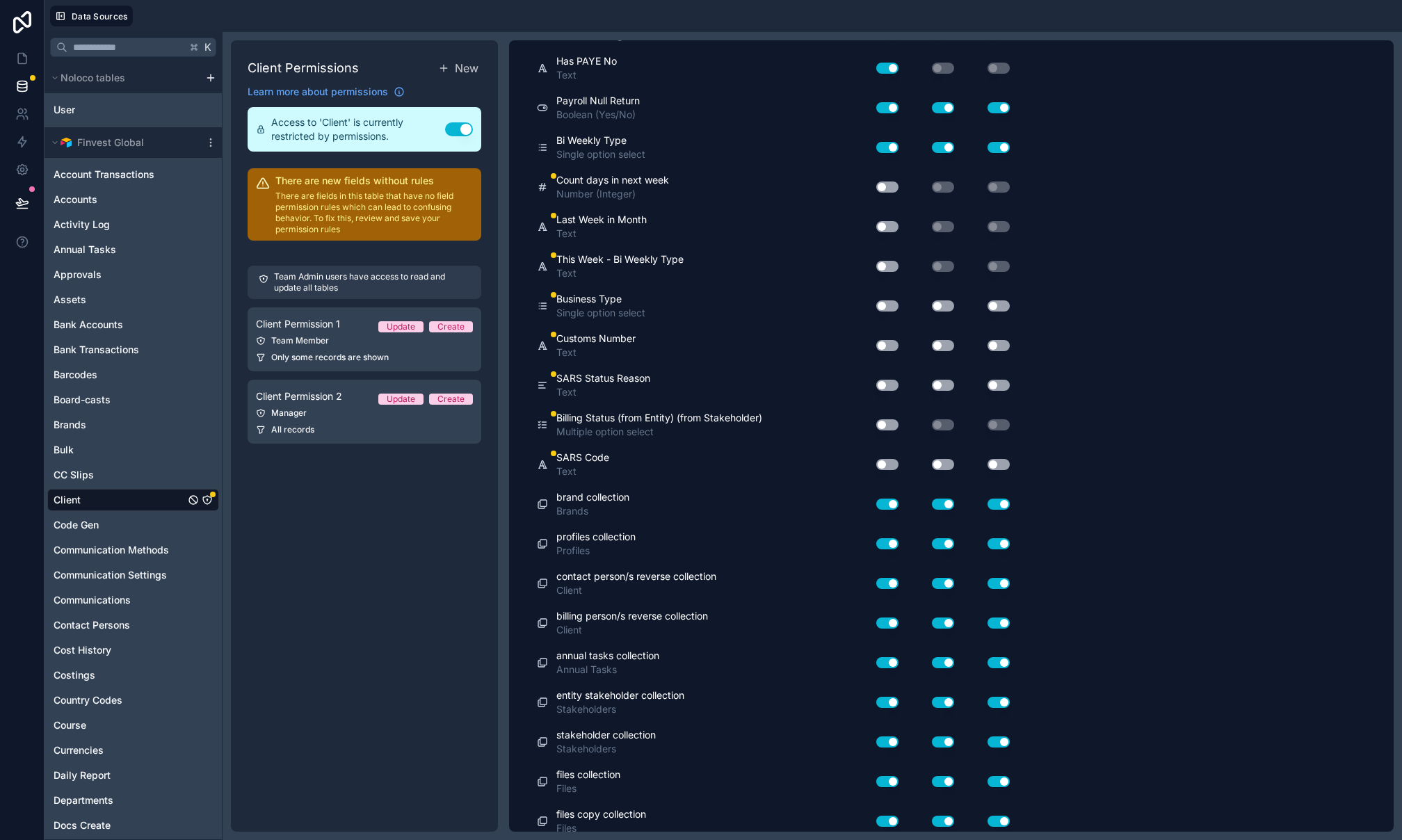
scroll to position [9321, 0]
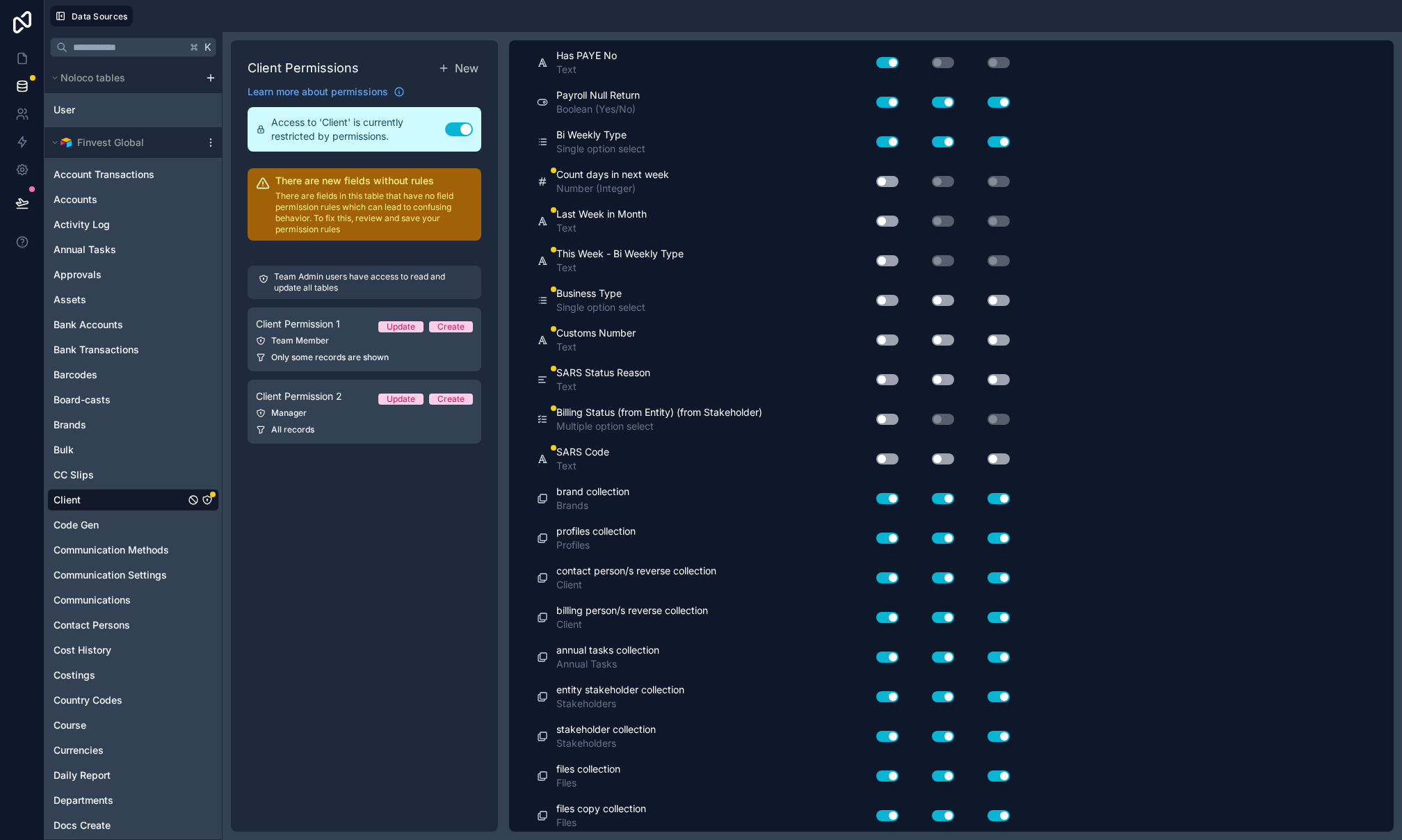
drag, startPoint x: 887, startPoint y: 234, endPoint x: 894, endPoint y: 255, distance: 22.1
click at [887, 187] on button "Use setting" at bounding box center [887, 181] width 23 height 11
click at [890, 226] on button "Use setting" at bounding box center [887, 221] width 23 height 11
click at [891, 266] on button "Use setting" at bounding box center [887, 260] width 23 height 11
drag, startPoint x: 887, startPoint y: 354, endPoint x: 910, endPoint y: 359, distance: 23.5
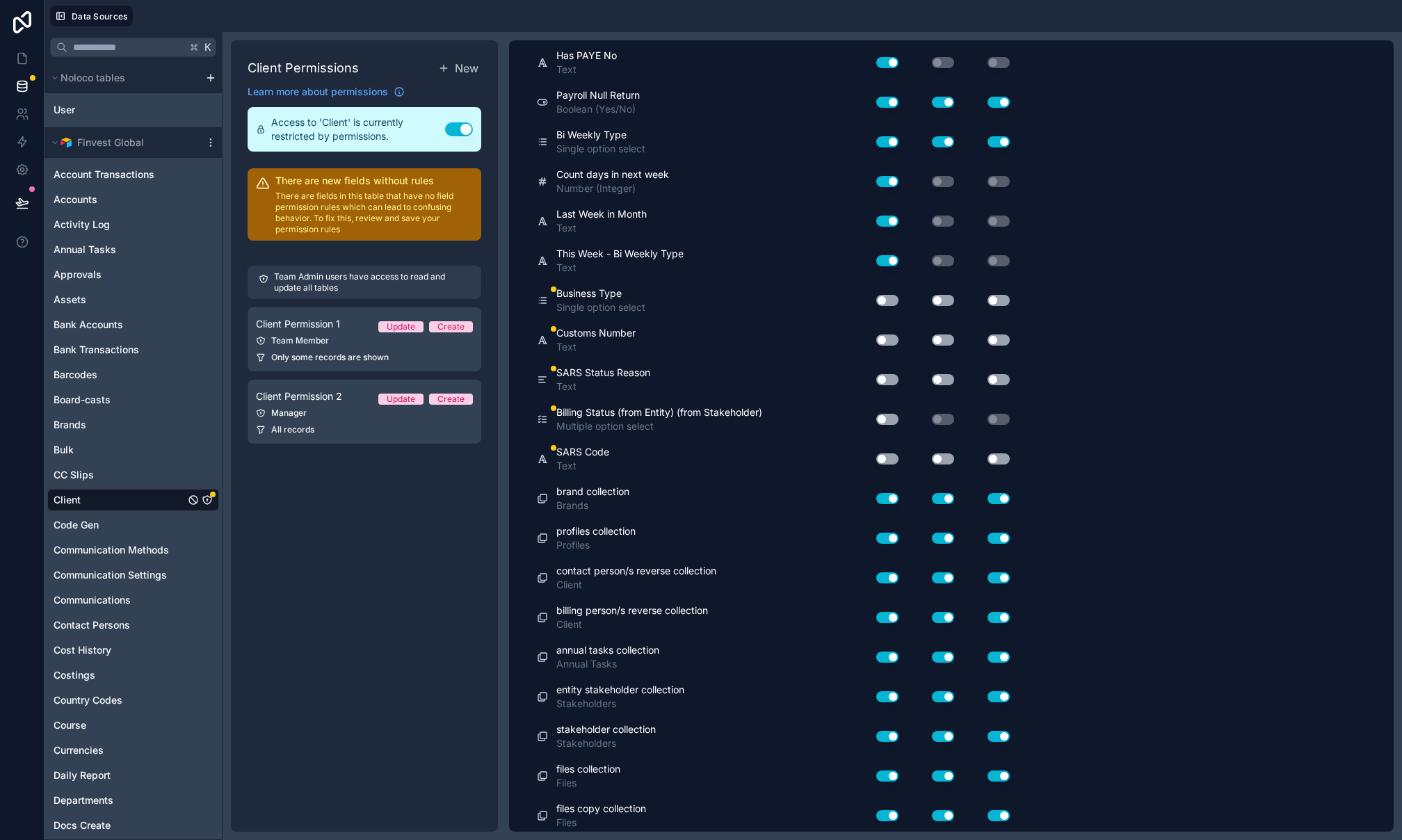
click at [888, 306] on button "Use setting" at bounding box center [887, 300] width 23 height 11
click at [965, 306] on div "Use setting" at bounding box center [988, 300] width 55 height 11
click at [936, 306] on button "Use setting" at bounding box center [943, 300] width 23 height 11
click at [995, 306] on button "Use setting" at bounding box center [999, 300] width 23 height 11
drag, startPoint x: 889, startPoint y: 389, endPoint x: 905, endPoint y: 394, distance: 16.8
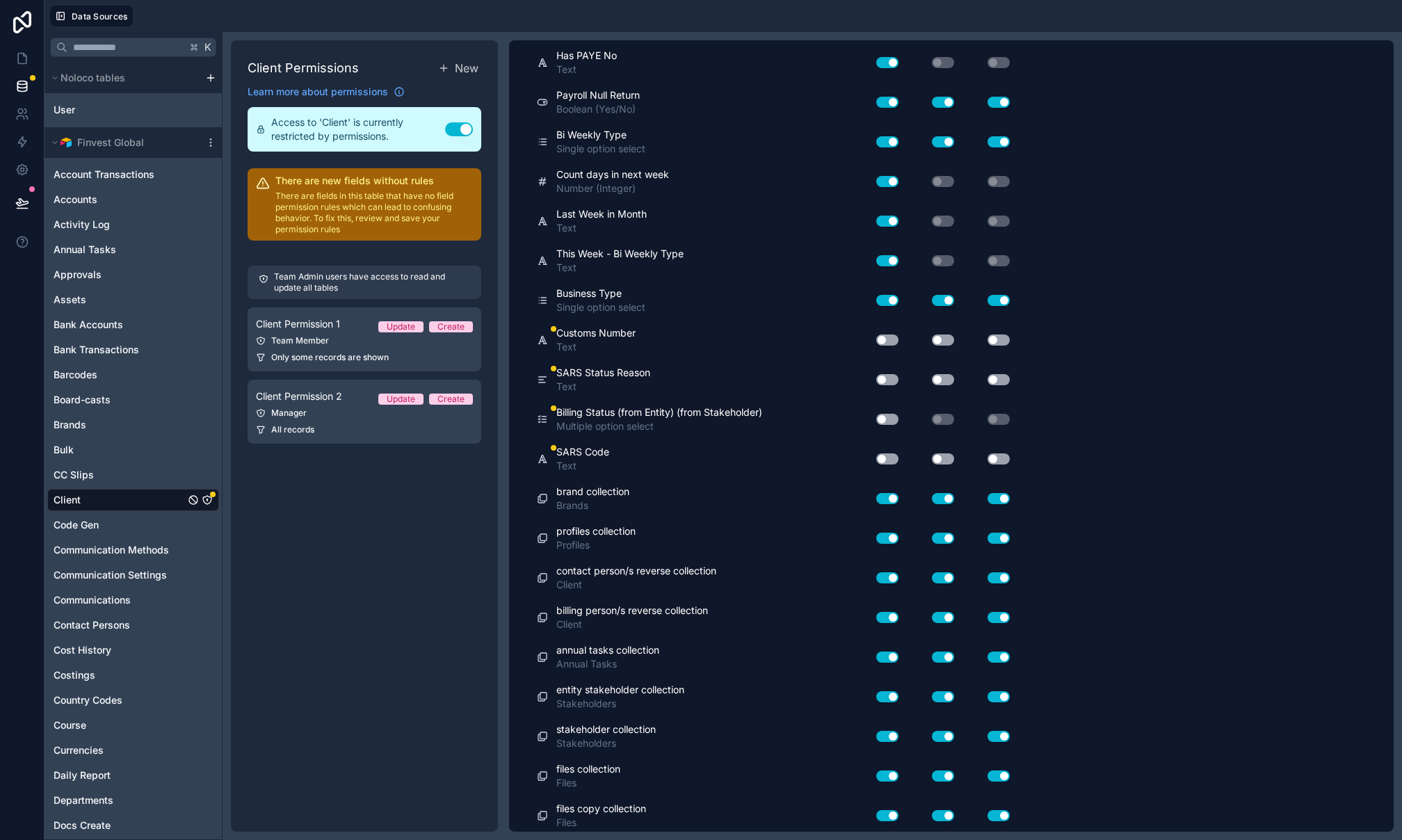
click at [889, 346] on button "Use setting" at bounding box center [887, 339] width 23 height 11
drag, startPoint x: 945, startPoint y: 393, endPoint x: 979, endPoint y: 396, distance: 34.1
click at [948, 346] on button "Use setting" at bounding box center [943, 339] width 23 height 11
click at [998, 346] on button "Use setting" at bounding box center [999, 339] width 23 height 11
drag, startPoint x: 894, startPoint y: 435, endPoint x: 927, endPoint y: 433, distance: 33.1
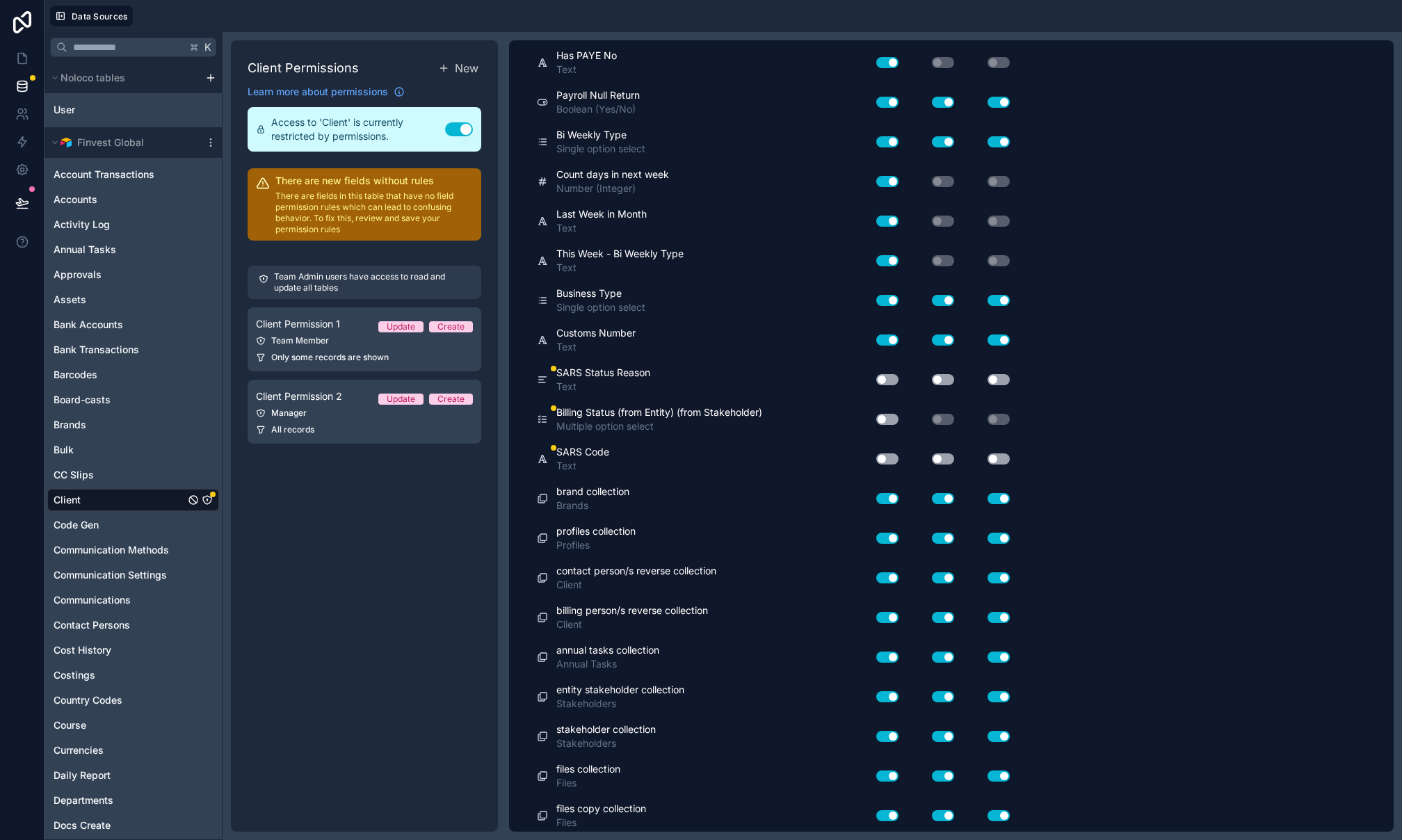
click at [894, 385] on button "Use setting" at bounding box center [887, 379] width 23 height 11
click at [929, 385] on div "Use setting" at bounding box center [932, 379] width 55 height 11
click at [941, 385] on button "Use setting" at bounding box center [943, 379] width 23 height 11
click at [1006, 385] on button "Use setting" at bounding box center [999, 379] width 23 height 11
click at [893, 425] on button "Use setting" at bounding box center [887, 419] width 23 height 11
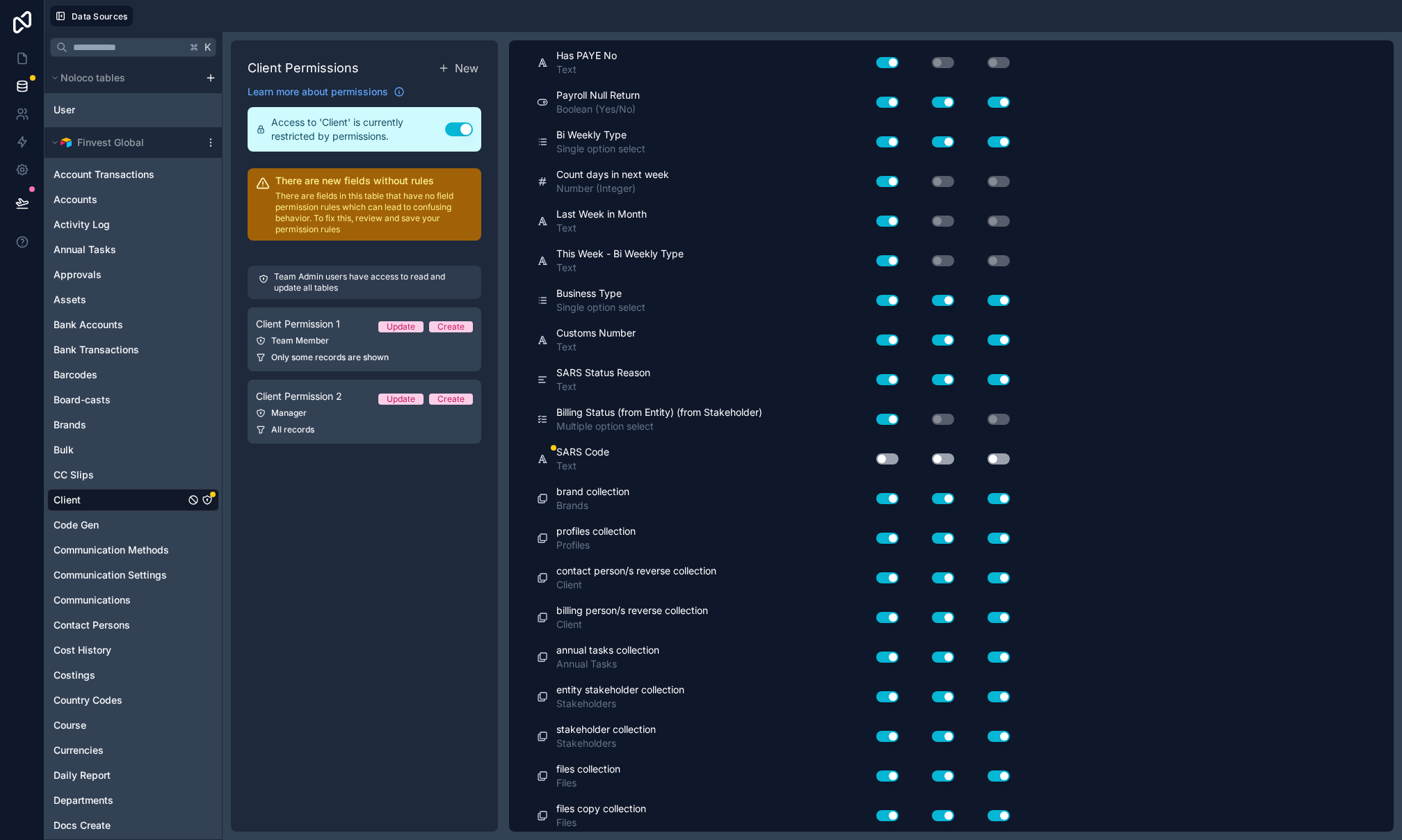
drag, startPoint x: 887, startPoint y: 512, endPoint x: 929, endPoint y: 520, distance: 42.8
click at [888, 464] on button "Use setting" at bounding box center [887, 459] width 23 height 11
drag, startPoint x: 940, startPoint y: 518, endPoint x: 962, endPoint y: 518, distance: 22.0
click at [942, 464] on button "Use setting" at bounding box center [943, 459] width 23 height 11
click at [988, 464] on button "Use setting" at bounding box center [999, 459] width 23 height 11
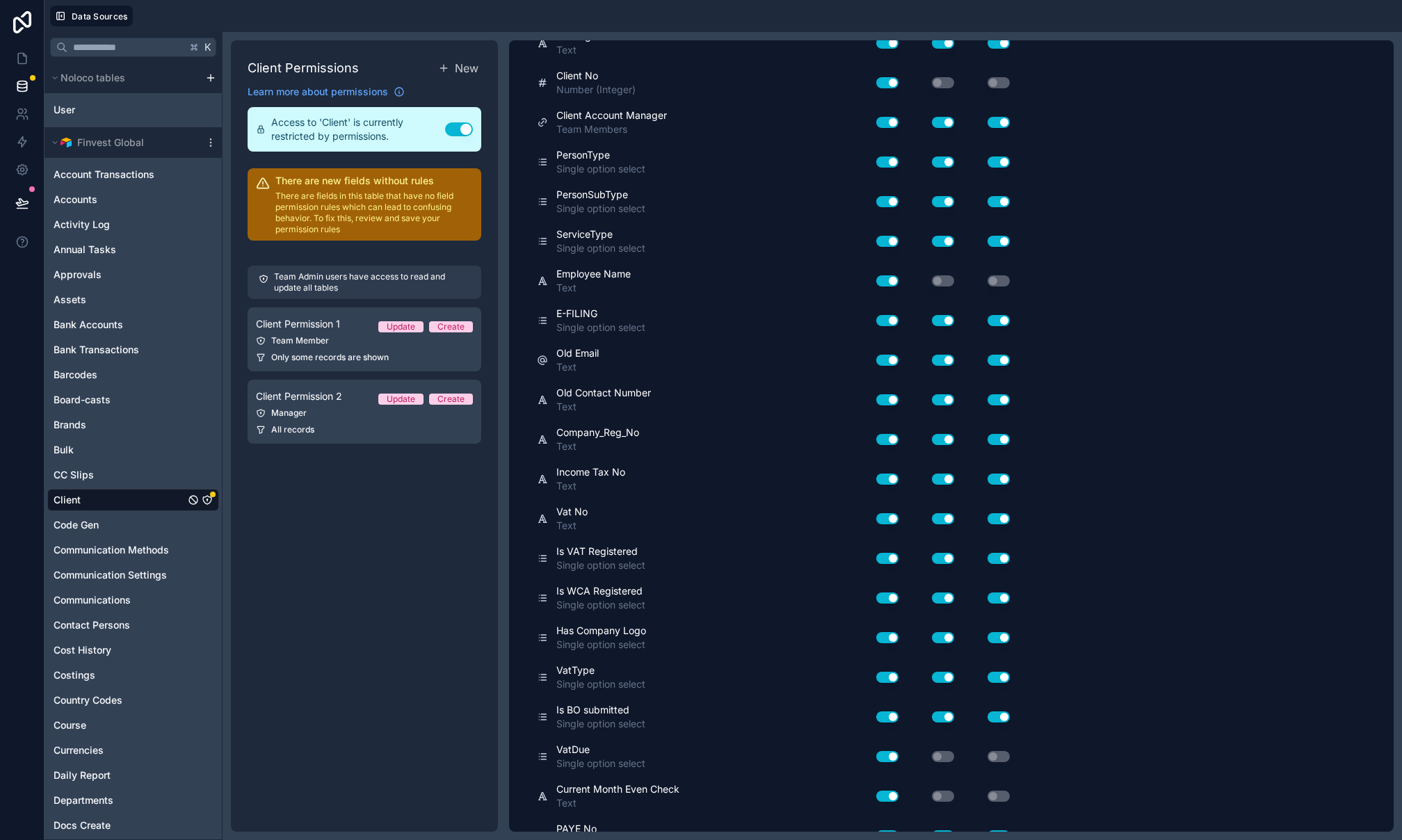
scroll to position [0, 0]
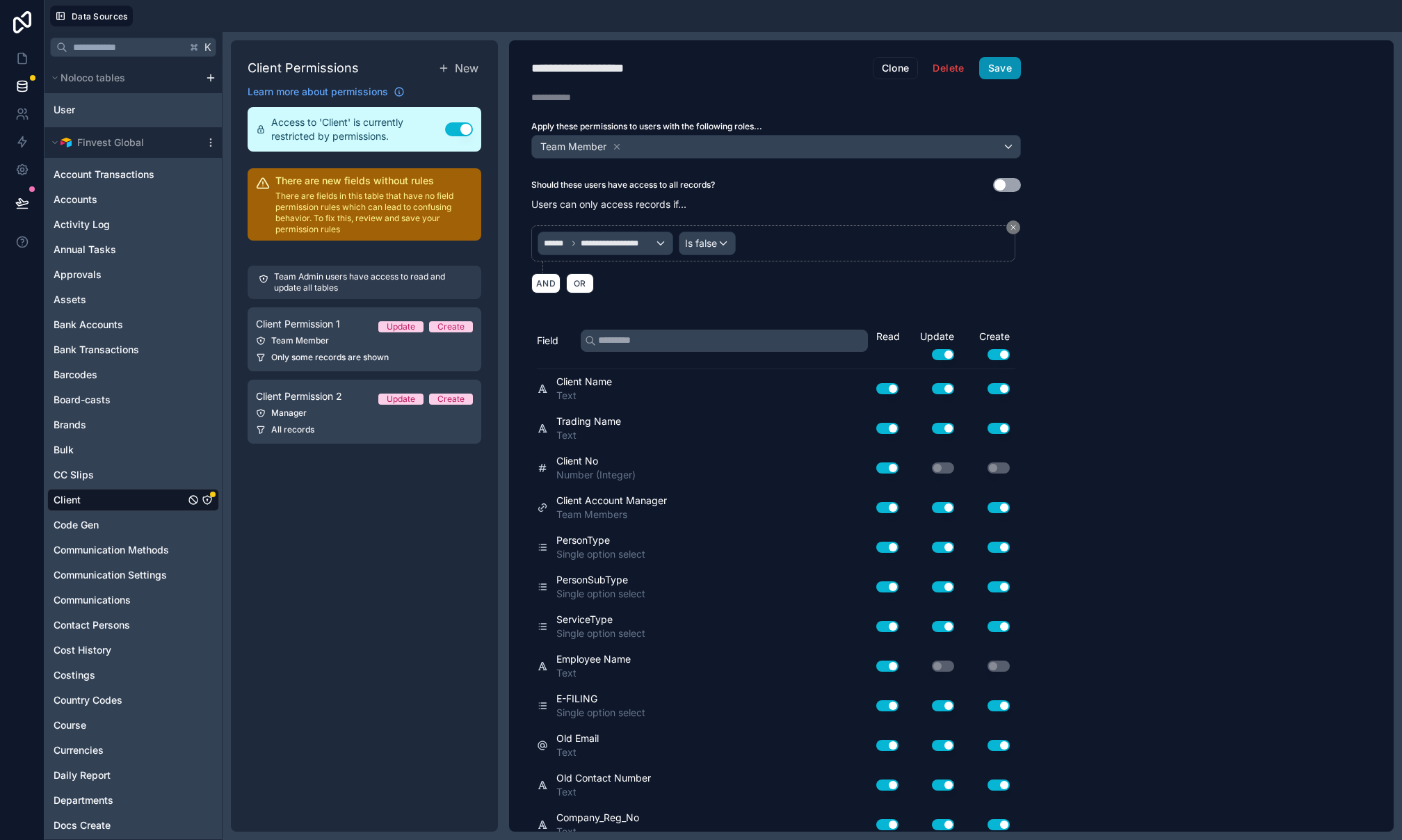
click at [1014, 69] on button "Save" at bounding box center [1000, 68] width 42 height 23
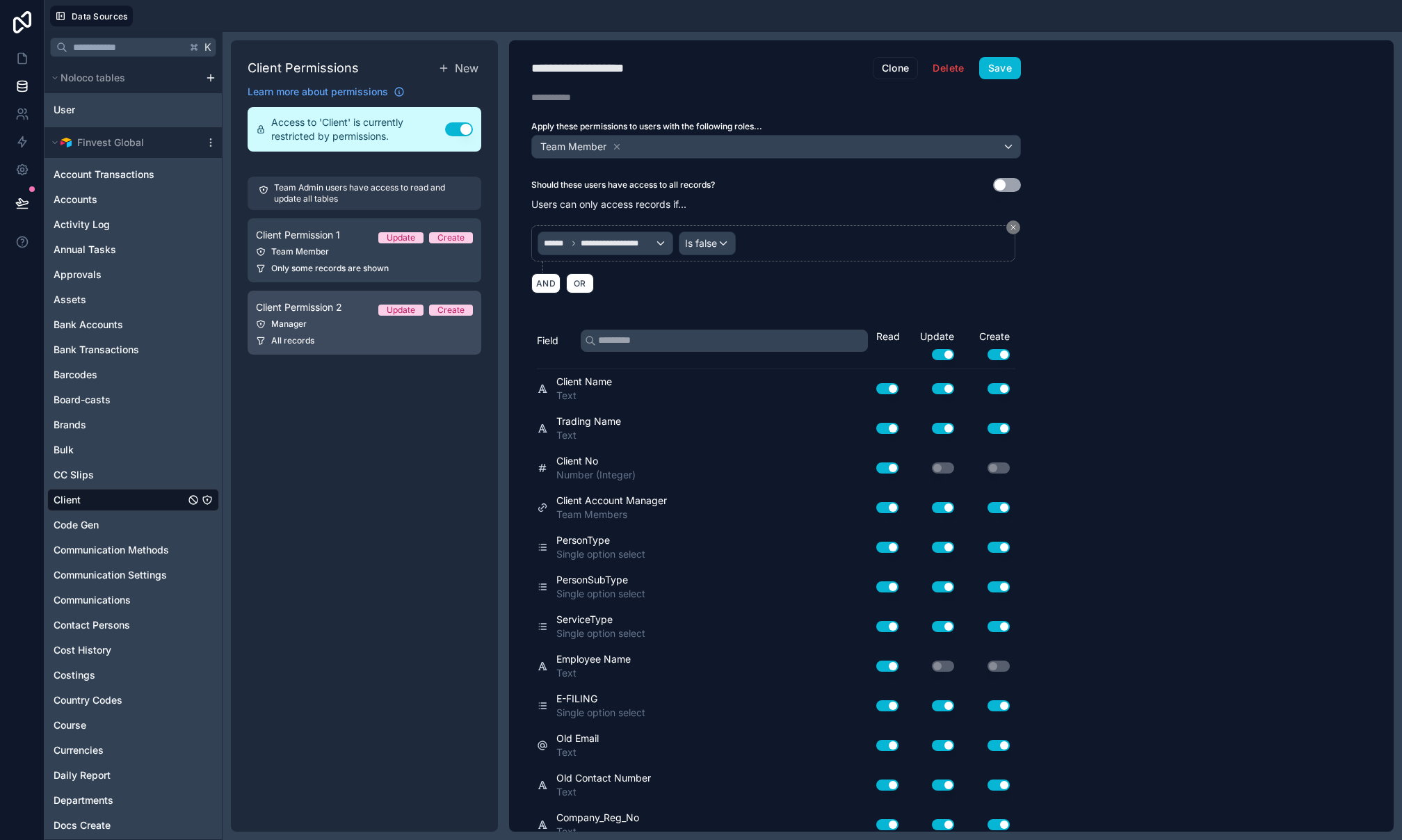
click at [326, 333] on link "Client Permission 2 Update Create Manager All records" at bounding box center [364, 322] width 234 height 64
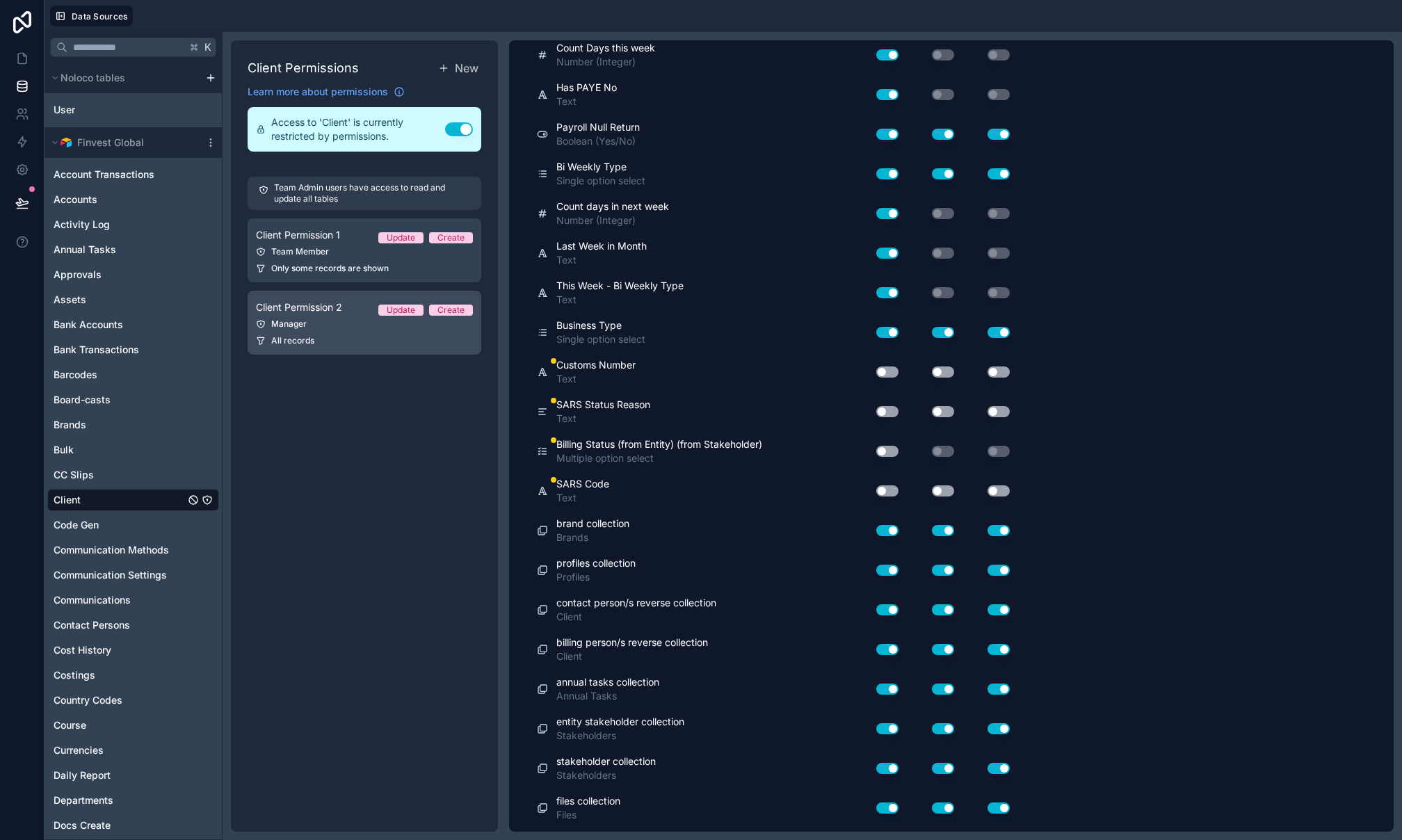
scroll to position [9201, 0]
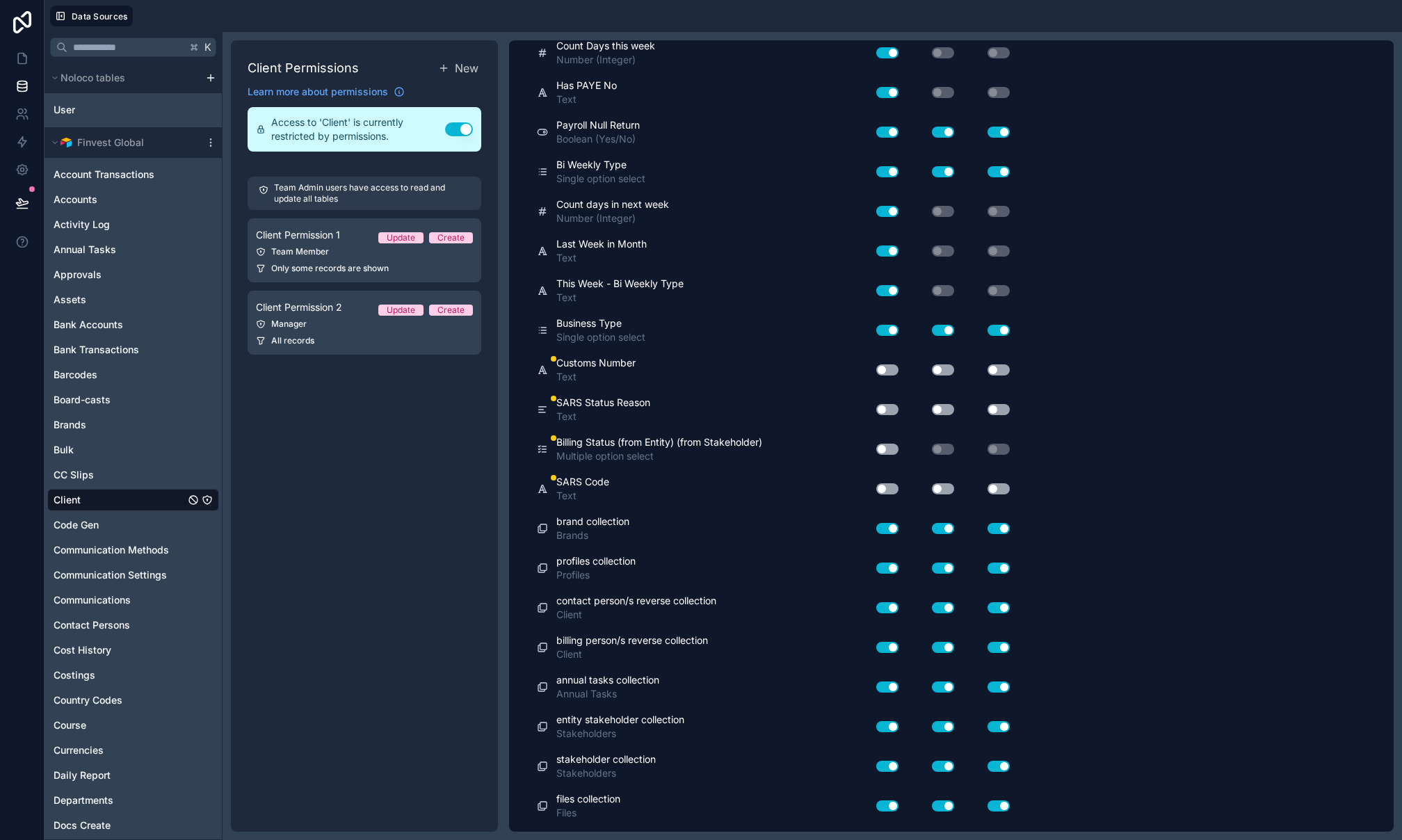
click at [889, 376] on button "Use setting" at bounding box center [887, 369] width 23 height 11
click at [940, 376] on button "Use setting" at bounding box center [943, 369] width 23 height 11
click at [1007, 375] on button "Use setting" at bounding box center [999, 368] width 23 height 11
drag, startPoint x: 889, startPoint y: 465, endPoint x: 929, endPoint y: 464, distance: 40.0
click at [895, 414] on button "Use setting" at bounding box center [887, 408] width 23 height 11
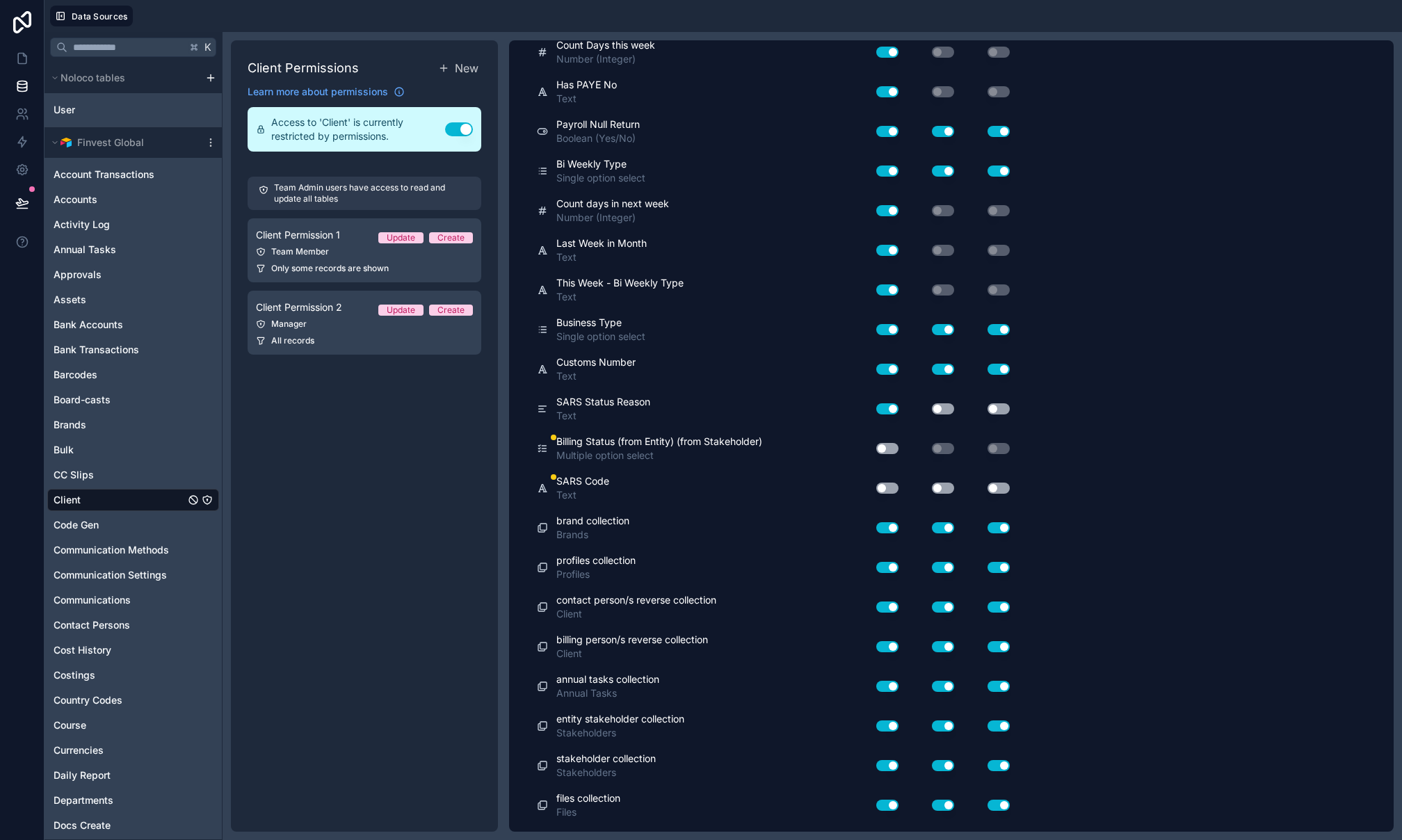
click at [950, 414] on button "Use setting" at bounding box center [943, 408] width 23 height 11
click at [992, 414] on button "Use setting" at bounding box center [999, 408] width 23 height 11
click at [884, 459] on div "Use setting" at bounding box center [881, 448] width 44 height 23
drag, startPoint x: 884, startPoint y: 507, endPoint x: 889, endPoint y: 525, distance: 18.7
click at [884, 459] on div "Use setting" at bounding box center [881, 448] width 44 height 23
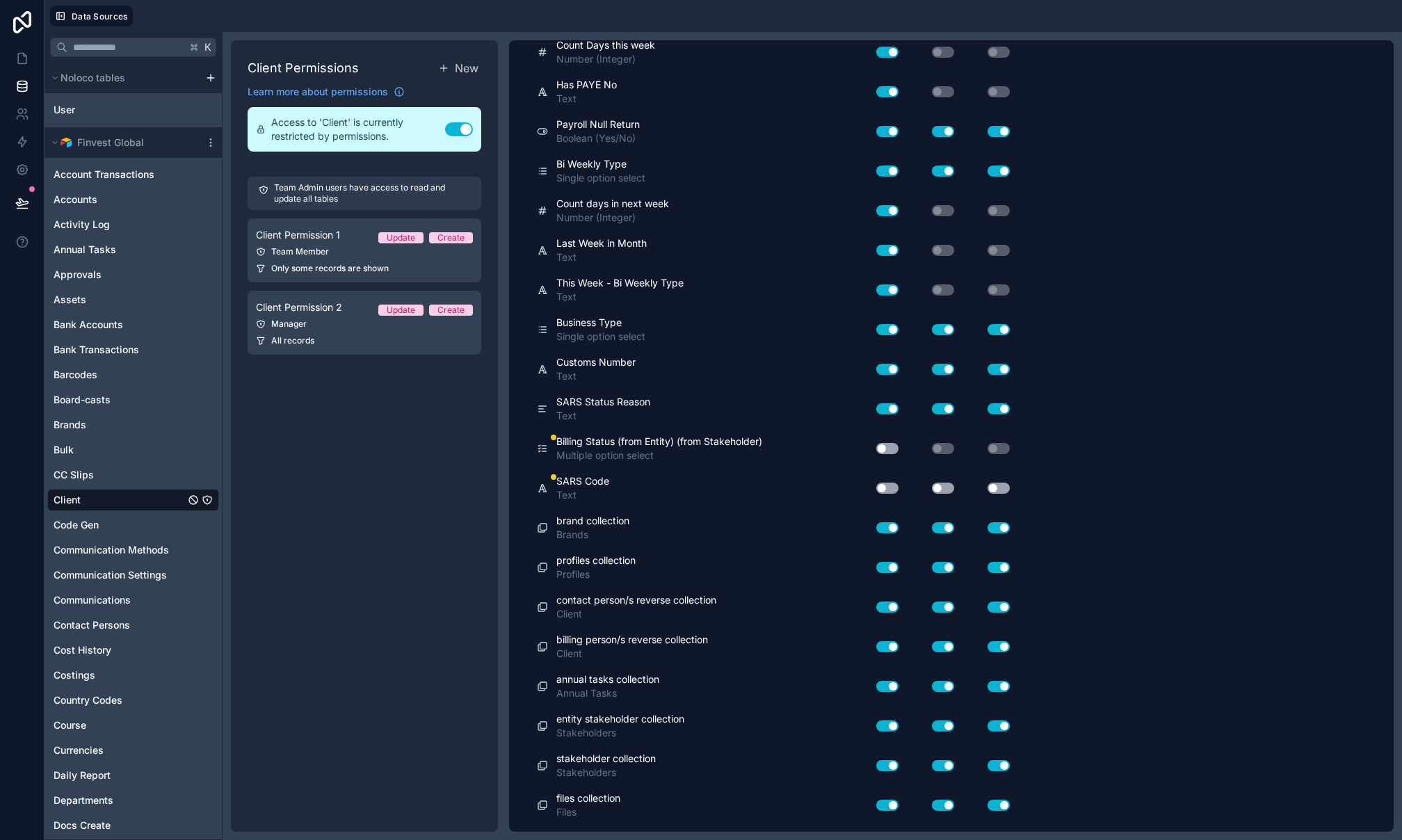
click at [889, 454] on button "Use setting" at bounding box center [887, 448] width 23 height 11
drag, startPoint x: 889, startPoint y: 538, endPoint x: 921, endPoint y: 542, distance: 32.2
click at [889, 494] on button "Use setting" at bounding box center [887, 488] width 23 height 11
drag, startPoint x: 944, startPoint y: 542, endPoint x: 988, endPoint y: 545, distance: 44.1
click at [946, 494] on button "Use setting" at bounding box center [943, 488] width 23 height 11
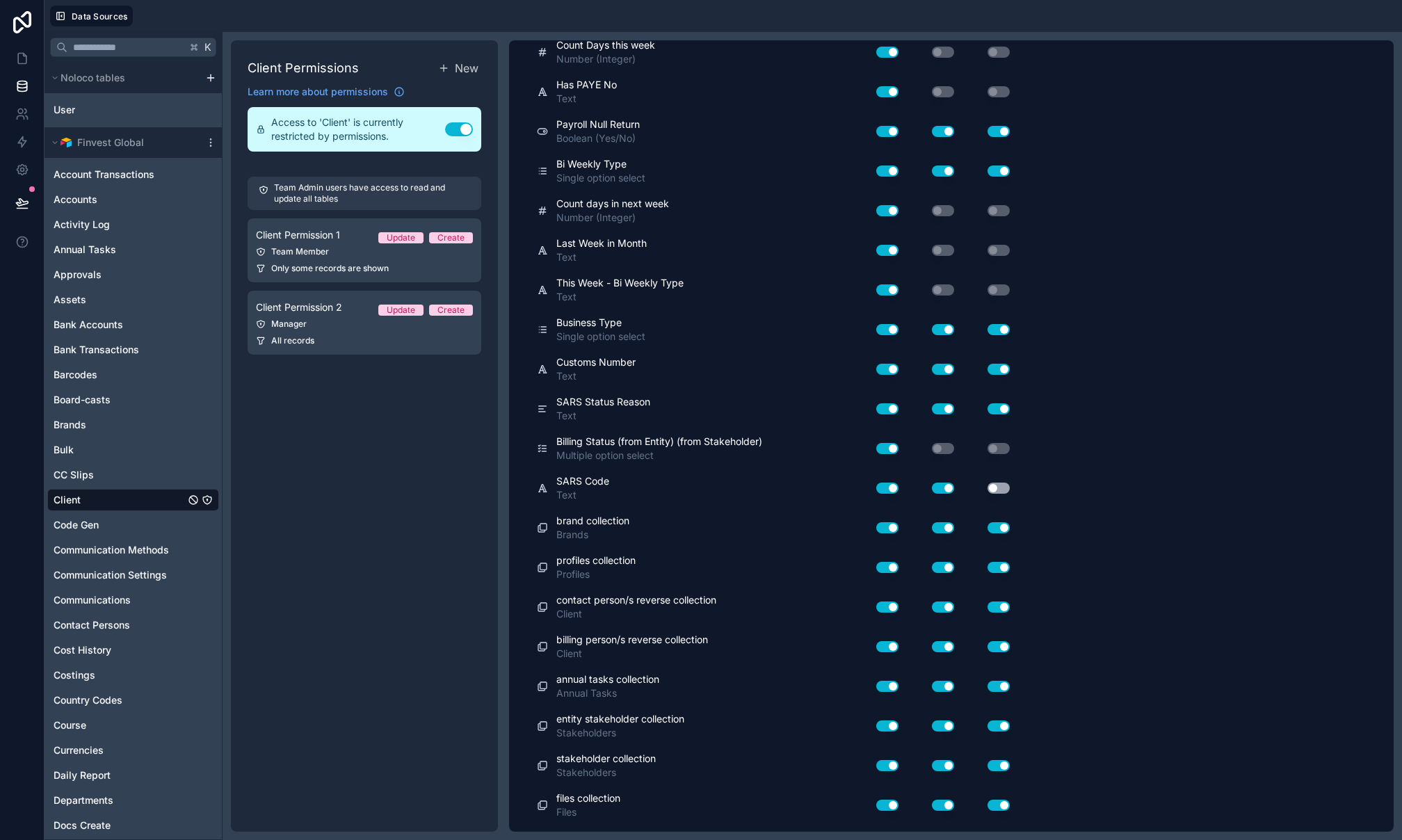
click at [999, 494] on button "Use setting" at bounding box center [999, 488] width 23 height 11
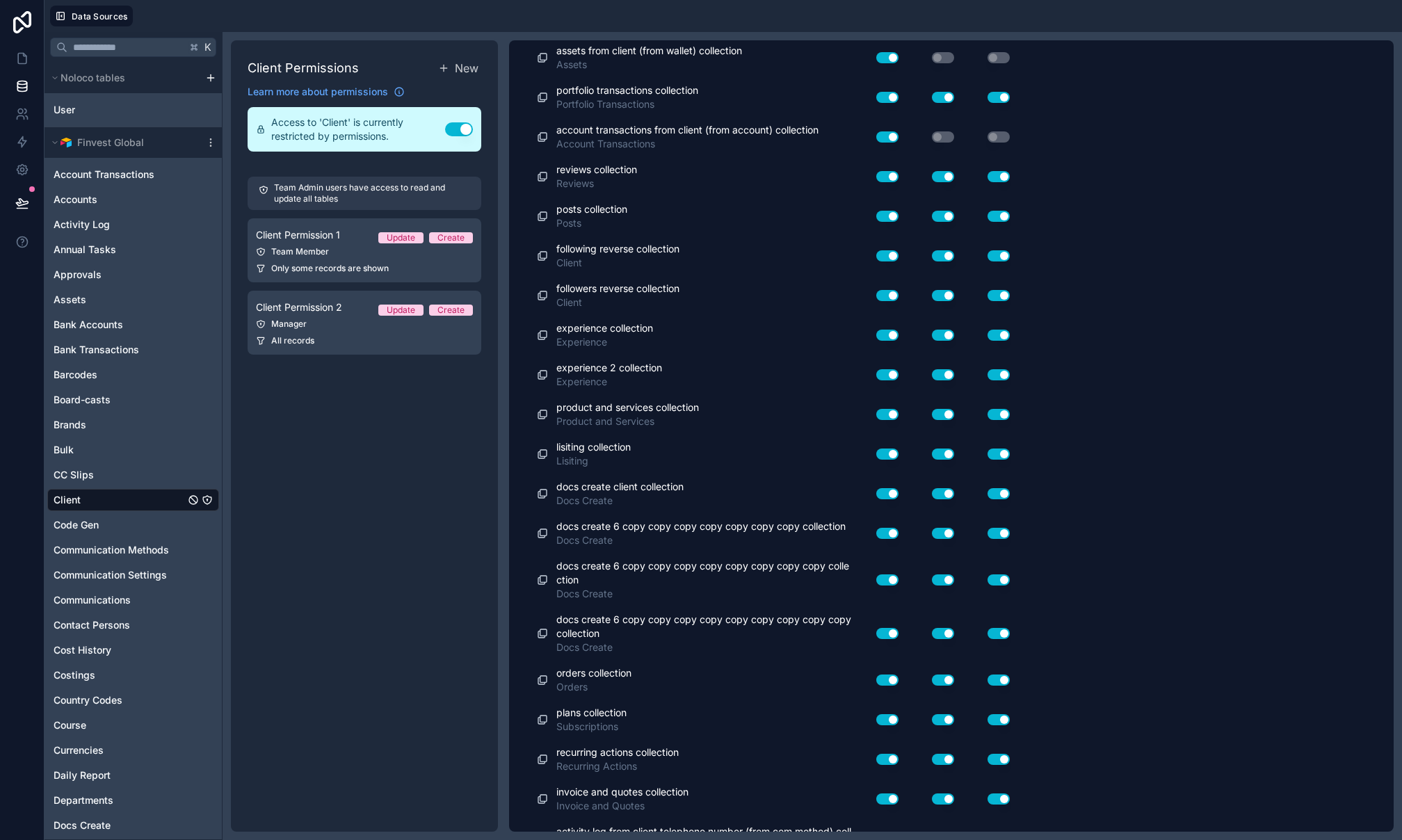
scroll to position [11525, 0]
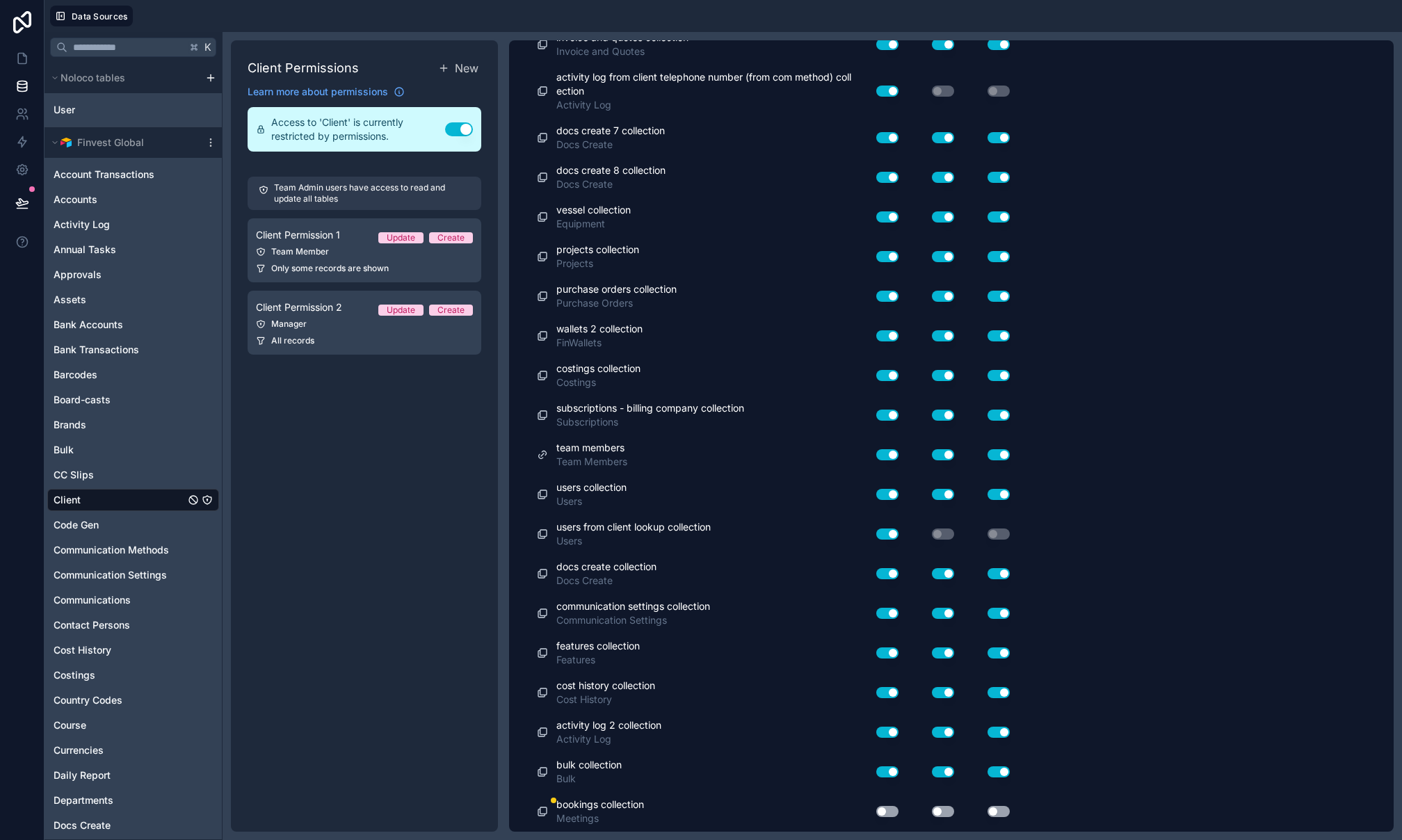
click at [897, 813] on button "Use setting" at bounding box center [887, 811] width 23 height 11
click at [938, 812] on button "Use setting" at bounding box center [943, 811] width 23 height 11
drag, startPoint x: 998, startPoint y: 810, endPoint x: 985, endPoint y: 790, distance: 23.9
click at [998, 810] on button "Use setting" at bounding box center [999, 811] width 23 height 11
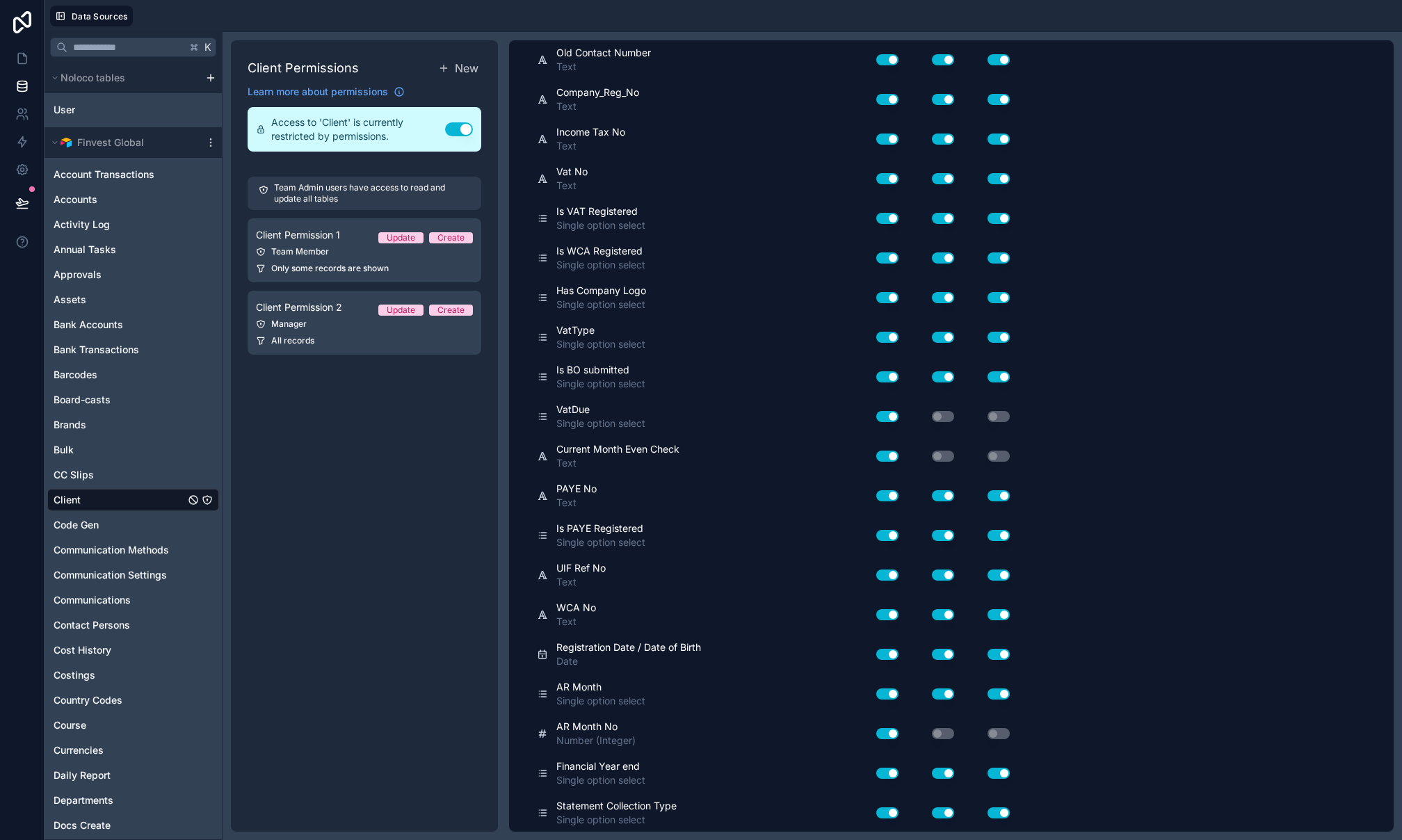
scroll to position [0, 0]
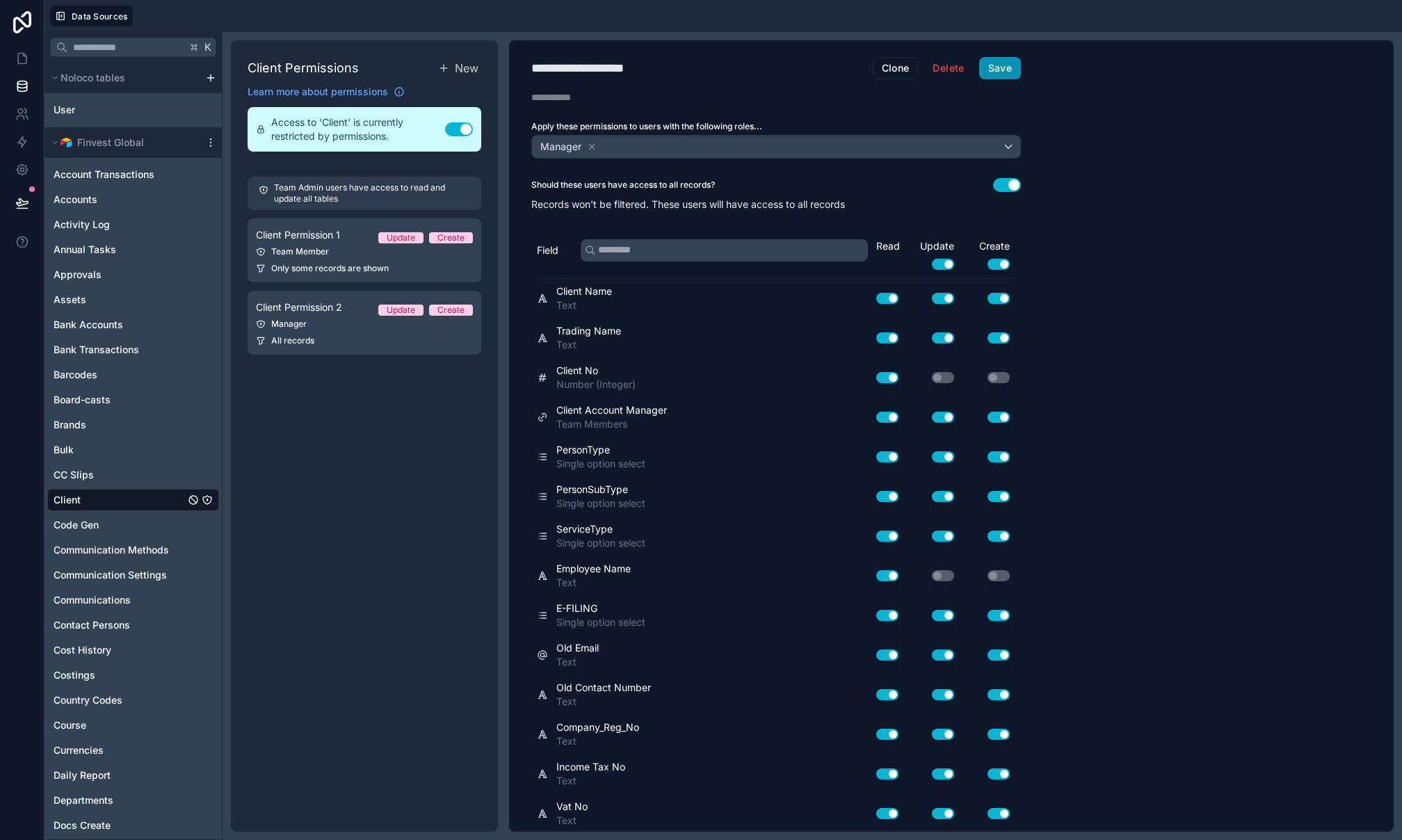
click at [1001, 63] on button "Save" at bounding box center [1000, 68] width 42 height 23
click at [21, 57] on icon at bounding box center [22, 58] width 14 height 14
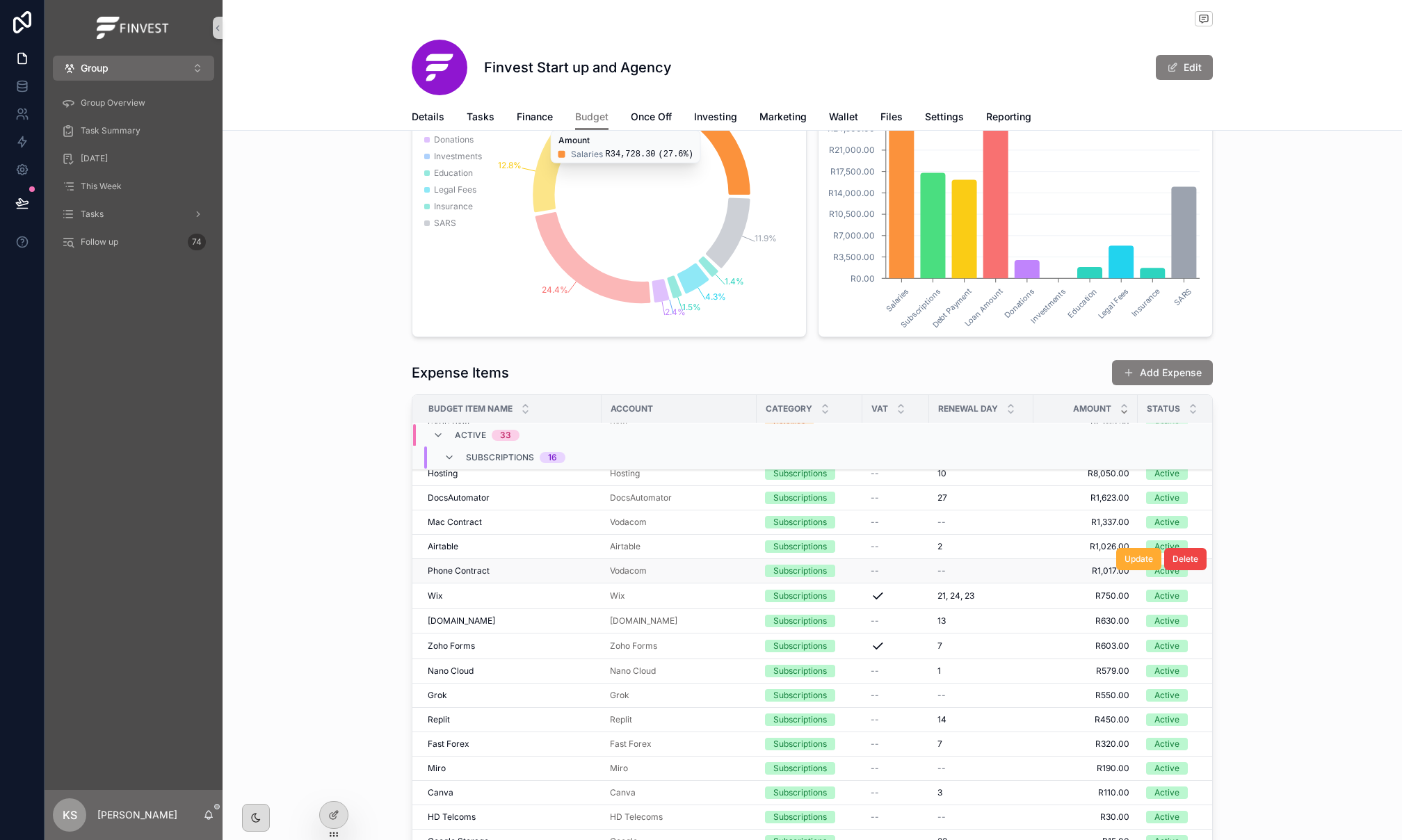
scroll to position [127, 0]
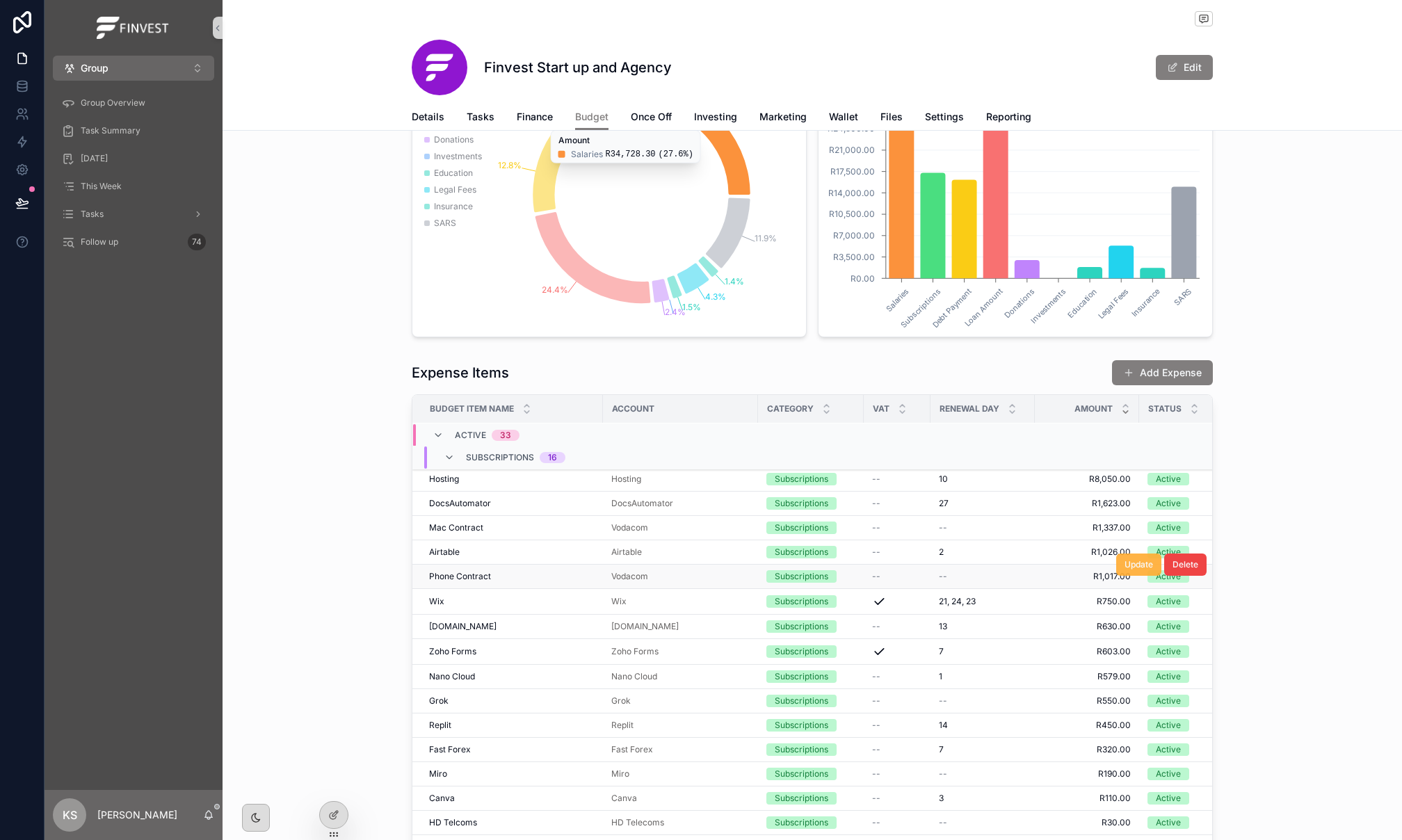
click at [1132, 570] on span "Update" at bounding box center [1138, 564] width 28 height 11
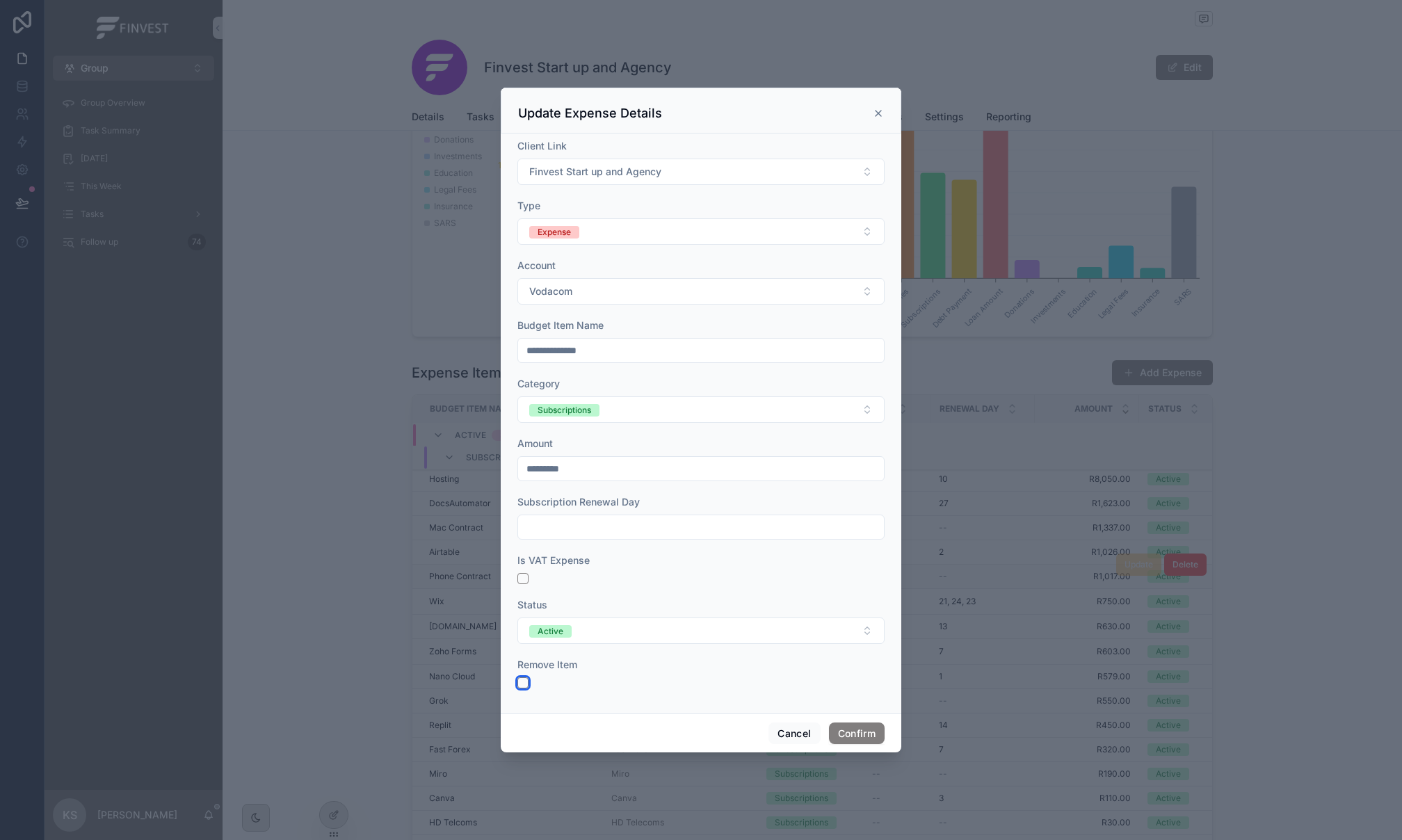
click at [523, 687] on button "button" at bounding box center [523, 682] width 11 height 11
click at [874, 730] on button "Confirm" at bounding box center [856, 733] width 55 height 23
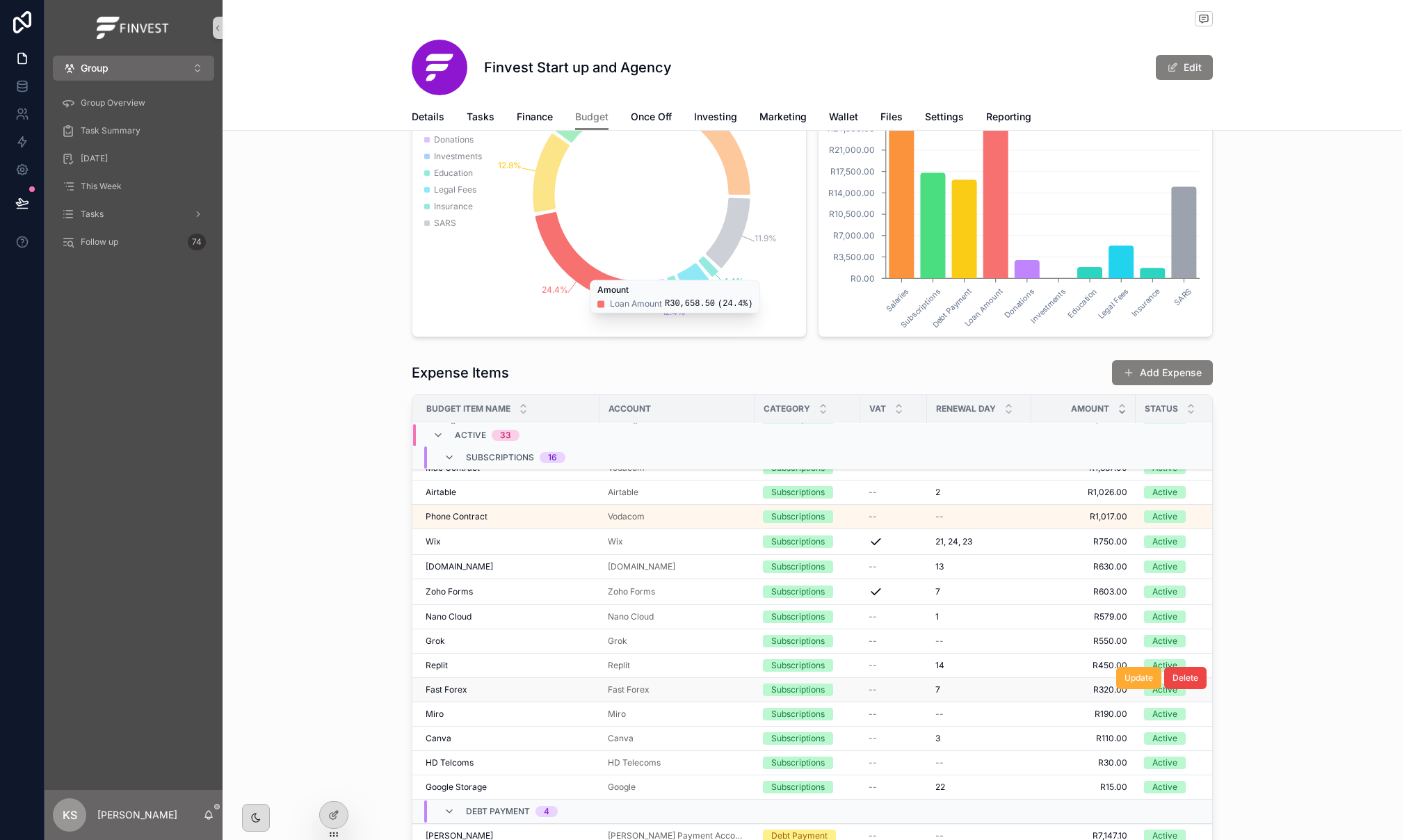
scroll to position [162, 4]
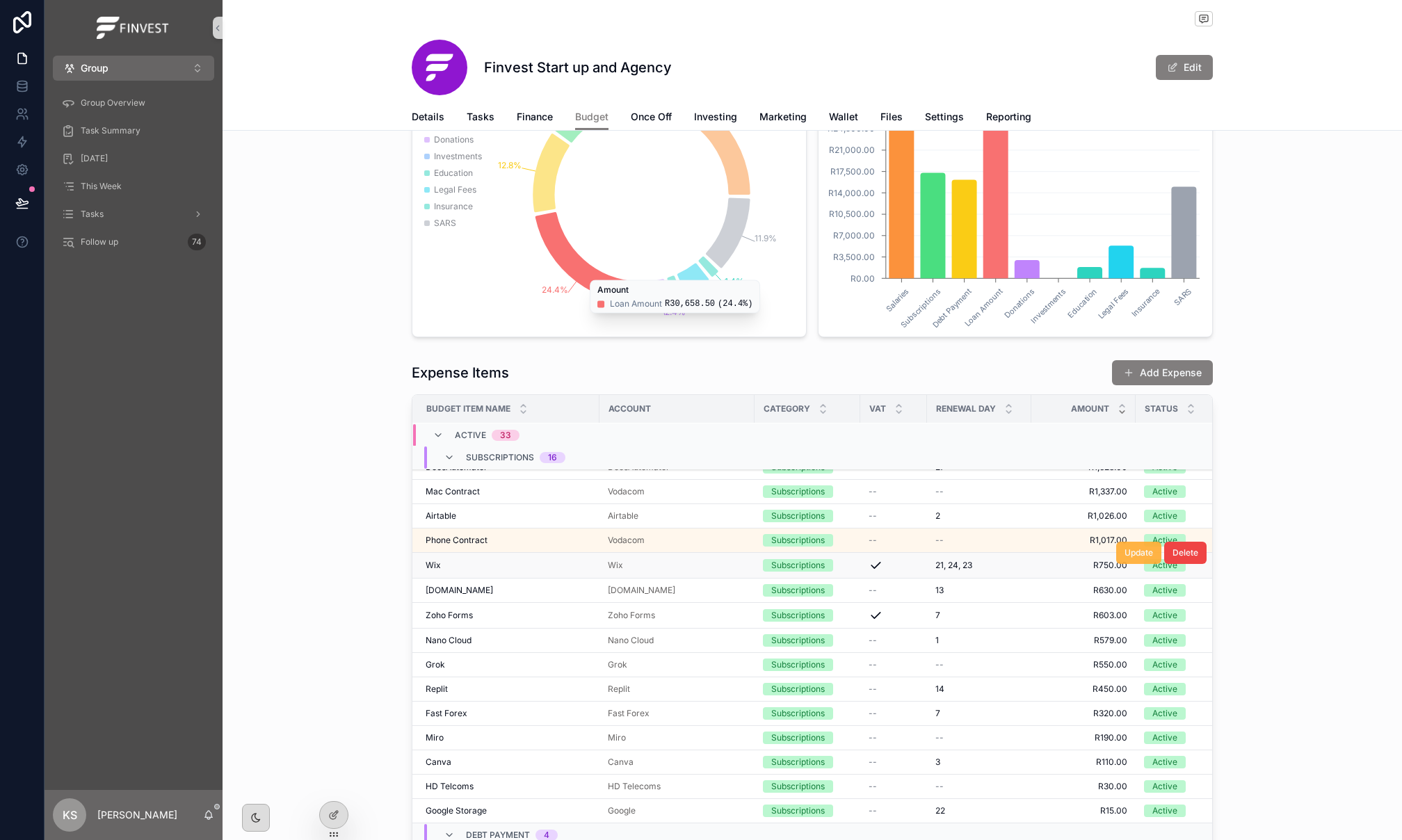
click at [1144, 558] on span "Update" at bounding box center [1138, 552] width 28 height 11
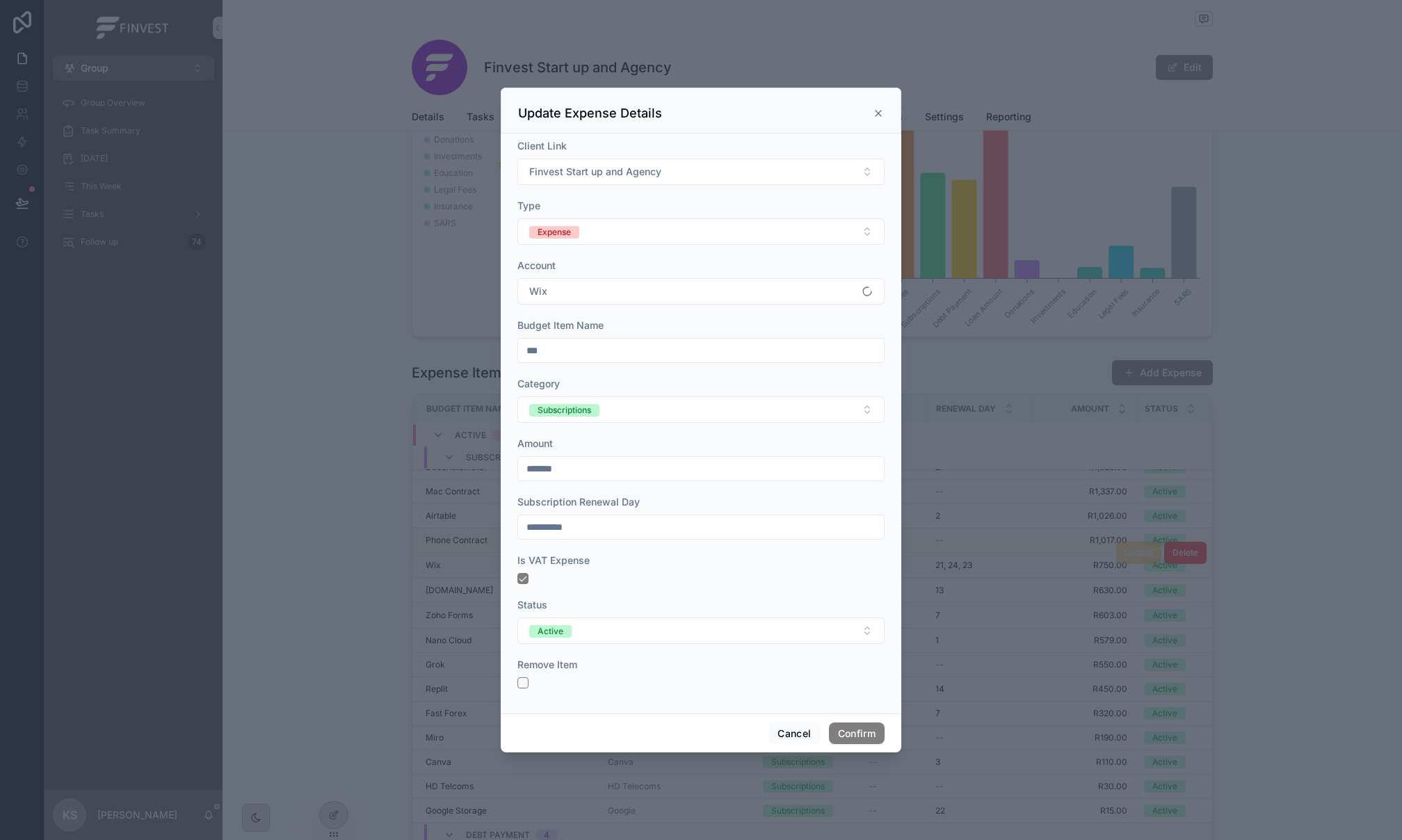
click at [519, 676] on div "Remove Item" at bounding box center [701, 673] width 367 height 31
click at [524, 684] on button "button" at bounding box center [523, 682] width 11 height 11
click at [837, 732] on button "Confirm" at bounding box center [856, 733] width 55 height 23
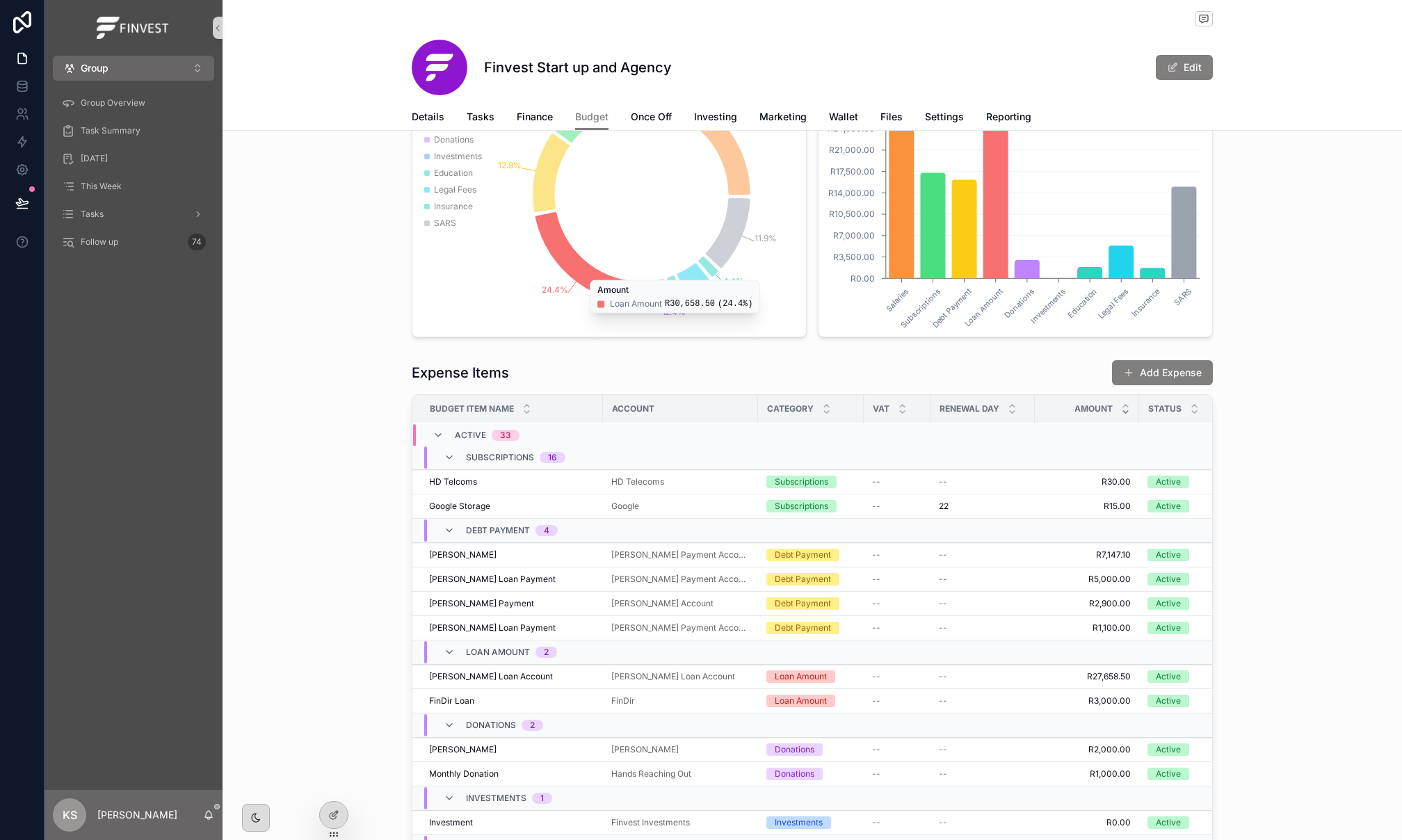
scroll to position [504, 0]
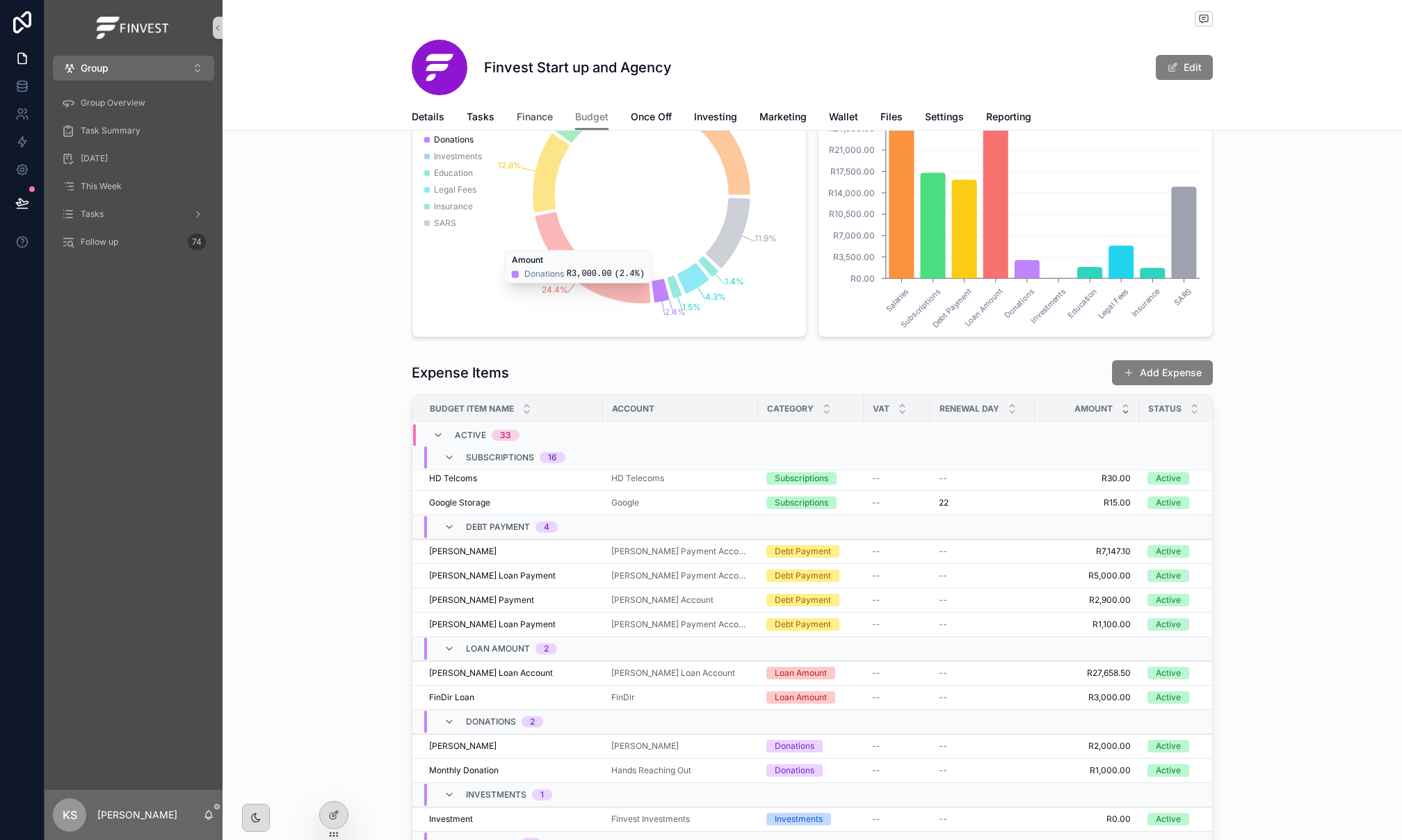
click at [537, 122] on span "Finance" at bounding box center [535, 116] width 36 height 14
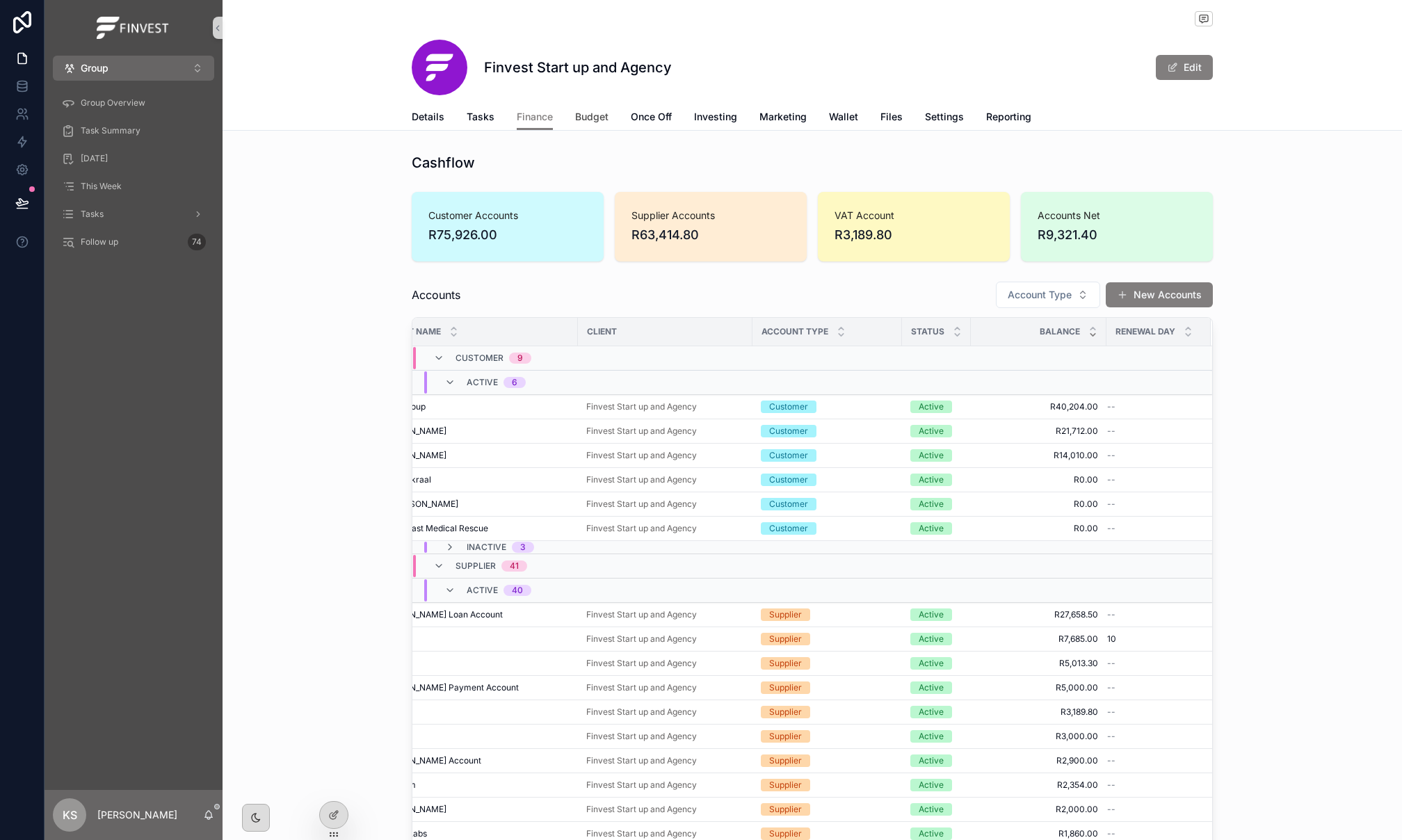
click at [585, 122] on span "Budget" at bounding box center [592, 116] width 34 height 14
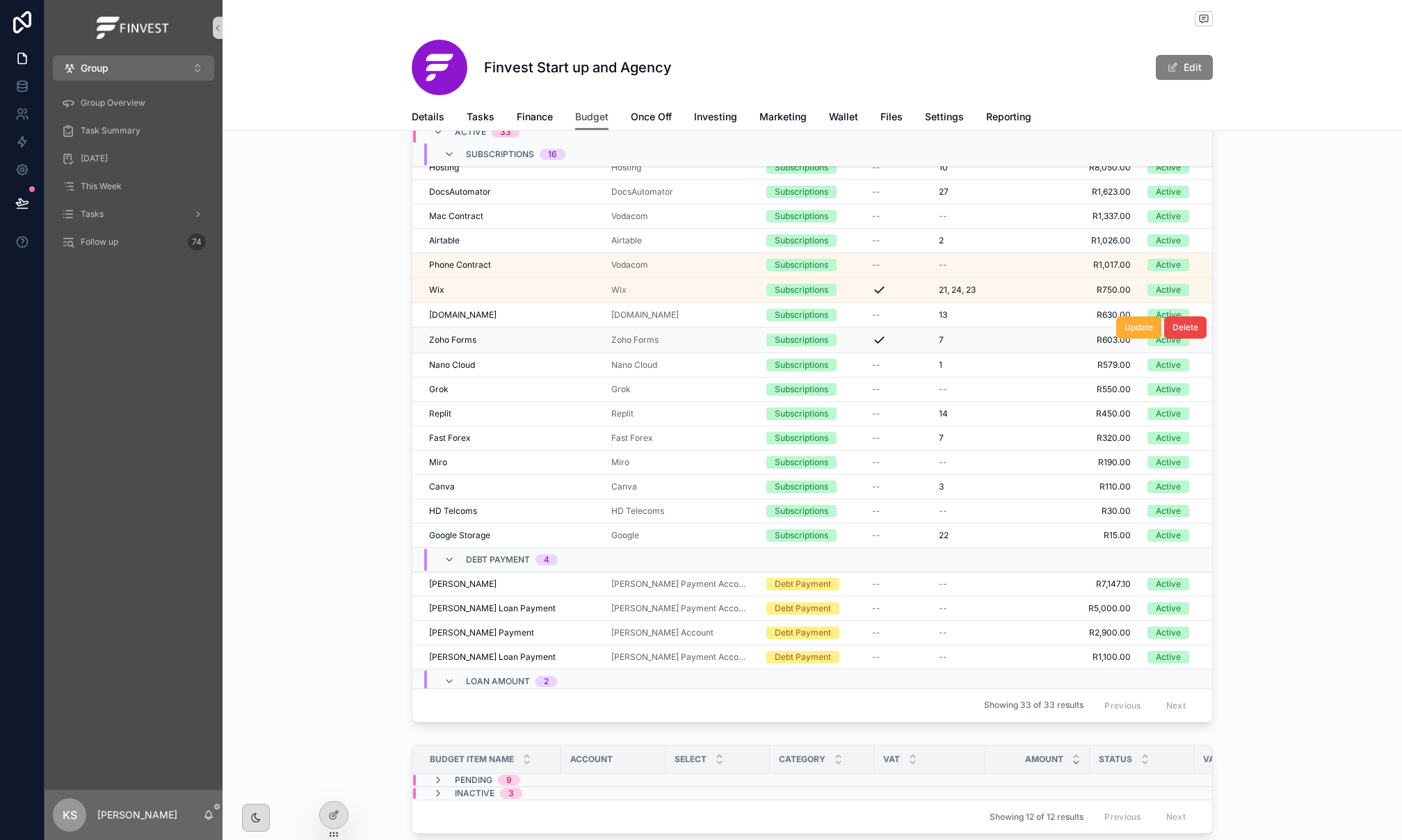
scroll to position [140, 0]
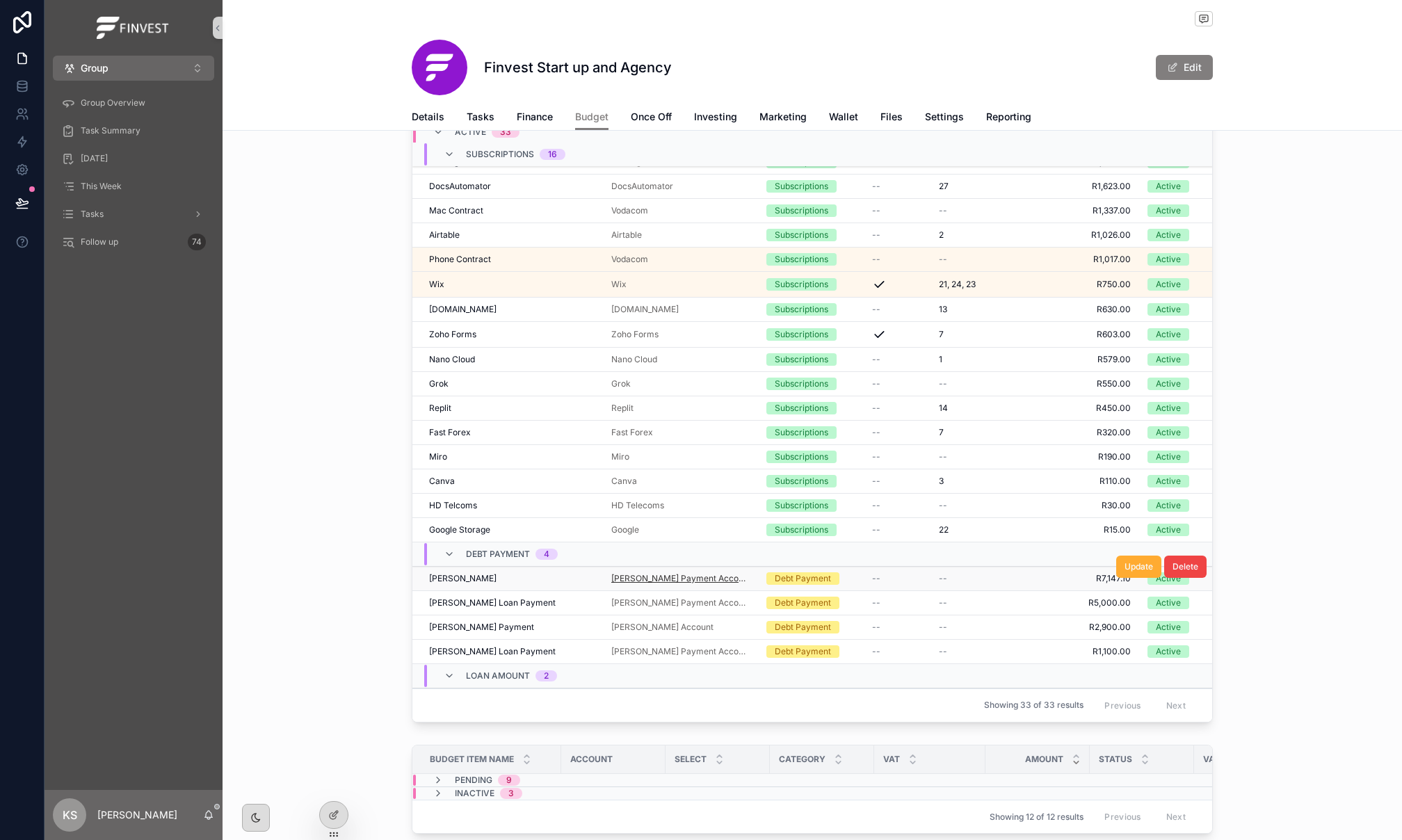
click at [680, 584] on span "Eugene Payment Account" at bounding box center [680, 578] width 138 height 11
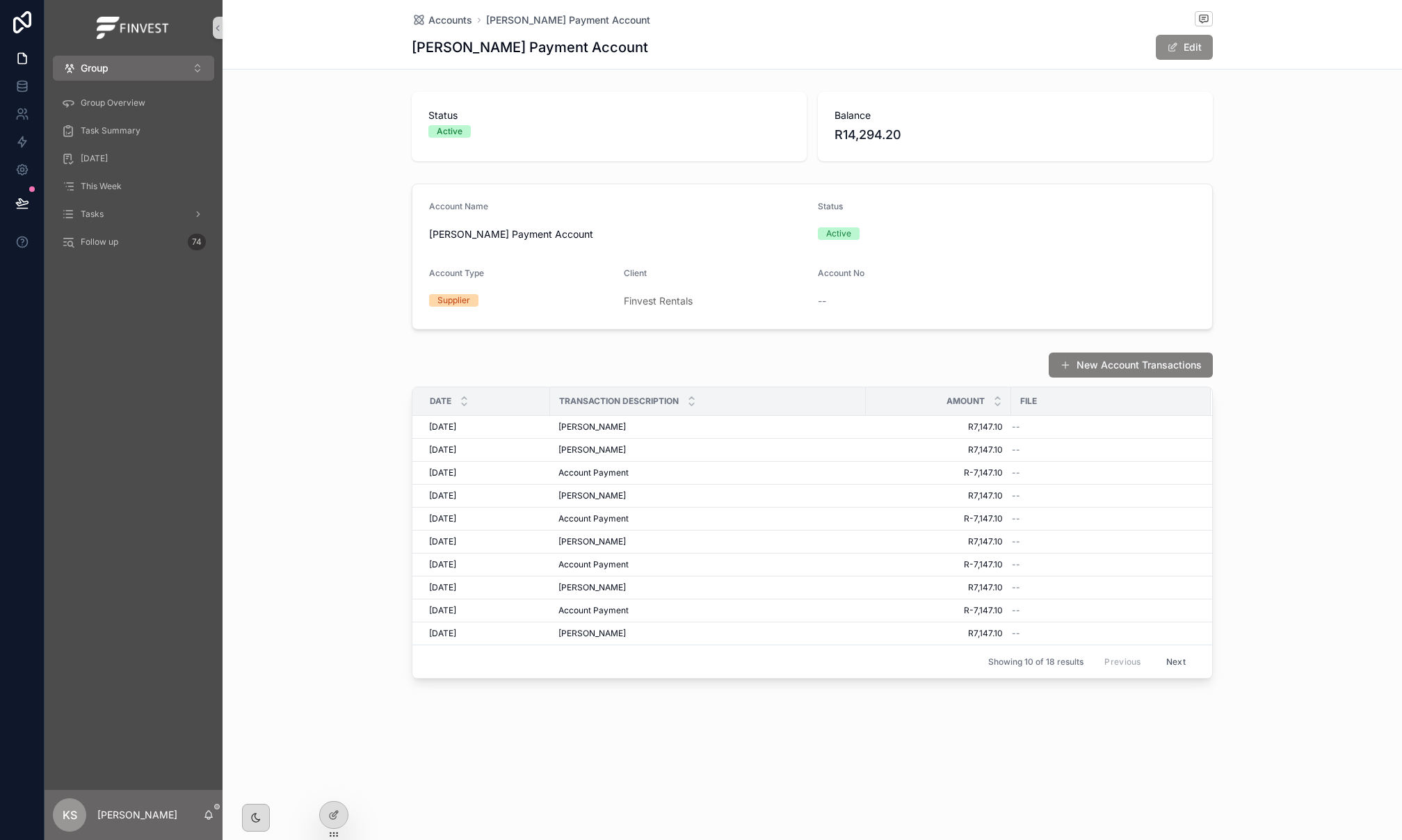
click at [1174, 43] on span "scrollable content" at bounding box center [1173, 47] width 11 height 11
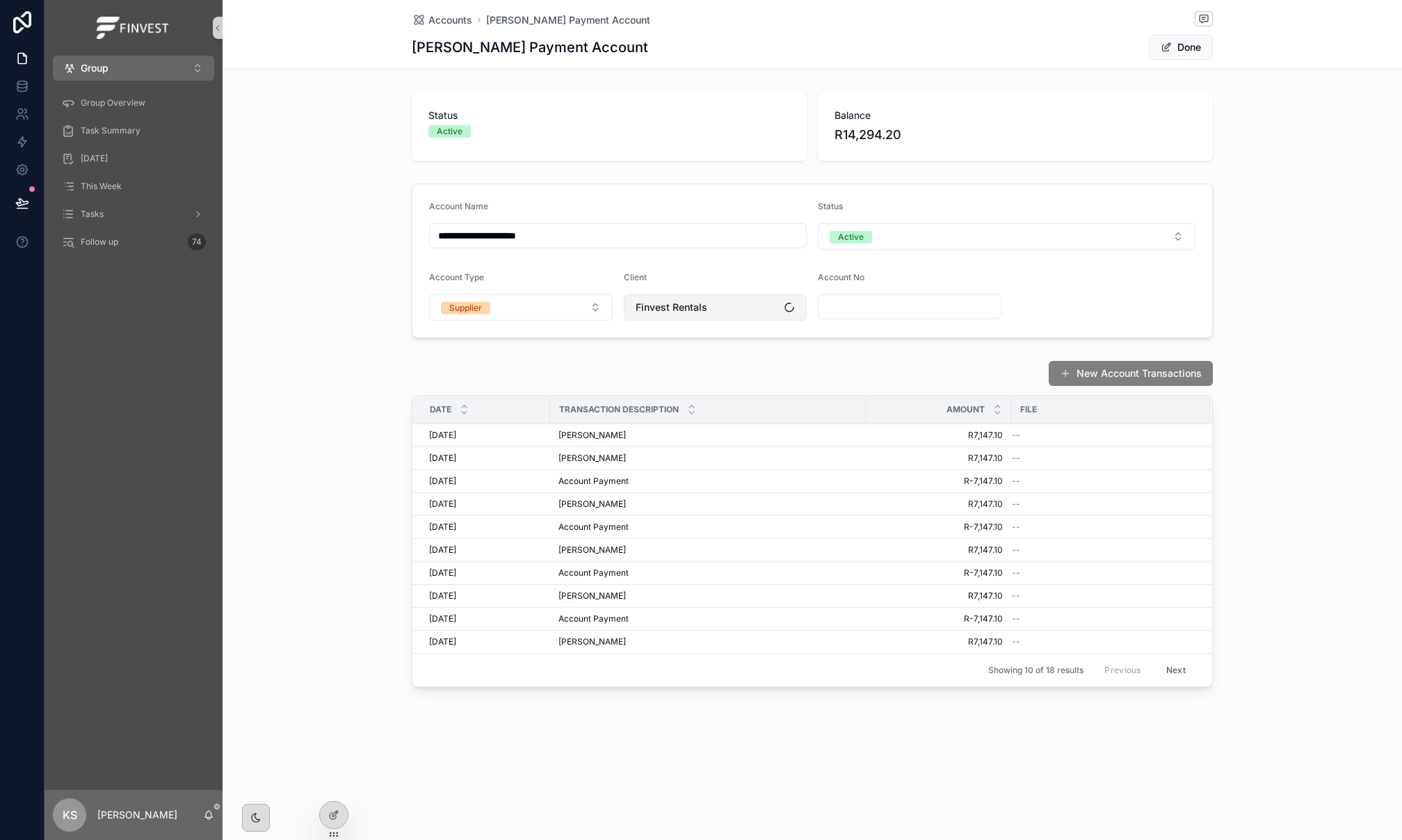
click at [714, 314] on button "Finvest Rentals" at bounding box center [716, 307] width 184 height 26
type input "*****"
click at [703, 371] on span "Finvest Start up and Agency" at bounding box center [698, 365] width 131 height 14
click at [1178, 45] on button "Done" at bounding box center [1181, 47] width 64 height 25
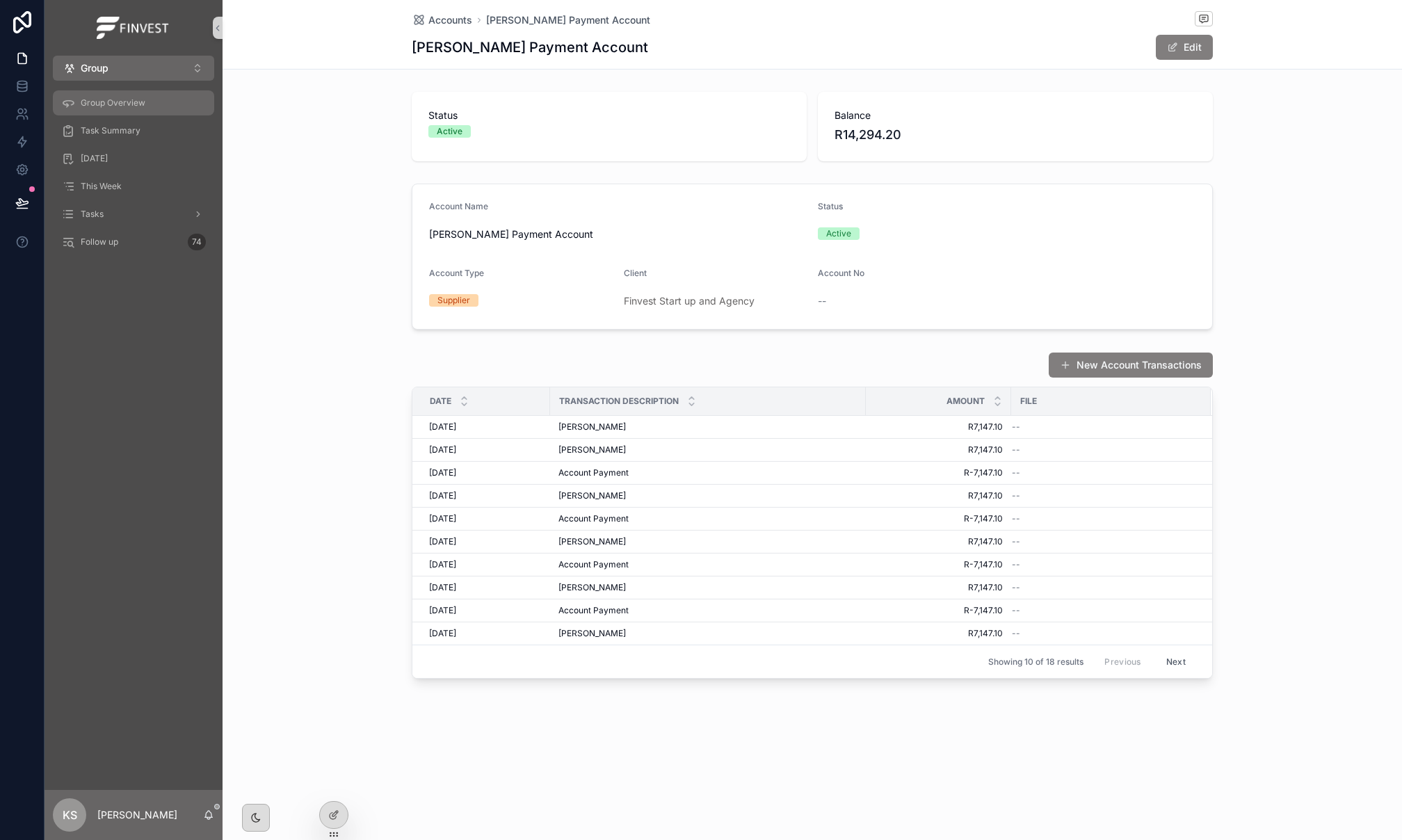
click at [79, 99] on div "Group Overview" at bounding box center [133, 103] width 145 height 23
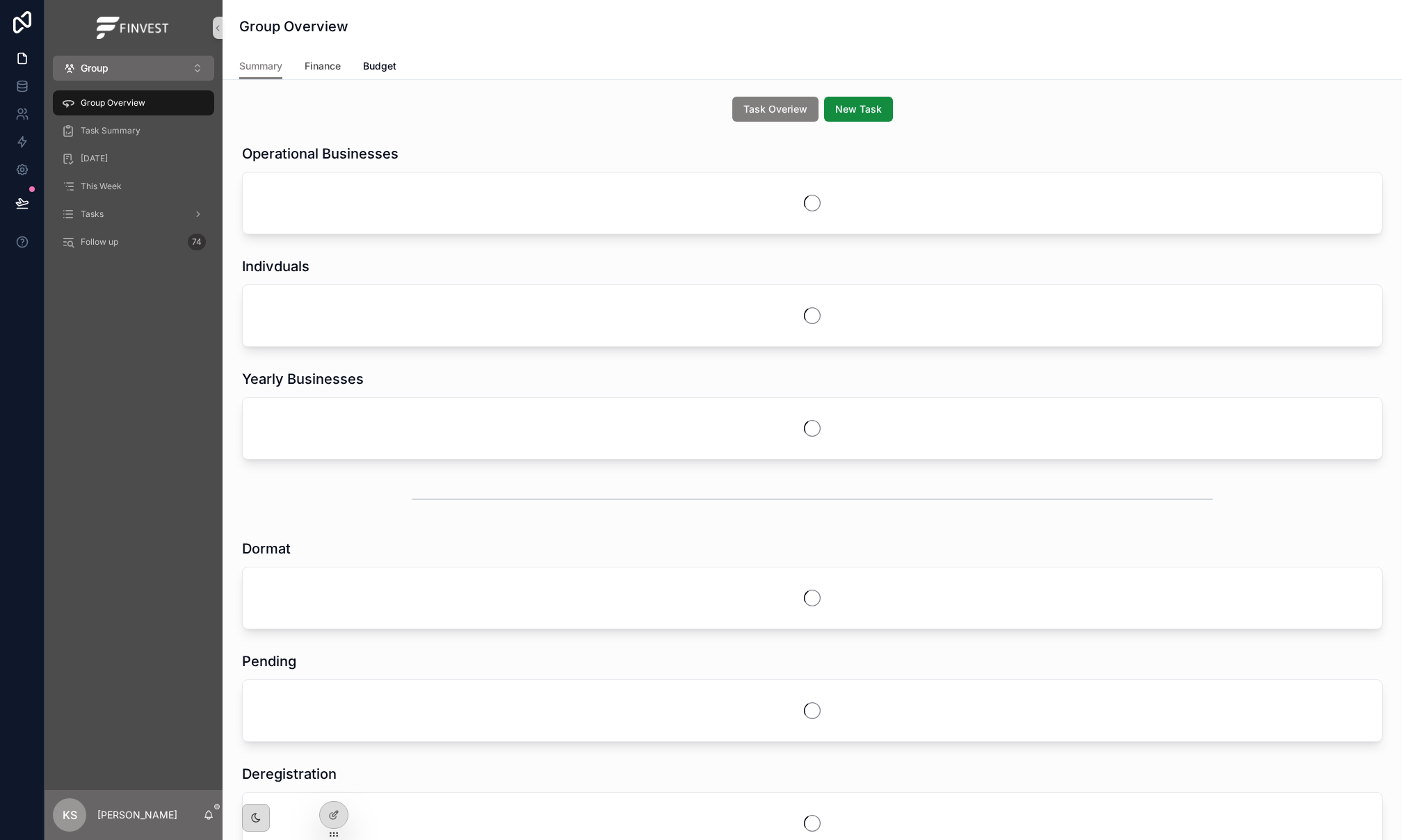
click at [341, 60] on span "Finance" at bounding box center [323, 66] width 36 height 14
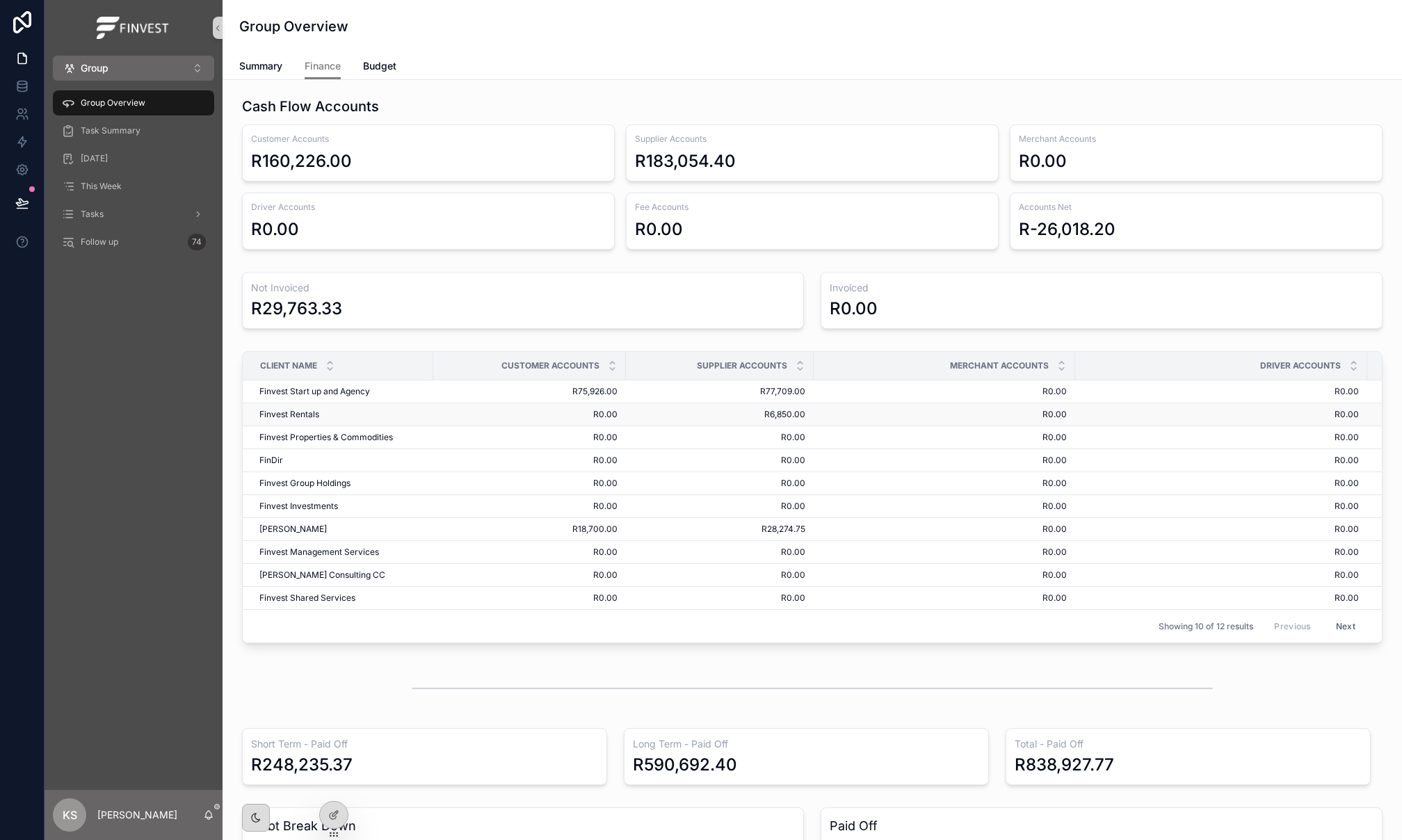
click at [436, 414] on td "R0.00 R0.00" at bounding box center [529, 415] width 193 height 23
click at [308, 416] on span "Finvest Rentals" at bounding box center [289, 414] width 60 height 11
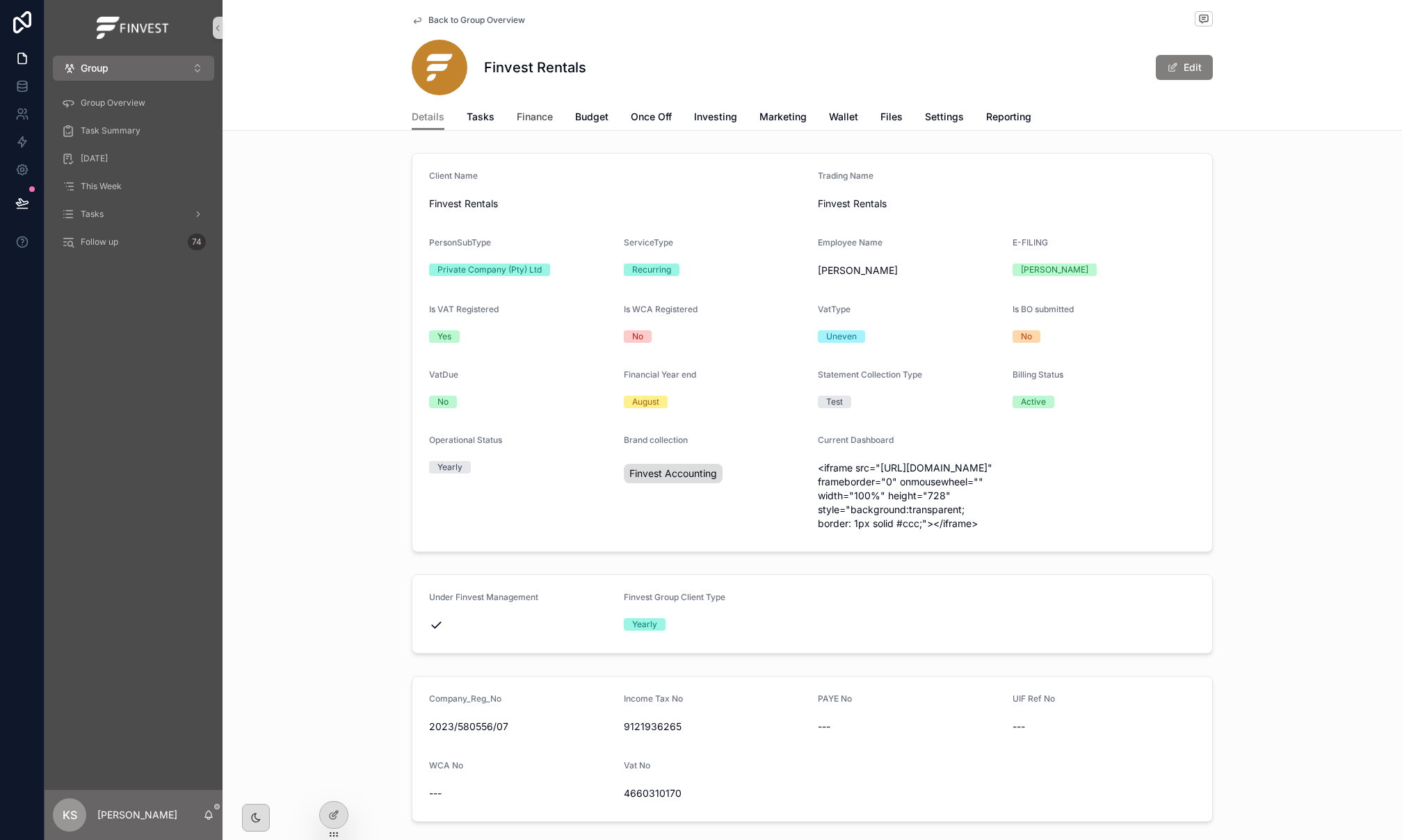
drag, startPoint x: 532, startPoint y: 135, endPoint x: 535, endPoint y: 124, distance: 11.4
click at [534, 130] on div "Back to Group Overview Finvest Rentals Edit Details Details Tasks Finance Budge…" at bounding box center [813, 586] width 1180 height 1172
click at [535, 124] on link "Finance" at bounding box center [535, 118] width 36 height 28
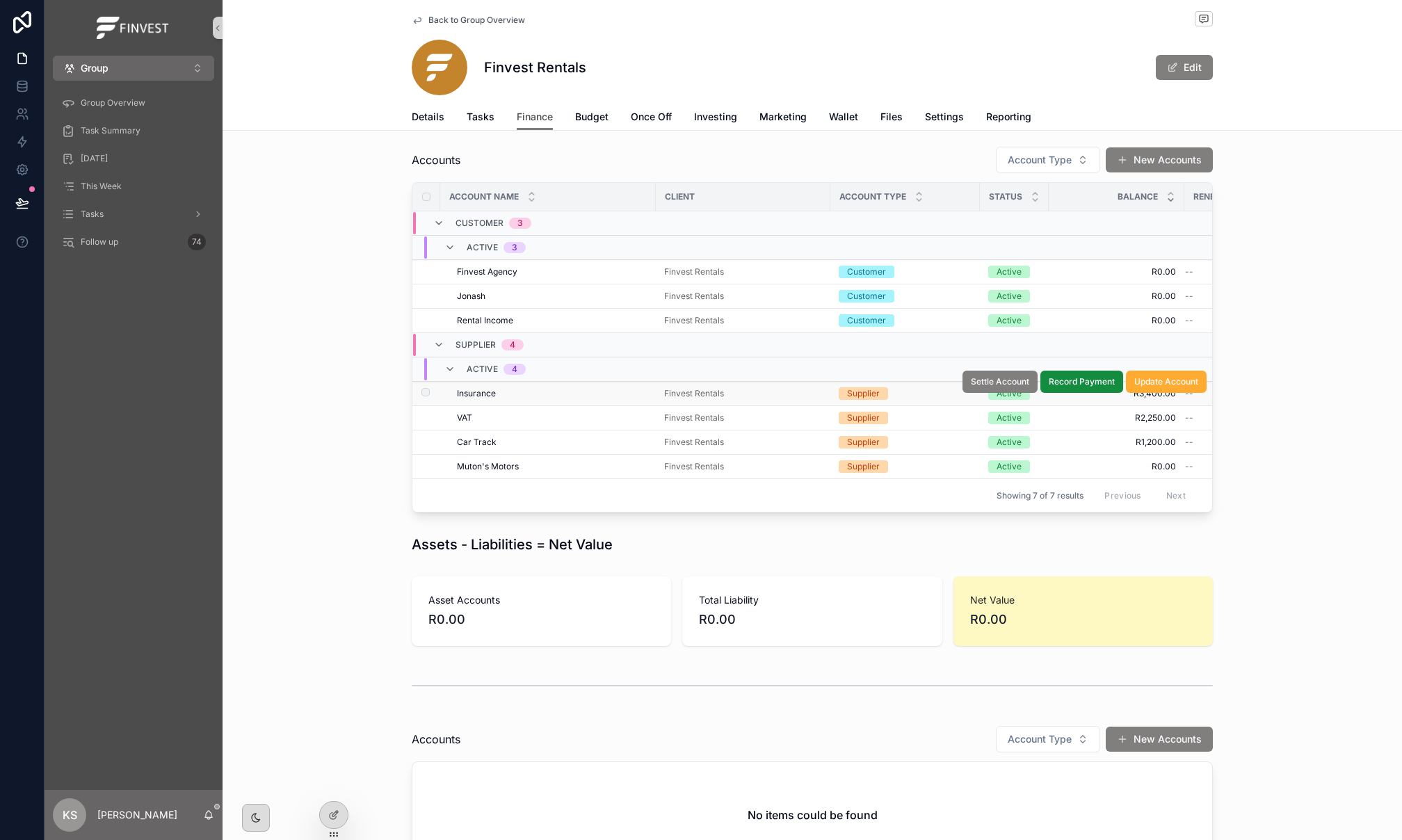
scroll to position [133, 0]
click at [586, 112] on span "Budget" at bounding box center [592, 116] width 34 height 14
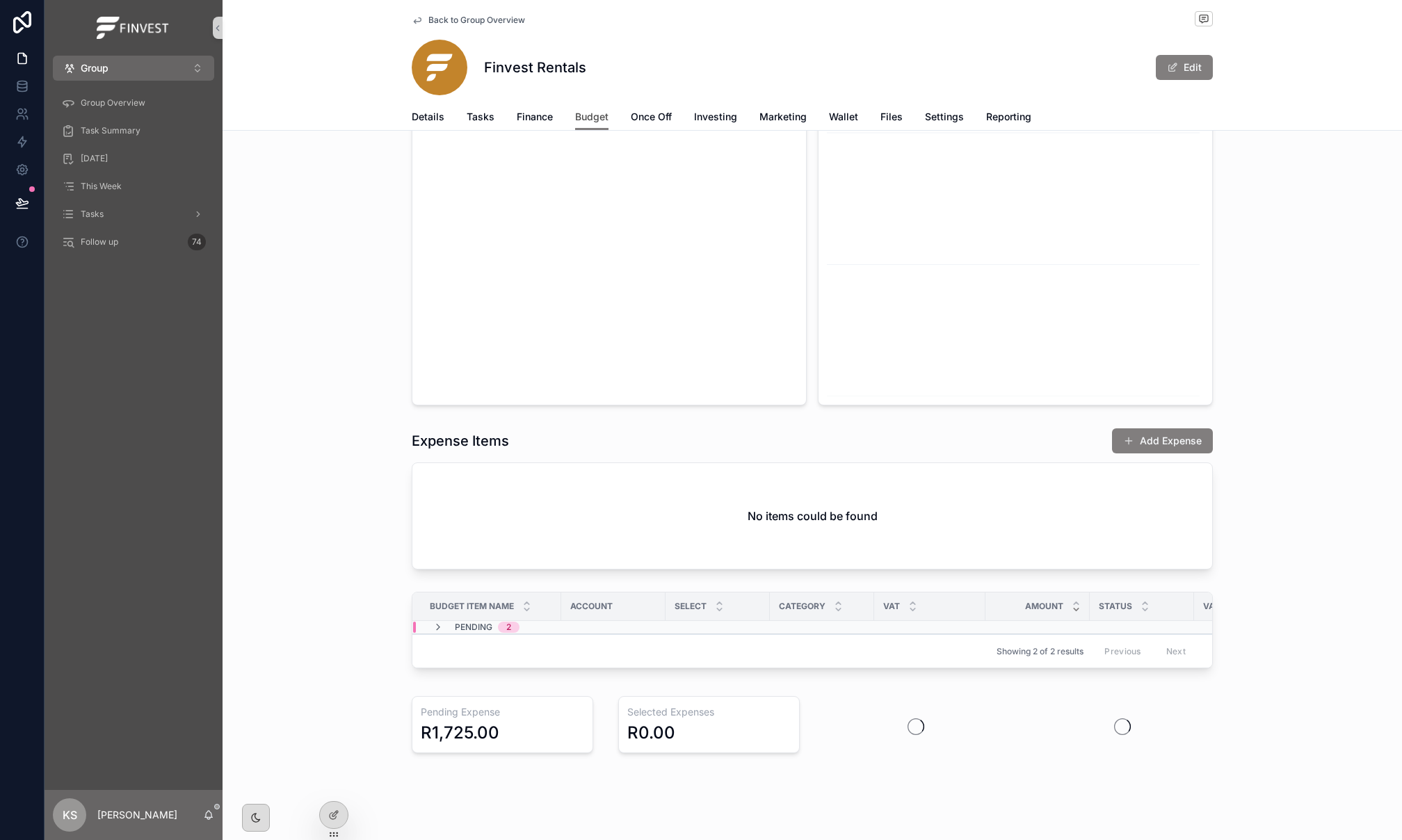
scroll to position [426, 0]
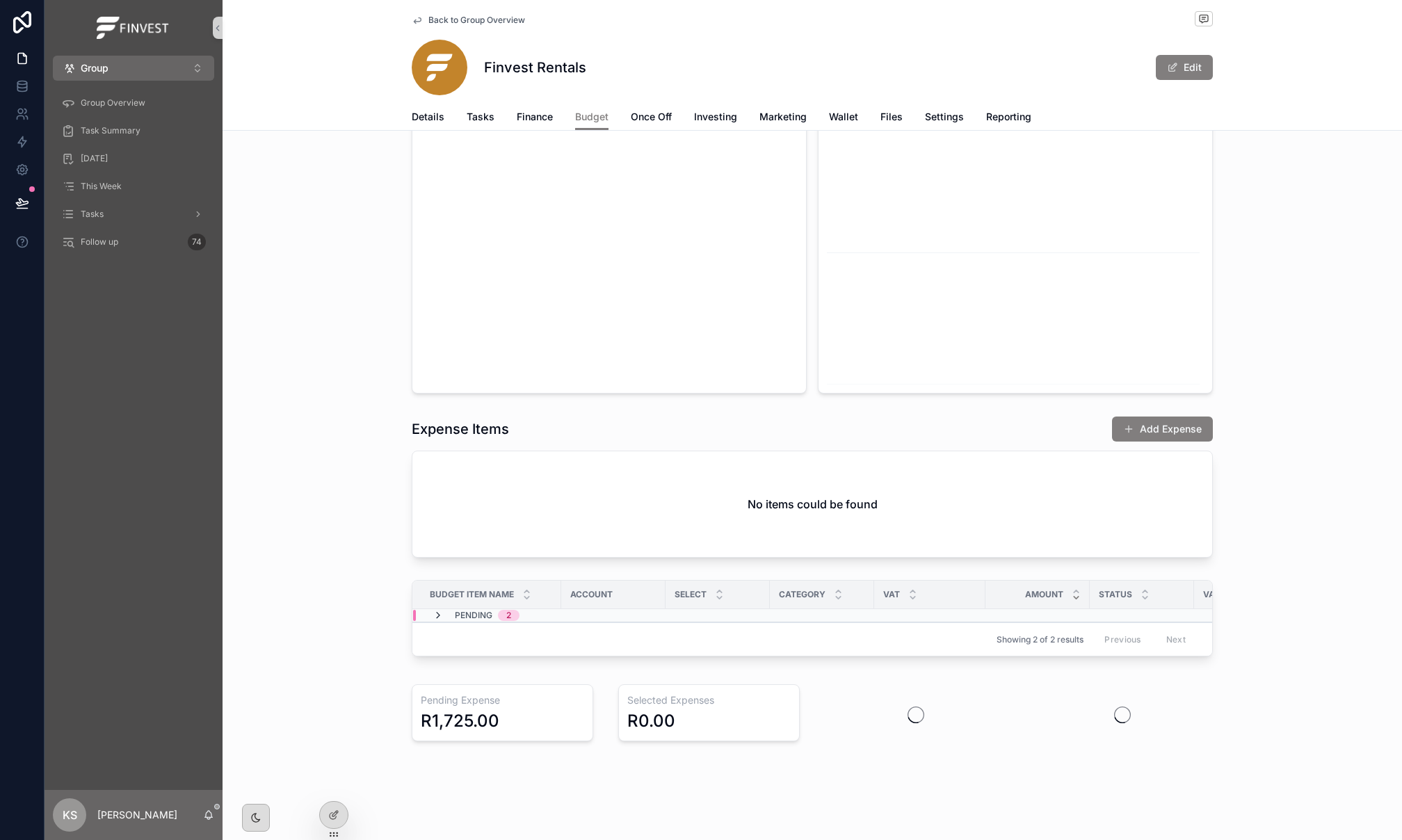
click at [441, 614] on icon "scrollable content" at bounding box center [438, 615] width 11 height 11
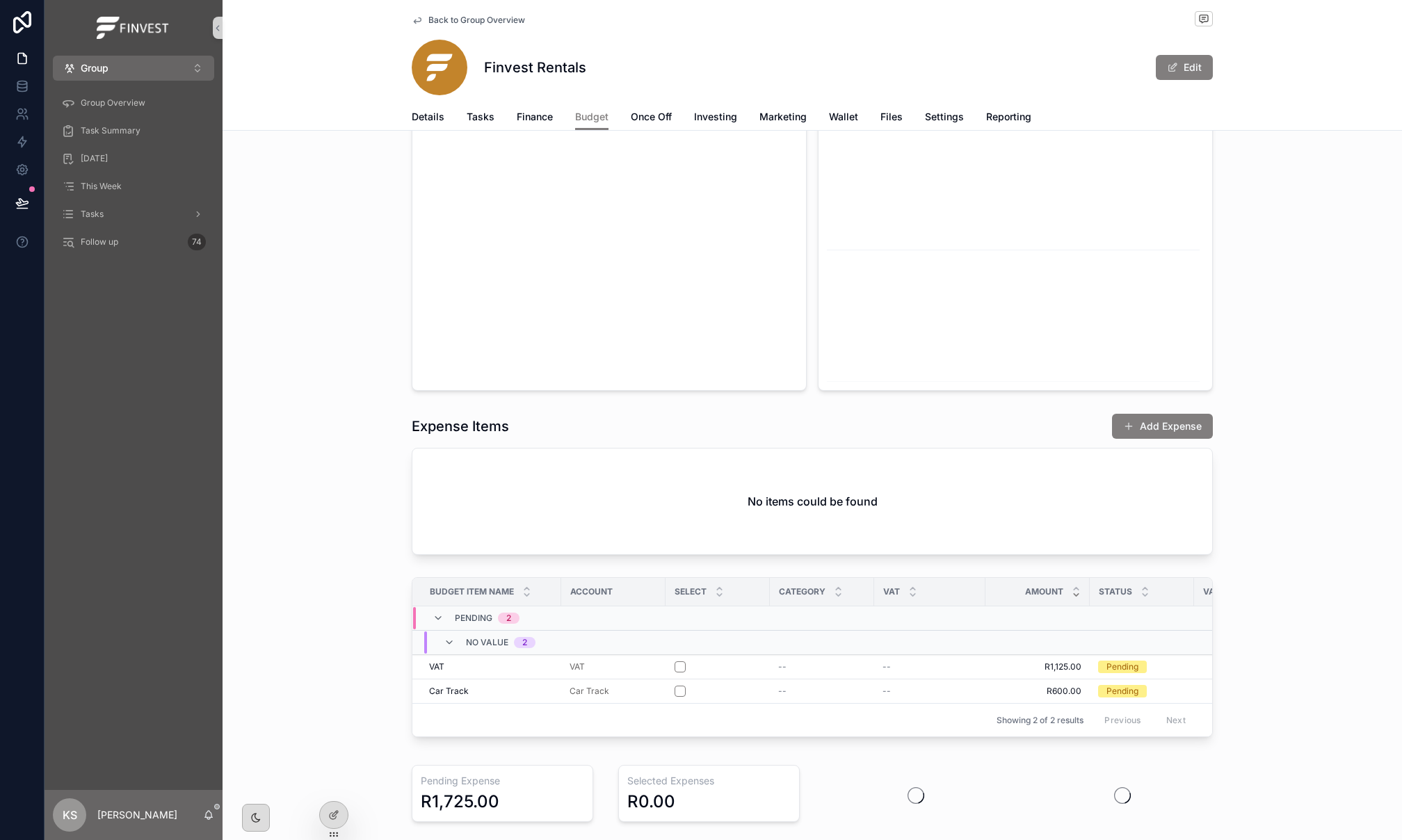
click at [441, 614] on icon "scrollable content" at bounding box center [438, 617] width 11 height 11
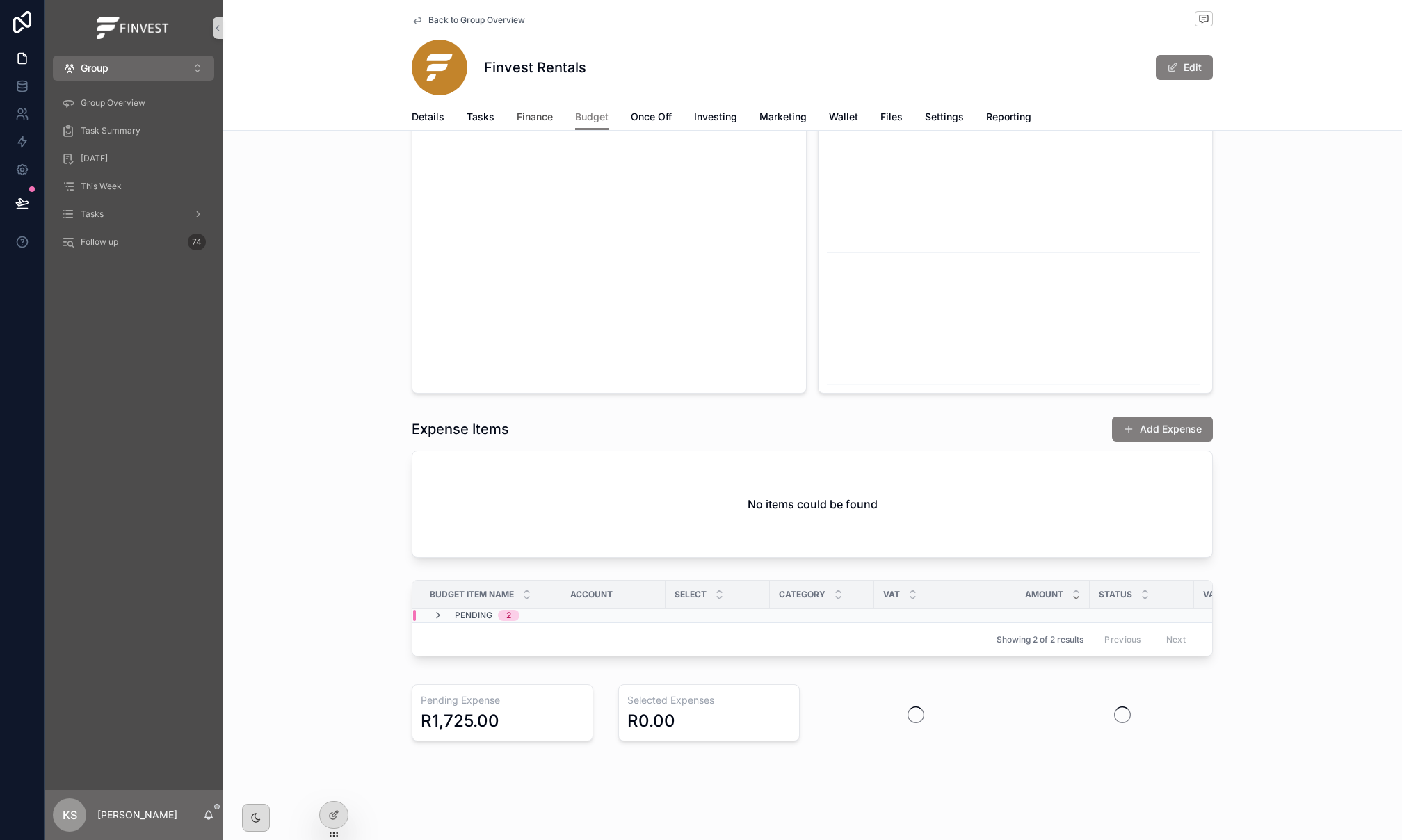
click at [536, 125] on link "Finance" at bounding box center [535, 118] width 36 height 28
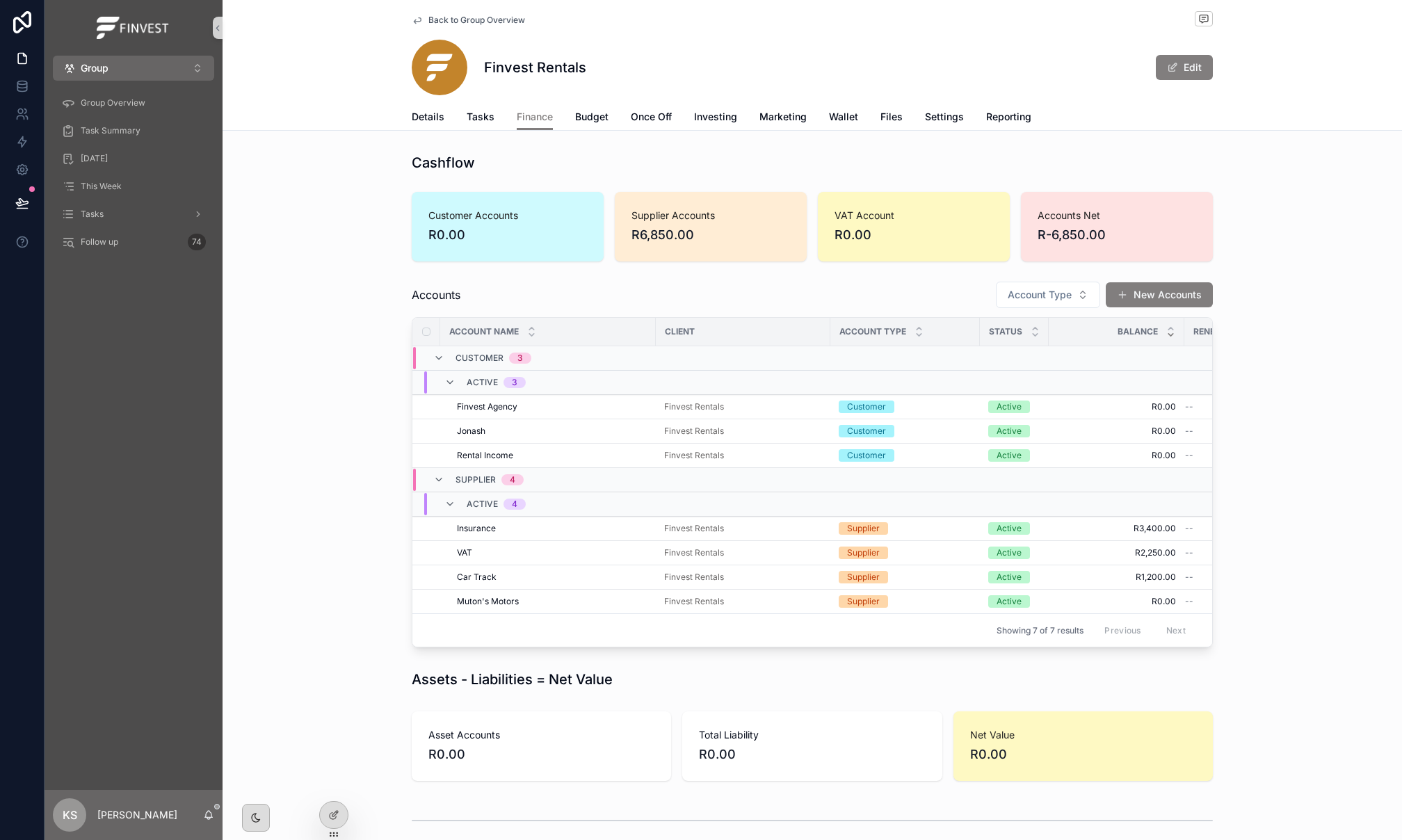
click at [744, 530] on div "Finvest Rentals" at bounding box center [743, 528] width 158 height 11
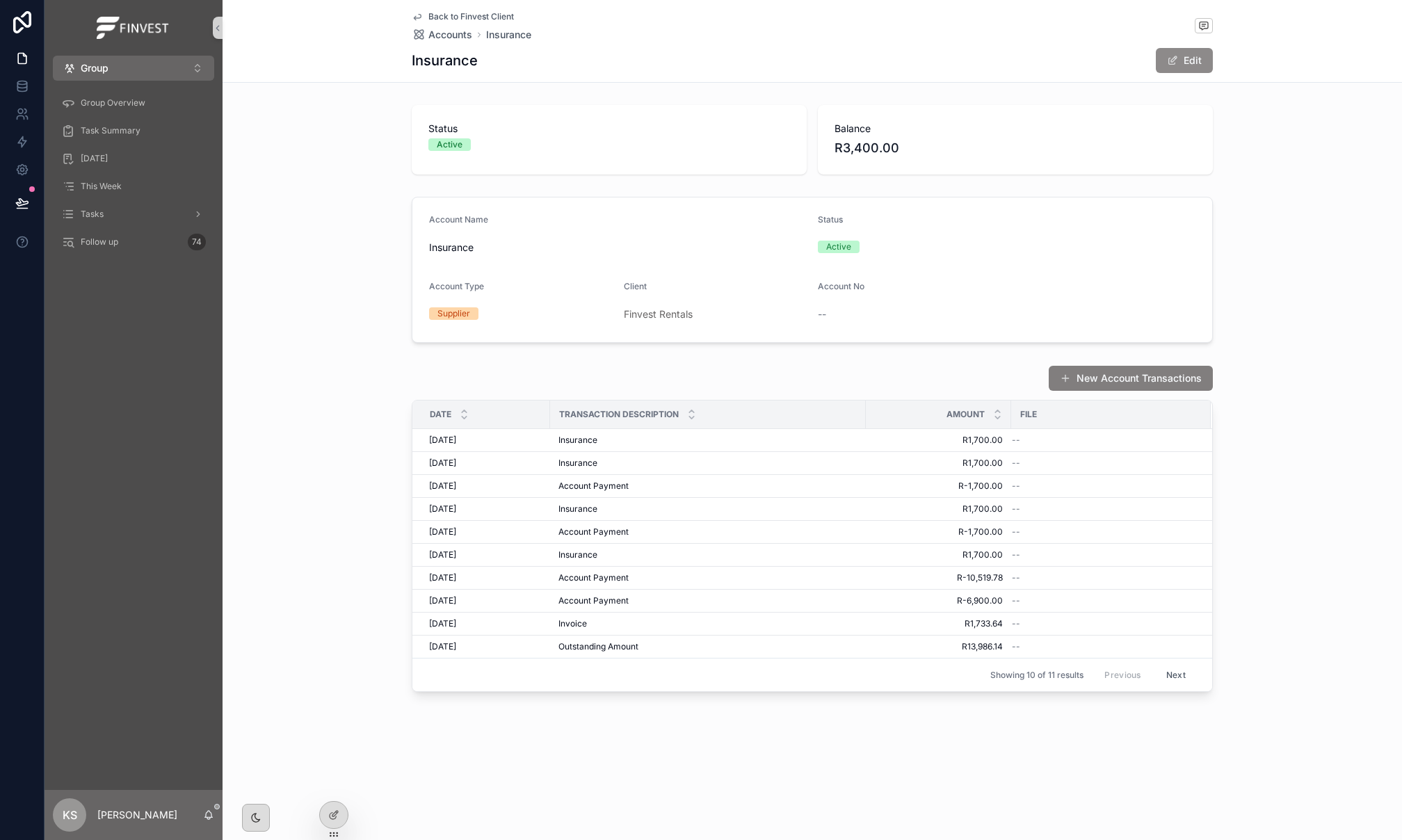
click at [1188, 55] on button "Edit" at bounding box center [1184, 60] width 57 height 25
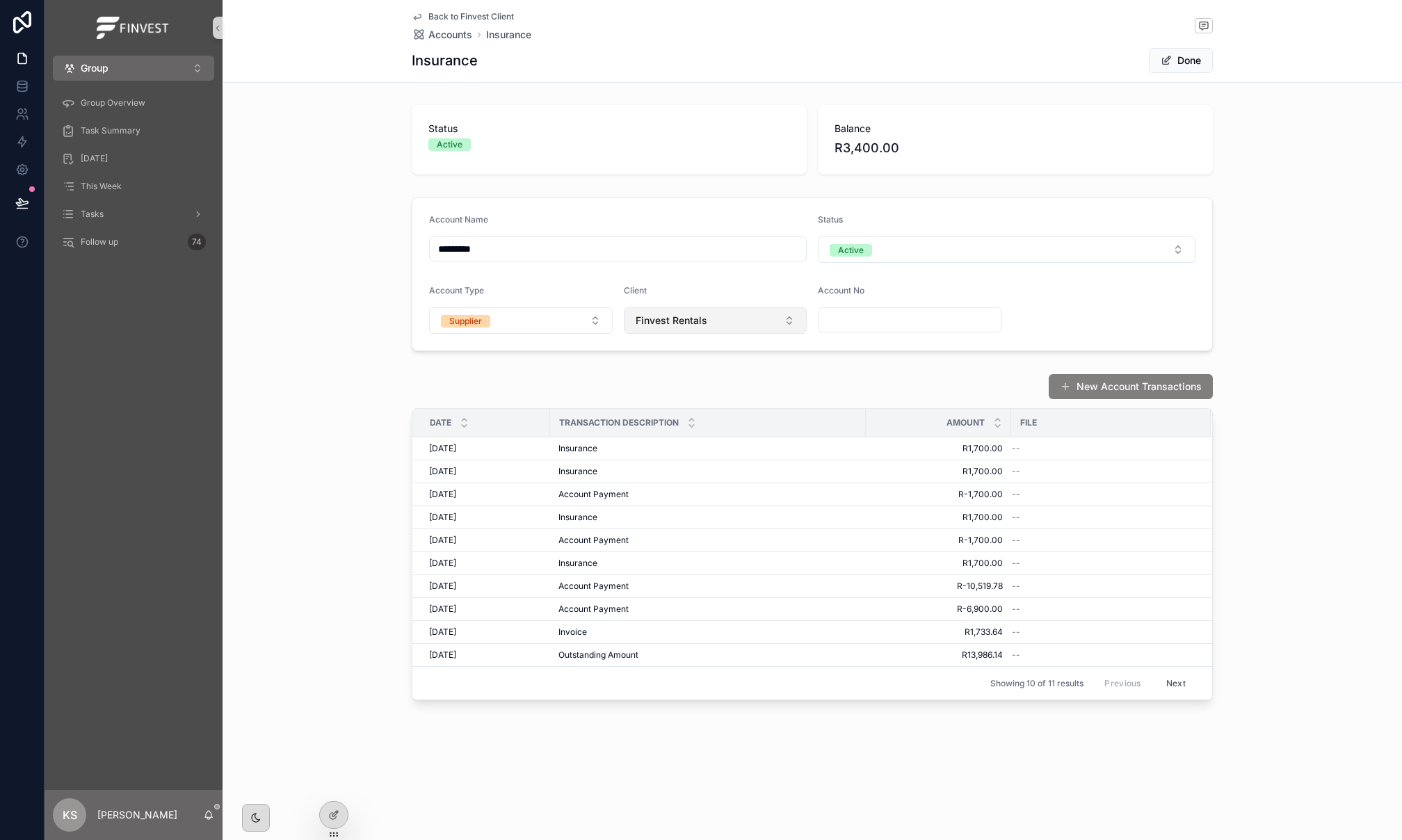
click at [697, 317] on span "Finvest Rentals" at bounding box center [672, 320] width 71 height 14
type input "*****"
click at [694, 383] on span "Finvest Start up and Agency" at bounding box center [698, 379] width 131 height 14
drag, startPoint x: 1176, startPoint y: 65, endPoint x: 1044, endPoint y: 66, distance: 132.0
click at [1176, 65] on button "Done" at bounding box center [1181, 60] width 64 height 25
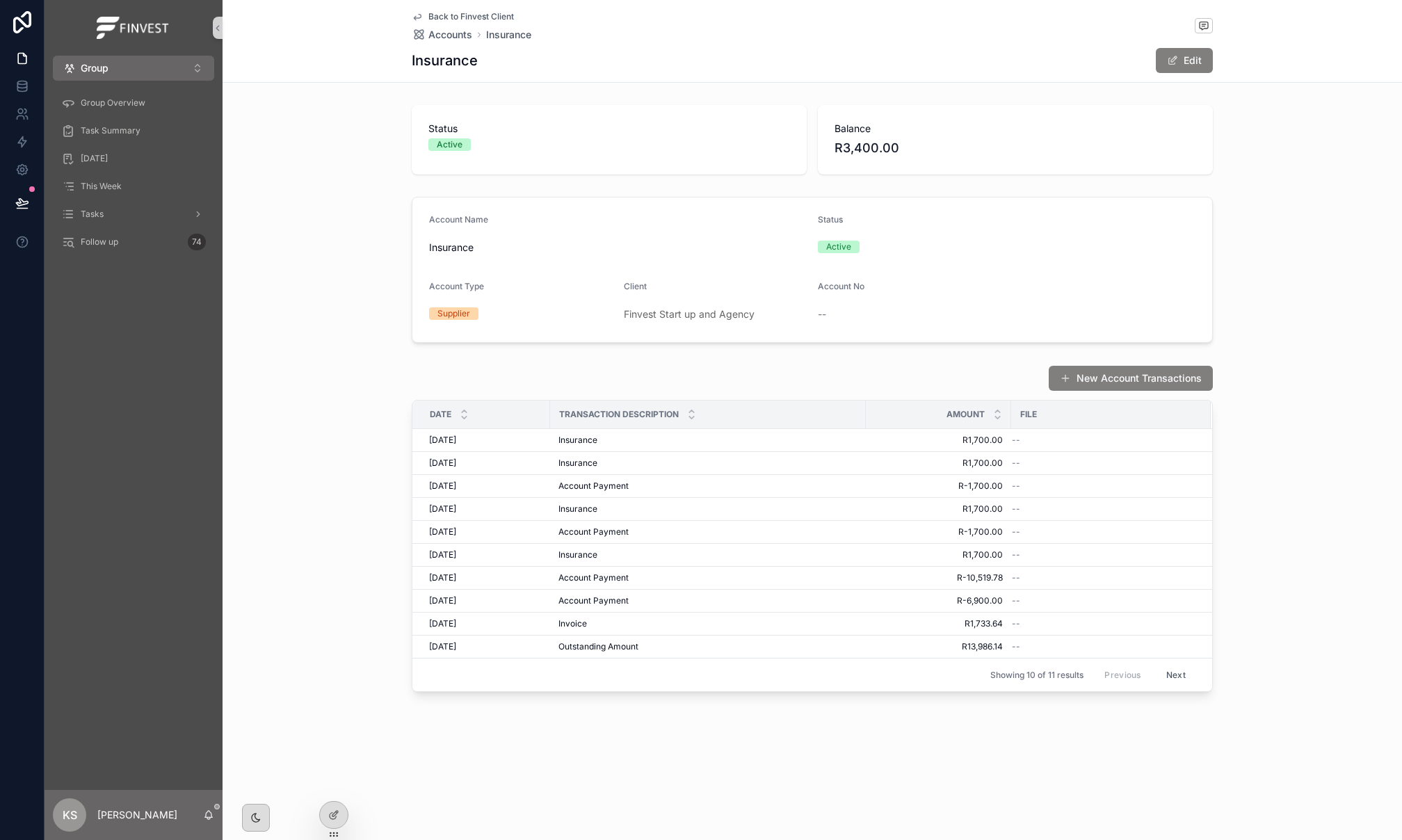
click at [503, 16] on span "Back to Finvest Client" at bounding box center [470, 16] width 85 height 11
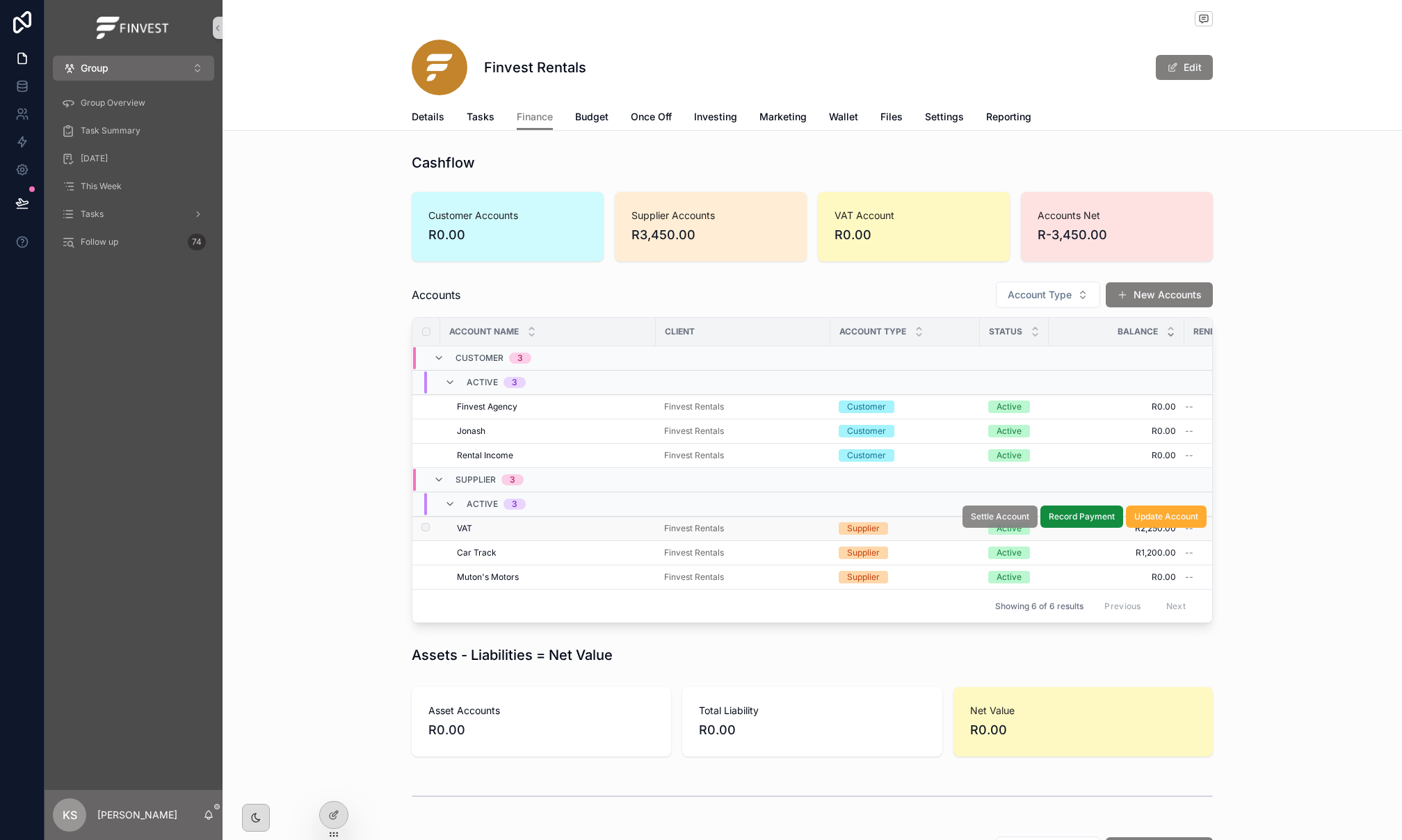
click at [1015, 518] on span "Settle Account" at bounding box center [1000, 516] width 58 height 11
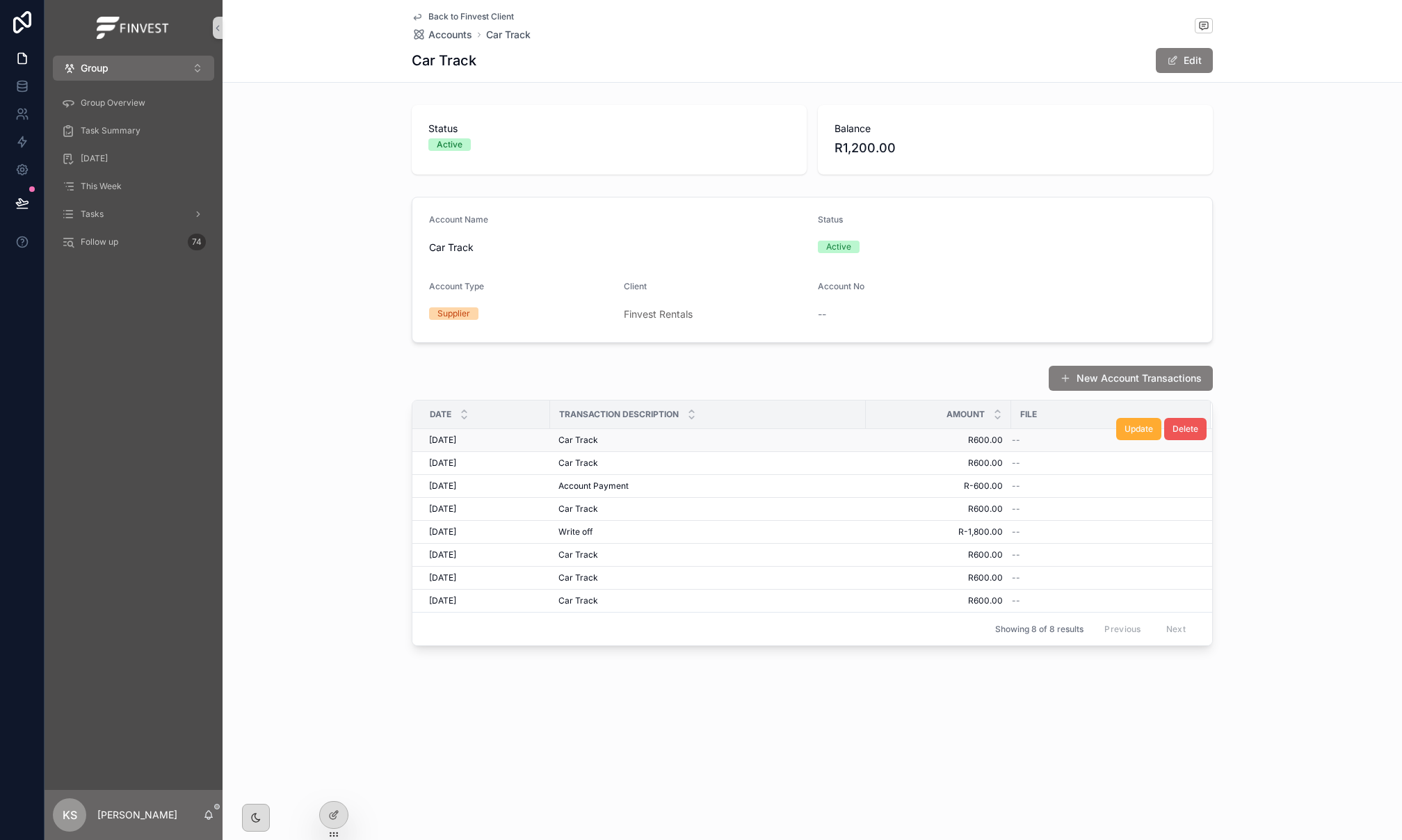
click at [1184, 431] on span "Delete" at bounding box center [1185, 429] width 25 height 11
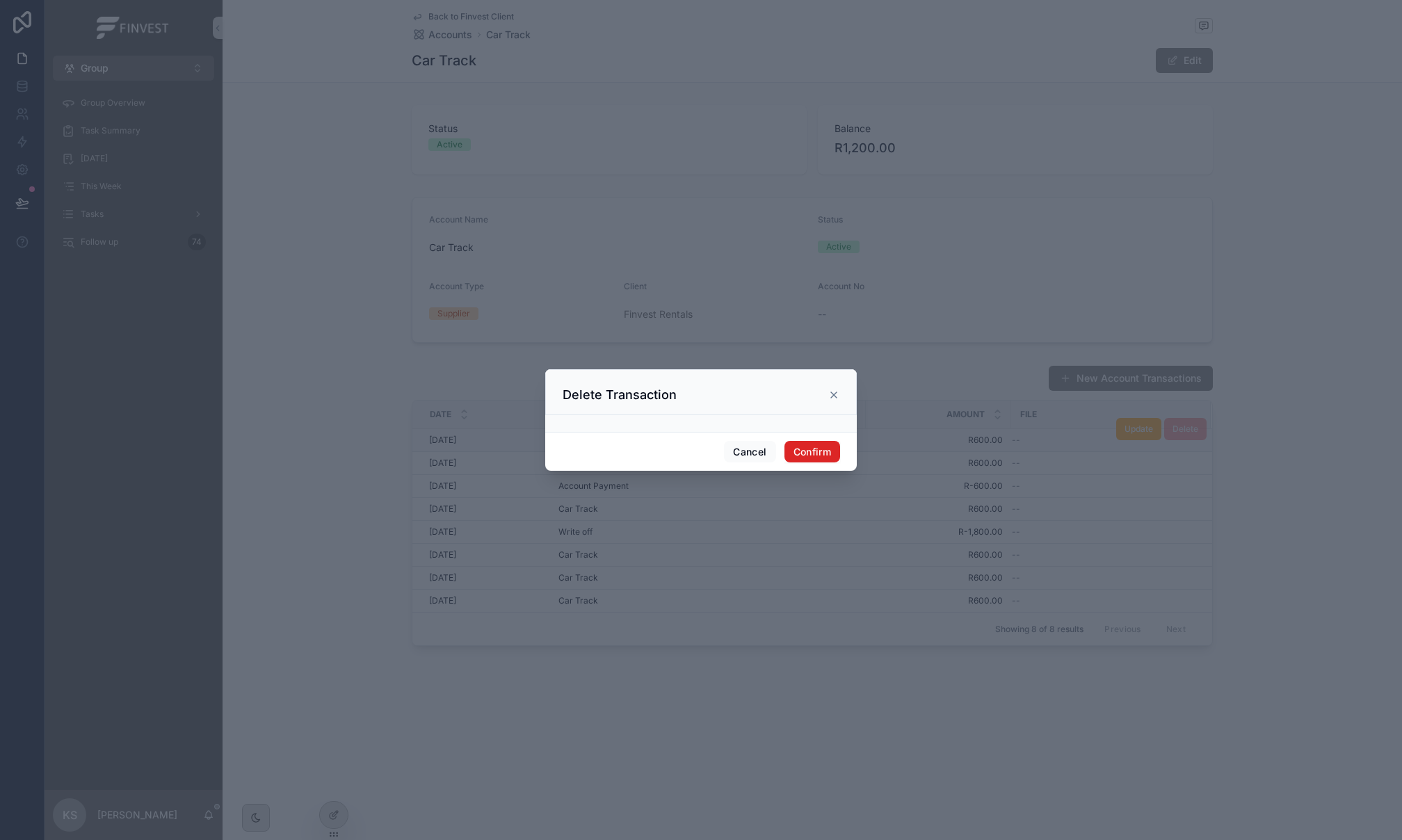
drag, startPoint x: 811, startPoint y: 456, endPoint x: 869, endPoint y: 459, distance: 58.1
click at [812, 455] on button "Confirm" at bounding box center [812, 451] width 55 height 23
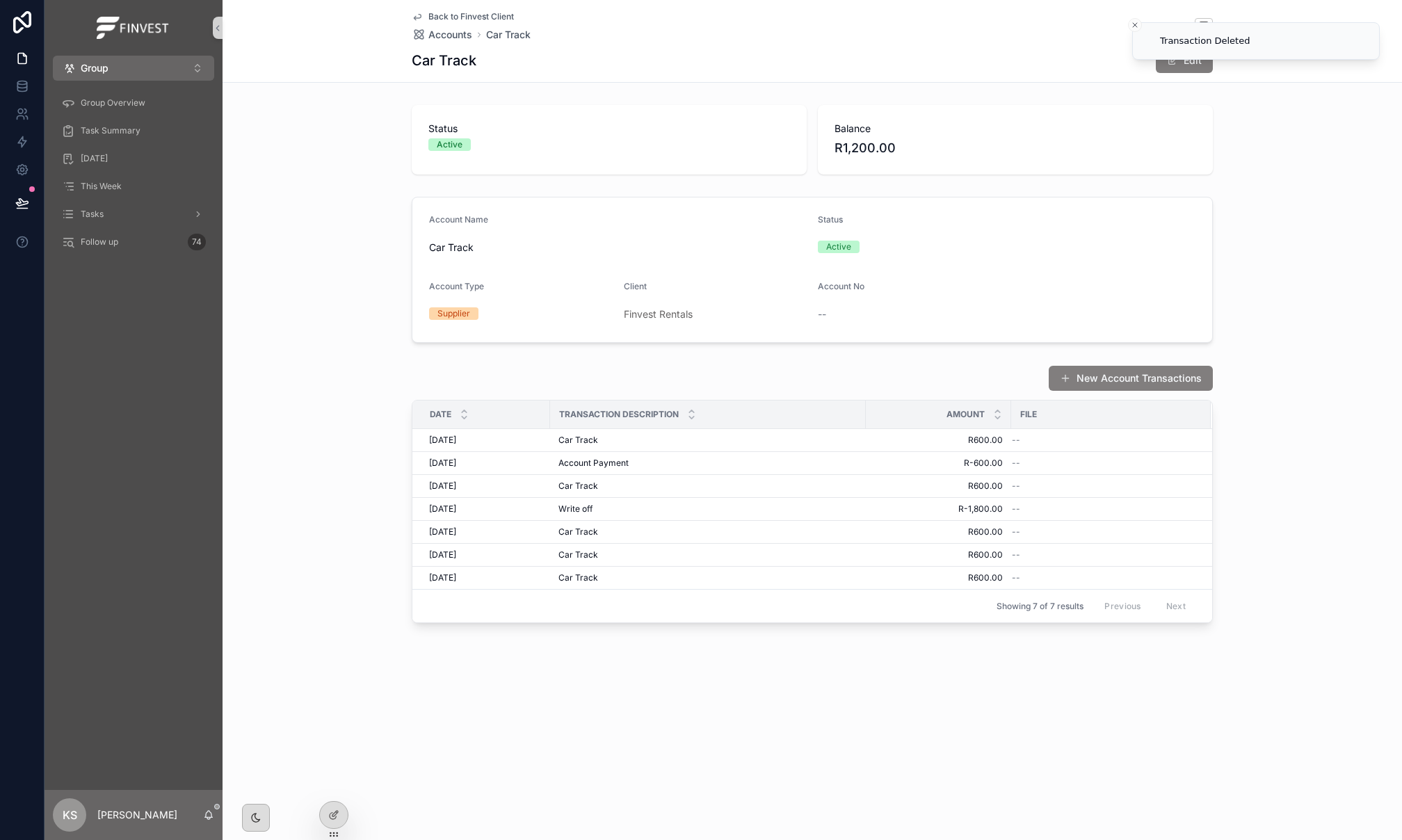
click at [0, 0] on button "Delete" at bounding box center [0, 0] width 0 height 0
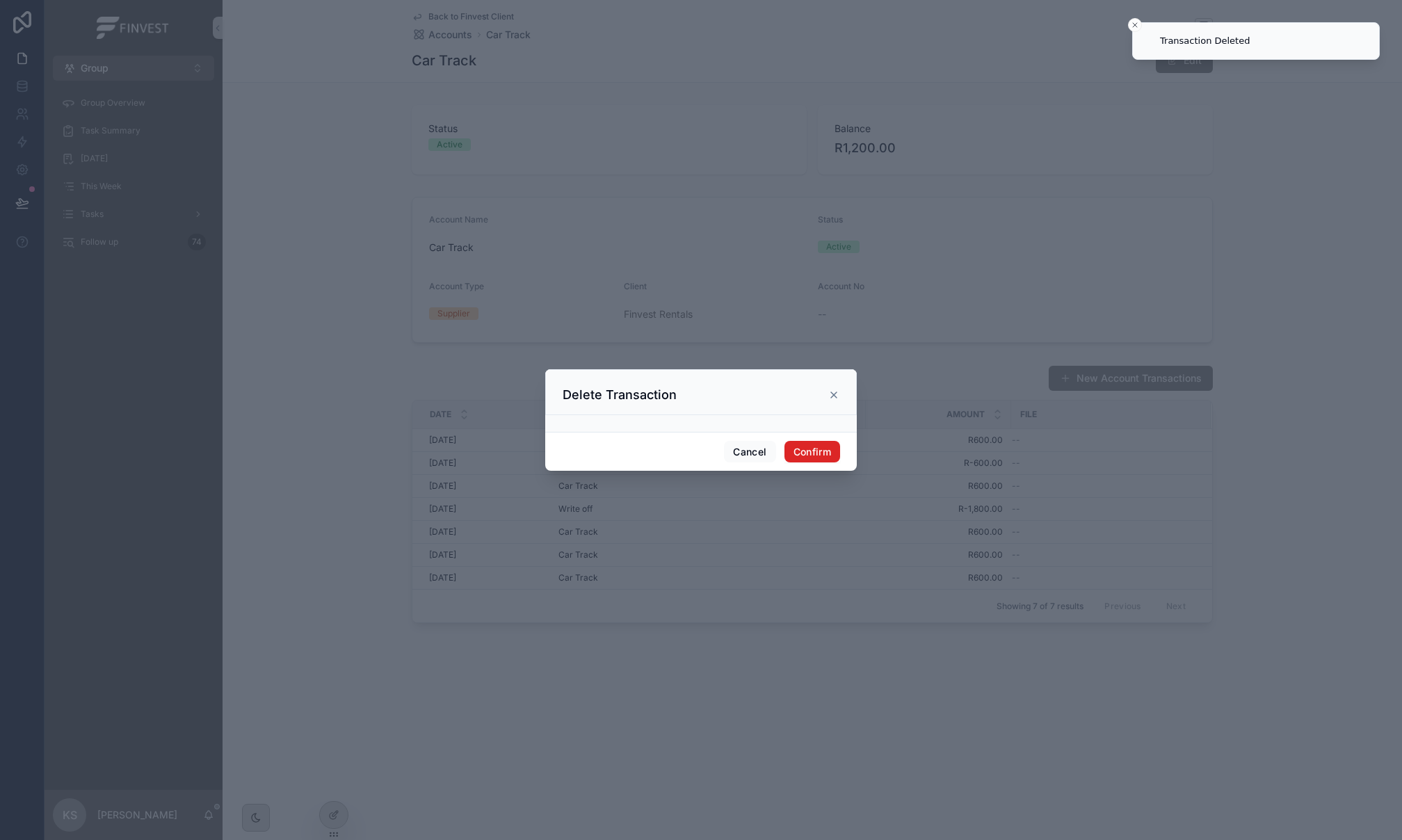
click at [826, 452] on button "Confirm" at bounding box center [812, 451] width 55 height 23
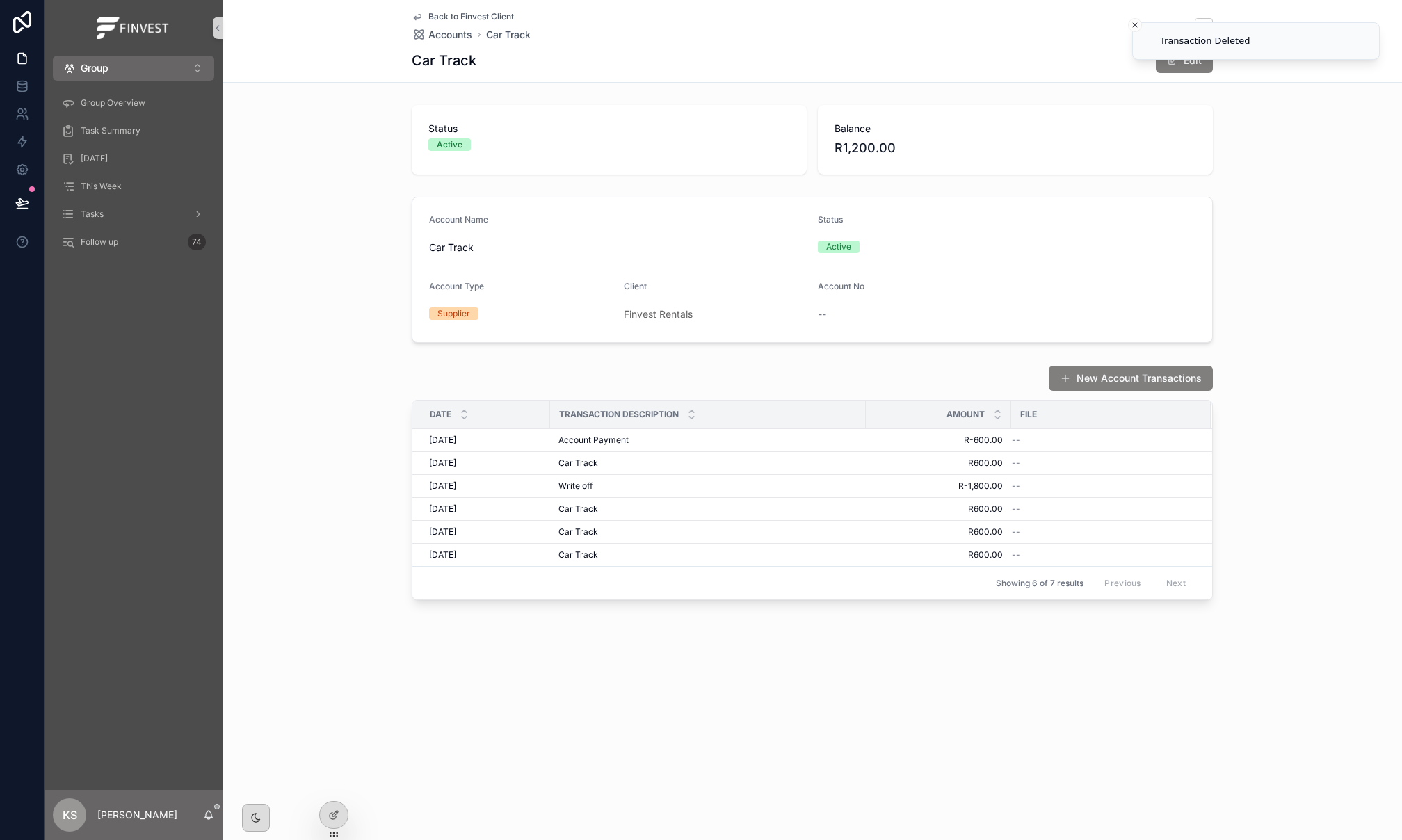
click at [472, 17] on span "Back to Finvest Client" at bounding box center [470, 16] width 85 height 11
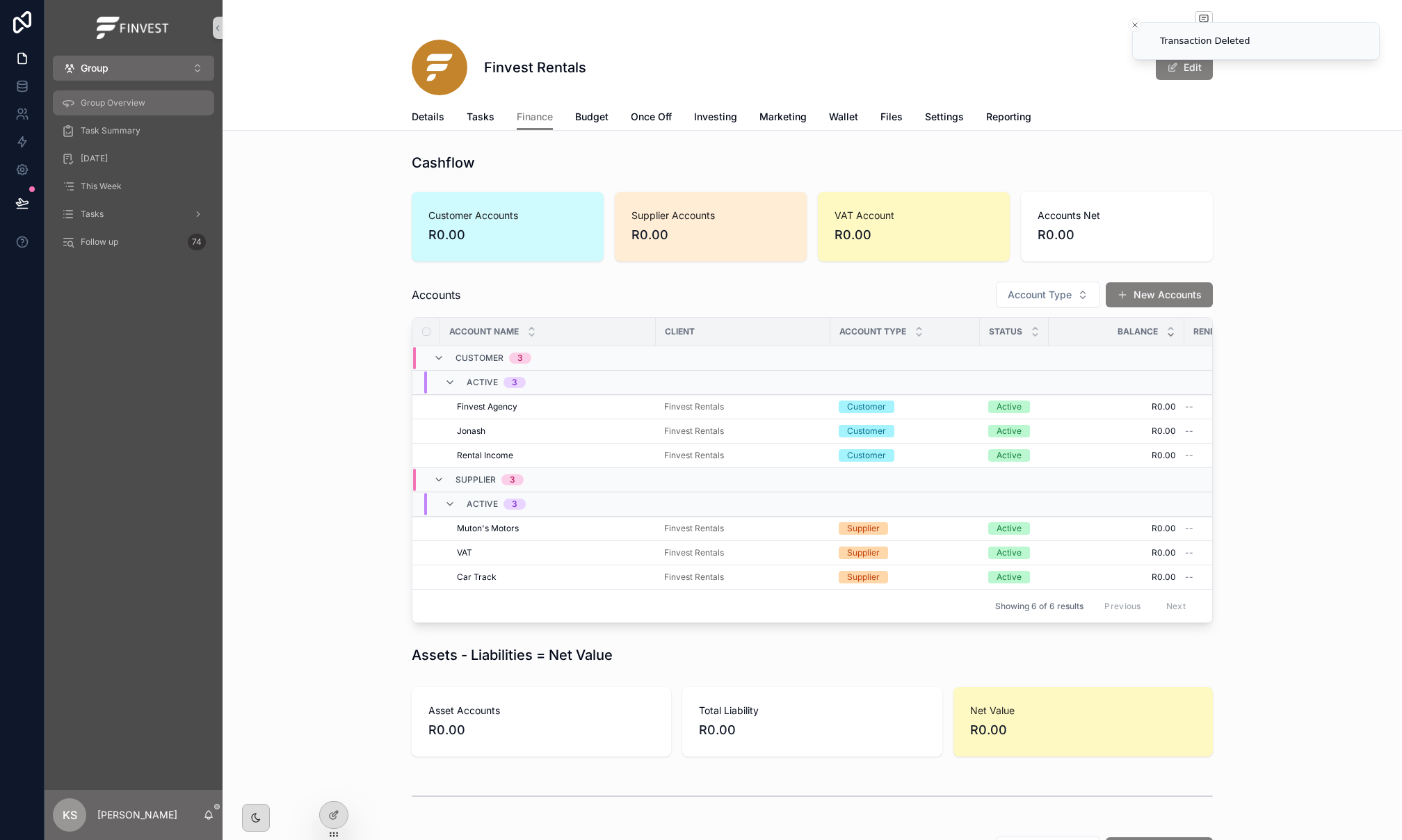
click at [85, 98] on span "Group Overview" at bounding box center [113, 103] width 65 height 11
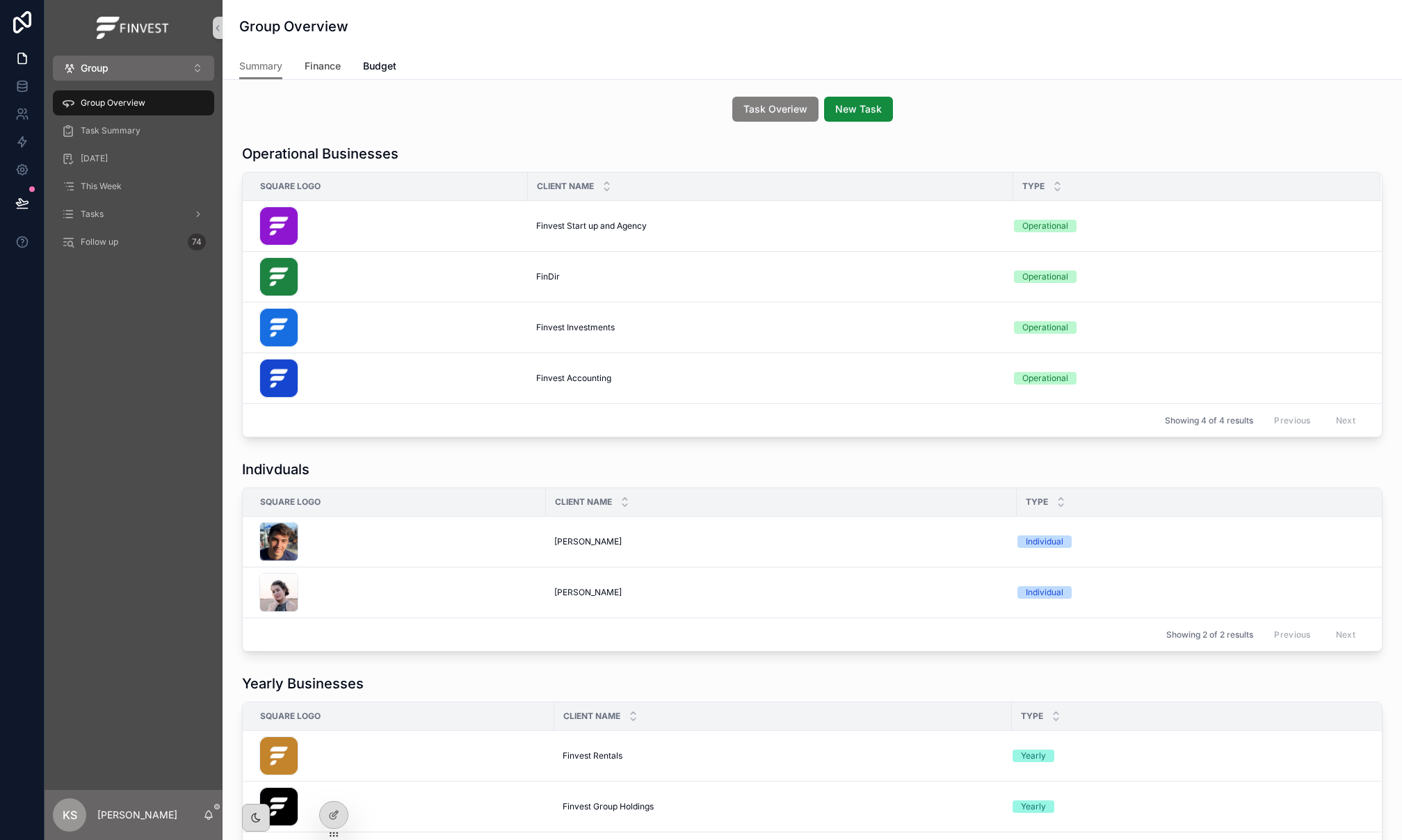
click at [311, 60] on span "Finance" at bounding box center [323, 66] width 36 height 14
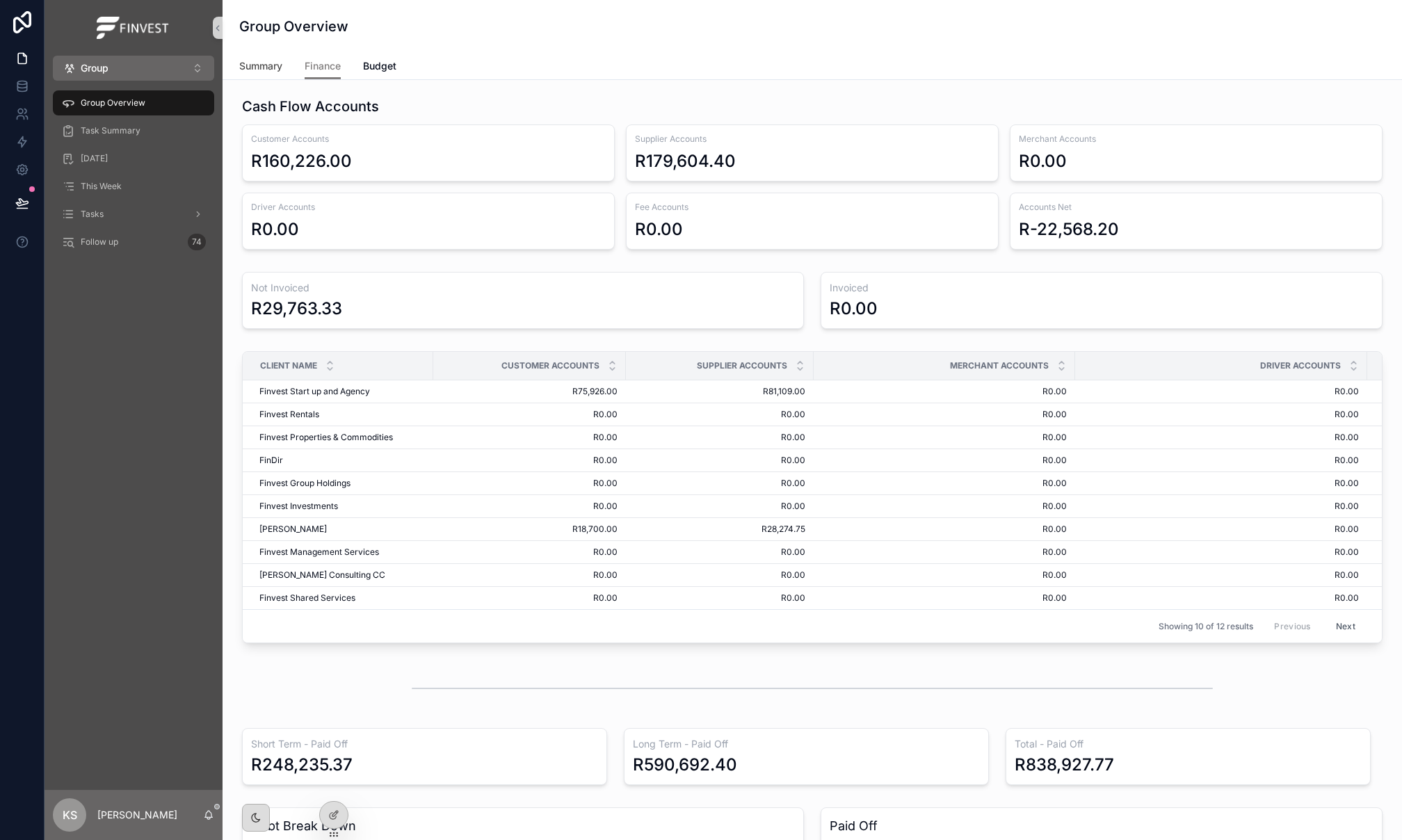
click at [278, 66] on span "Summary" at bounding box center [261, 66] width 43 height 14
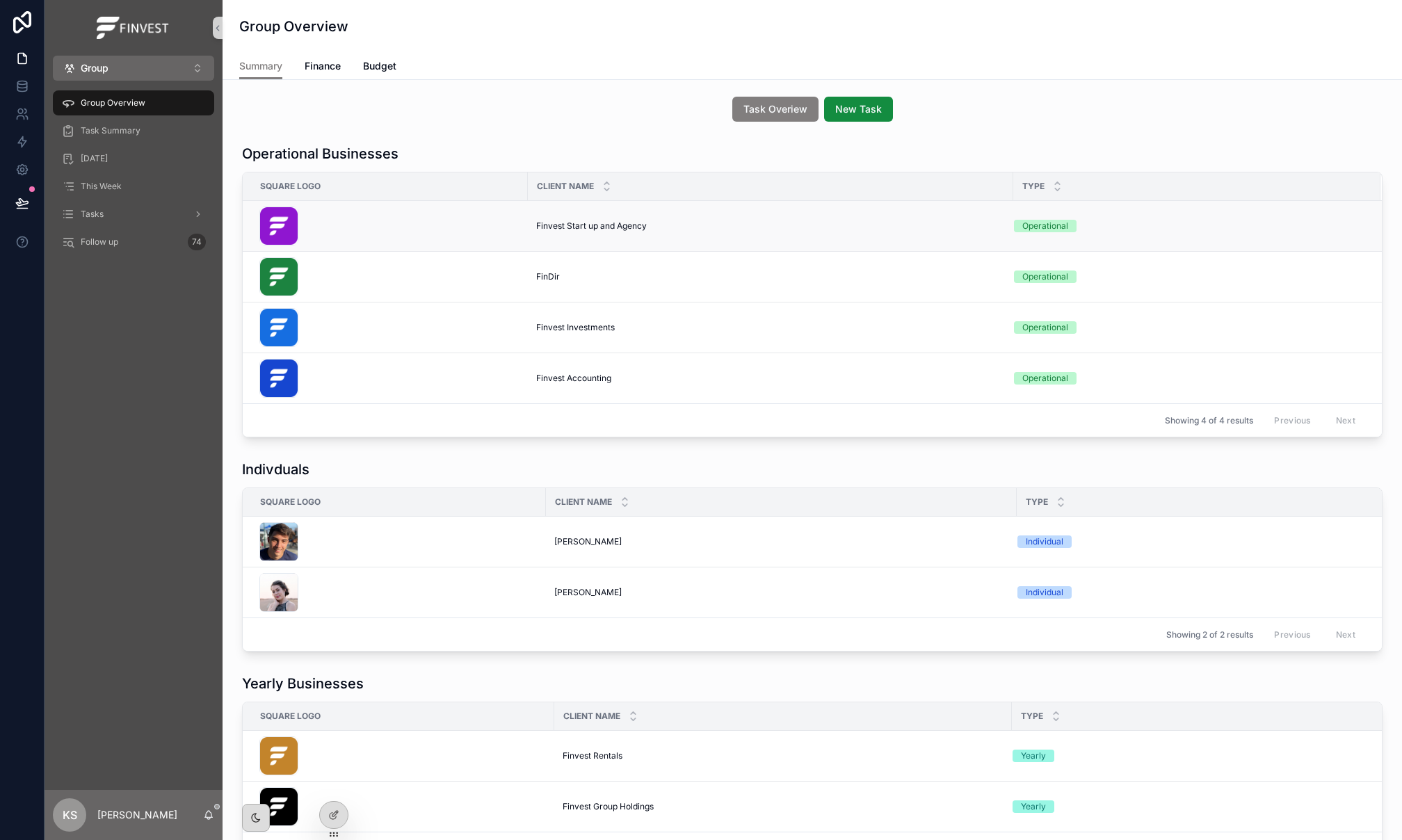
click at [597, 222] on span "Finvest Start up and Agency" at bounding box center [591, 226] width 111 height 11
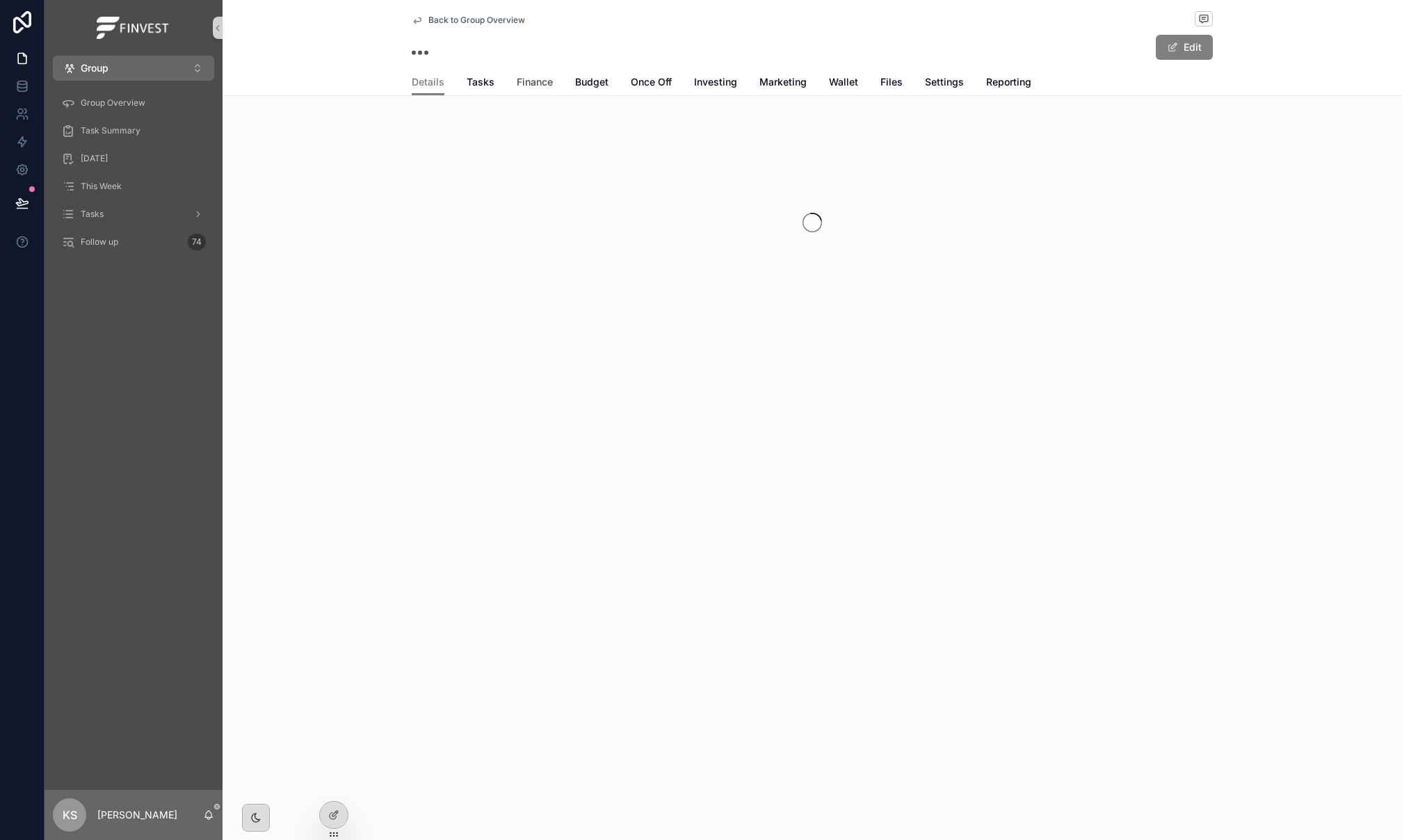
click at [527, 74] on link "Finance" at bounding box center [535, 84] width 36 height 28
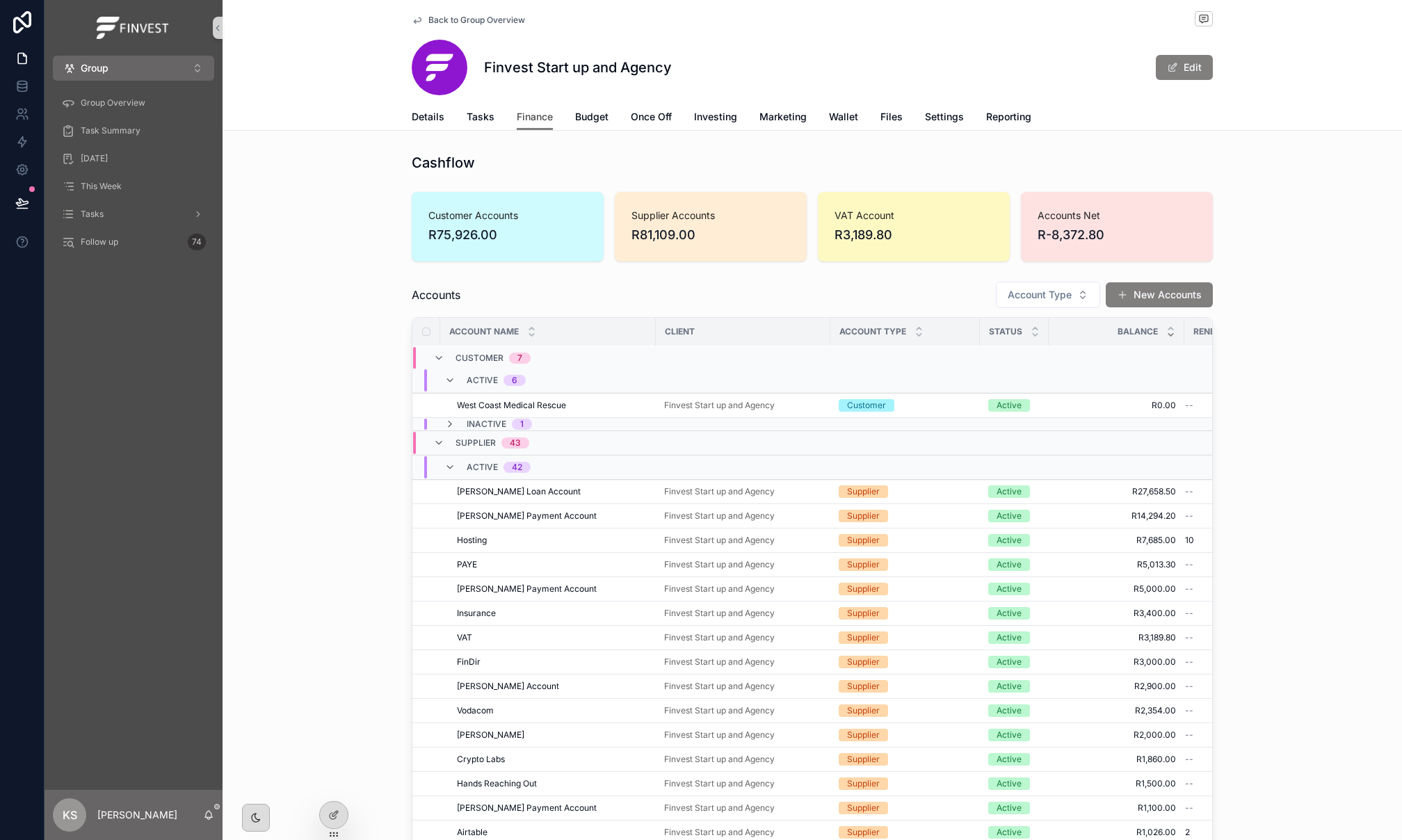
scroll to position [121, 1]
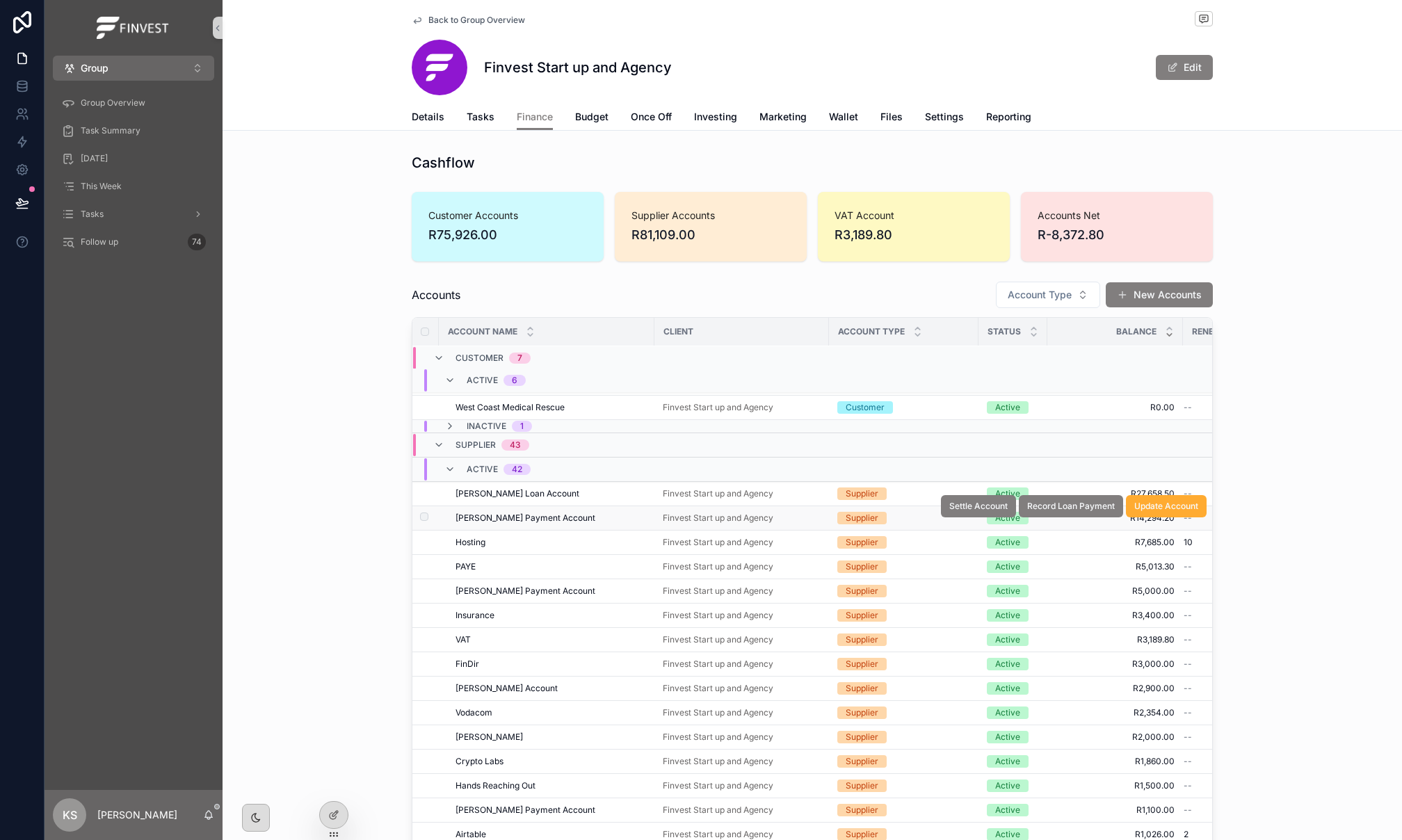
click at [578, 521] on div "Eugene Payment Account Eugene Payment Account" at bounding box center [551, 518] width 191 height 11
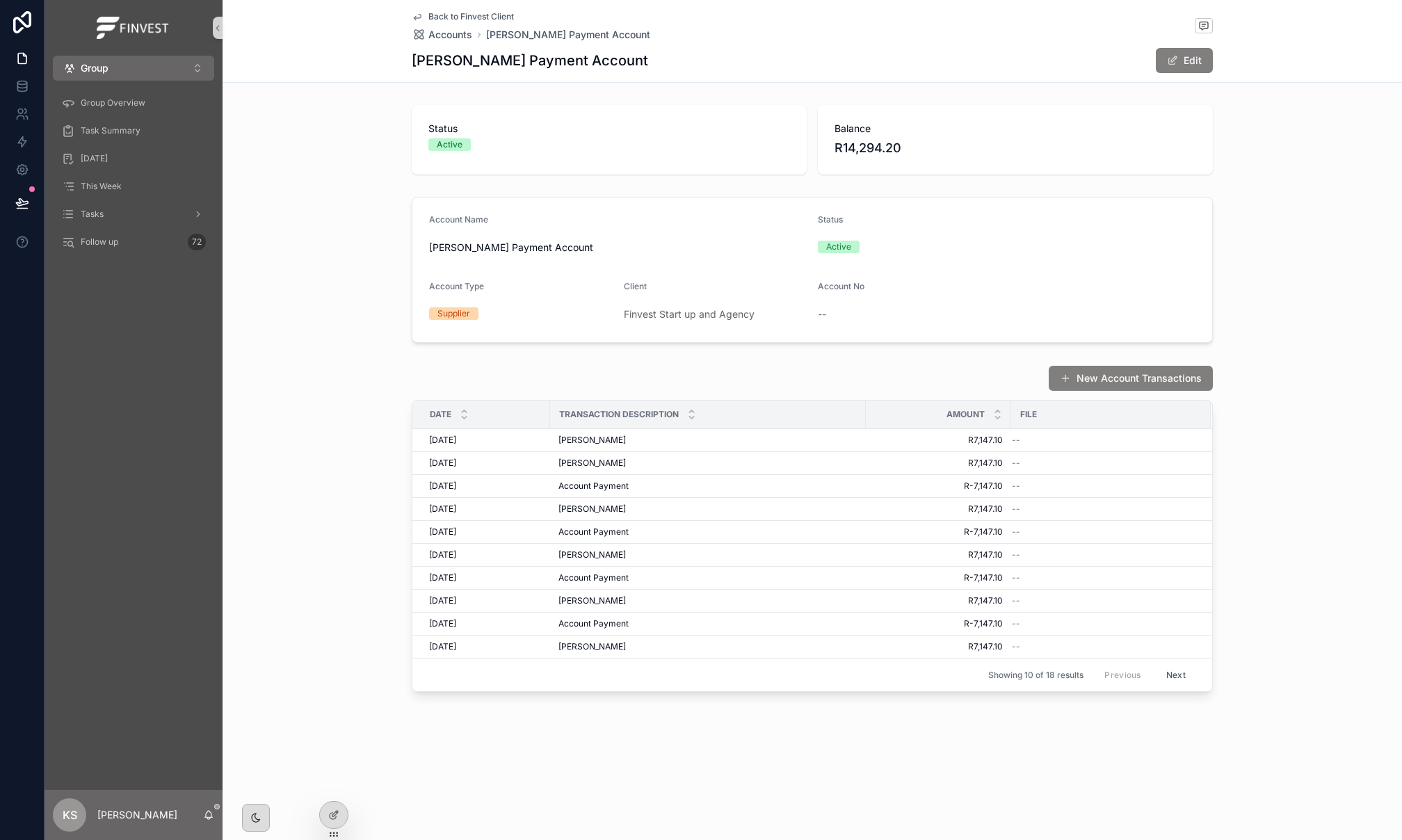
drag, startPoint x: 1151, startPoint y: 380, endPoint x: 1143, endPoint y: 380, distance: 8.0
click at [1151, 380] on button "New Account Transactions" at bounding box center [1130, 378] width 164 height 25
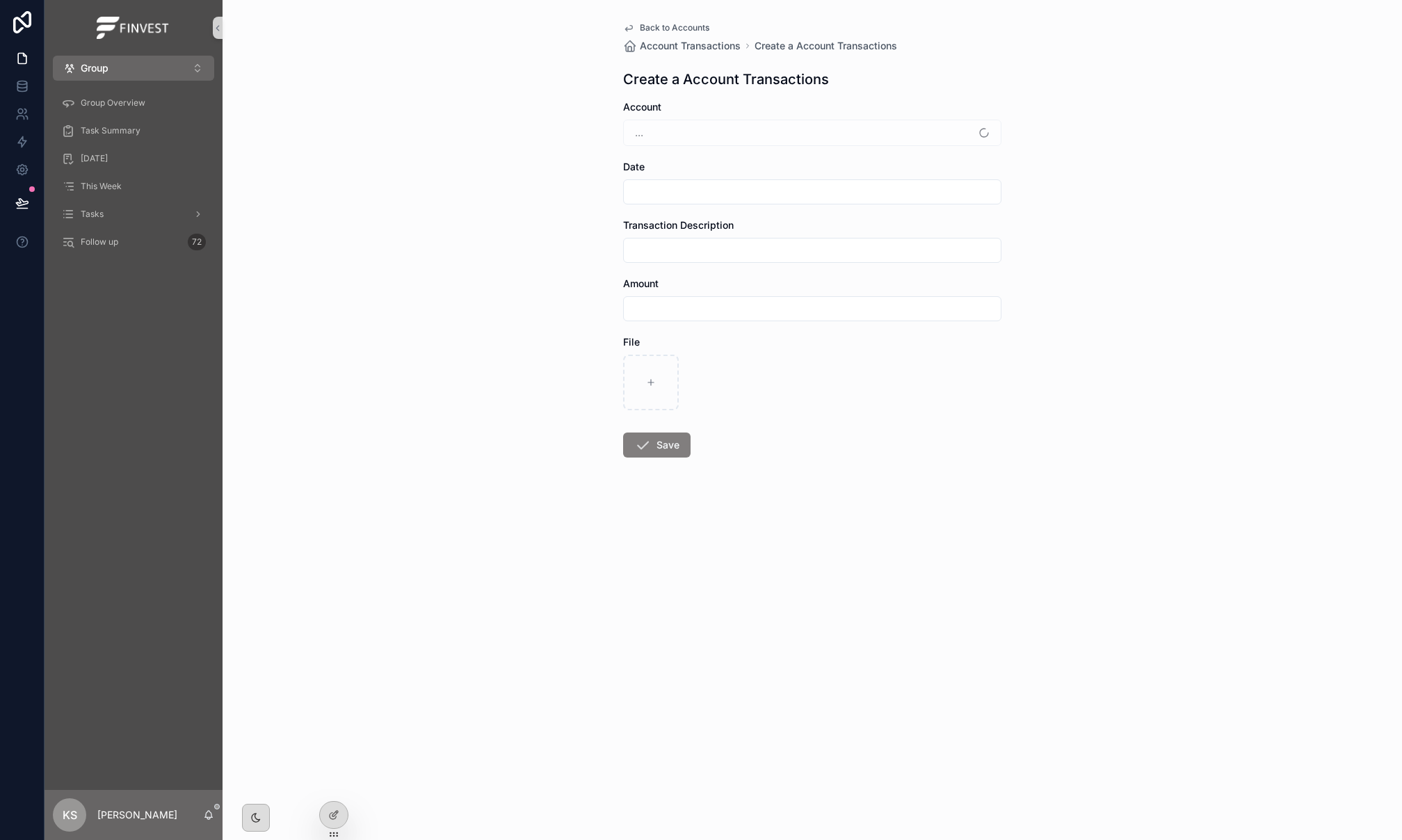
click at [728, 257] on input "scrollable content" at bounding box center [813, 250] width 377 height 20
type input "*"
click at [669, 24] on span "Back to Accounts" at bounding box center [675, 28] width 70 height 11
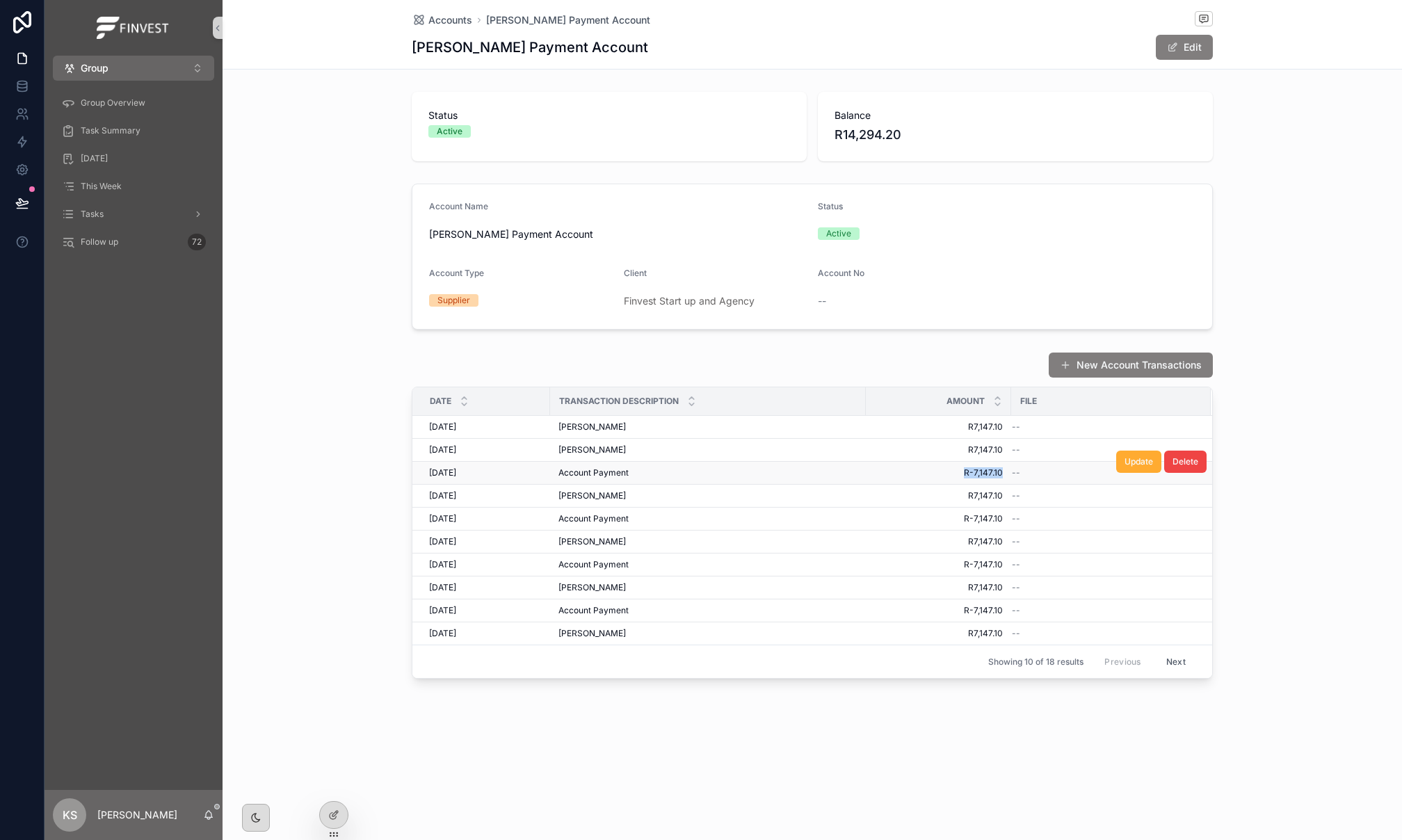
drag, startPoint x: 1004, startPoint y: 474, endPoint x: 964, endPoint y: 475, distance: 40.0
click at [964, 475] on td "R-7,147.10 R-7,147.10" at bounding box center [939, 473] width 146 height 23
copy span "R-7,147.10"
click at [1111, 376] on button "New Account Transactions" at bounding box center [1130, 365] width 164 height 25
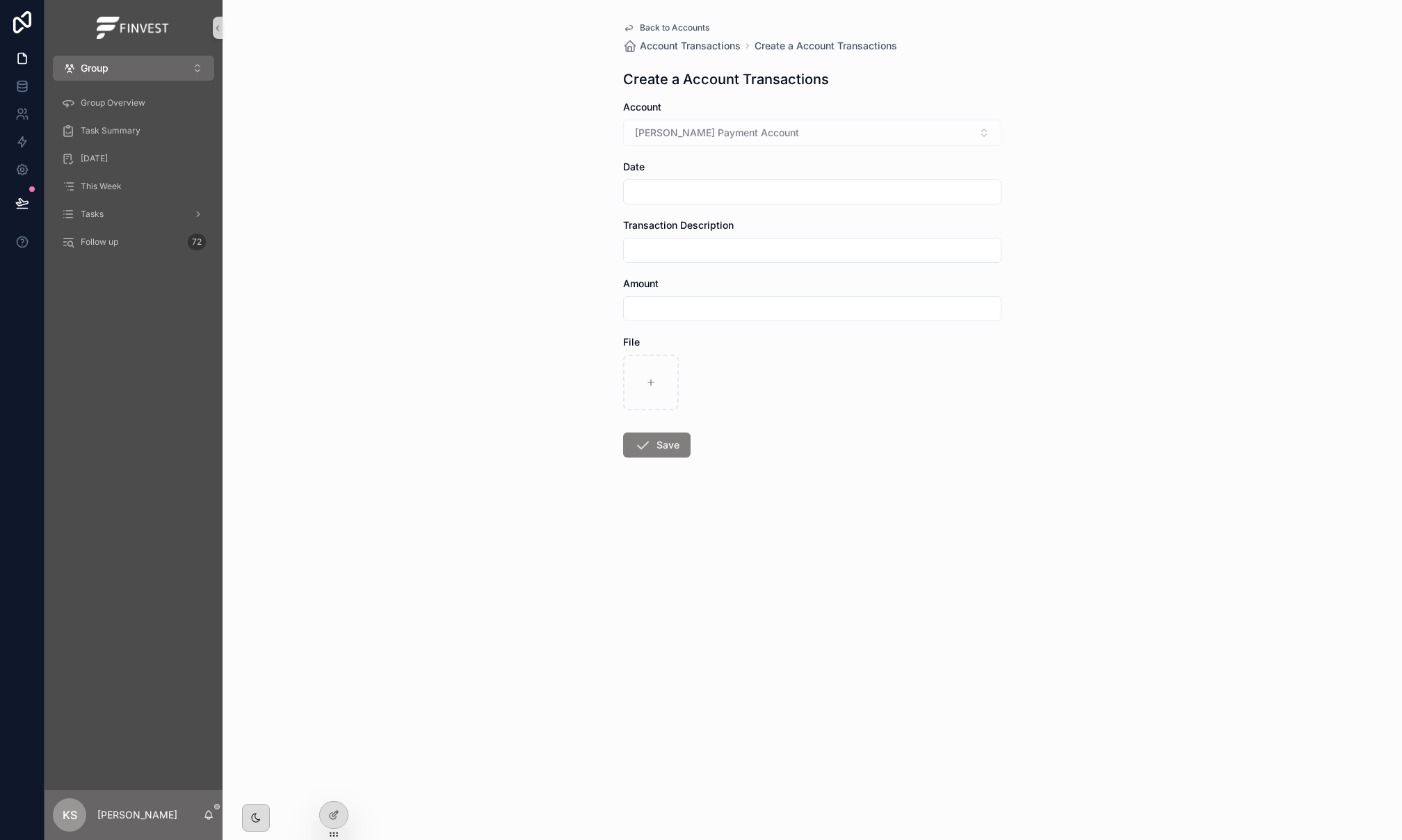
click at [804, 314] on input "scrollable content" at bounding box center [813, 309] width 377 height 20
paste input "**********"
type input "**********"
click at [727, 248] on input "scrollable content" at bounding box center [813, 250] width 377 height 20
type input "**********"
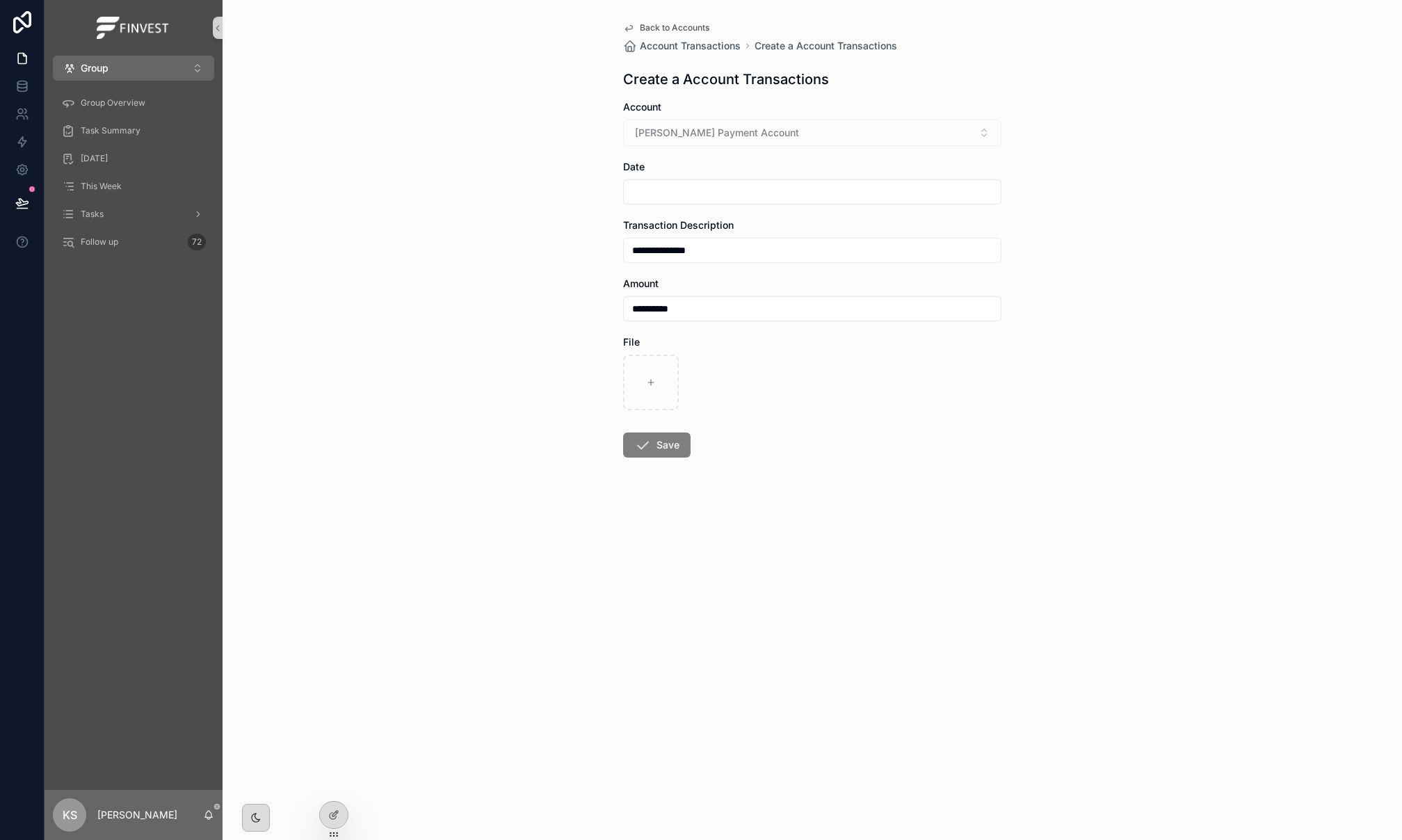
click at [748, 190] on input "scrollable content" at bounding box center [813, 191] width 377 height 20
click at [861, 334] on button "9" at bounding box center [862, 338] width 25 height 25
type input "**********"
click at [662, 448] on button "Save" at bounding box center [657, 445] width 68 height 25
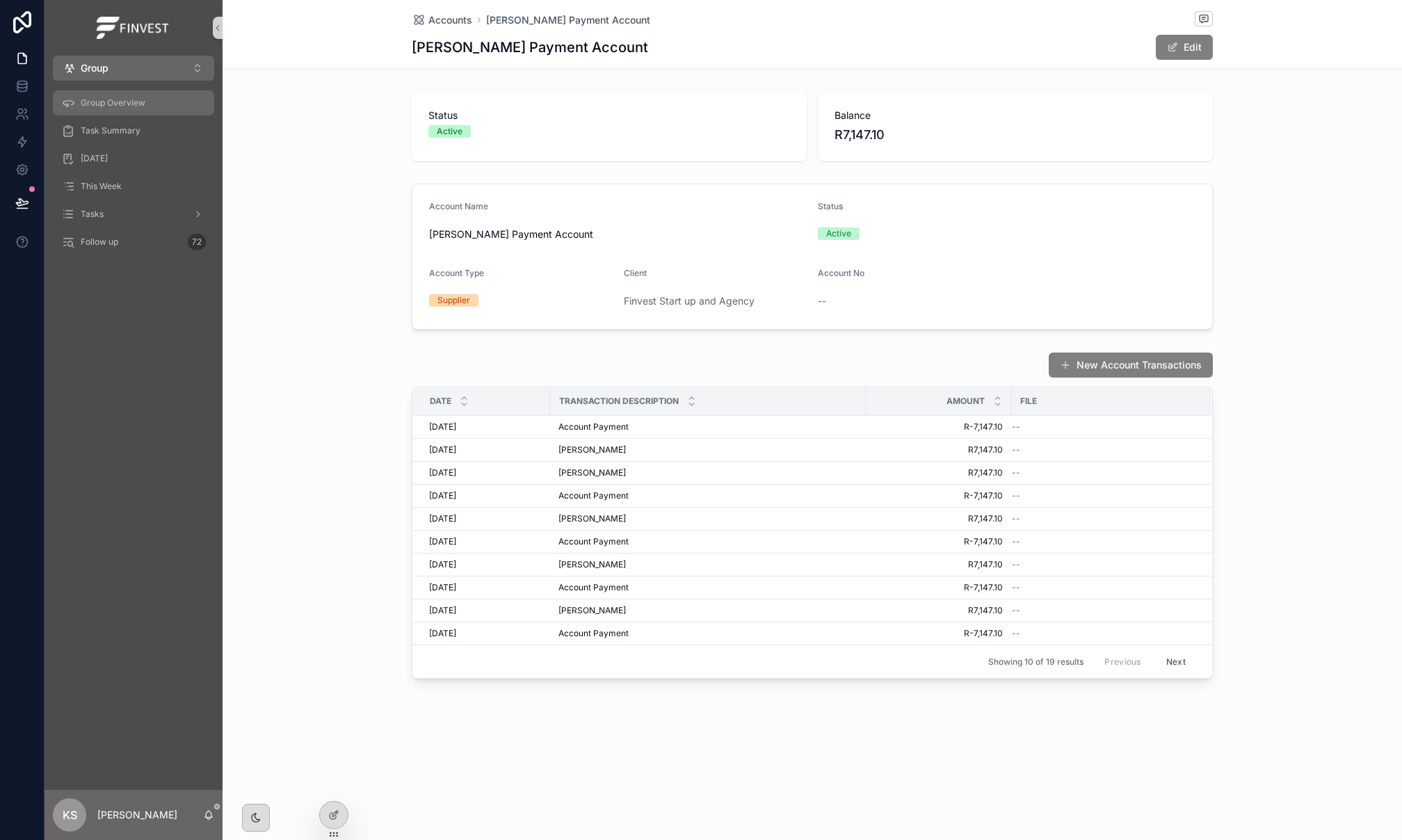
click at [91, 106] on span "Group Overview" at bounding box center [113, 103] width 65 height 11
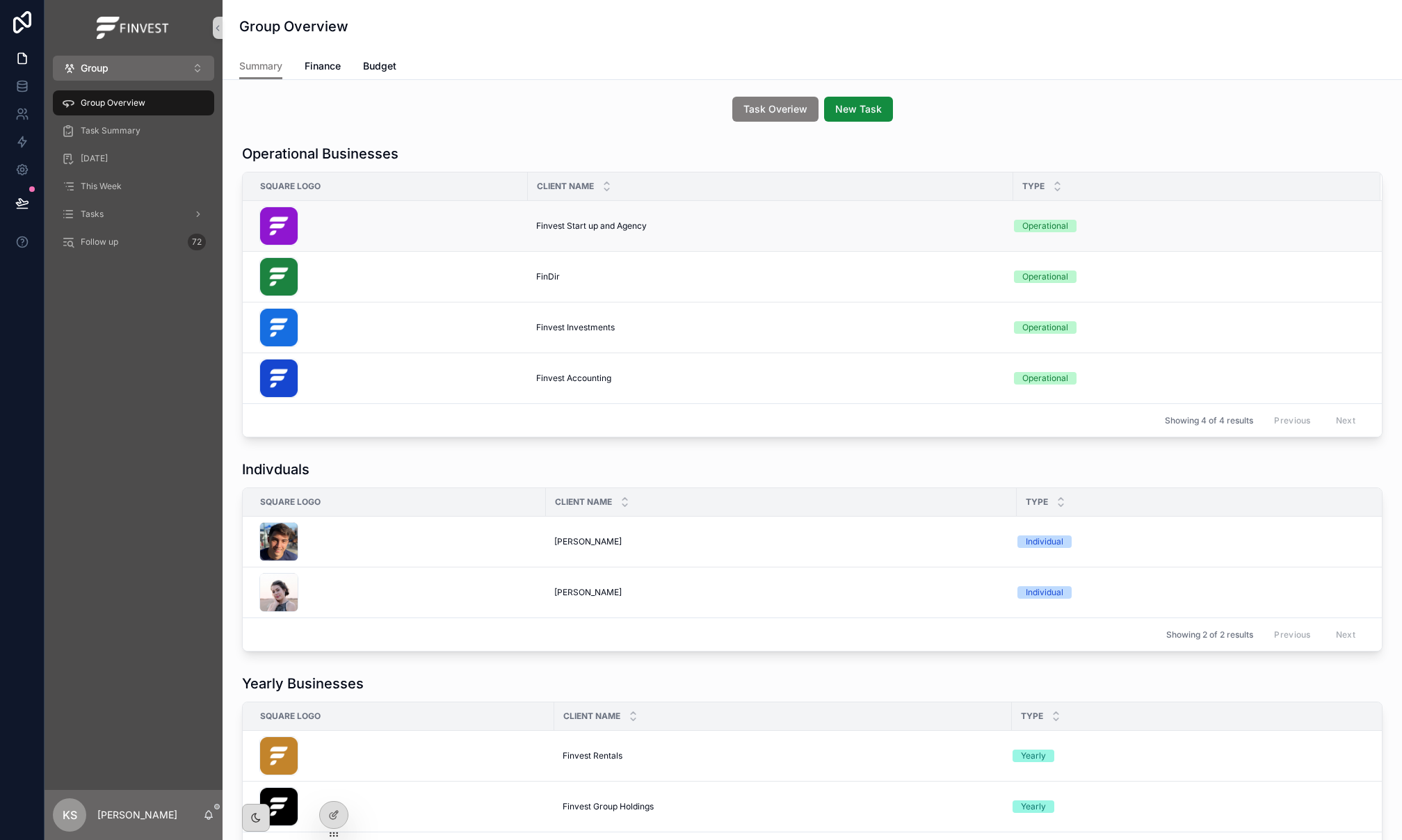
click at [583, 237] on td "Finvest Start up and Agency Finvest Start up and Agency" at bounding box center [771, 226] width 486 height 51
click at [588, 230] on span "Finvest Start up and Agency" at bounding box center [591, 226] width 111 height 11
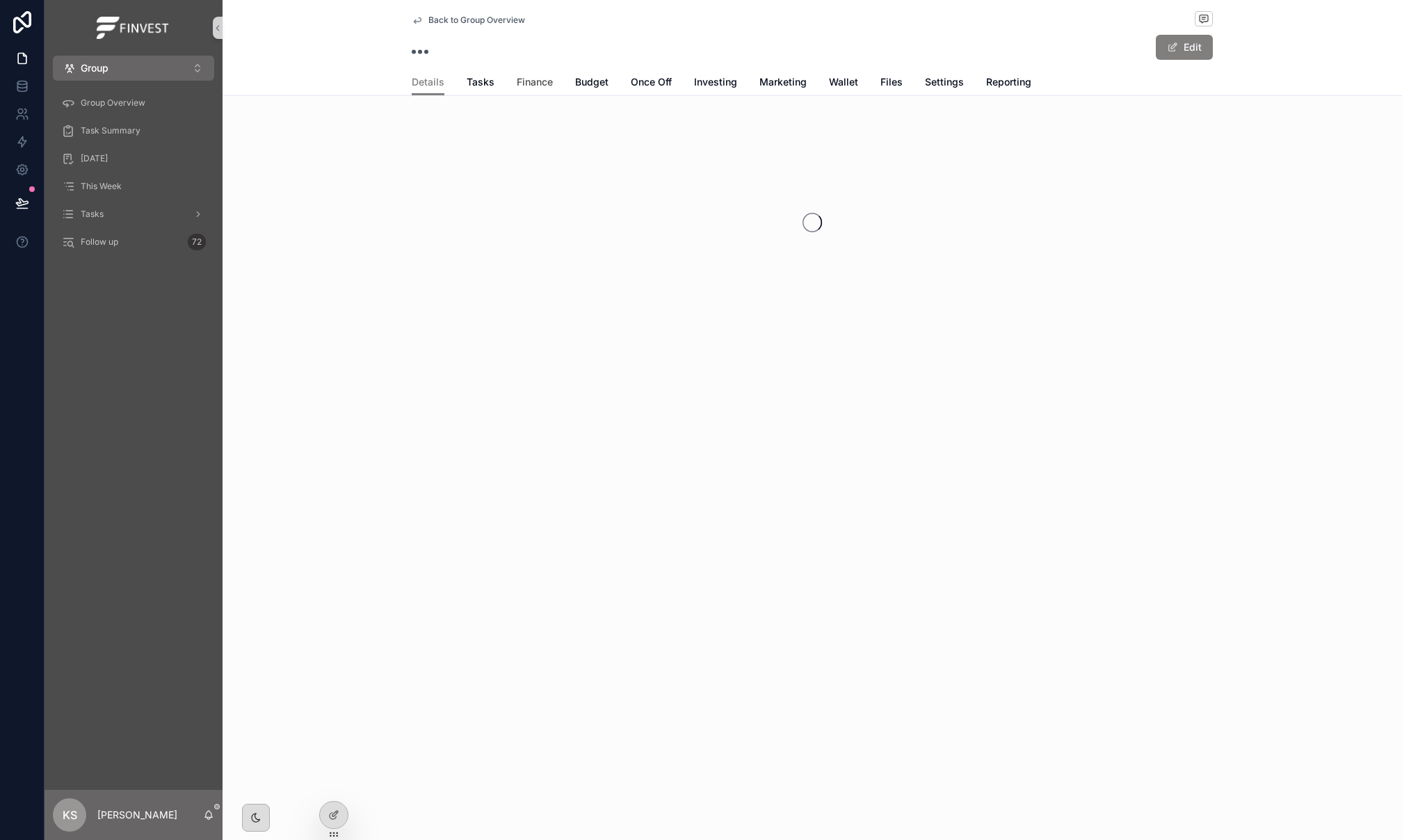
click at [532, 79] on span "Finance" at bounding box center [535, 82] width 36 height 14
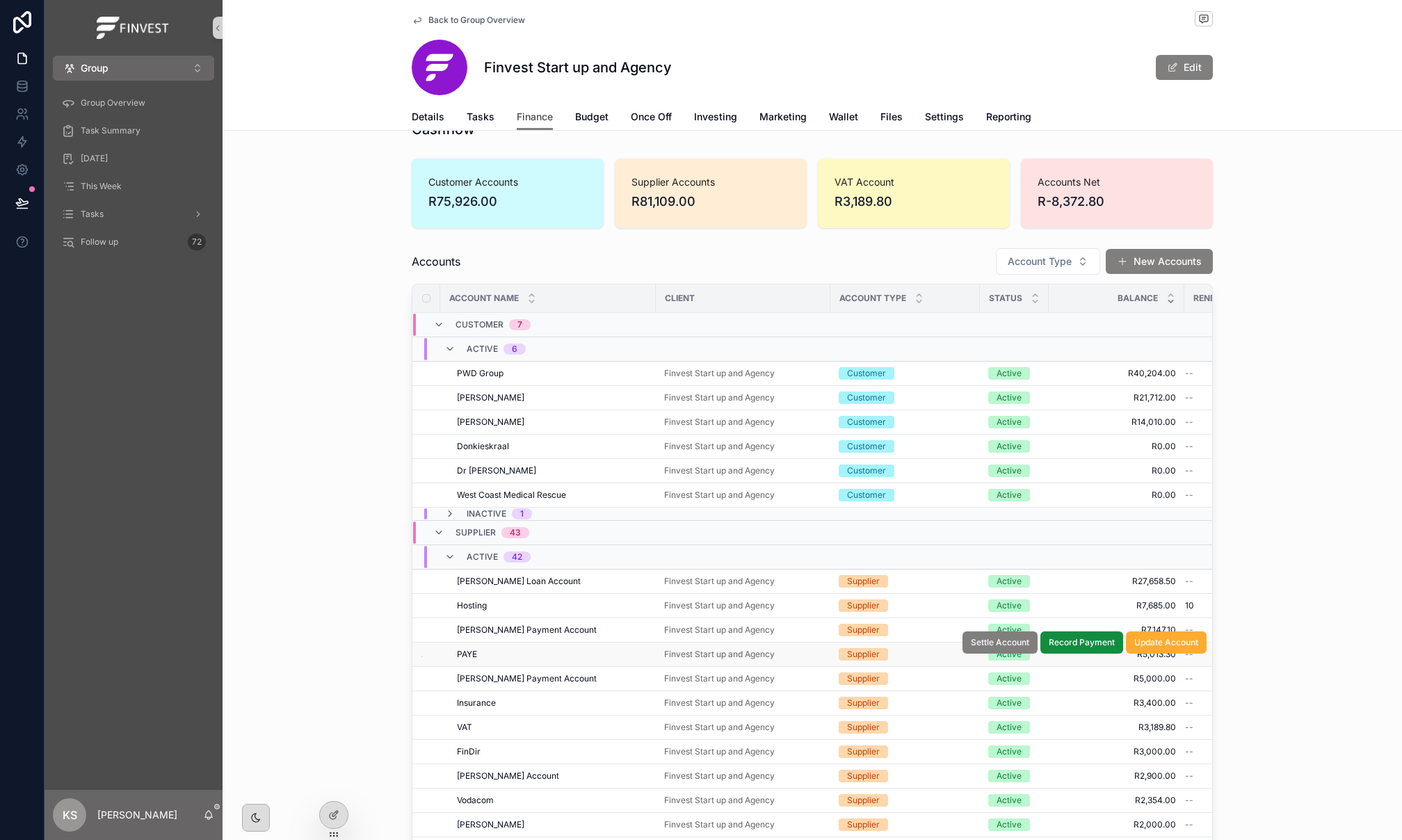
scroll to position [23, 0]
